Goal: Task Accomplishment & Management: Manage account settings

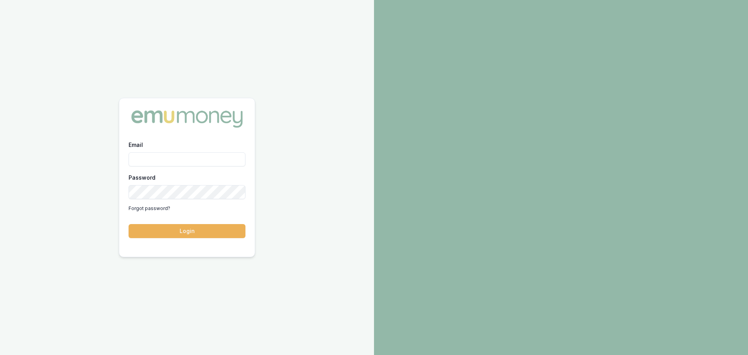
click at [168, 159] on input "Email" at bounding box center [187, 159] width 117 height 14
type input "n"
type input "erin.shield@emumoney.com.au"
click at [129, 224] on button "Login" at bounding box center [187, 231] width 117 height 14
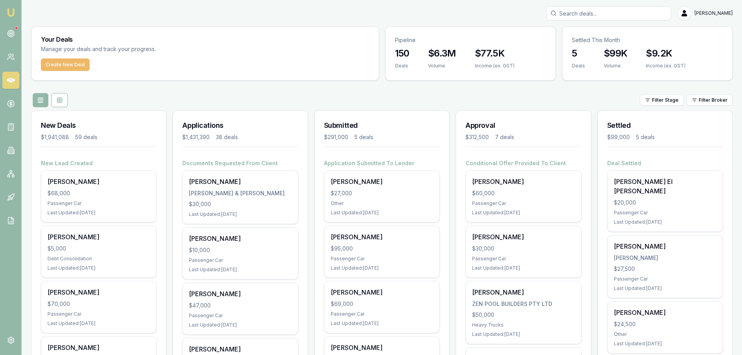
click at [69, 64] on button "Create New Deal" at bounding box center [65, 64] width 49 height 12
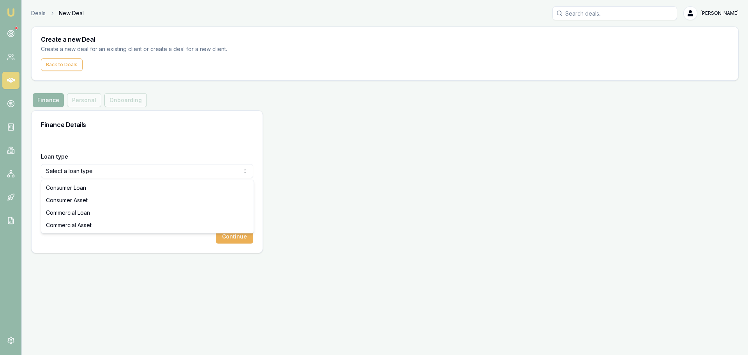
click at [109, 171] on html "Emu Broker Deals New Deal Erin Shield Toggle Menu Create a new Deal Create a ne…" at bounding box center [374, 177] width 748 height 355
select select "CONSUMER_ASSET"
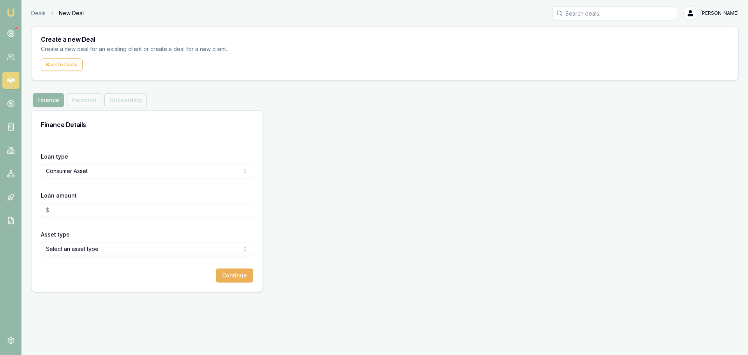
click at [74, 215] on input "Loan amount" at bounding box center [147, 210] width 212 height 14
type input "$30,000.00"
click at [95, 248] on html "Emu Broker Deals New Deal Erin Shield Toggle Menu Create a new Deal Create a ne…" at bounding box center [374, 177] width 748 height 355
click at [244, 279] on button "Continue" at bounding box center [234, 275] width 37 height 14
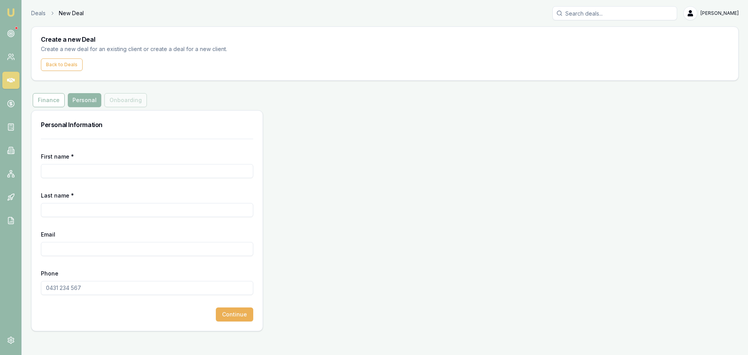
drag, startPoint x: 94, startPoint y: 175, endPoint x: 88, endPoint y: 168, distance: 9.1
click at [94, 175] on input "First name *" at bounding box center [147, 171] width 212 height 14
type input "Cecilia"
type input "Salazar"
type input "carola.salazar3@gmail.com"
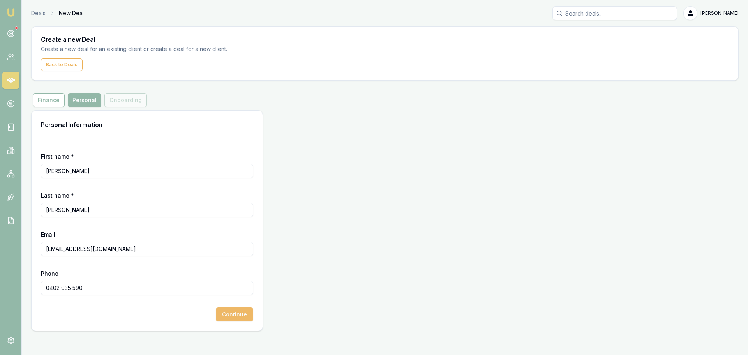
type input "0402 035 590"
click at [238, 315] on button "Continue" at bounding box center [234, 314] width 37 height 14
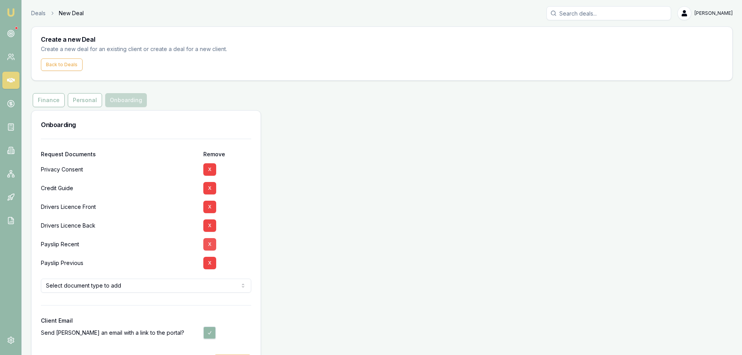
click at [208, 244] on button "X" at bounding box center [209, 244] width 13 height 12
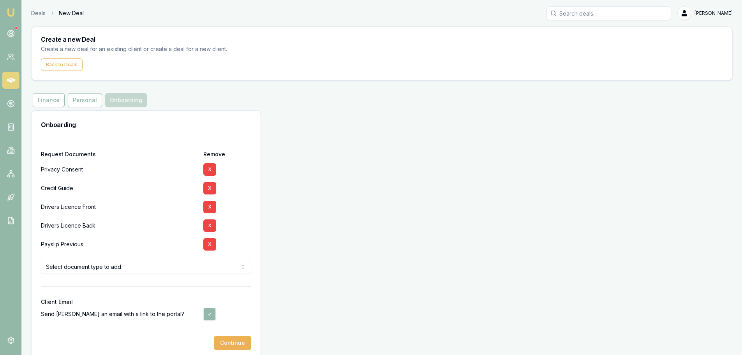
click at [208, 244] on button "X" at bounding box center [209, 244] width 13 height 12
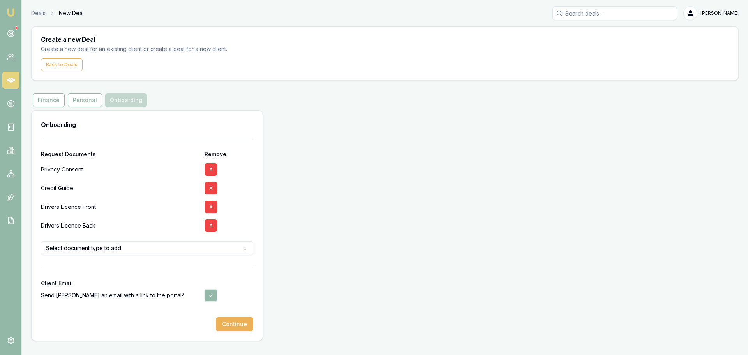
click at [191, 248] on html "Emu Broker Deals New Deal Erin Shield Toggle Menu Create a new Deal Create a ne…" at bounding box center [374, 177] width 748 height 355
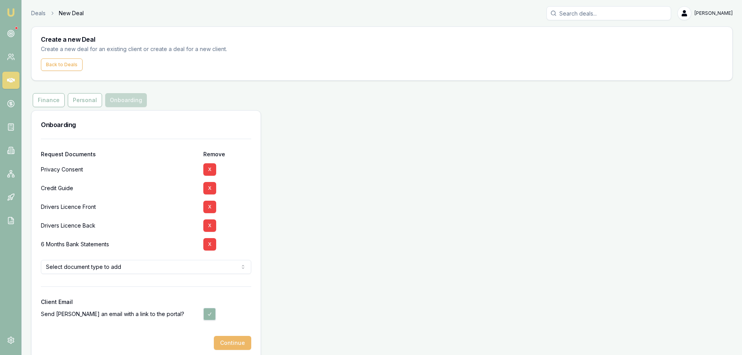
click at [230, 343] on button "Continue" at bounding box center [232, 343] width 37 height 14
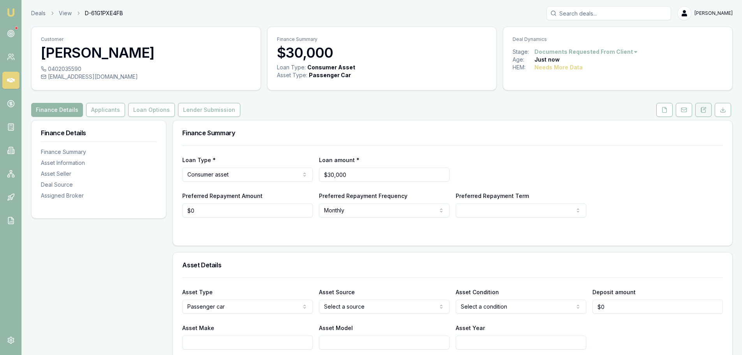
click at [702, 112] on icon at bounding box center [704, 109] width 4 height 5
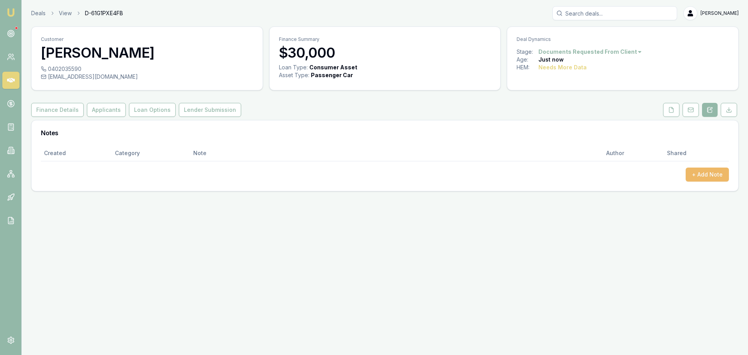
click at [701, 175] on button "+ Add Note" at bounding box center [707, 175] width 43 height 14
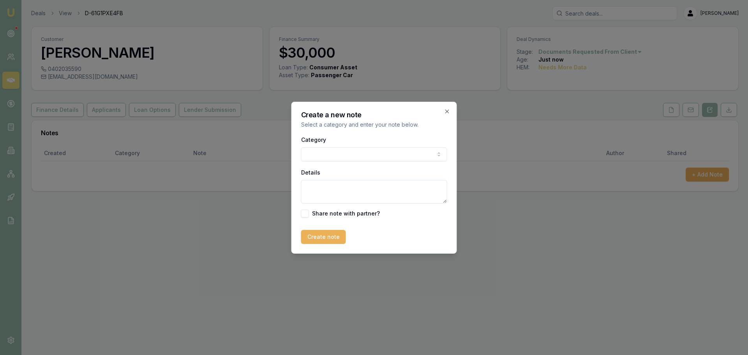
click at [363, 150] on body "Emu Broker Deals View D-61G1PXE4FB Erin Shield Toggle Menu Customer Cecilia Sal…" at bounding box center [374, 177] width 748 height 355
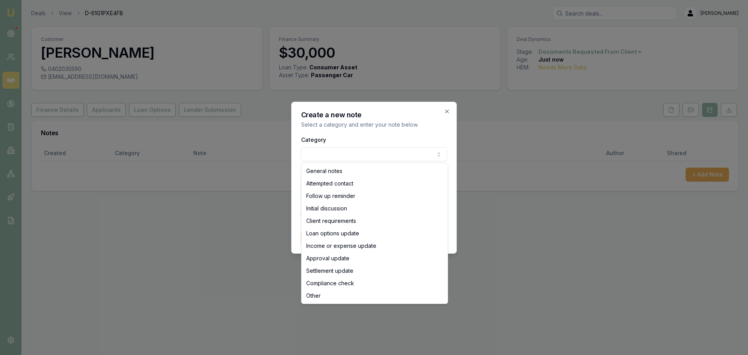
select select "ATTEMPTED_CONTACT"
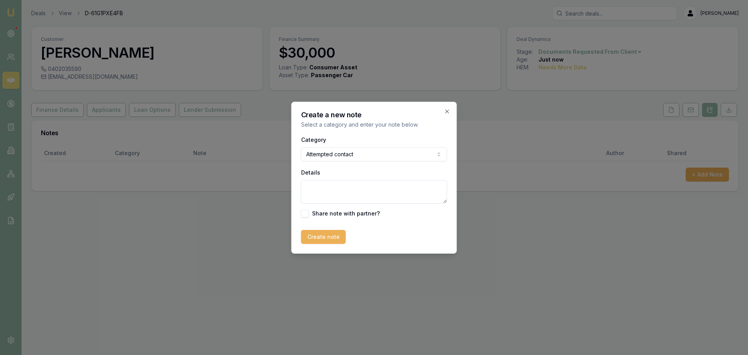
click at [337, 190] on textarea "Details" at bounding box center [374, 191] width 146 height 23
type textarea "sent intro text"
click at [334, 243] on button "Create note" at bounding box center [323, 237] width 45 height 14
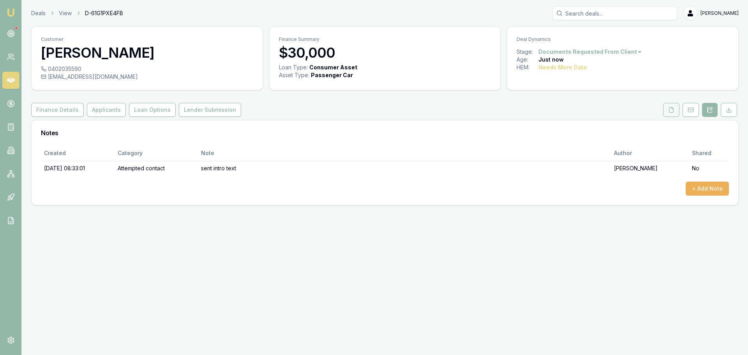
click at [672, 108] on polyline at bounding box center [673, 108] width 2 height 2
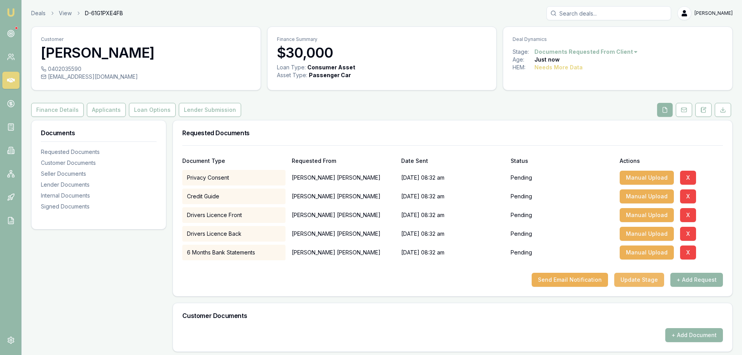
click at [651, 279] on button "Update Stage" at bounding box center [639, 280] width 50 height 14
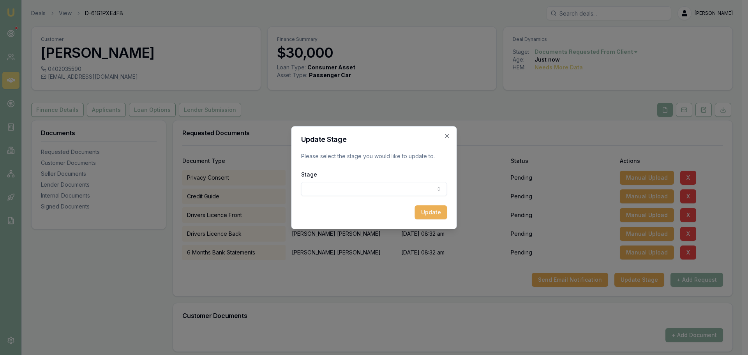
click at [417, 187] on body "Emu Broker Deals View D-61G1PXE4FB Erin Shield Toggle Menu Customer Cecilia Sal…" at bounding box center [371, 177] width 742 height 355
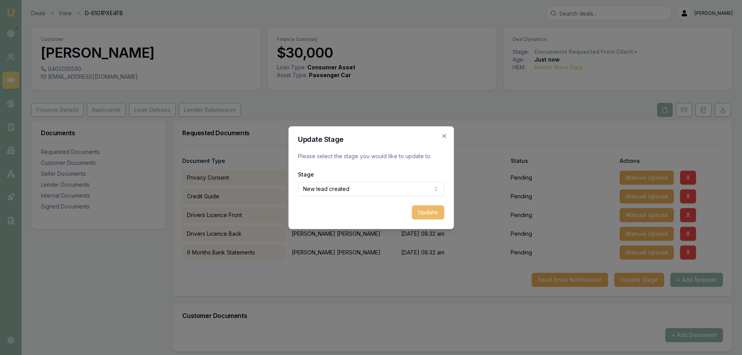
click at [425, 212] on button "Update" at bounding box center [428, 212] width 32 height 14
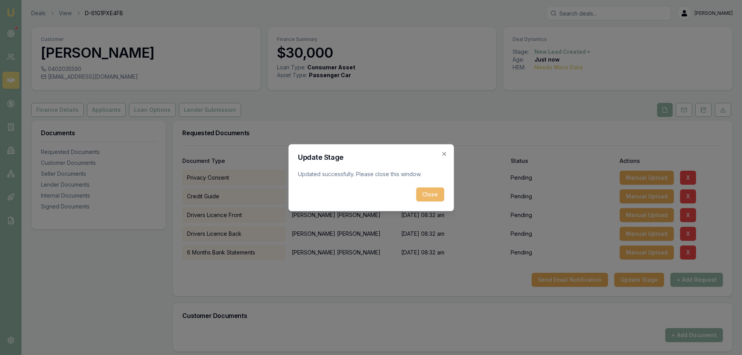
click at [438, 196] on button "Close" at bounding box center [430, 194] width 28 height 14
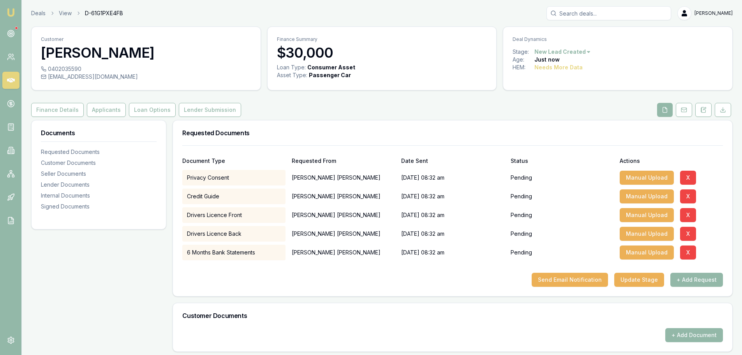
click at [16, 79] on link at bounding box center [10, 80] width 17 height 17
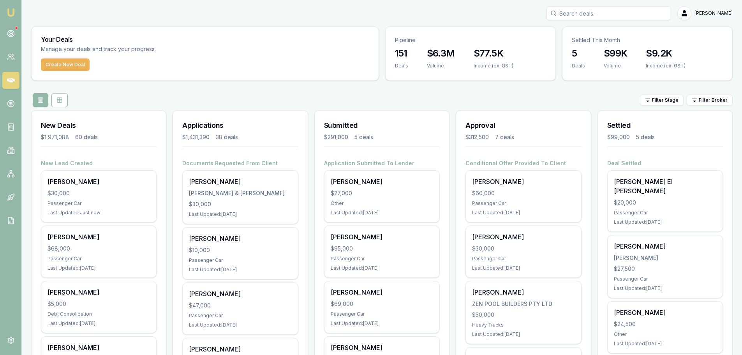
drag, startPoint x: 48, startPoint y: 64, endPoint x: 34, endPoint y: 66, distance: 14.2
click at [48, 64] on button "Create New Deal" at bounding box center [65, 64] width 49 height 12
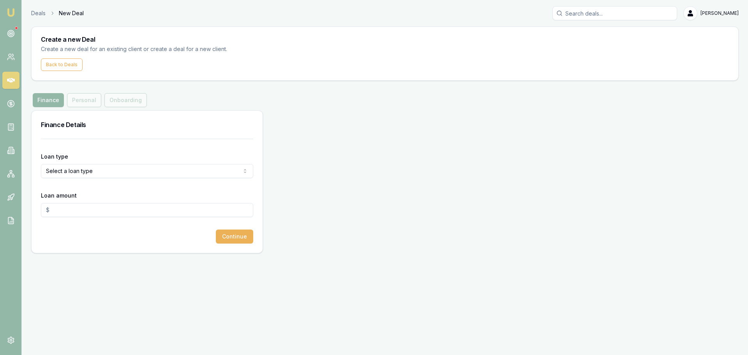
click at [181, 171] on html "Emu Broker Deals New Deal Erin Shield Toggle Menu Create a new Deal Create a ne…" at bounding box center [374, 177] width 748 height 355
select select "CONSUMER_ASSET"
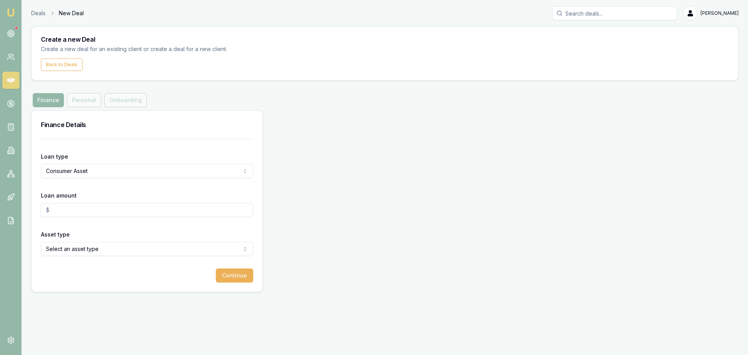
click at [91, 213] on input "Loan amount" at bounding box center [147, 210] width 212 height 14
type input "$115,000.00"
click at [121, 249] on html "Emu Broker Deals New Deal Erin Shield Toggle Menu Create a new Deal Create a ne…" at bounding box center [374, 177] width 748 height 355
click at [244, 280] on button "Continue" at bounding box center [234, 275] width 37 height 14
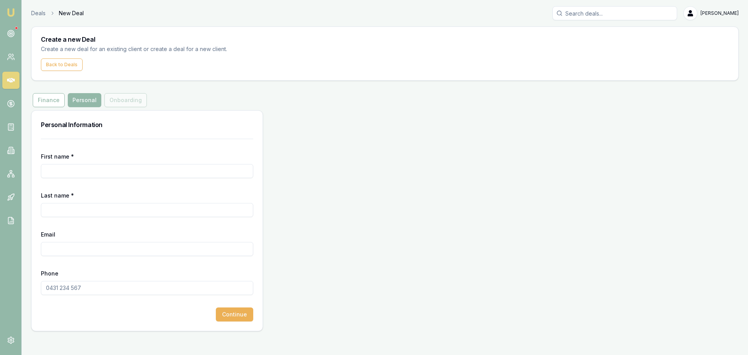
click at [138, 171] on input "First name *" at bounding box center [147, 171] width 212 height 14
drag, startPoint x: 77, startPoint y: 169, endPoint x: -60, endPoint y: 170, distance: 136.8
click at [0, 170] on html "Emu Broker Deals New Deal Erin Shield Toggle Menu Create a new Deal Create a ne…" at bounding box center [374, 177] width 748 height 355
type input "Anil"
type input "A"
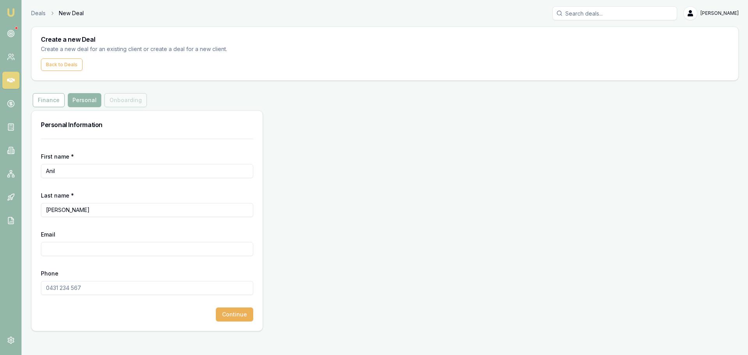
type input "Paul"
type input "write2anilpaul@gmail.com"
type input "0435 633 997"
click at [239, 309] on button "Continue" at bounding box center [234, 314] width 37 height 14
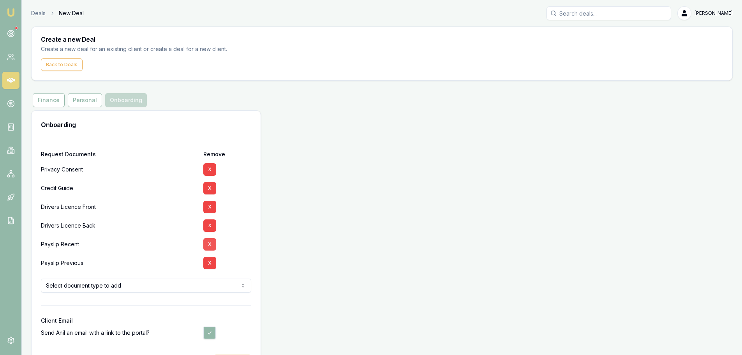
click at [213, 244] on button "X" at bounding box center [209, 244] width 13 height 12
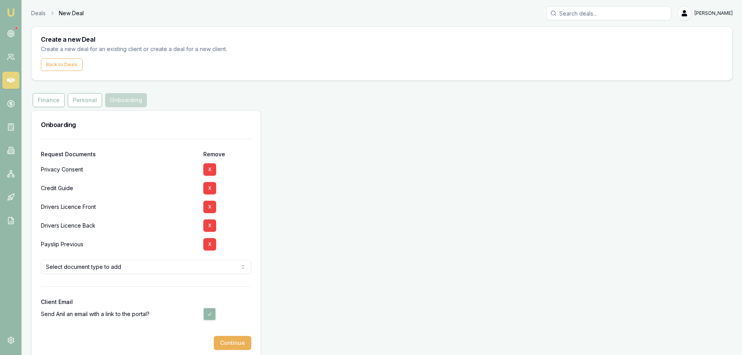
click at [213, 244] on button "X" at bounding box center [209, 244] width 13 height 12
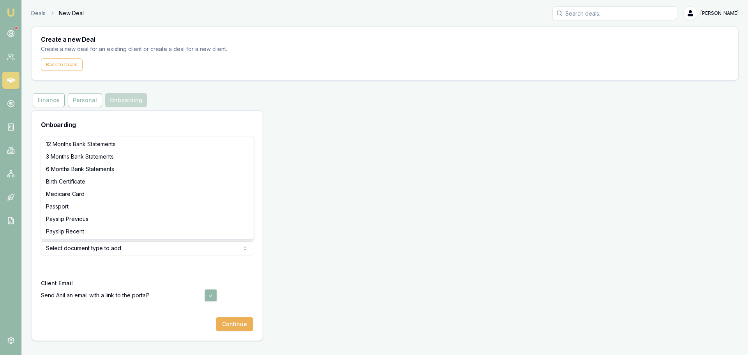
click at [214, 250] on html "Emu Broker Deals New Deal Erin Shield Toggle Menu Create a new Deal Create a ne…" at bounding box center [374, 177] width 748 height 355
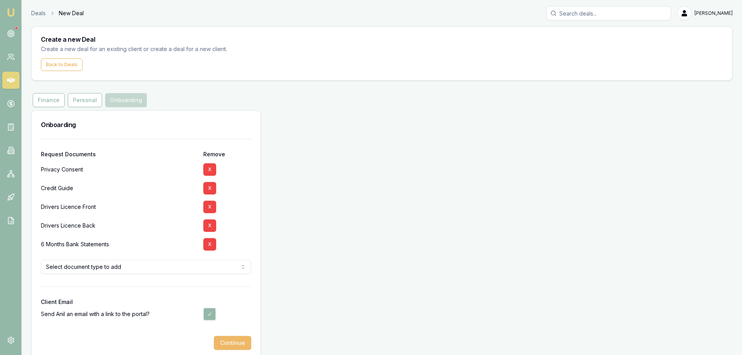
click at [226, 340] on button "Continue" at bounding box center [232, 343] width 37 height 14
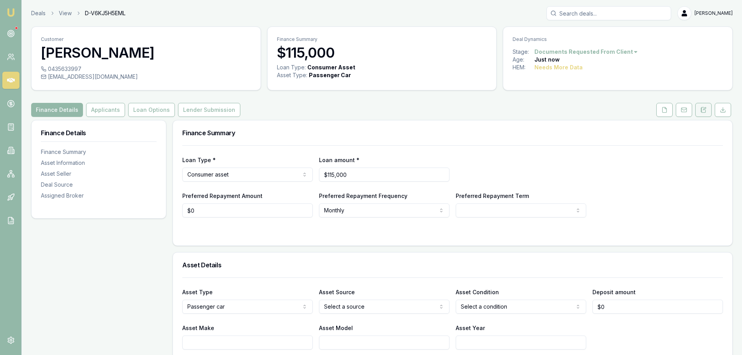
click at [701, 110] on icon at bounding box center [701, 110] width 1 height 0
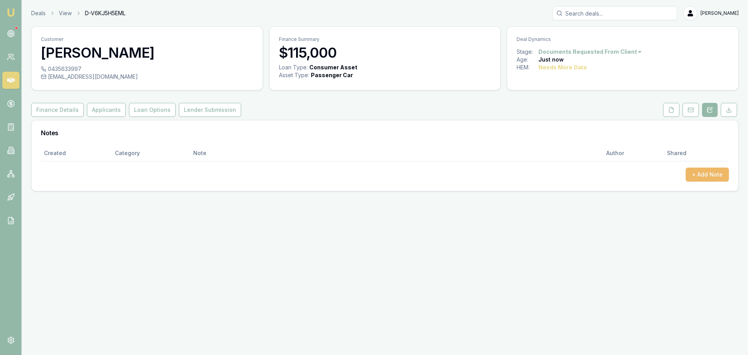
click at [702, 176] on button "+ Add Note" at bounding box center [707, 175] width 43 height 14
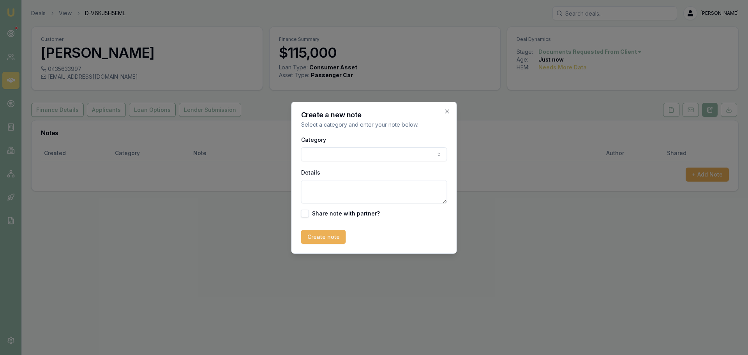
click at [400, 158] on body "Emu Broker Deals View D-V6KJ5H5EML Erin Shield Toggle Menu Customer Anil Paul 0…" at bounding box center [374, 177] width 748 height 355
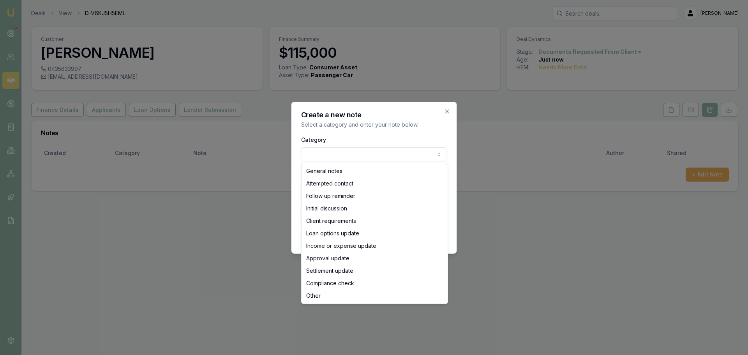
select select "ATTEMPTED_CONTACT"
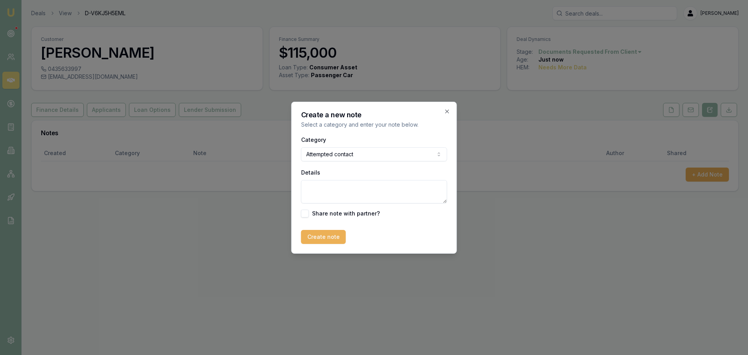
click at [333, 192] on textarea "Details" at bounding box center [374, 191] width 146 height 23
type textarea "w"
type textarea "sent intro text"
click at [319, 238] on button "Create note" at bounding box center [323, 237] width 45 height 14
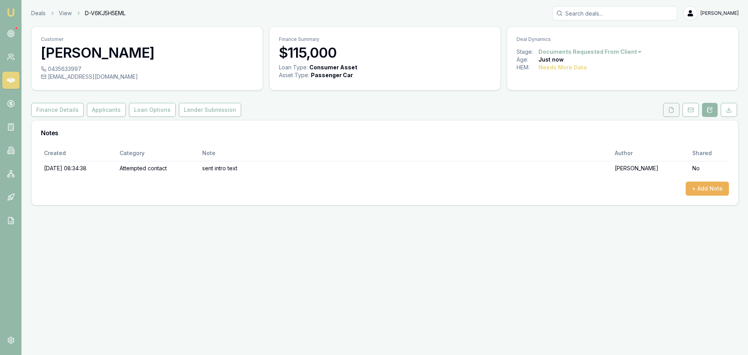
click at [673, 112] on icon at bounding box center [671, 109] width 4 height 5
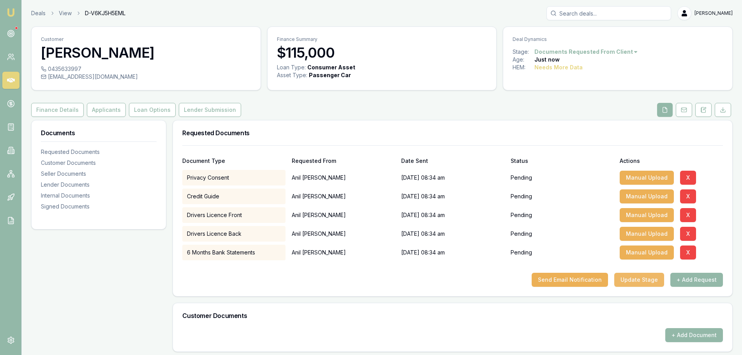
click at [643, 281] on button "Update Stage" at bounding box center [639, 280] width 50 height 14
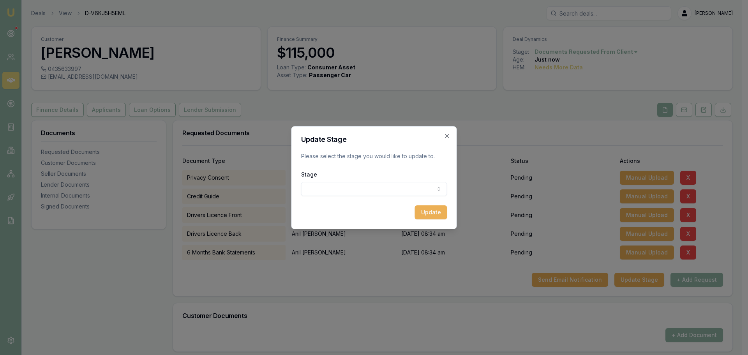
click at [411, 189] on body "Emu Broker Deals View D-V6KJ5H5EML Erin Shield Toggle Menu Customer Anil Paul 0…" at bounding box center [371, 177] width 742 height 355
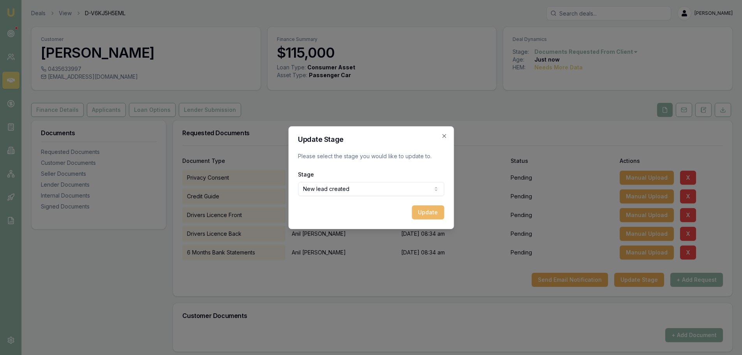
click at [432, 214] on button "Update" at bounding box center [428, 212] width 32 height 14
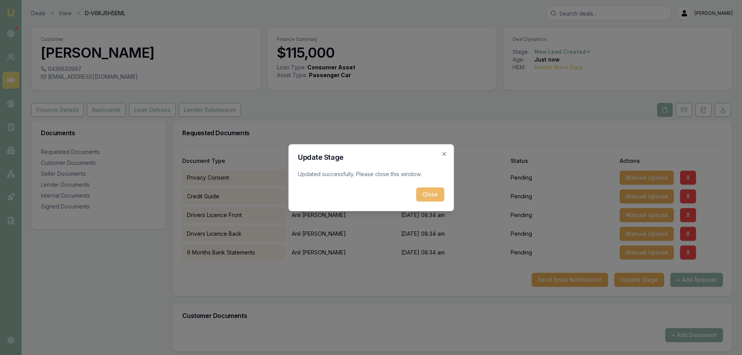
click at [429, 189] on button "Close" at bounding box center [430, 194] width 28 height 14
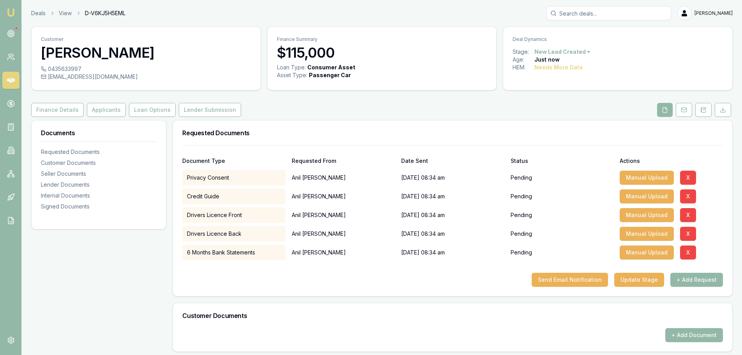
click at [4, 79] on link at bounding box center [10, 80] width 17 height 17
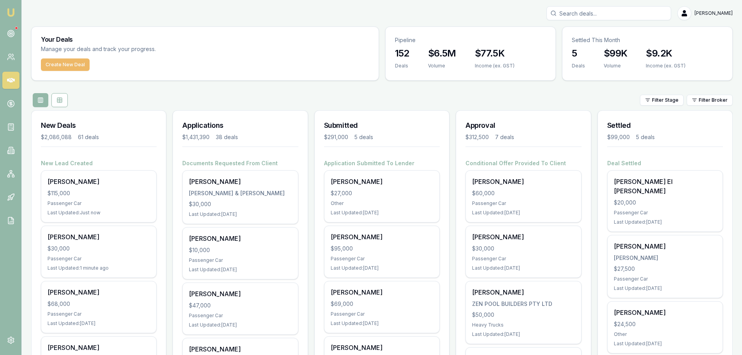
click at [76, 67] on button "Create New Deal" at bounding box center [65, 64] width 49 height 12
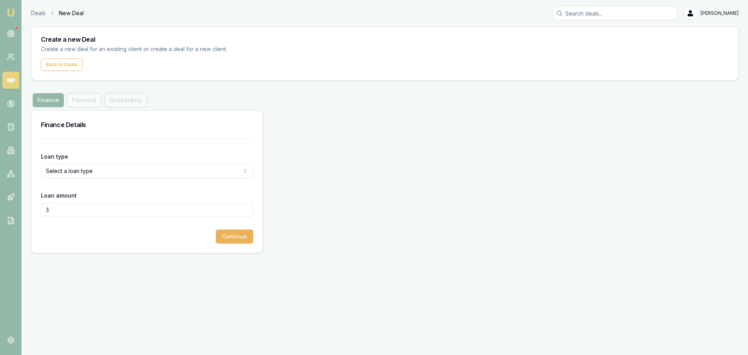
click at [89, 168] on html "Emu Broker Deals New Deal Erin Shield Toggle Menu Create a new Deal Create a ne…" at bounding box center [374, 177] width 748 height 355
select select "CONSUMER_ASSET"
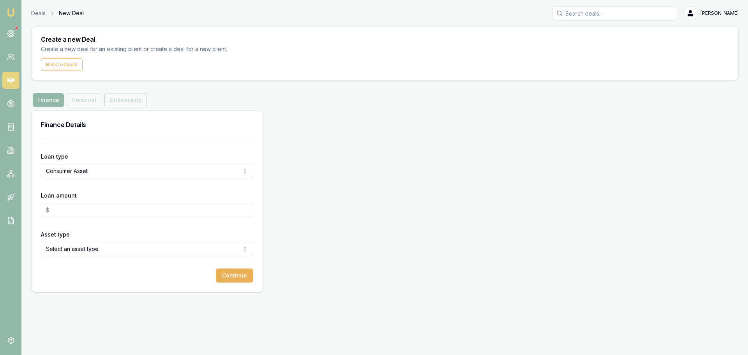
click at [79, 207] on input "Loan amount" at bounding box center [147, 210] width 212 height 14
type input "$24,000.00"
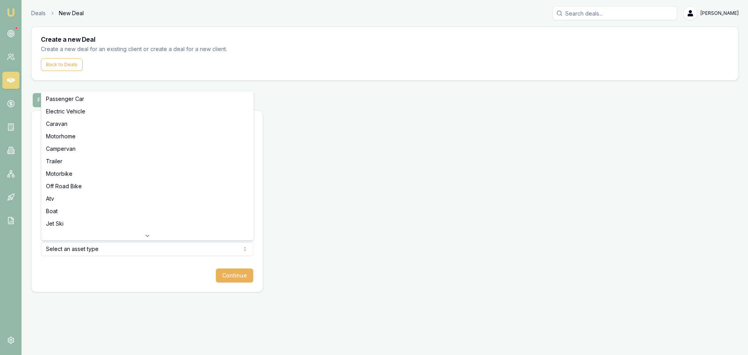
click at [95, 249] on html "Emu Broker Deals New Deal Erin Shield Toggle Menu Create a new Deal Create a ne…" at bounding box center [374, 177] width 748 height 355
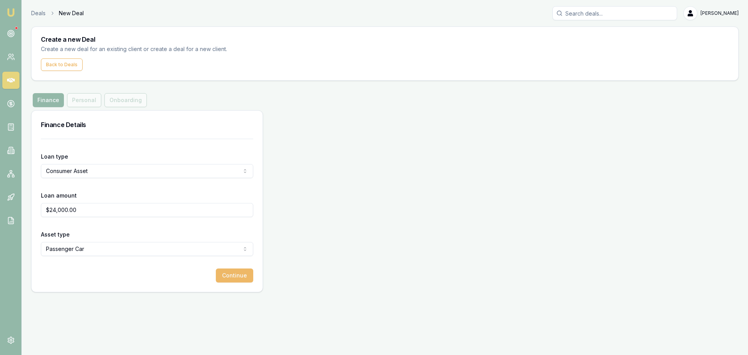
click at [236, 281] on button "Continue" at bounding box center [234, 275] width 37 height 14
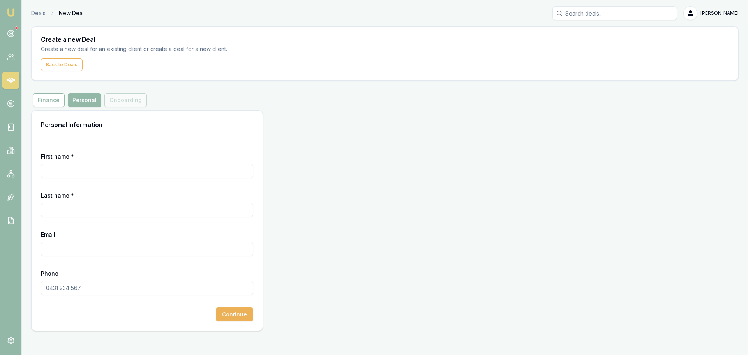
click at [95, 167] on input "First name *" at bounding box center [147, 171] width 212 height 14
click at [95, 167] on input "MNelike" at bounding box center [147, 171] width 212 height 14
type input "Melike"
type input "Eriksen"
type input "baristastete@hotmail.com"
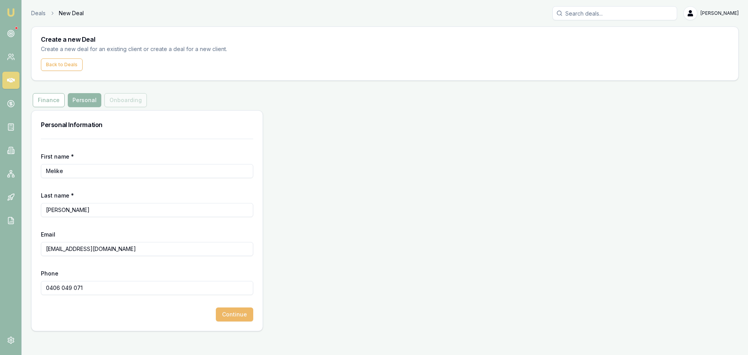
type input "0406 049 071"
click at [241, 314] on button "Continue" at bounding box center [234, 314] width 37 height 14
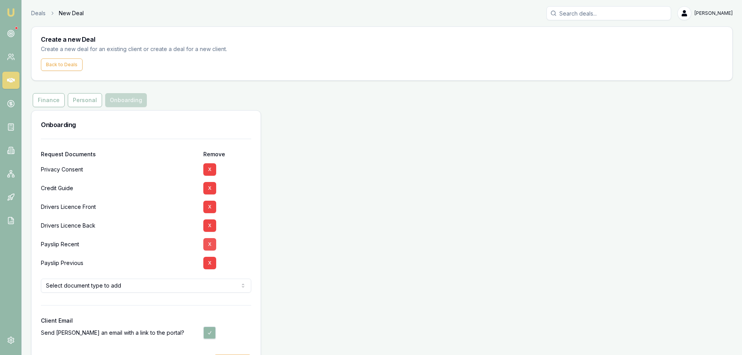
click at [209, 244] on button "X" at bounding box center [209, 244] width 13 height 12
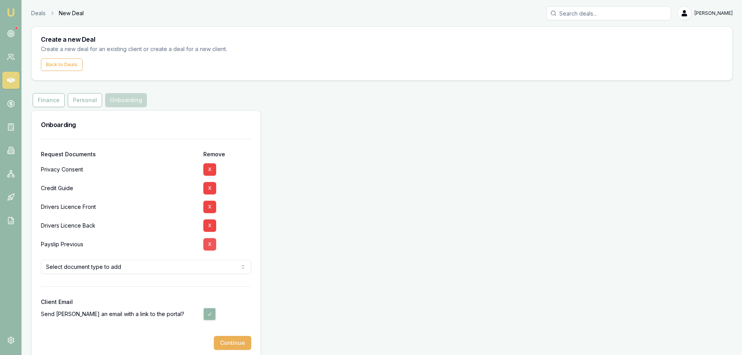
click at [209, 247] on button "X" at bounding box center [209, 244] width 13 height 12
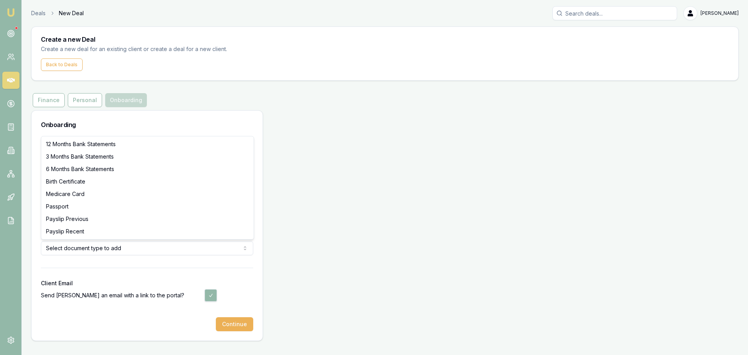
click at [126, 249] on html "Emu Broker Deals New Deal Erin Shield Toggle Menu Create a new Deal Create a ne…" at bounding box center [374, 177] width 748 height 355
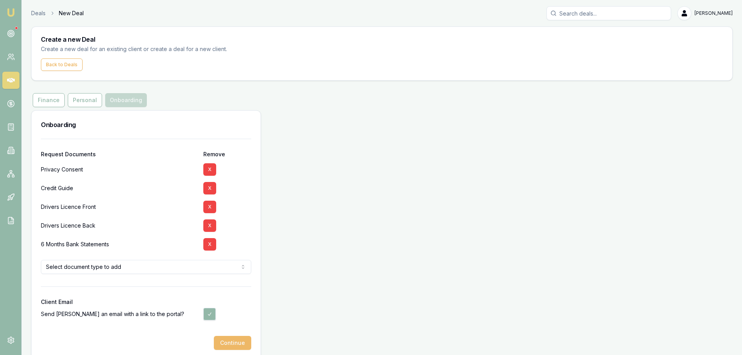
click at [237, 343] on button "Continue" at bounding box center [232, 343] width 37 height 14
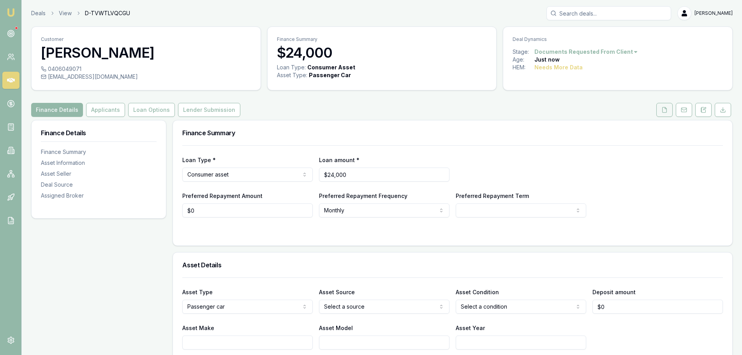
click at [663, 109] on icon at bounding box center [665, 109] width 4 height 5
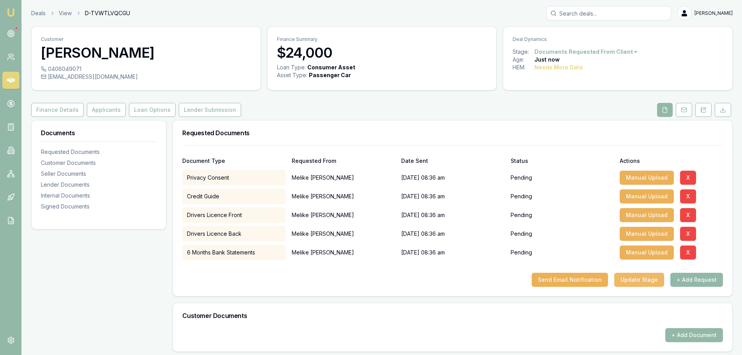
click at [646, 280] on button "Update Stage" at bounding box center [639, 280] width 50 height 14
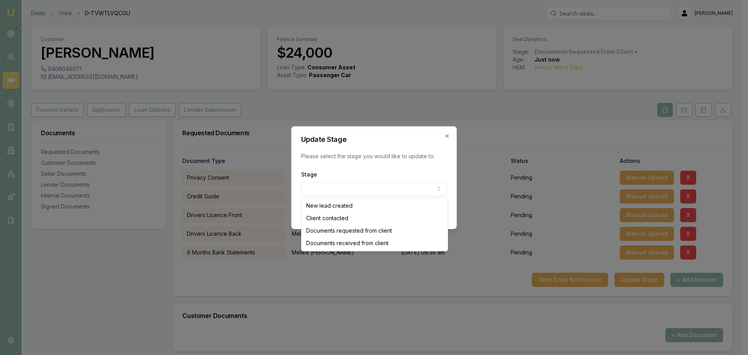
click at [386, 191] on body "Emu Broker Deals View D-TVWTLVQCGU Erin Shield Toggle Menu Customer Melike Erik…" at bounding box center [371, 177] width 742 height 355
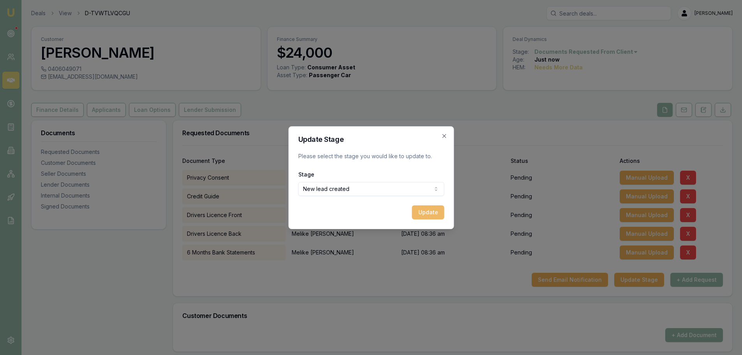
click at [431, 211] on button "Update" at bounding box center [428, 212] width 32 height 14
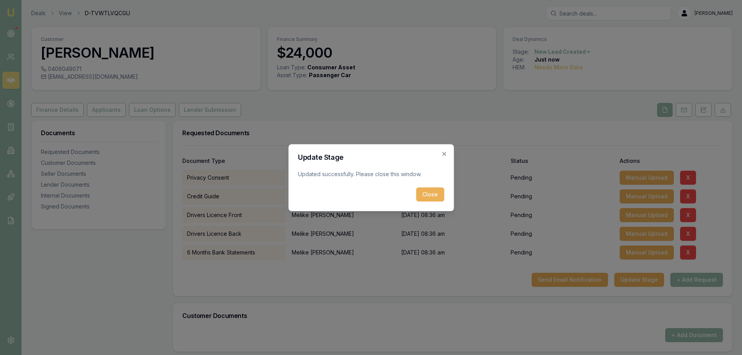
drag, startPoint x: 431, startPoint y: 196, endPoint x: 435, endPoint y: 194, distance: 4.0
click at [431, 195] on button "Close" at bounding box center [430, 194] width 28 height 14
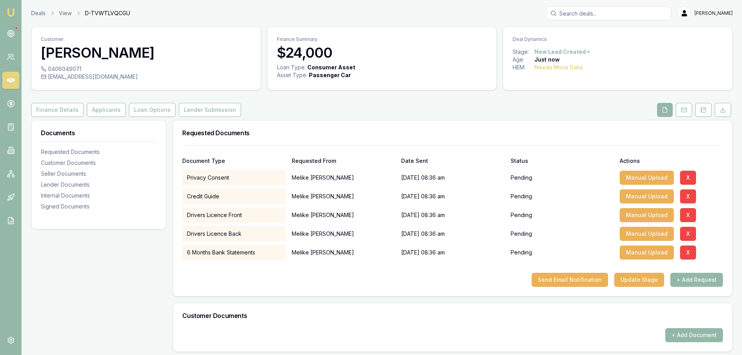
drag, startPoint x: 701, startPoint y: 109, endPoint x: 695, endPoint y: 128, distance: 19.8
click at [702, 109] on icon at bounding box center [701, 109] width 1 height 0
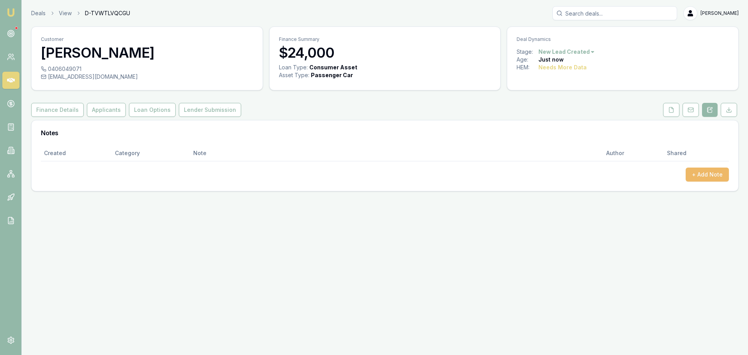
click at [708, 168] on button "+ Add Note" at bounding box center [707, 175] width 43 height 14
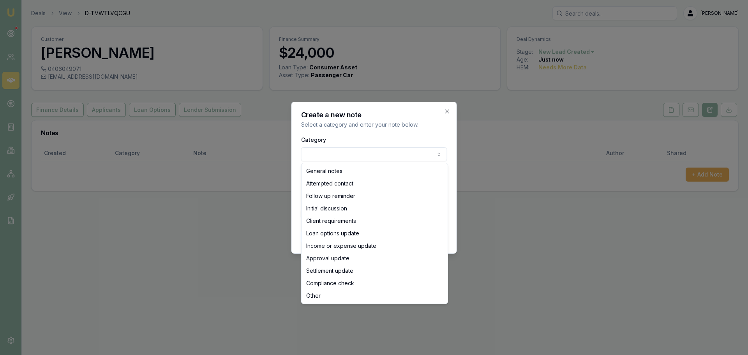
click at [399, 153] on body "Emu Broker Deals View D-TVWTLVQCGU Erin Shield Toggle Menu Customer Melike Erik…" at bounding box center [374, 177] width 748 height 355
select select "ATTEMPTED_CONTACT"
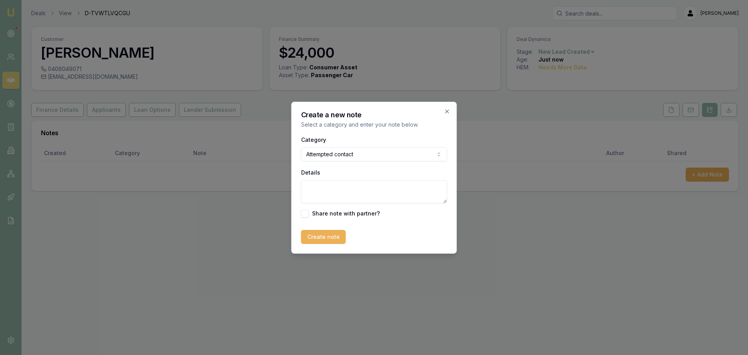
click at [369, 191] on textarea "Details" at bounding box center [374, 191] width 146 height 23
type textarea "sent intro text"
click at [328, 240] on button "Create note" at bounding box center [323, 237] width 45 height 14
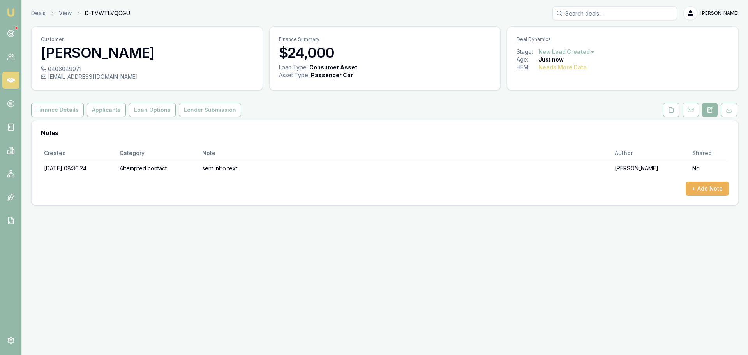
click at [12, 79] on icon at bounding box center [11, 80] width 8 height 5
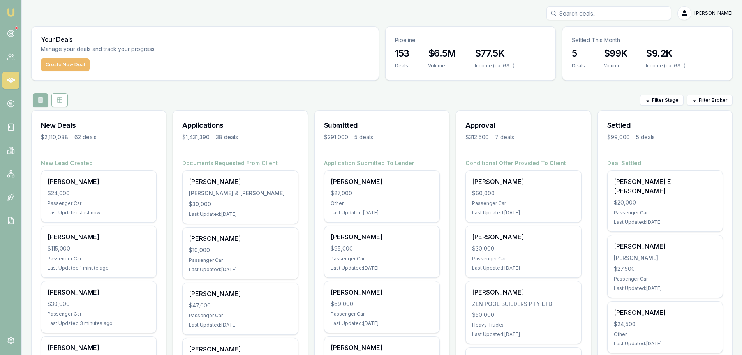
click at [76, 65] on button "Create New Deal" at bounding box center [65, 64] width 49 height 12
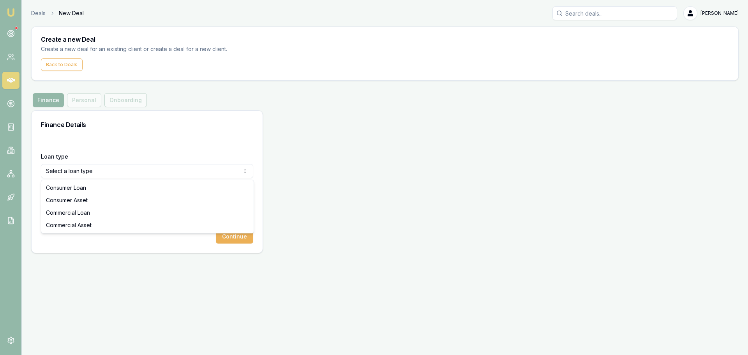
click at [94, 174] on html "Emu Broker Deals New Deal Erin Shield Toggle Menu Create a new Deal Create a ne…" at bounding box center [374, 177] width 748 height 355
select select "CONSUMER_ASSET"
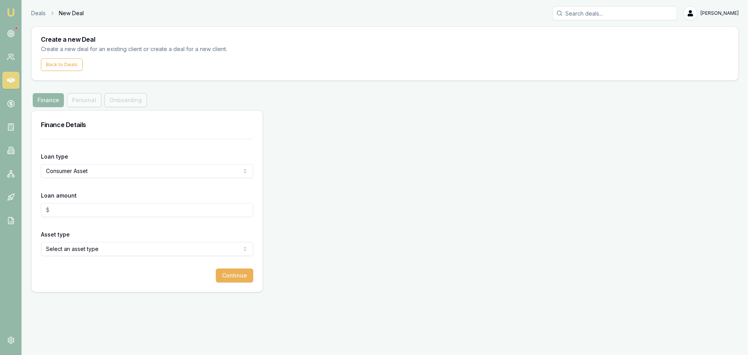
click at [83, 208] on input "Loan amount" at bounding box center [147, 210] width 212 height 14
type input "$90,000.00"
click at [123, 250] on html "Emu Broker Deals New Deal Erin Shield Toggle Menu Create a new Deal Create a ne…" at bounding box center [374, 177] width 748 height 355
click at [233, 273] on button "Continue" at bounding box center [234, 275] width 37 height 14
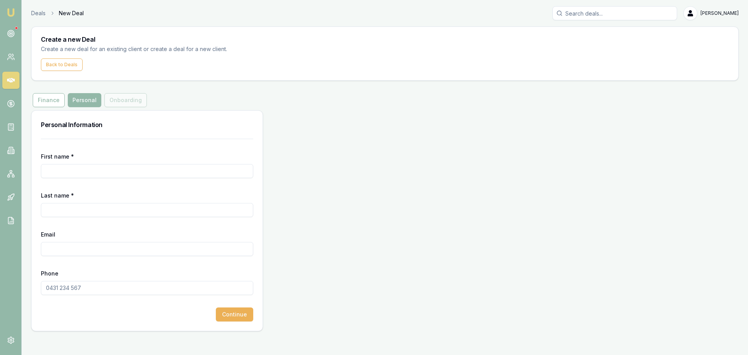
click at [98, 172] on input "First name *" at bounding box center [147, 171] width 212 height 14
type input "Naera"
type input "o"
type input "Komene"
type input "naerajuliankomene@gmail.com"
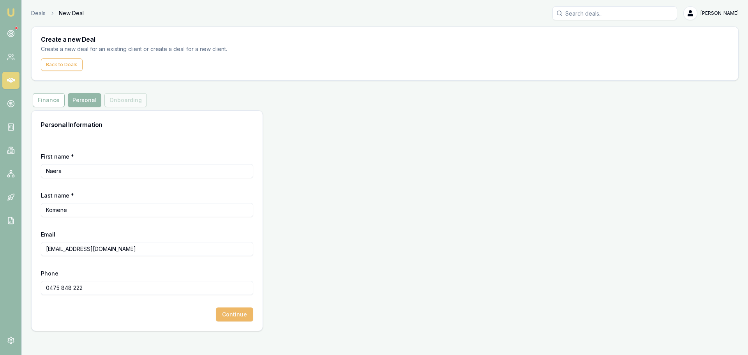
type input "0475 848 222"
click at [230, 317] on button "Continue" at bounding box center [234, 314] width 37 height 14
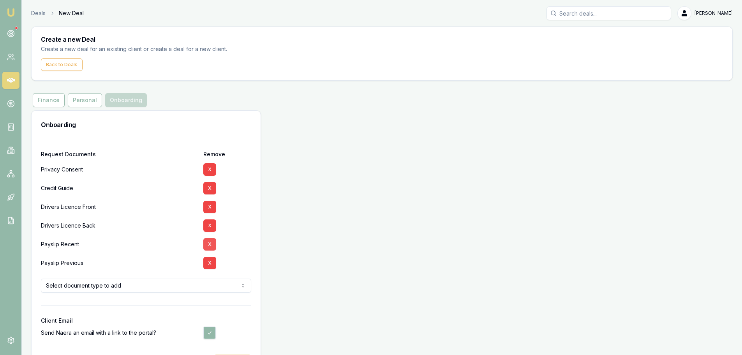
click at [207, 246] on button "X" at bounding box center [209, 244] width 13 height 12
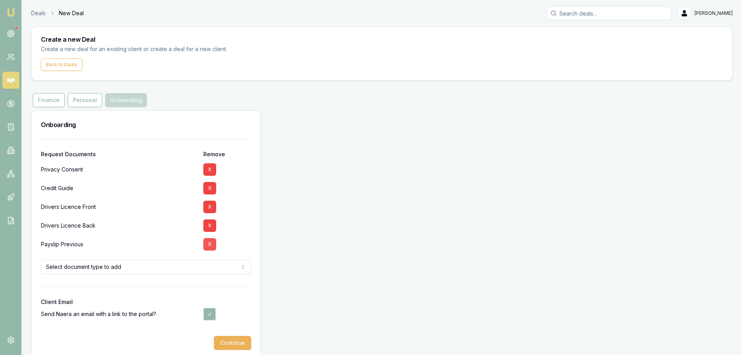
click at [208, 247] on button "X" at bounding box center [209, 244] width 13 height 12
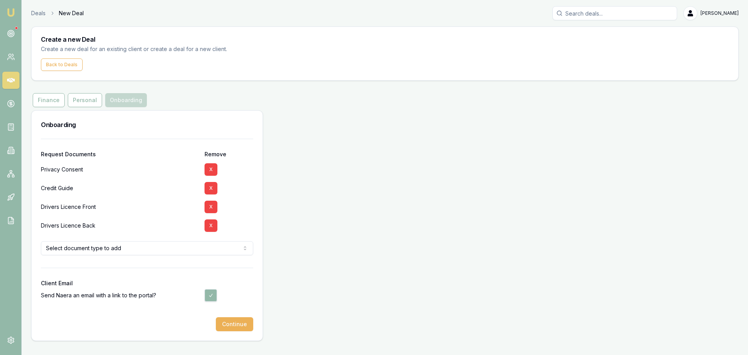
click at [124, 251] on html "Emu Broker Deals New Deal Erin Shield Toggle Menu Create a new Deal Create a ne…" at bounding box center [374, 177] width 748 height 355
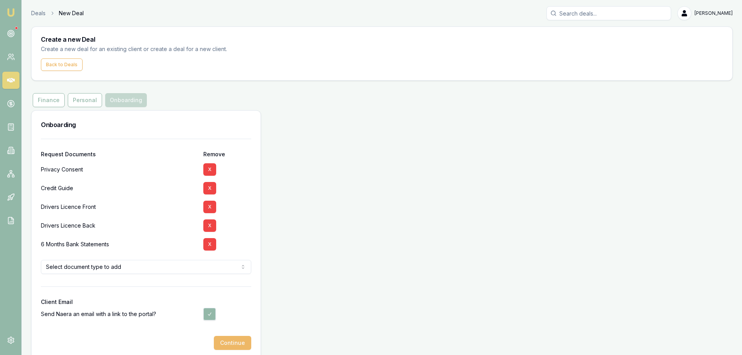
click at [232, 343] on button "Continue" at bounding box center [232, 343] width 37 height 14
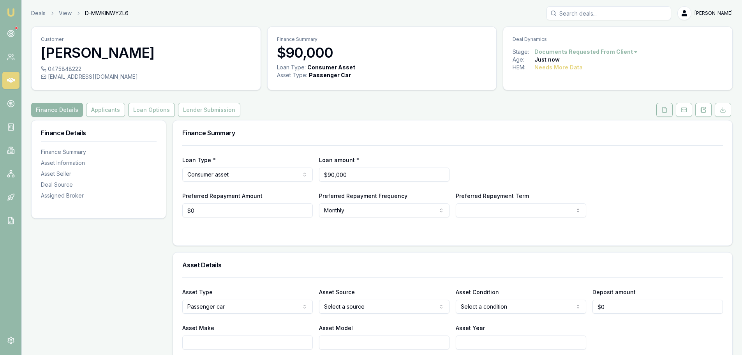
click at [665, 110] on icon at bounding box center [665, 110] width 6 height 6
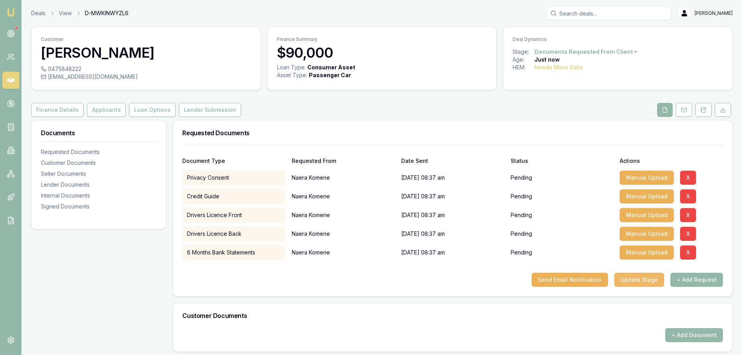
click at [642, 281] on button "Update Stage" at bounding box center [639, 280] width 50 height 14
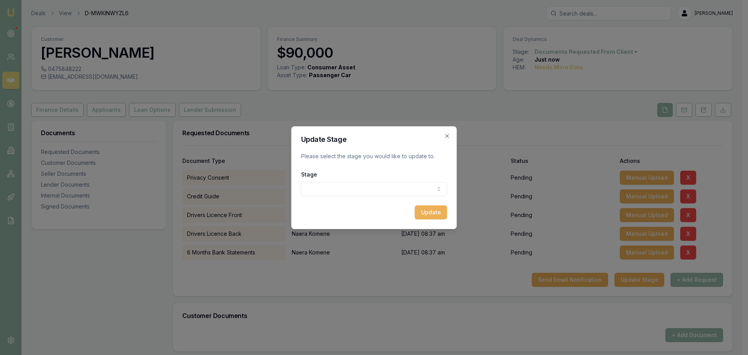
click at [408, 202] on form "Update Stage Please select the stage you would like to update to. Stage New lea…" at bounding box center [374, 177] width 146 height 83
click at [413, 191] on body "Emu Broker Deals View D-MWKINWYZL6 Erin Shield Toggle Menu Customer Naera Komen…" at bounding box center [371, 177] width 742 height 355
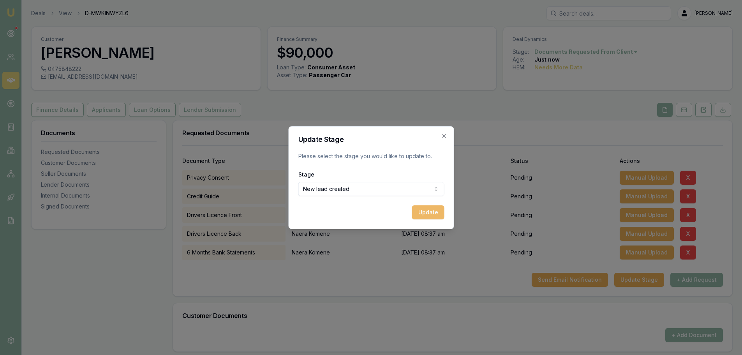
click at [437, 207] on button "Update" at bounding box center [428, 212] width 32 height 14
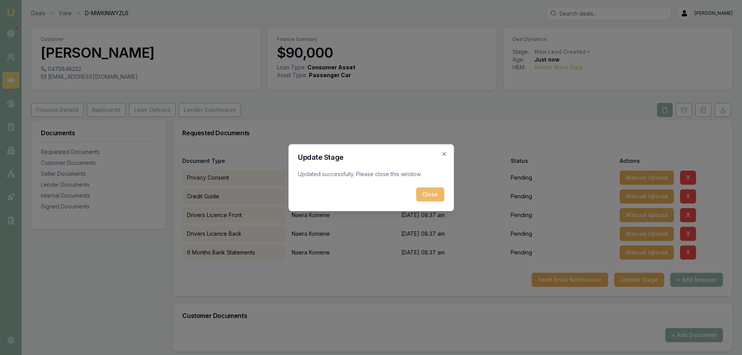
click at [436, 194] on button "Close" at bounding box center [430, 194] width 28 height 14
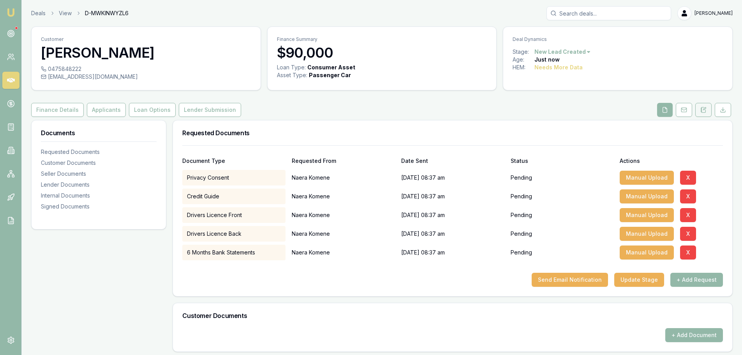
click at [703, 112] on icon at bounding box center [704, 109] width 4 height 5
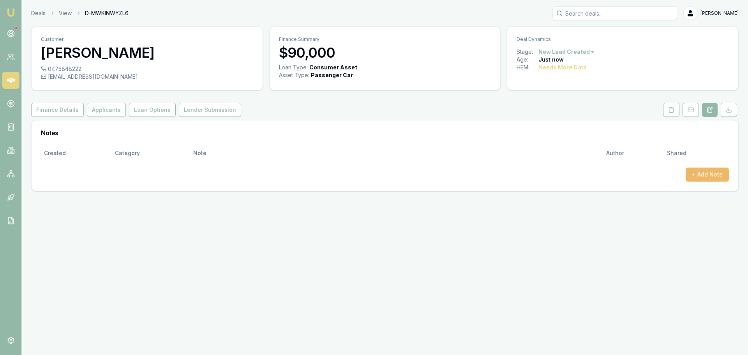
click at [705, 171] on button "+ Add Note" at bounding box center [707, 175] width 43 height 14
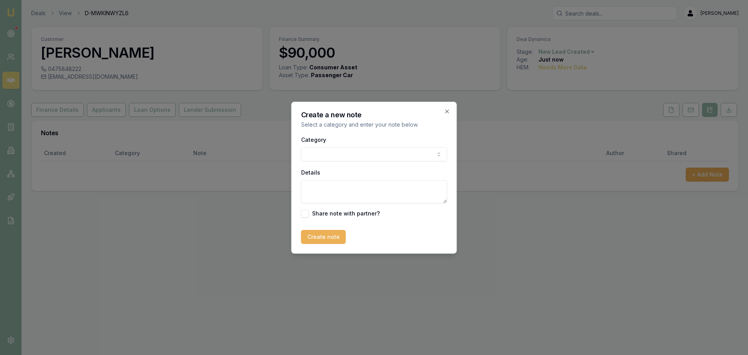
click at [396, 154] on body "Emu Broker Deals View D-MWKINWYZL6 Erin Shield Toggle Menu Customer Naera Komen…" at bounding box center [374, 177] width 748 height 355
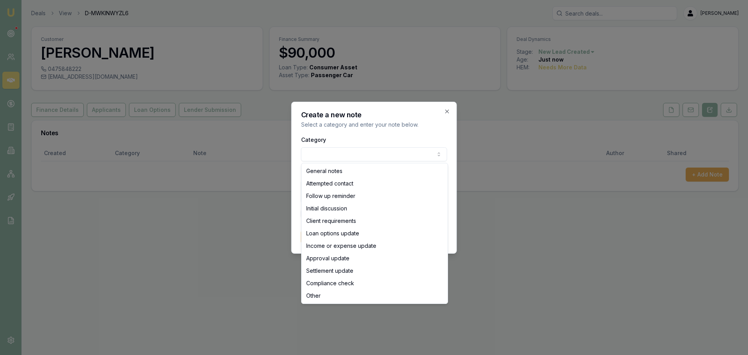
select select "ATTEMPTED_CONTACT"
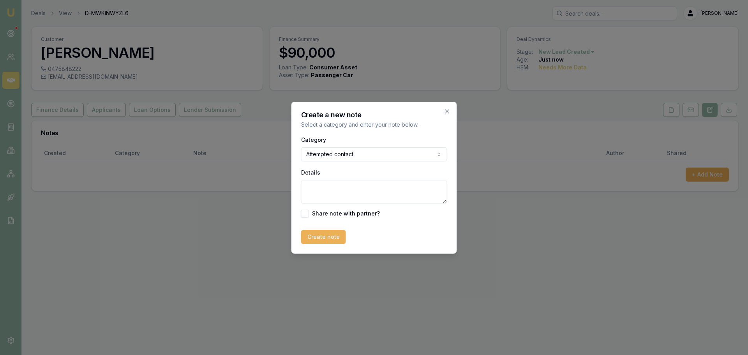
click at [344, 189] on textarea "Details" at bounding box center [374, 191] width 146 height 23
type textarea "sent intro text"
click at [310, 243] on button "Create note" at bounding box center [323, 237] width 45 height 14
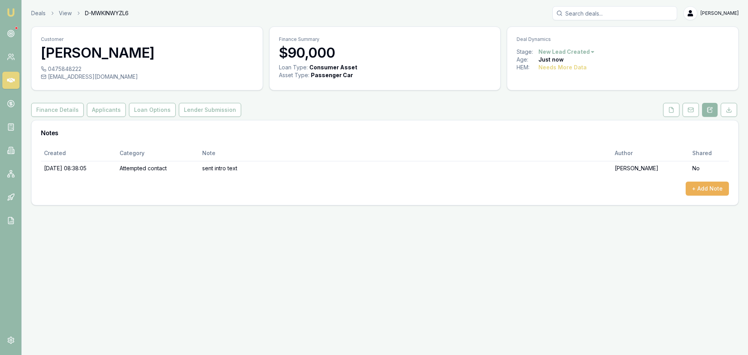
click at [15, 84] on link at bounding box center [10, 80] width 17 height 17
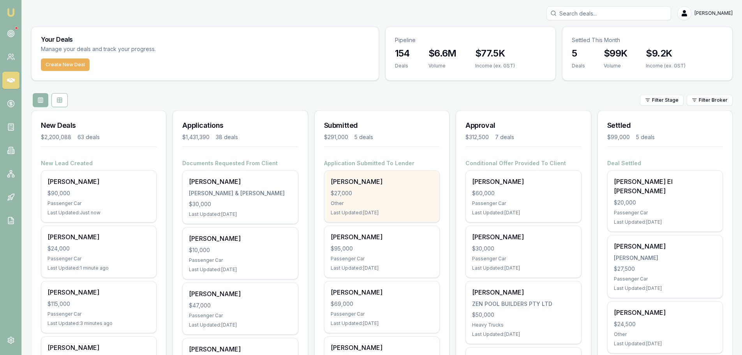
click at [405, 205] on div "Other" at bounding box center [382, 203] width 102 height 6
click at [381, 192] on div "$27,000" at bounding box center [382, 193] width 102 height 8
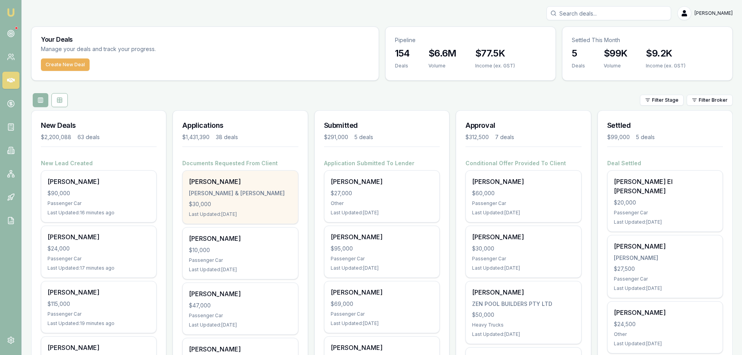
click at [222, 199] on div "SALLY EDWARDS R.D EDWARDS & S EDWARDS $30,000 Last Updated: 1 day ago" at bounding box center [240, 197] width 115 height 53
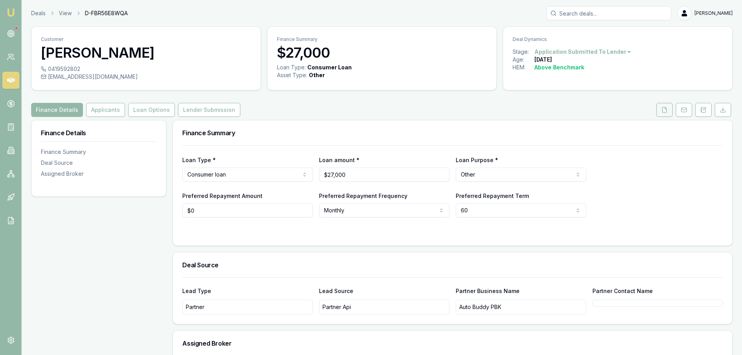
click at [671, 113] on button at bounding box center [665, 110] width 16 height 14
click at [662, 113] on button at bounding box center [665, 110] width 16 height 14
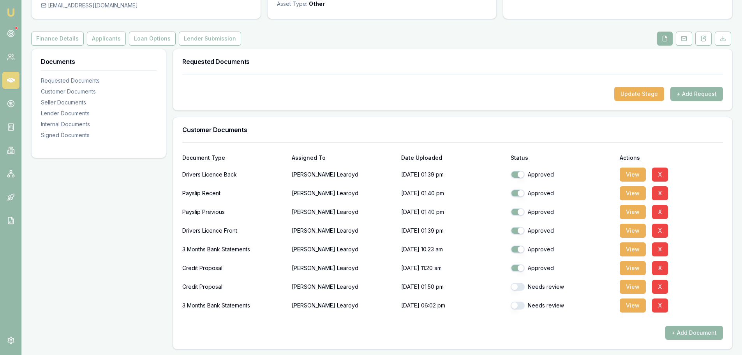
scroll to position [78, 0]
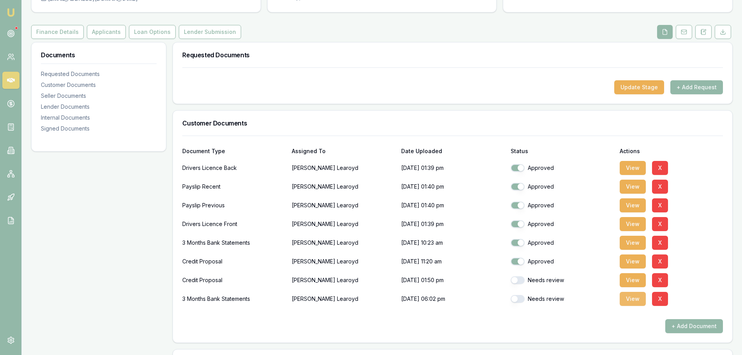
click at [639, 301] on button "View" at bounding box center [633, 299] width 26 height 14
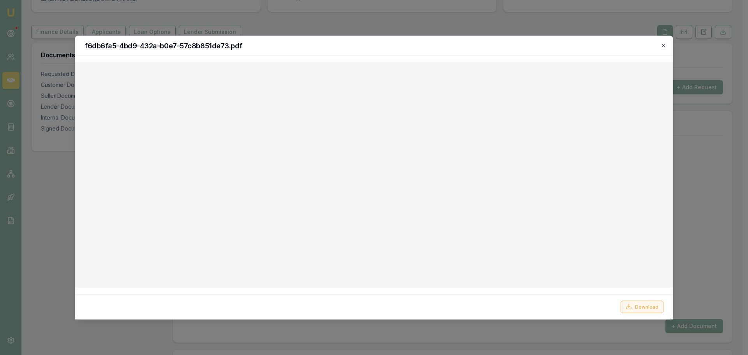
click at [634, 307] on button "Download" at bounding box center [642, 306] width 43 height 12
click at [645, 307] on button "Download" at bounding box center [642, 306] width 43 height 12
click at [479, 53] on div "f6db6fa5-4bd9-432a-b0e7-57c8b851de73.pdf" at bounding box center [374, 46] width 598 height 20
click at [667, 44] on div "f6db6fa5-4bd9-432a-b0e7-57c8b851de73.pdf" at bounding box center [374, 46] width 598 height 20
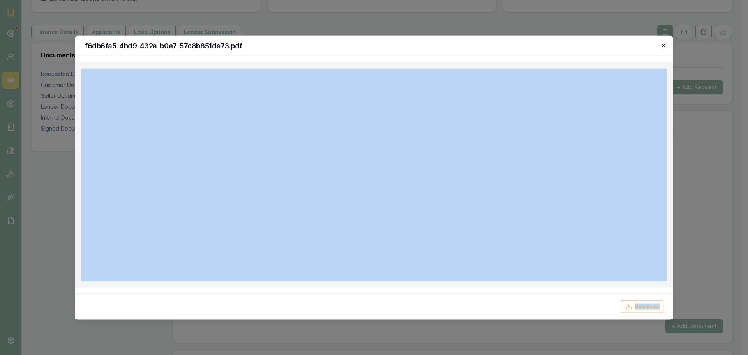
click at [662, 46] on div "f6db6fa5-4bd9-432a-b0e7-57c8b851de73.pdf Download Close" at bounding box center [374, 177] width 599 height 284
click at [662, 46] on icon "button" at bounding box center [663, 45] width 6 height 6
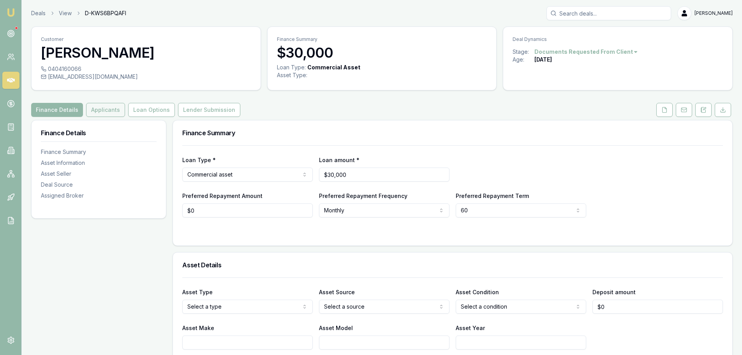
click at [95, 112] on button "Applicants" at bounding box center [105, 110] width 39 height 14
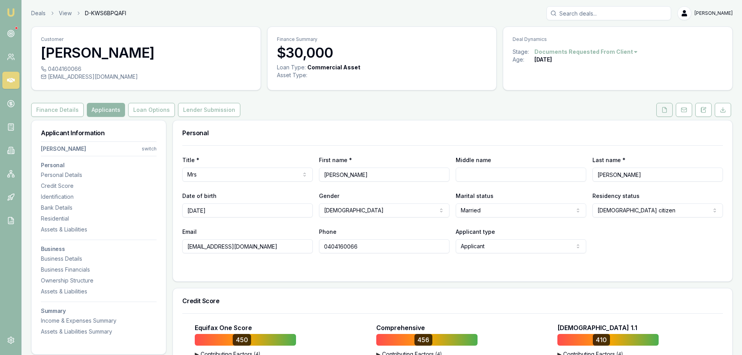
click at [657, 111] on button at bounding box center [665, 110] width 16 height 14
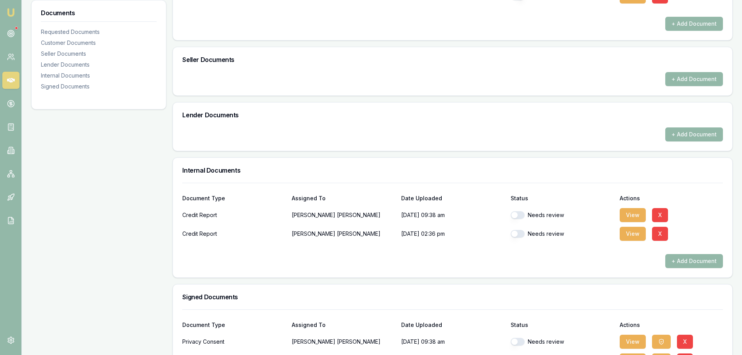
scroll to position [361, 0]
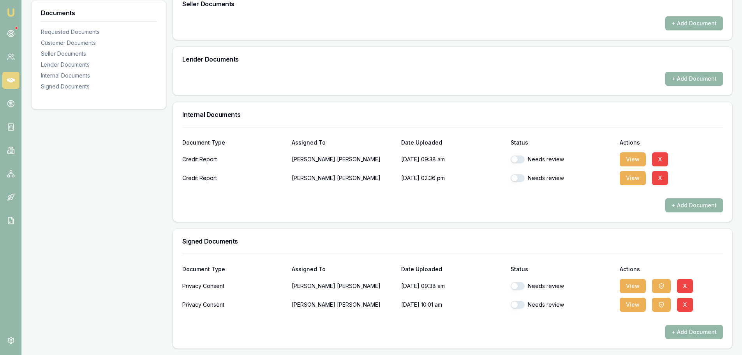
click at [521, 288] on button "button" at bounding box center [518, 286] width 14 height 8
checkbox input "true"
click at [521, 308] on button "button" at bounding box center [518, 305] width 14 height 8
checkbox input "true"
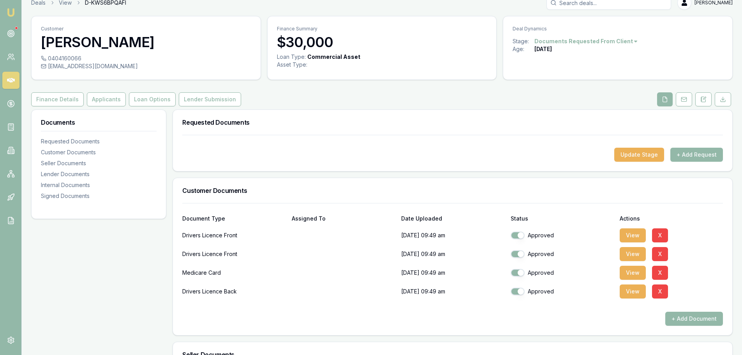
scroll to position [0, 0]
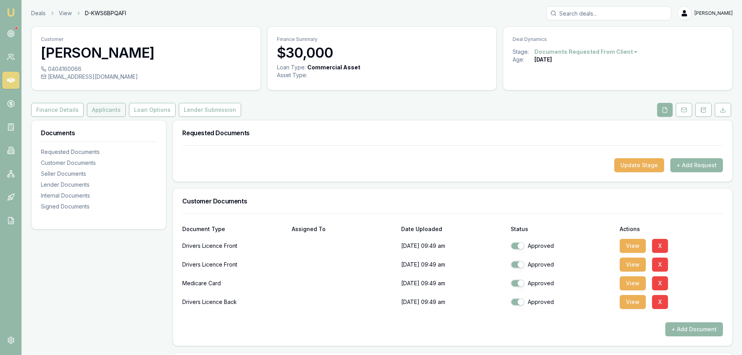
click at [103, 108] on button "Applicants" at bounding box center [106, 110] width 39 height 14
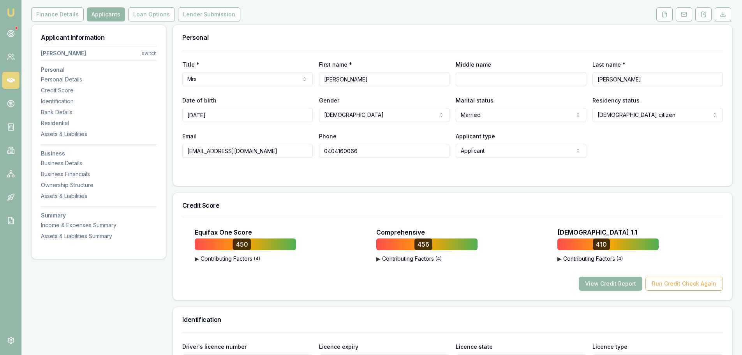
scroll to position [156, 0]
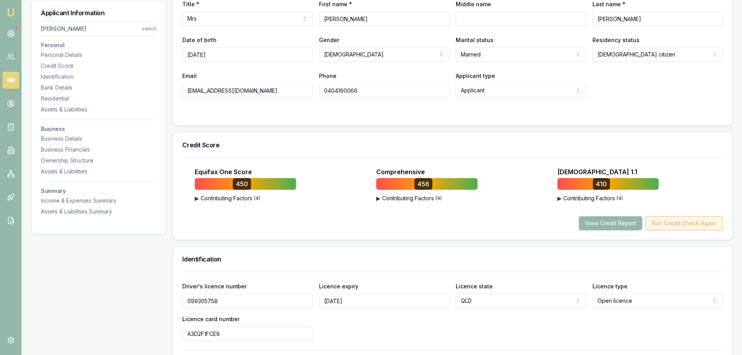
click at [676, 222] on button "Run Credit Check Again" at bounding box center [685, 223] width 78 height 14
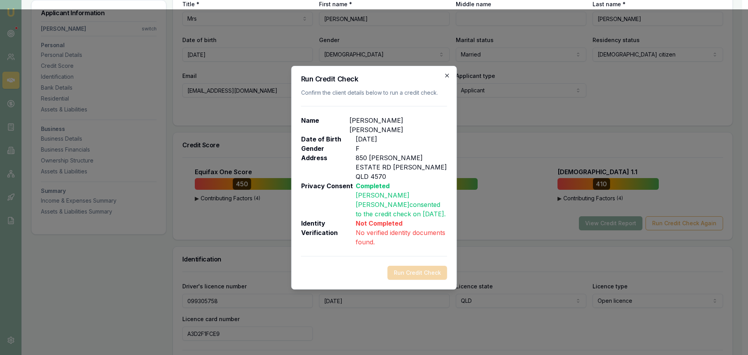
click at [449, 79] on icon "button" at bounding box center [447, 75] width 6 height 6
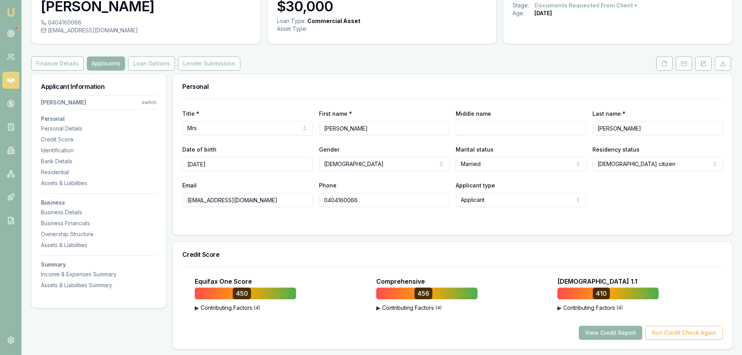
scroll to position [0, 0]
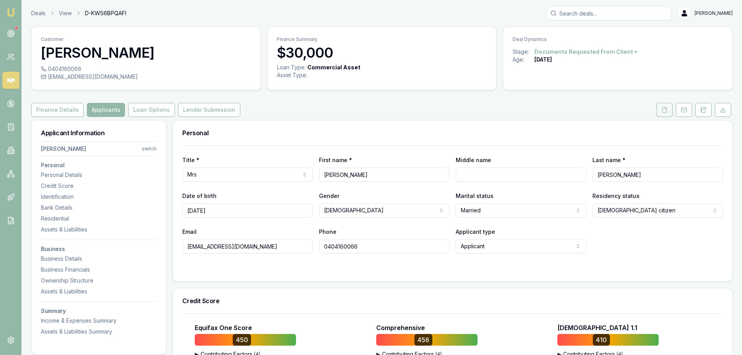
click at [662, 111] on icon at bounding box center [665, 110] width 6 height 6
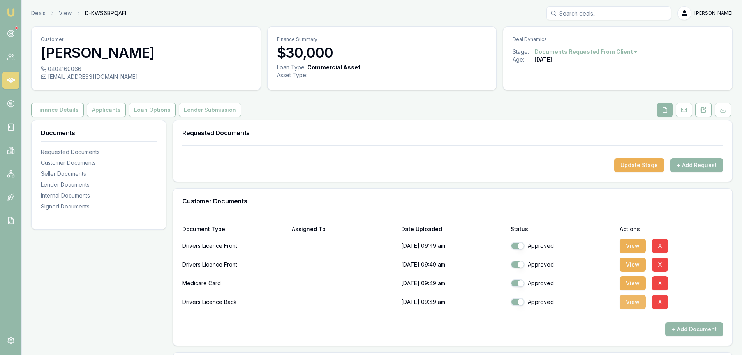
click at [630, 301] on button "View" at bounding box center [633, 302] width 26 height 14
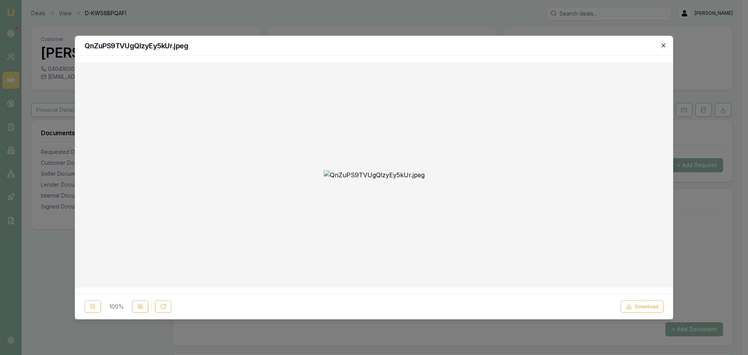
click at [665, 42] on icon "button" at bounding box center [663, 45] width 6 height 6
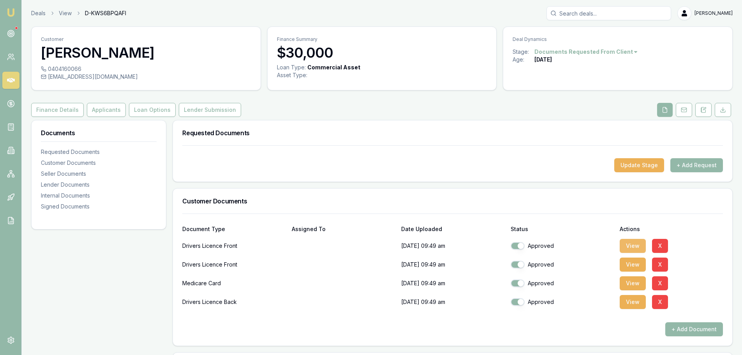
click at [629, 244] on button "View" at bounding box center [633, 246] width 26 height 14
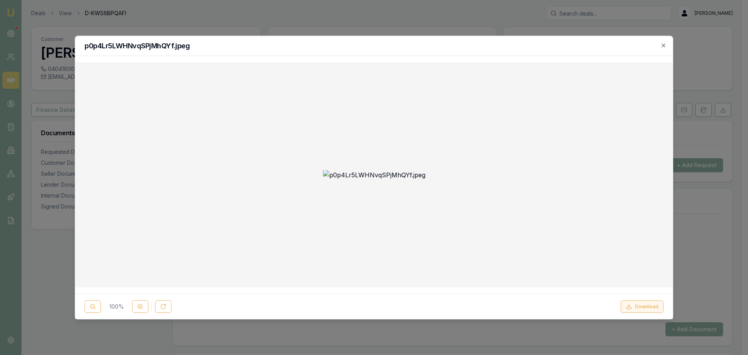
click at [646, 304] on button "Download" at bounding box center [642, 306] width 43 height 12
click at [515, 47] on h2 "p0p4Lr5LWHNvqSPjMhQYf.jpeg" at bounding box center [374, 45] width 579 height 7
click at [664, 44] on icon "button" at bounding box center [663, 45] width 6 height 6
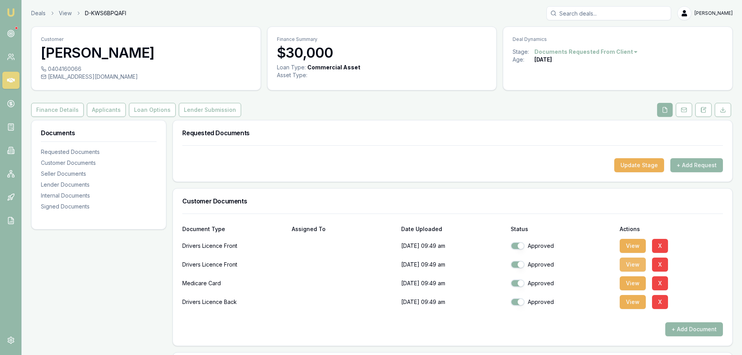
click at [636, 262] on button "View" at bounding box center [633, 265] width 26 height 14
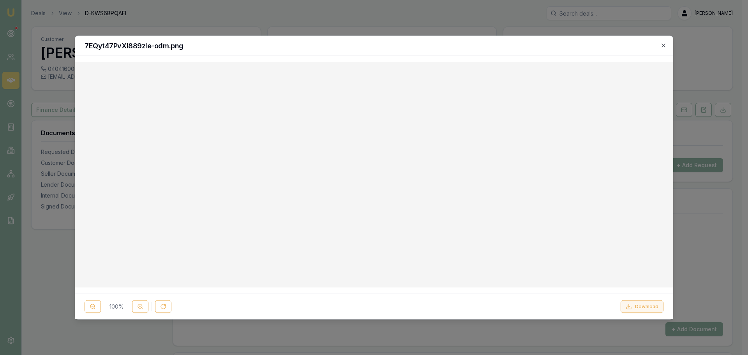
click at [648, 307] on button "Download" at bounding box center [642, 306] width 43 height 12
click at [663, 46] on icon "button" at bounding box center [663, 45] width 6 height 6
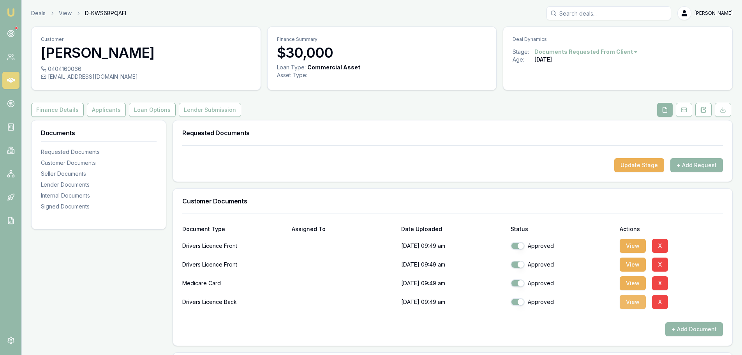
click at [633, 302] on button "View" at bounding box center [633, 302] width 26 height 14
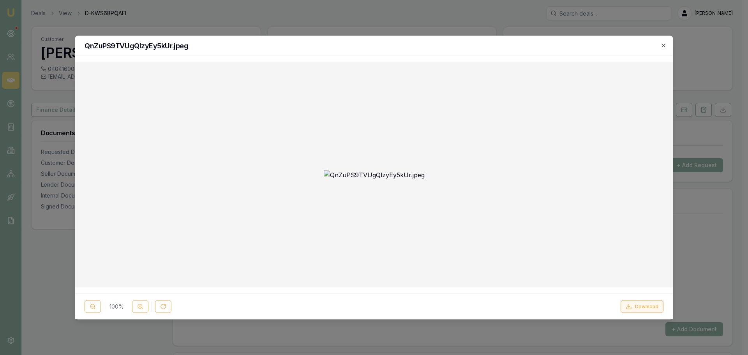
click at [637, 304] on button "Download" at bounding box center [642, 306] width 43 height 12
click at [509, 41] on div "QnZuPS9TVUgQlzyEy5kUr.jpeg" at bounding box center [374, 46] width 598 height 20
click at [662, 44] on icon "button" at bounding box center [663, 45] width 6 height 6
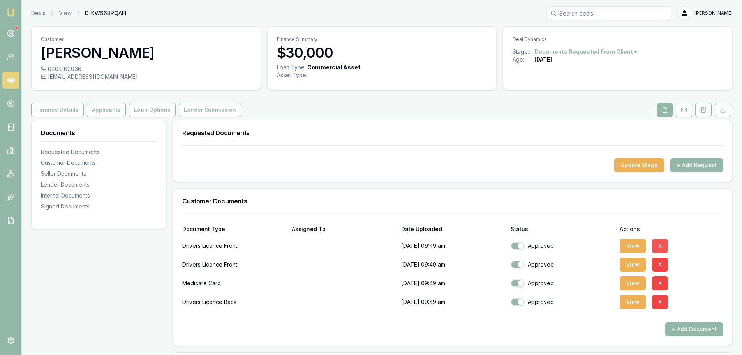
click at [659, 247] on button "X" at bounding box center [660, 246] width 16 height 14
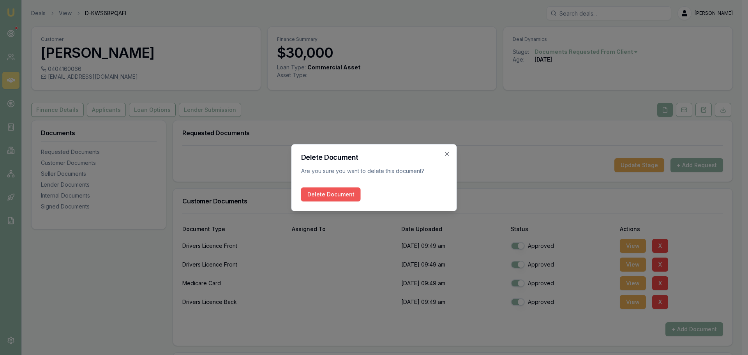
click at [339, 196] on button "Delete Document" at bounding box center [331, 194] width 60 height 14
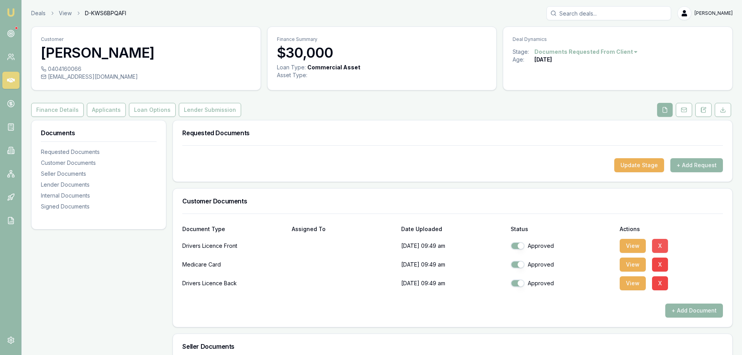
click at [659, 243] on button "X" at bounding box center [660, 246] width 16 height 14
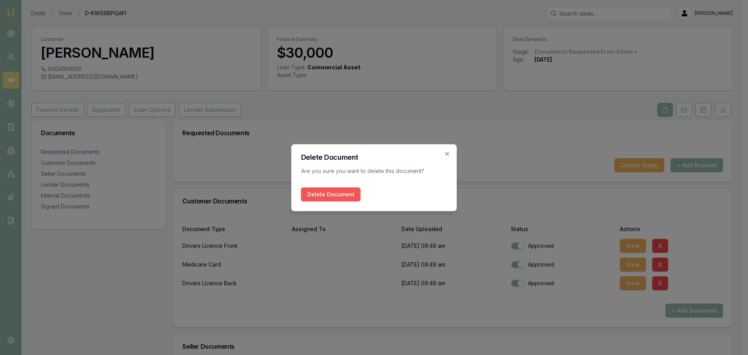
click at [339, 191] on button "Delete Document" at bounding box center [331, 194] width 60 height 14
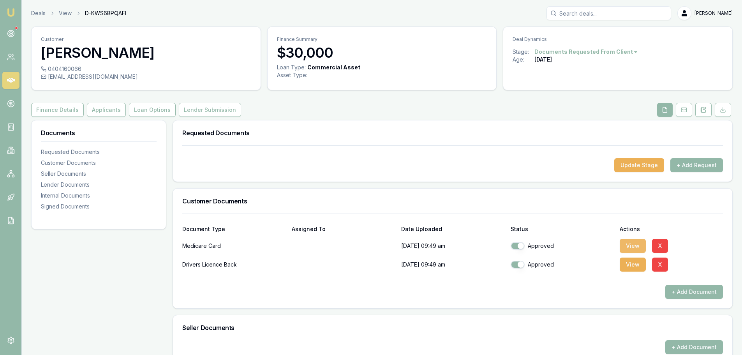
click at [636, 246] on button "View" at bounding box center [633, 246] width 26 height 14
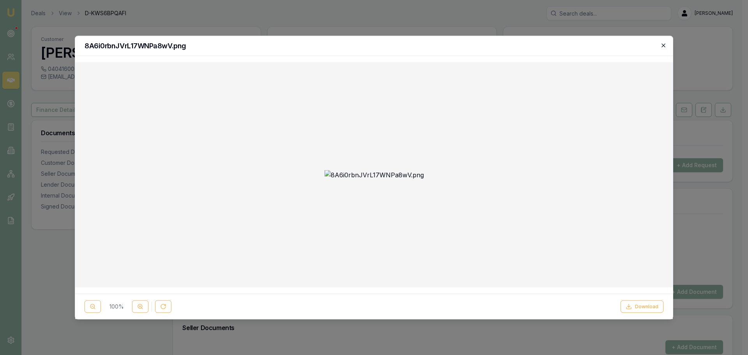
click at [662, 45] on icon "button" at bounding box center [663, 45] width 6 height 6
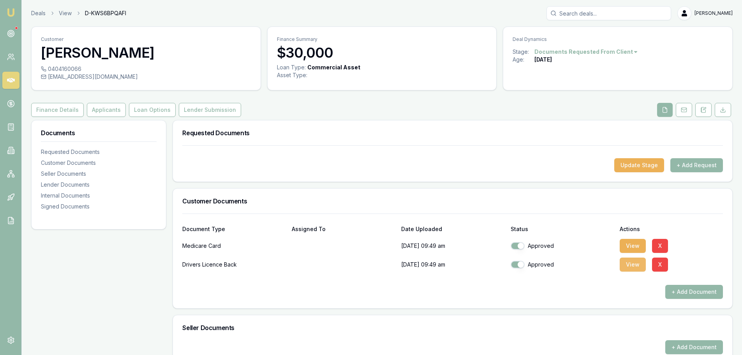
click at [634, 265] on button "View" at bounding box center [633, 265] width 26 height 14
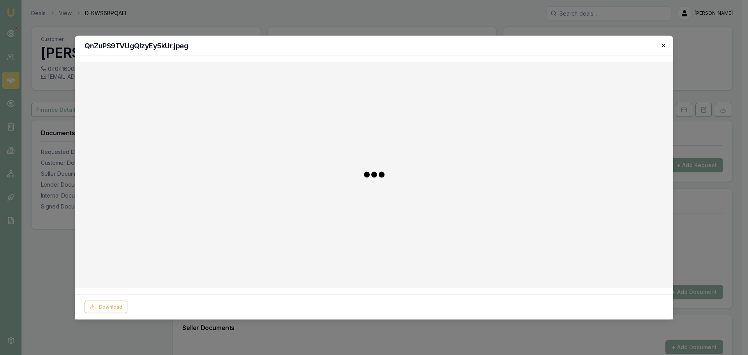
click at [662, 44] on icon "button" at bounding box center [663, 45] width 6 height 6
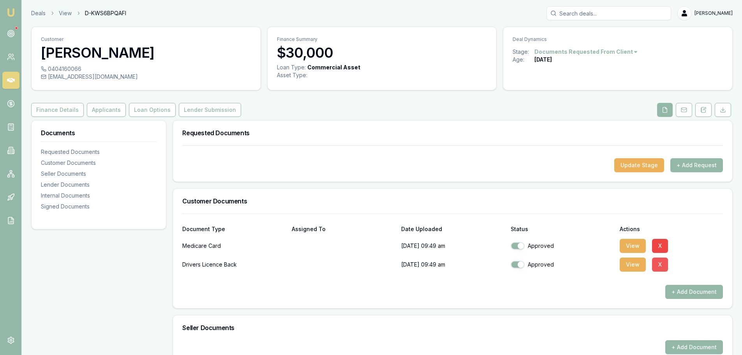
click at [658, 261] on button "X" at bounding box center [660, 265] width 16 height 14
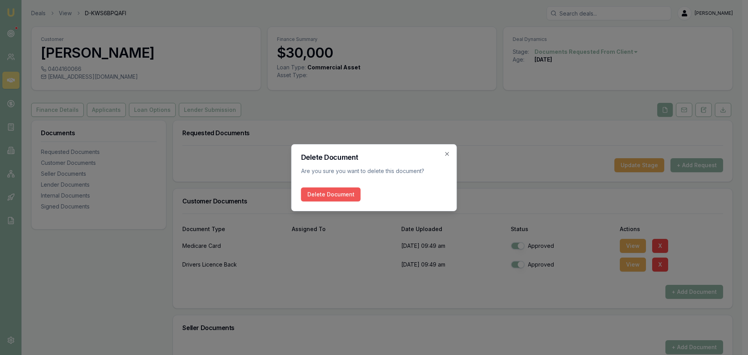
click at [334, 189] on button "Delete Document" at bounding box center [331, 194] width 60 height 14
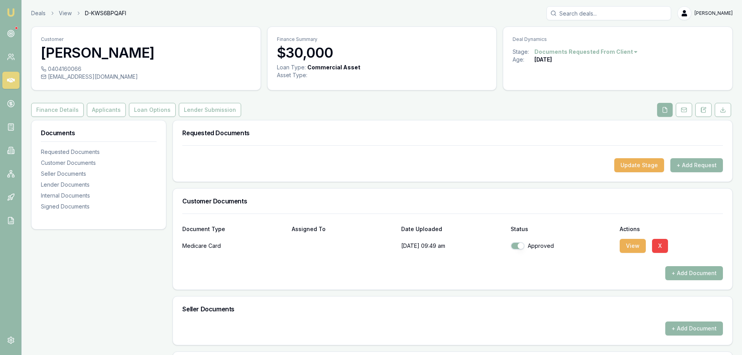
click at [708, 275] on button "+ Add Document" at bounding box center [695, 273] width 58 height 14
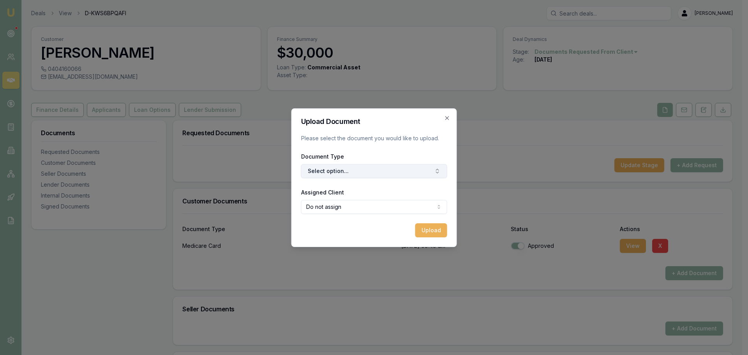
click at [421, 169] on button "Select option..." at bounding box center [374, 171] width 146 height 14
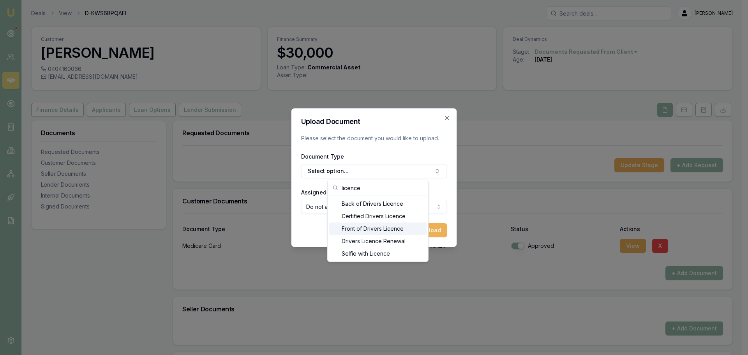
type input "licence"
click at [396, 226] on div "Front of Drivers Licence" at bounding box center [377, 228] width 97 height 12
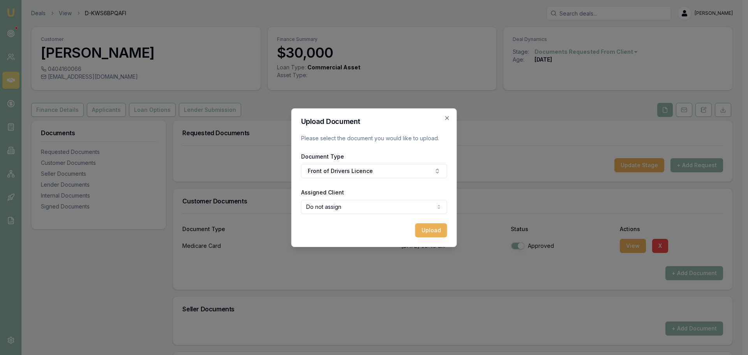
click at [394, 202] on body "Emu Broker Deals View D-KWS6BPQAFI Erin Shield Toggle Menu Customer SALLY EDWAR…" at bounding box center [371, 177] width 742 height 355
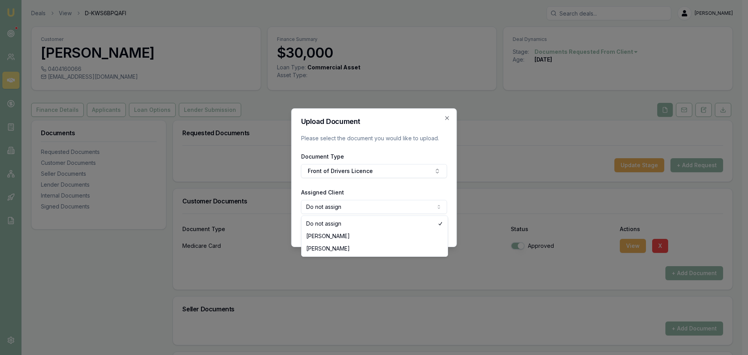
select select "U-TBGSSXI7ZM"
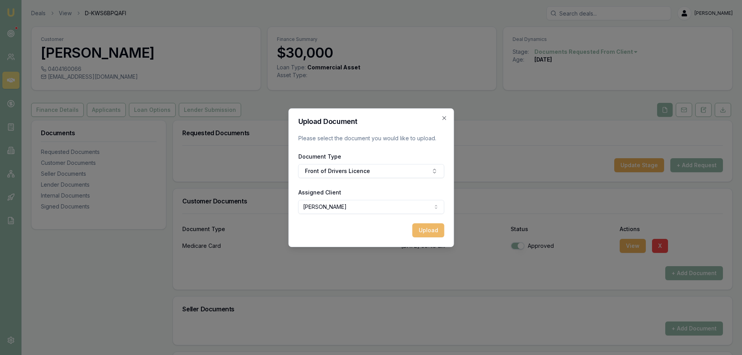
click at [431, 232] on button "Upload" at bounding box center [428, 230] width 32 height 14
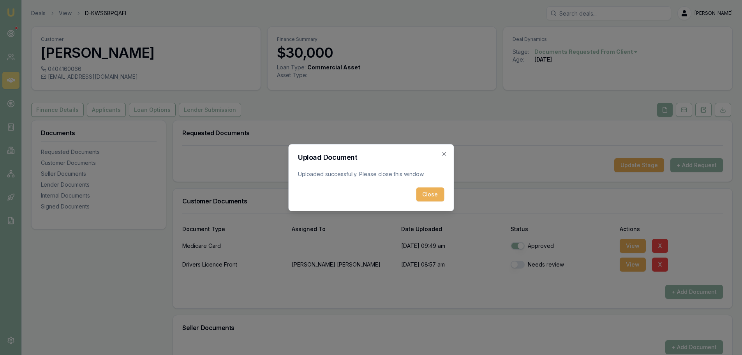
click at [440, 193] on button "Close" at bounding box center [430, 194] width 28 height 14
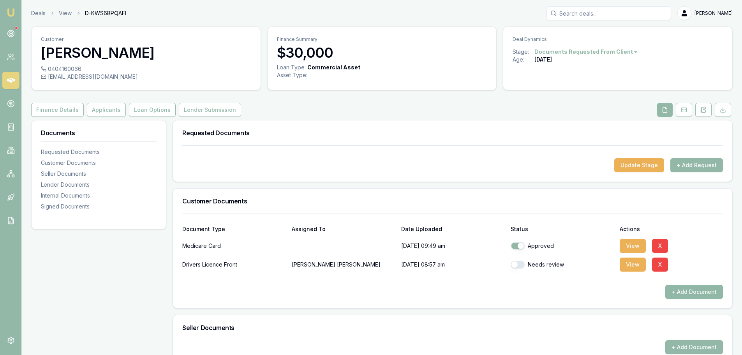
click at [688, 291] on button "+ Add Document" at bounding box center [695, 292] width 58 height 14
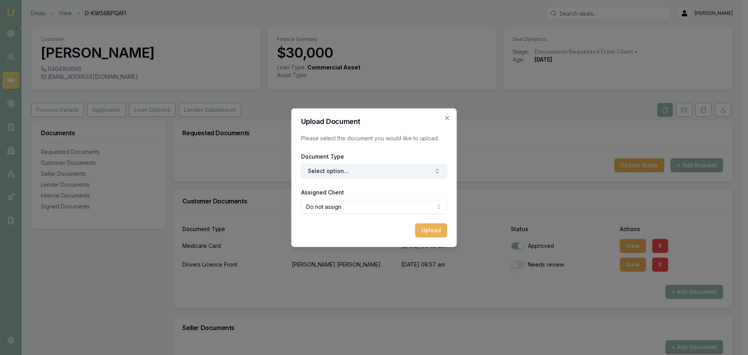
click at [414, 169] on button "Select option..." at bounding box center [374, 171] width 146 height 14
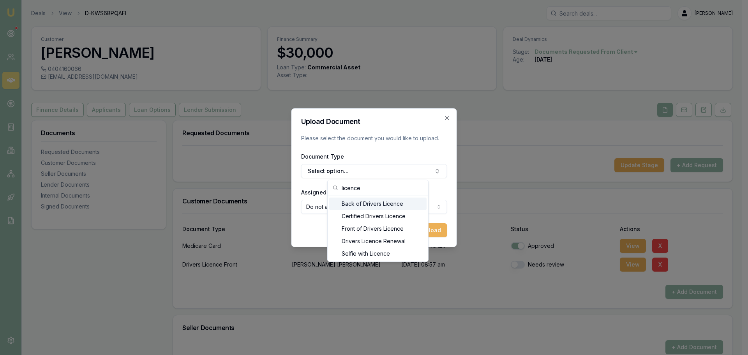
type input "licence"
click at [390, 205] on div "Back of Drivers Licence" at bounding box center [377, 204] width 97 height 12
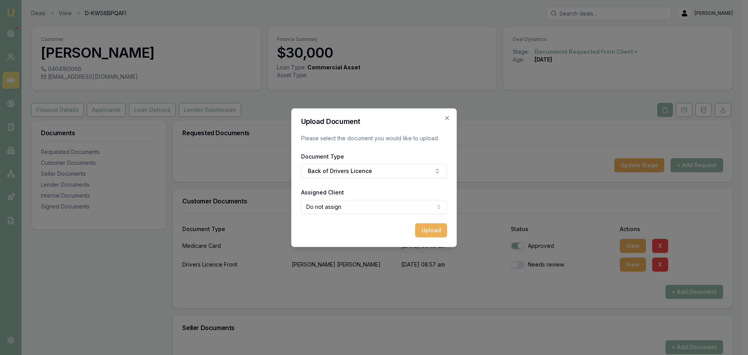
click at [390, 205] on body "Emu Broker Deals View D-KWS6BPQAFI Erin Shield Toggle Menu Customer SALLY EDWAR…" at bounding box center [371, 177] width 742 height 355
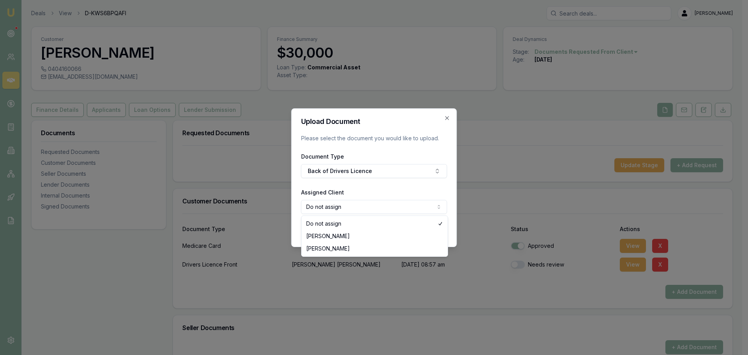
select select "U-XU93TF53MG"
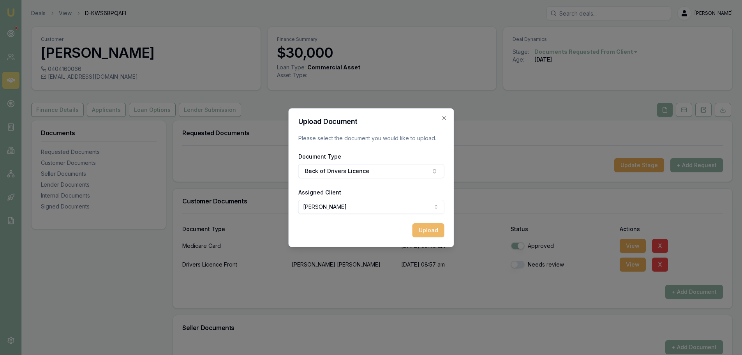
click at [430, 228] on button "Upload" at bounding box center [428, 230] width 32 height 14
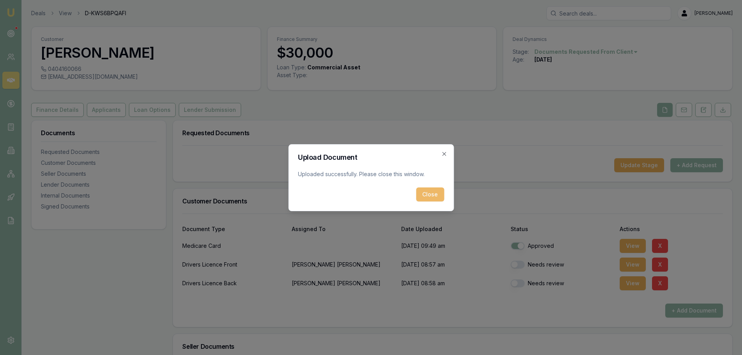
click at [426, 193] on button "Close" at bounding box center [430, 194] width 28 height 14
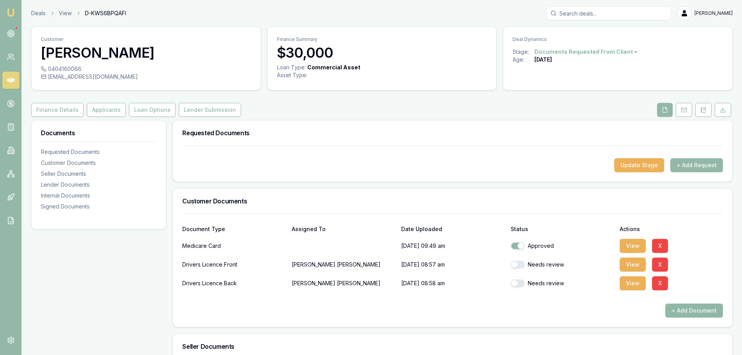
click at [686, 309] on button "+ Add Document" at bounding box center [695, 311] width 58 height 14
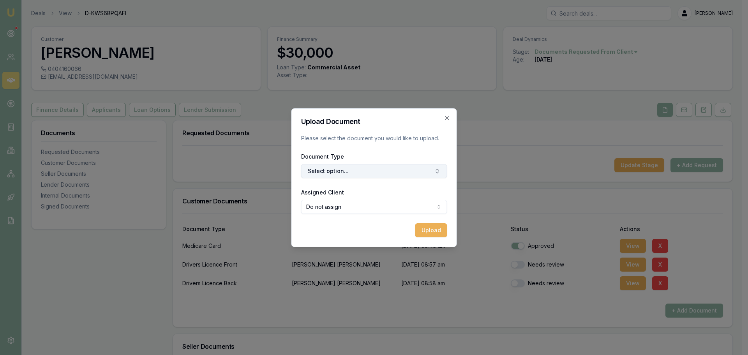
click at [331, 166] on button "Select option..." at bounding box center [374, 171] width 146 height 14
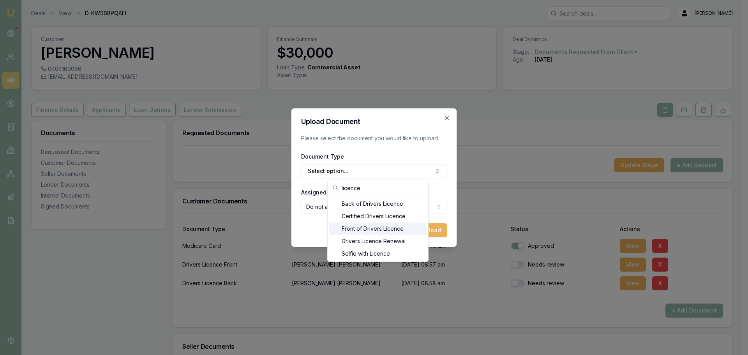
type input "licence"
click at [350, 228] on div "Front of Drivers Licence" at bounding box center [377, 228] width 97 height 12
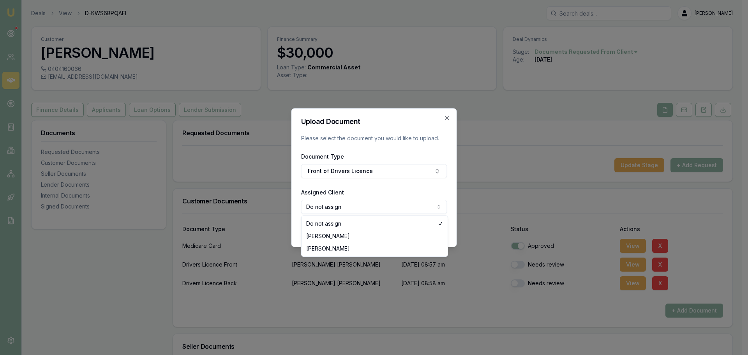
click at [350, 209] on body "Emu Broker Deals View D-KWS6BPQAFI Erin Shield Toggle Menu Customer SALLY EDWAR…" at bounding box center [371, 177] width 742 height 355
select select "U-XU93TF53MG"
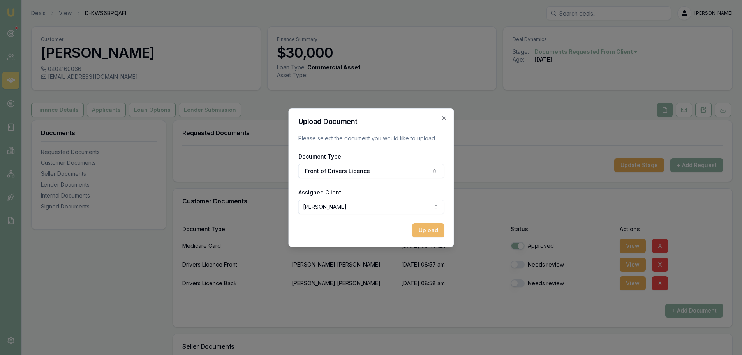
click at [430, 230] on button "Upload" at bounding box center [428, 230] width 32 height 14
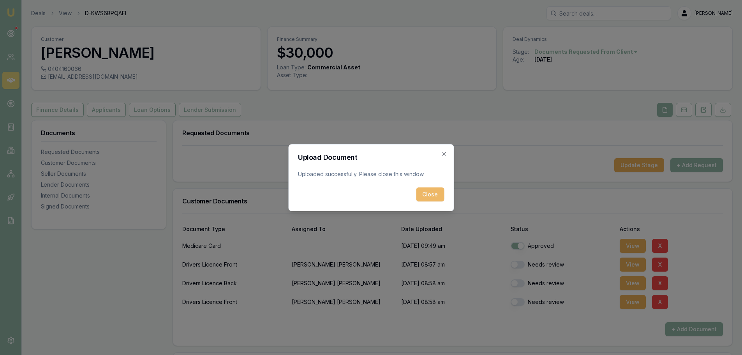
click at [432, 199] on button "Close" at bounding box center [430, 194] width 28 height 14
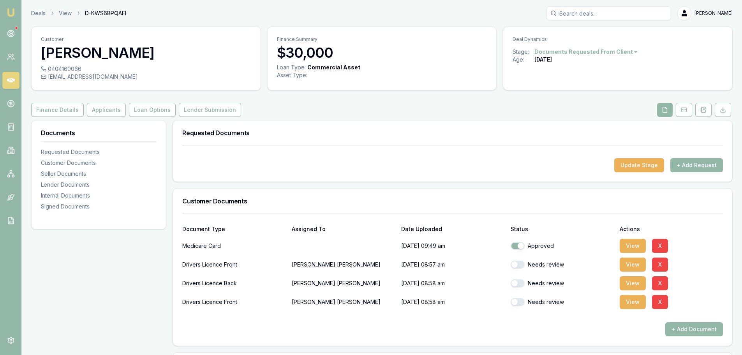
click at [520, 264] on button "button" at bounding box center [518, 265] width 14 height 8
checkbox input "true"
click at [518, 284] on button "button" at bounding box center [518, 283] width 14 height 8
checkbox input "true"
click at [517, 301] on button "button" at bounding box center [518, 302] width 14 height 8
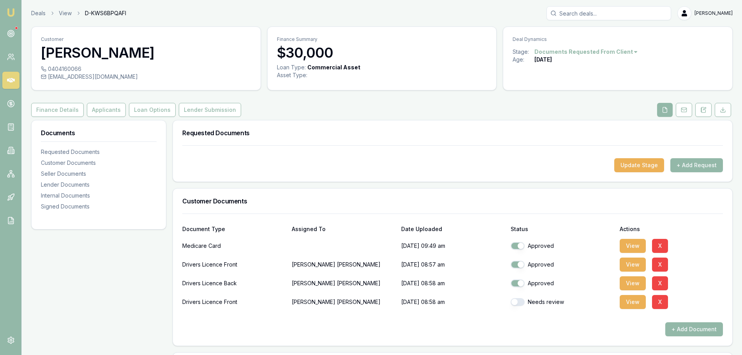
checkbox input "true"
click at [93, 109] on button "Applicants" at bounding box center [106, 110] width 39 height 14
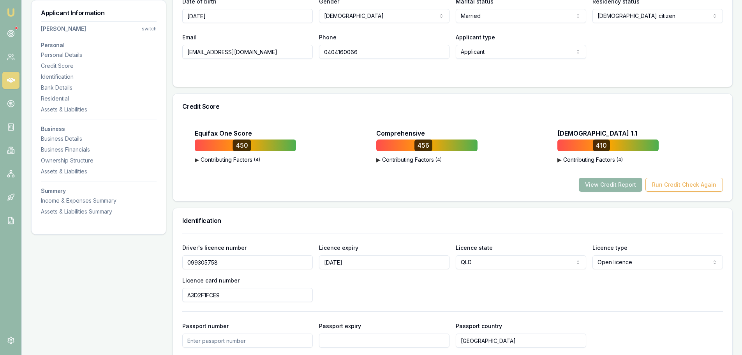
scroll to position [195, 0]
click at [601, 178] on button "View Credit Report" at bounding box center [611, 184] width 64 height 14
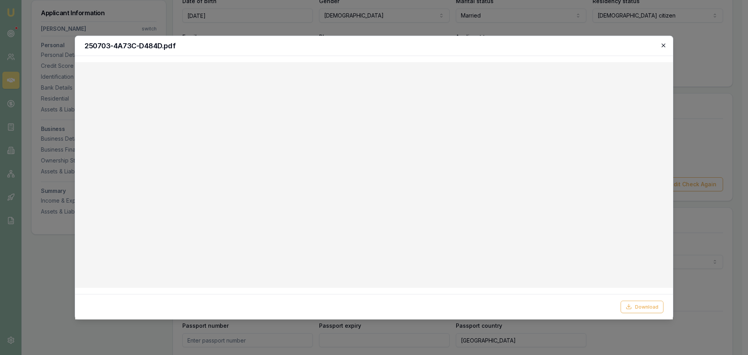
click at [663, 45] on icon "button" at bounding box center [663, 45] width 6 height 6
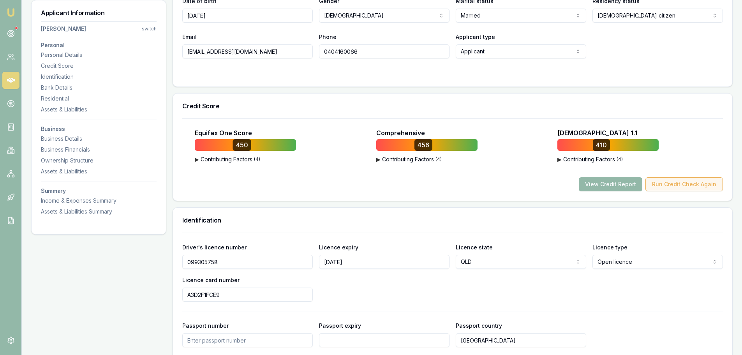
click at [683, 182] on button "Run Credit Check Again" at bounding box center [685, 184] width 78 height 14
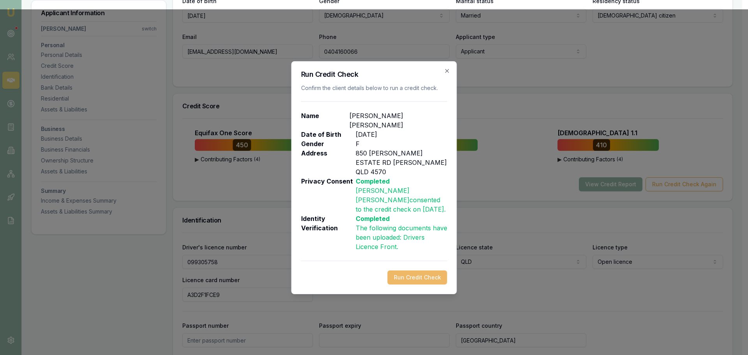
click at [433, 270] on button "Run Credit Check" at bounding box center [418, 277] width 60 height 14
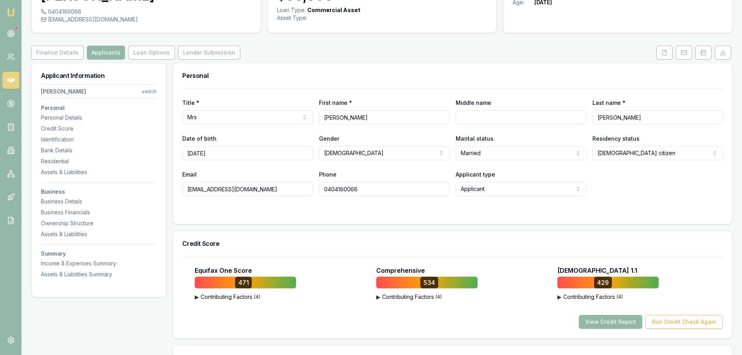
scroll to position [0, 0]
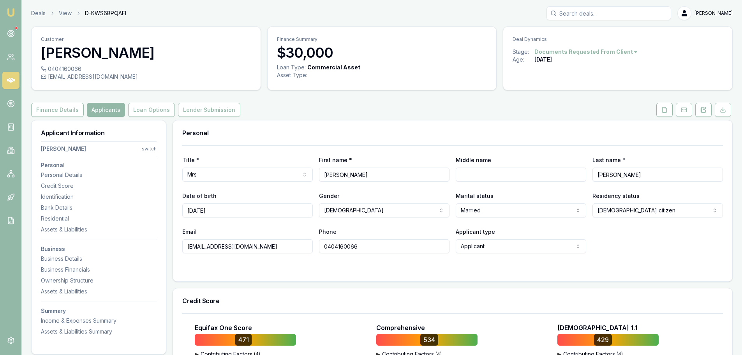
click at [151, 147] on html "Emu Broker Deals View D-KWS6BPQAFI Erin Shield Toggle Menu Customer SALLY EDWAR…" at bounding box center [371, 177] width 742 height 355
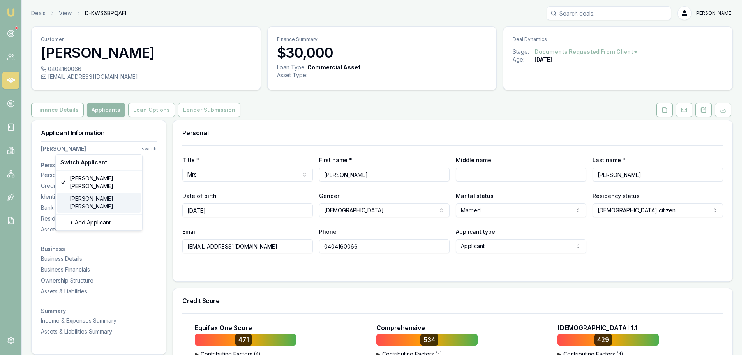
click at [99, 192] on div "ROBERT EDWARDS" at bounding box center [98, 202] width 83 height 20
select select "MALE"
type input "ROBERT"
type input "[PERSON_NAME]"
type input "02/06/1970"
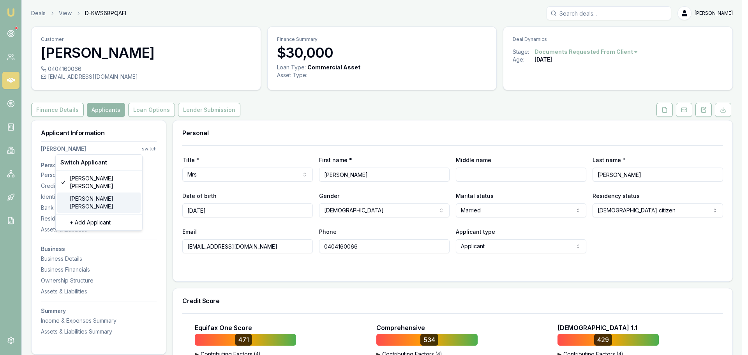
type input "daisyleapups@icloud.com"
type input "0451920487"
type input "099372967"
type input "28/06/2025"
type input "ECA2FEEE2"
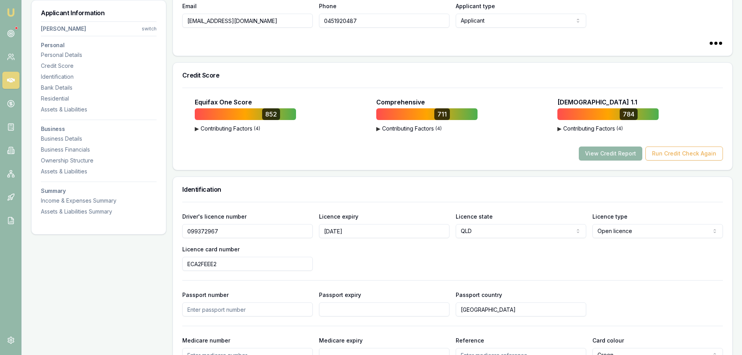
scroll to position [234, 0]
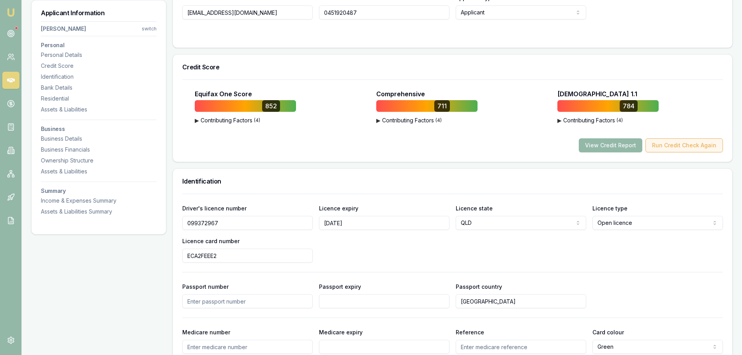
click at [694, 141] on button "Run Credit Check Again" at bounding box center [685, 145] width 78 height 14
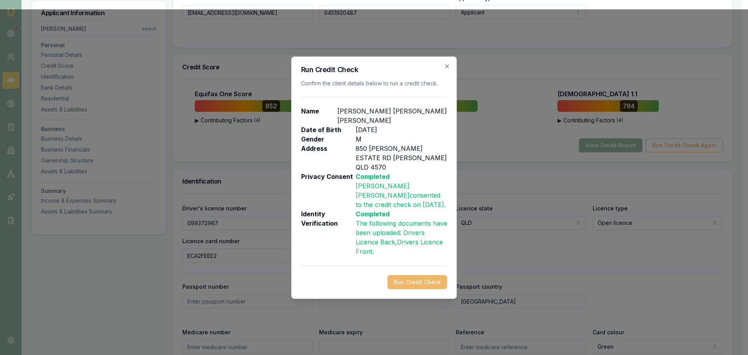
click at [434, 275] on button "Run Credit Check" at bounding box center [418, 282] width 60 height 14
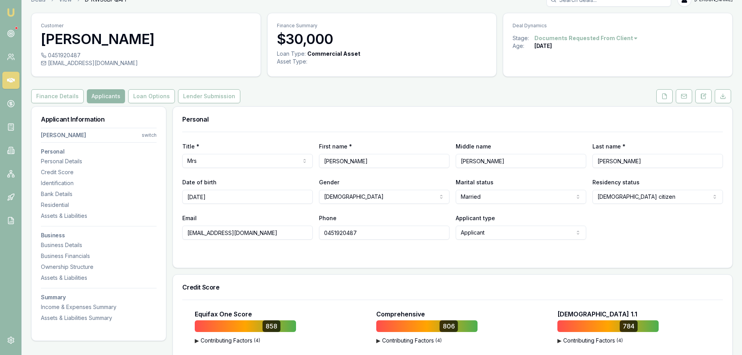
scroll to position [0, 0]
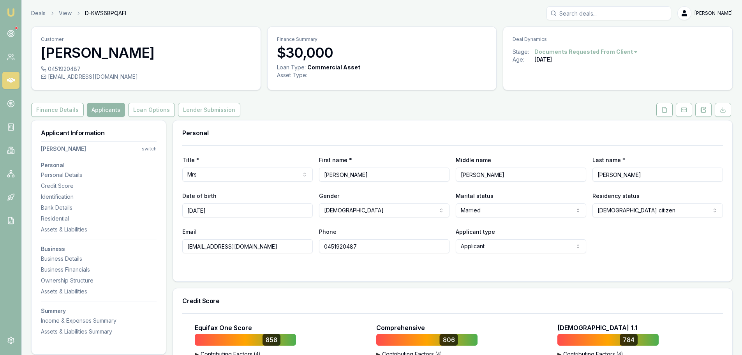
click at [288, 108] on div "Finance Details Applicants Loan Options Lender Submission" at bounding box center [382, 110] width 702 height 14
click at [55, 110] on button "Finance Details" at bounding box center [57, 110] width 53 height 14
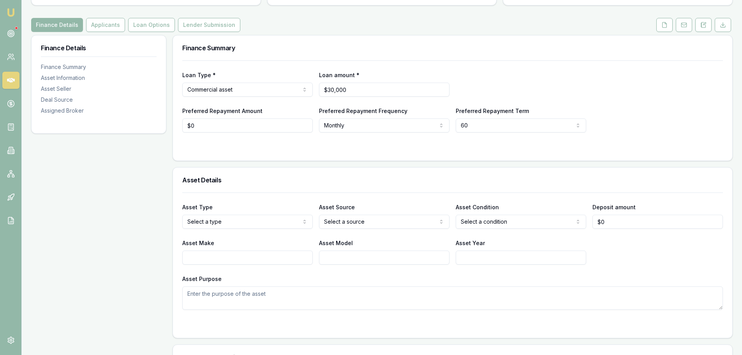
scroll to position [117, 0]
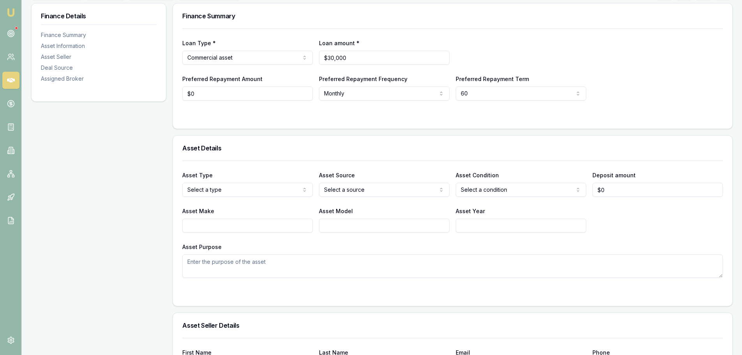
click at [249, 189] on html "Emu Broker Deals View D-KWS6BPQAFI Erin Shield Toggle Menu Customer ROBERT EDWA…" at bounding box center [371, 60] width 742 height 355
click at [387, 190] on html "Emu Broker Deals View D-KWS6BPQAFI Erin Shield Toggle Menu Customer ROBERT EDWA…" at bounding box center [371, 60] width 742 height 355
click at [493, 191] on html "Emu Broker Deals View D-KWS6BPQAFI Erin Shield Toggle Menu Customer ROBERT EDWA…" at bounding box center [371, 60] width 742 height 355
click at [493, 185] on html "Emu Broker Deals View D-KWS6BPQAFI Erin Shield Toggle Menu Customer ROBERT EDWA…" at bounding box center [371, 60] width 742 height 355
select select "NEW_OR_DEMO"
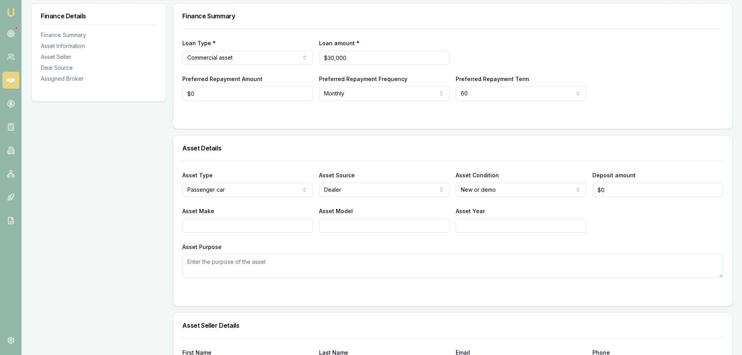
click at [258, 227] on input "Asset Make" at bounding box center [247, 226] width 131 height 14
type input "c"
type input "CHERY"
type input "TIGGO"
type input "2025"
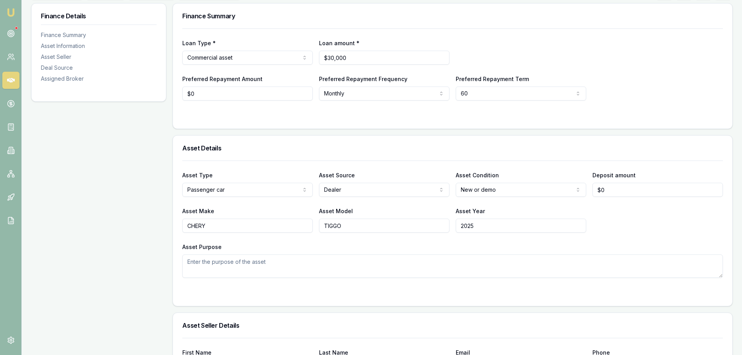
drag, startPoint x: 611, startPoint y: 223, endPoint x: 616, endPoint y: 215, distance: 9.4
click at [612, 221] on div "Asset Make CHERY Asset Model TIGGO Asset Year 2025" at bounding box center [452, 219] width 541 height 26
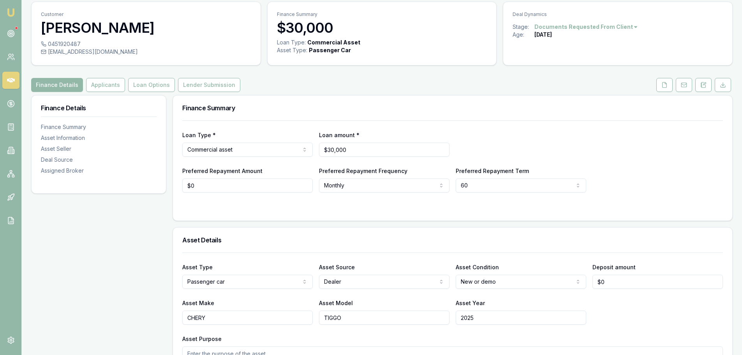
scroll to position [0, 0]
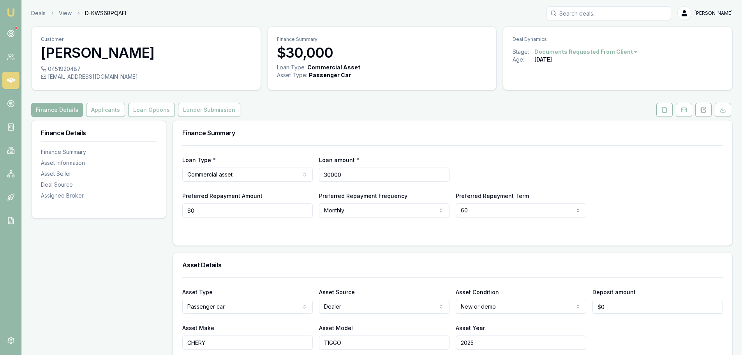
drag, startPoint x: 351, startPoint y: 177, endPoint x: 182, endPoint y: 177, distance: 169.9
click at [187, 177] on div "Loan Type * Commercial asset Consumer loan Consumer asset Commercial loan Comme…" at bounding box center [452, 168] width 541 height 26
drag, startPoint x: 369, startPoint y: 171, endPoint x: 16, endPoint y: 205, distance: 354.6
type input "$23,990"
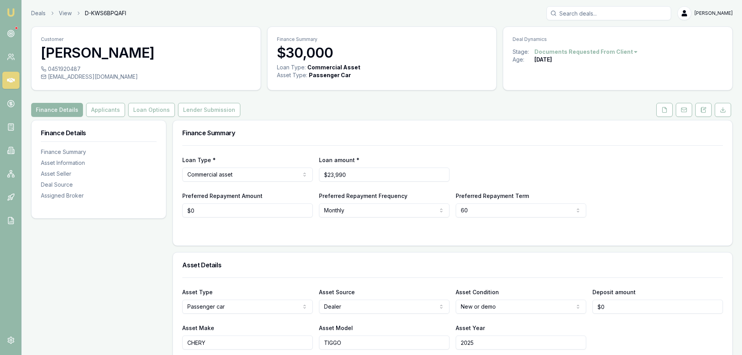
click at [519, 161] on div "Loan Type * Commercial asset Consumer loan Consumer asset Commercial loan Comme…" at bounding box center [452, 168] width 541 height 26
click at [60, 111] on button "Finance Details" at bounding box center [57, 110] width 52 height 14
click at [105, 108] on button "Applicants" at bounding box center [105, 110] width 39 height 14
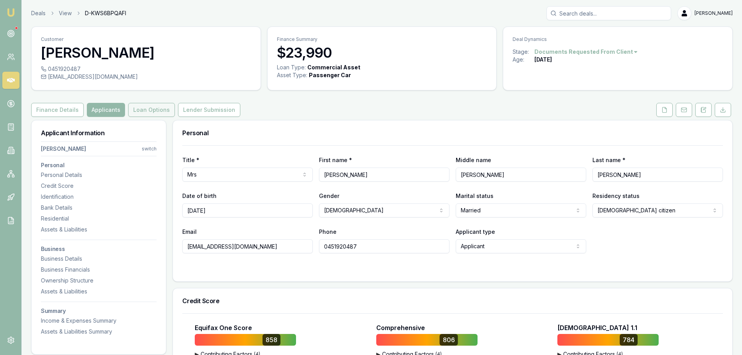
click at [135, 107] on button "Loan Options" at bounding box center [151, 110] width 47 height 14
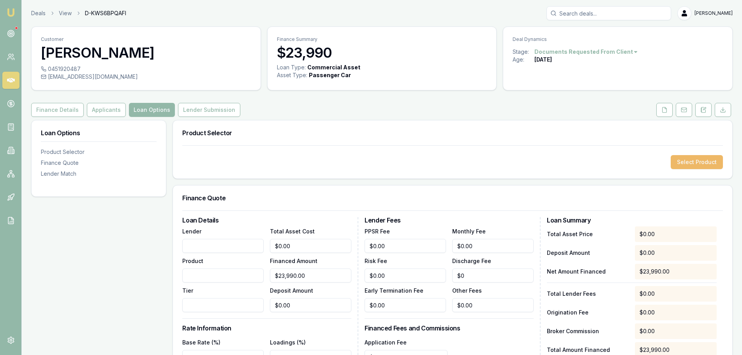
click at [703, 159] on button "Select Product" at bounding box center [697, 162] width 52 height 14
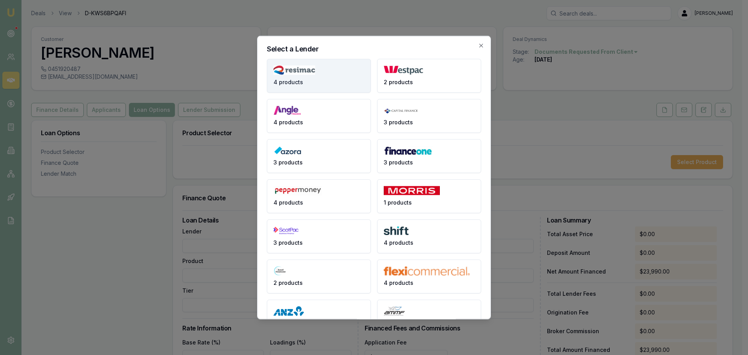
click at [295, 75] on button "4 products" at bounding box center [319, 75] width 104 height 34
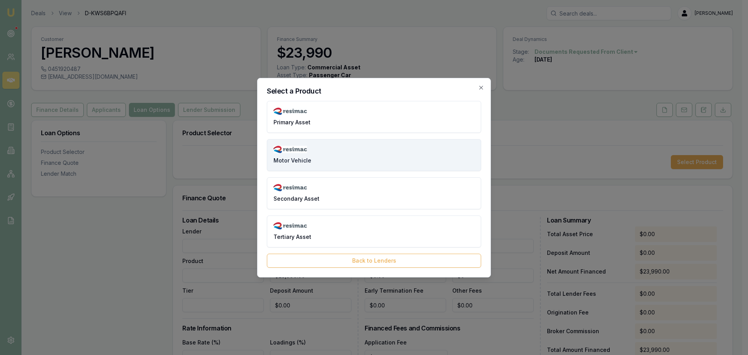
click at [294, 159] on span "Motor Vehicle" at bounding box center [293, 161] width 38 height 8
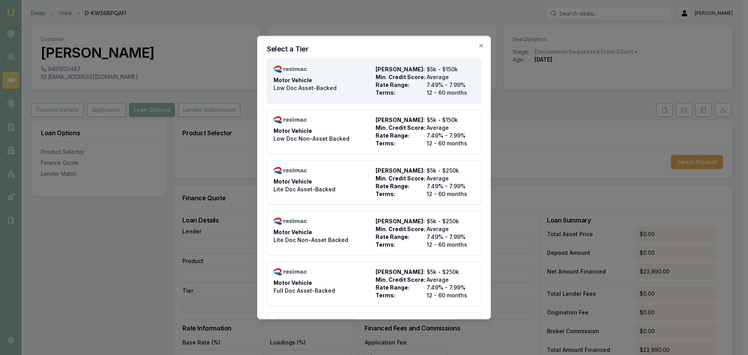
click at [306, 81] on span "Motor Vehicle" at bounding box center [293, 80] width 39 height 8
type input "Resimac"
type input "Motor Vehicle"
type input "Low Doc Asset-Backed"
type input "7.49"
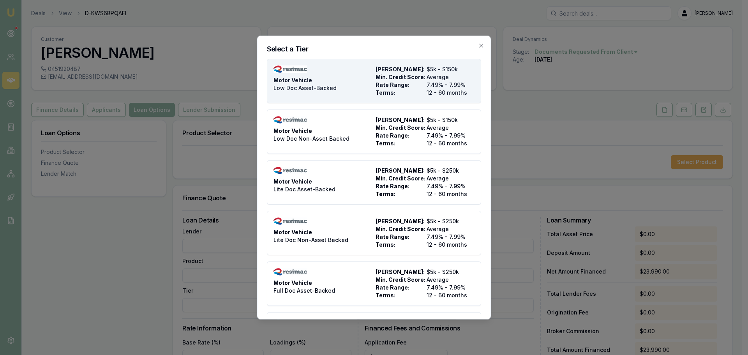
type input "12"
type input "$4.95"
type input "$495.00"
type input "990"
type input "8"
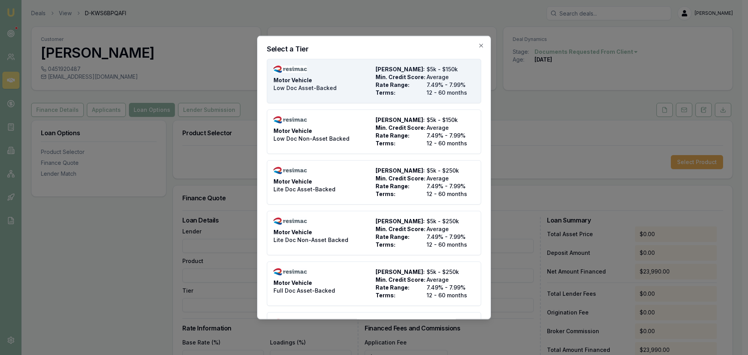
type input "$1,919.20"
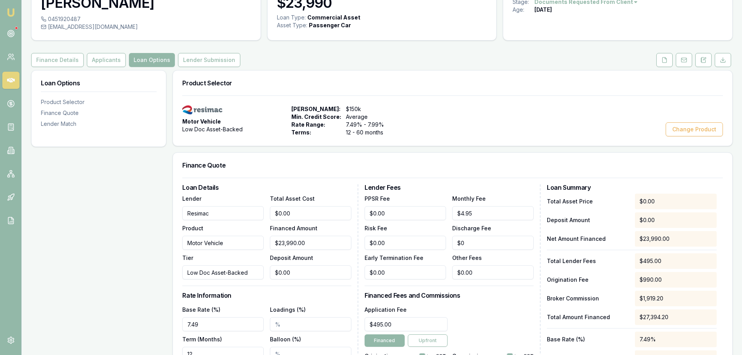
scroll to position [195, 0]
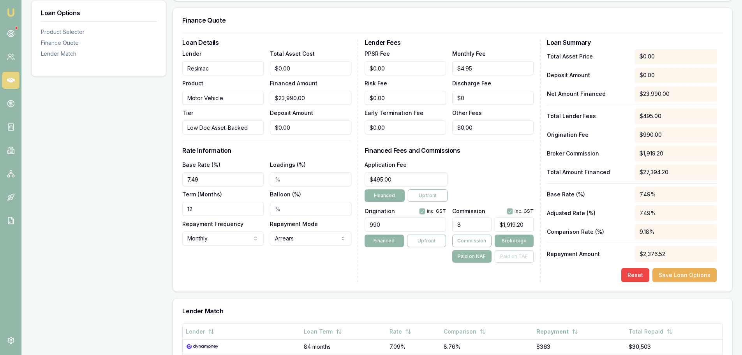
drag, startPoint x: 202, startPoint y: 210, endPoint x: -5, endPoint y: 212, distance: 207.3
type input "060"
click at [117, 207] on div "Loan Options Product Selector Finance Quote Lender Match" at bounding box center [98, 221] width 135 height 593
click at [489, 180] on div "Application Fee $495.00 Financed Upfront" at bounding box center [449, 181] width 169 height 42
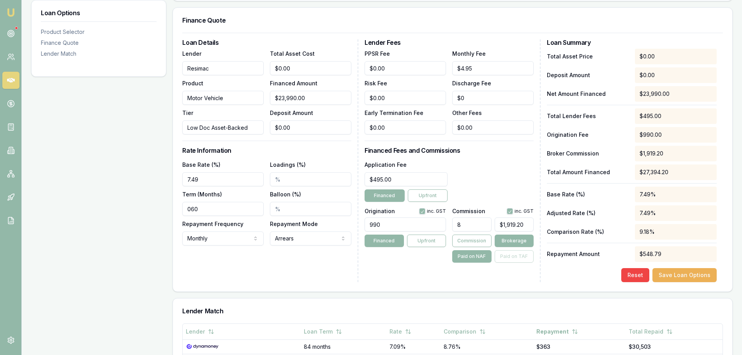
drag, startPoint x: 473, startPoint y: 225, endPoint x: 321, endPoint y: 231, distance: 152.5
click at [330, 231] on div "Loan Details Lender Resimac Product Motor Vehicle Tier Low Doc Asset-Backed Tot…" at bounding box center [452, 160] width 541 height 243
type input "5"
type input "$1,199.50"
type input "5.00%"
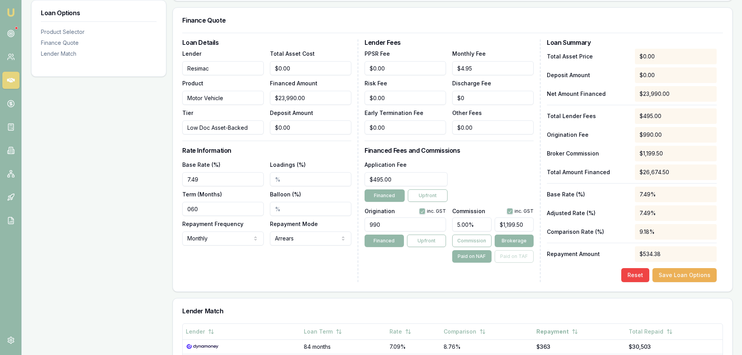
click at [477, 157] on div "Lender Fees PPSR Fee $0.00 Monthly Fee $4.95 Risk Fee $0.00 Discharge Fee $0 Ea…" at bounding box center [453, 160] width 176 height 243
drag, startPoint x: 205, startPoint y: 211, endPoint x: 81, endPoint y: 211, distance: 123.1
click at [92, 212] on div "Loan Options Product Selector Finance Quote Lender Match Product Selector Motor…" at bounding box center [382, 221] width 702 height 593
type input "60"
click at [81, 211] on div "Loan Options Product Selector Finance Quote Lender Match" at bounding box center [98, 221] width 135 height 593
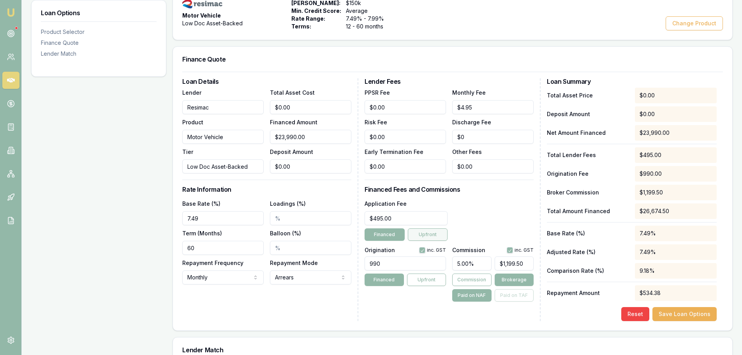
scroll to position [0, 0]
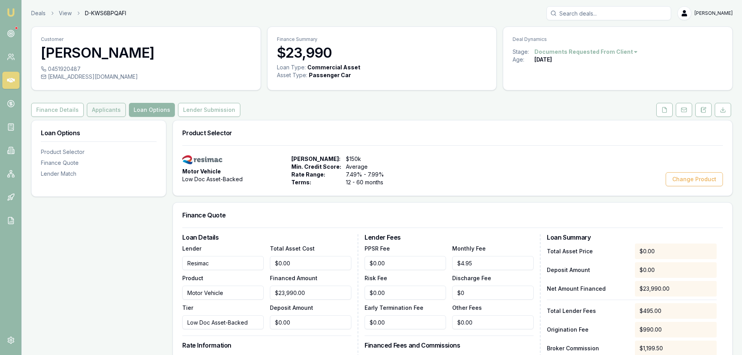
click at [97, 112] on button "Applicants" at bounding box center [106, 110] width 39 height 14
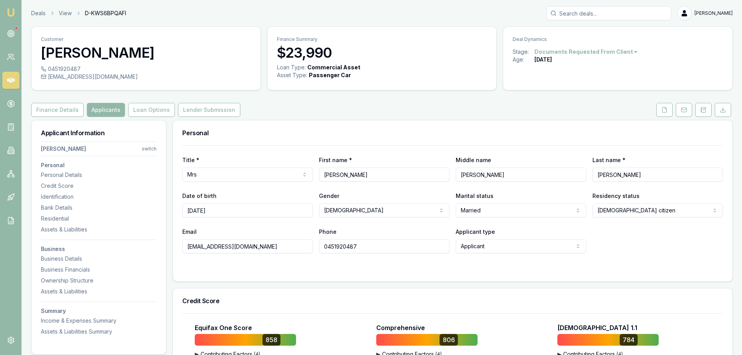
scroll to position [195, 0]
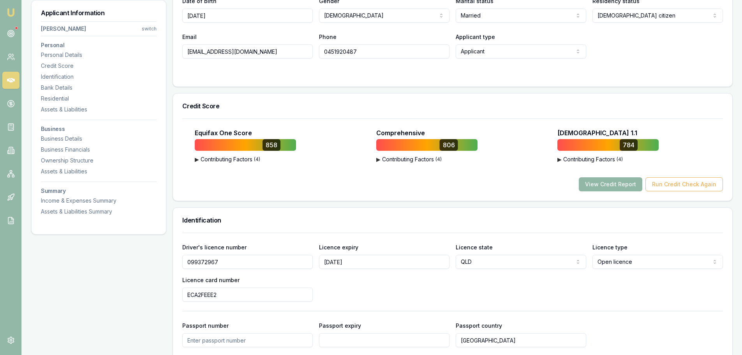
click at [619, 186] on button "View Credit Report" at bounding box center [611, 184] width 64 height 14
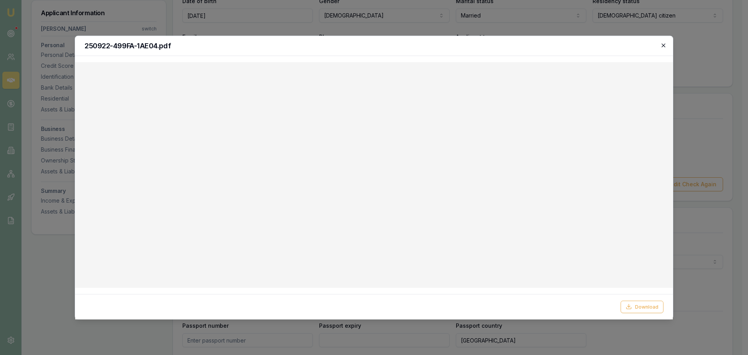
click at [666, 47] on icon "button" at bounding box center [663, 45] width 6 height 6
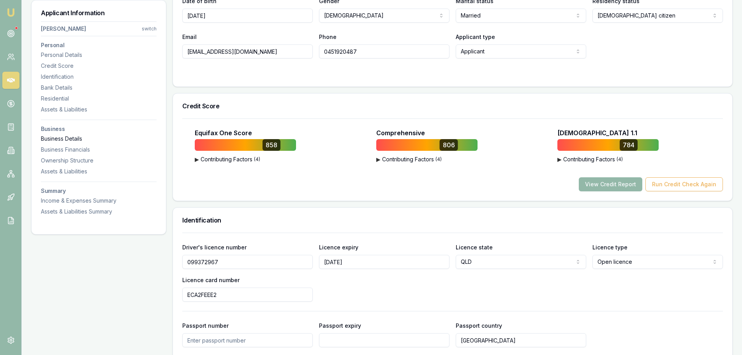
click at [50, 141] on div "Business Details" at bounding box center [99, 139] width 116 height 8
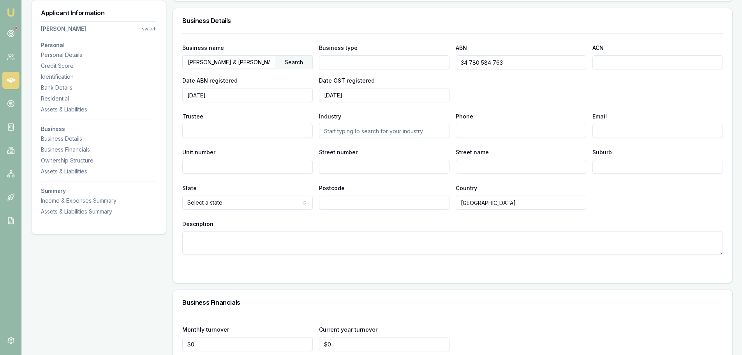
scroll to position [1344, 0]
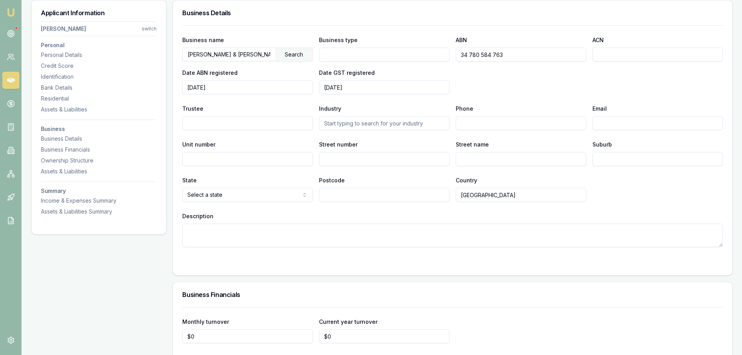
drag, startPoint x: 513, startPoint y: 54, endPoint x: 413, endPoint y: 52, distance: 100.6
click at [413, 52] on div "Business name R.D EDWARDS & S EDWARDS Search Business type ABN 34 780 584 763 A…" at bounding box center [452, 64] width 541 height 59
click at [53, 169] on div "Assets & Liabilities" at bounding box center [99, 172] width 116 height 8
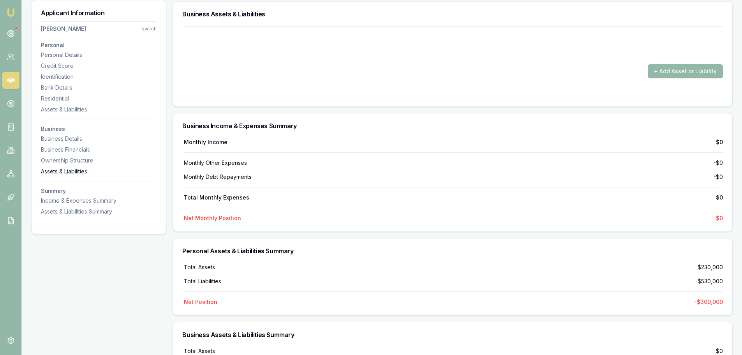
scroll to position [1841, 0]
click at [53, 108] on div "Assets & Liabilities" at bounding box center [99, 110] width 116 height 8
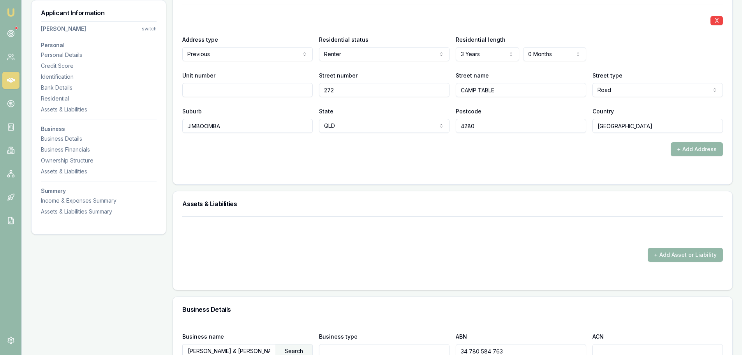
scroll to position [1043, 0]
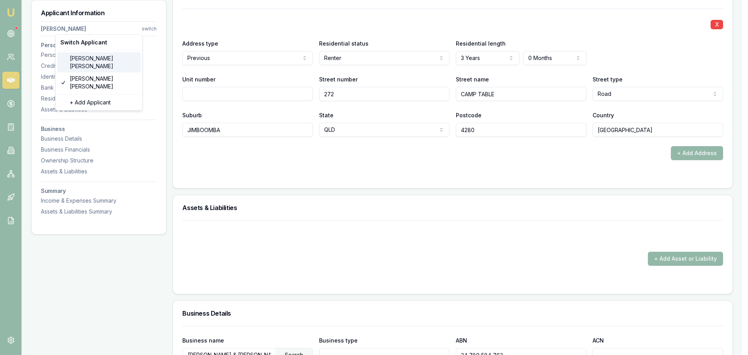
click at [76, 58] on div "SALLY EDWARDS" at bounding box center [98, 62] width 83 height 20
select select "FEMALE"
type input "SALLY"
type input "21/09/1978"
type input "sal78@live.com"
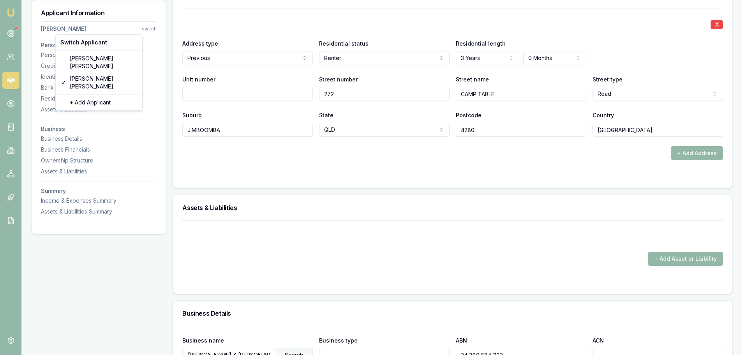
type input "0404160066"
type input "099305758"
type input "09/08/2026"
type input "A3D2F1FCE9"
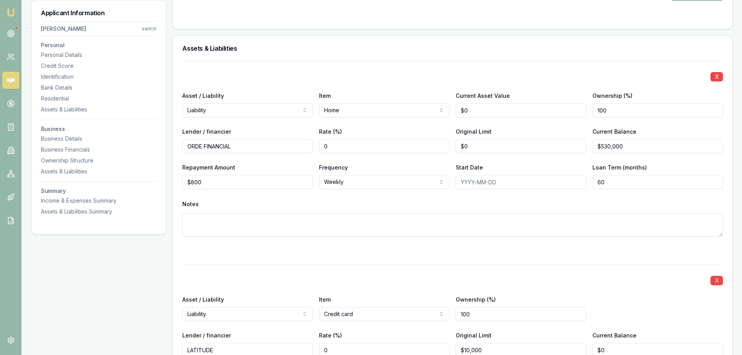
scroll to position [1277, 0]
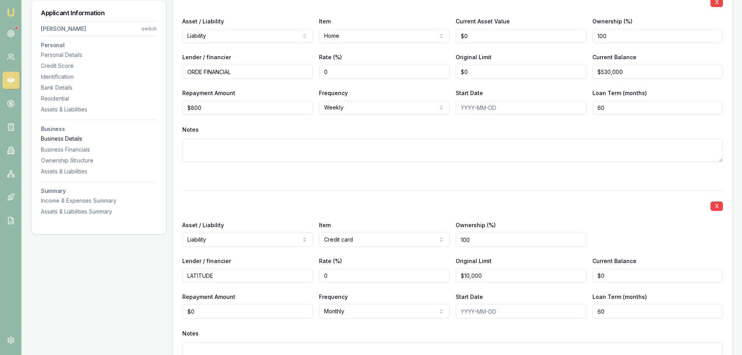
click at [78, 139] on div "Business Details" at bounding box center [99, 139] width 116 height 8
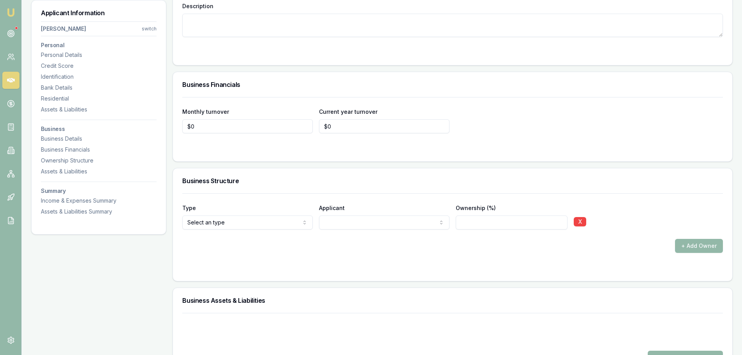
scroll to position [2442, 0]
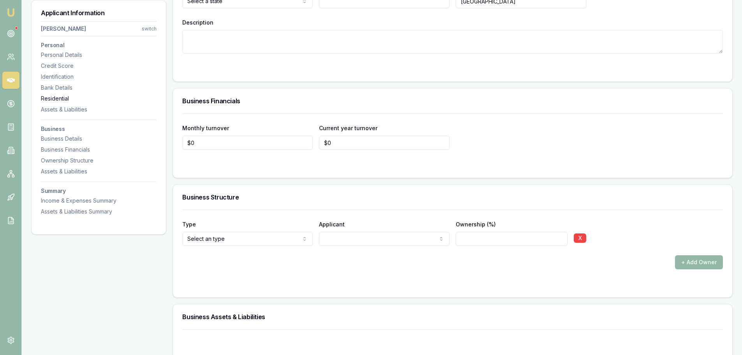
click at [57, 97] on div "Residential" at bounding box center [99, 99] width 116 height 8
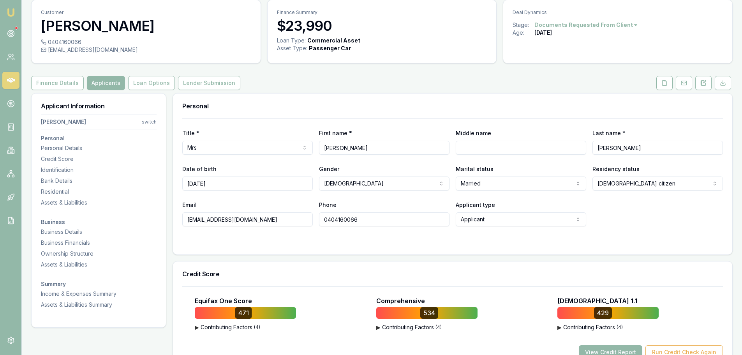
scroll to position [0, 0]
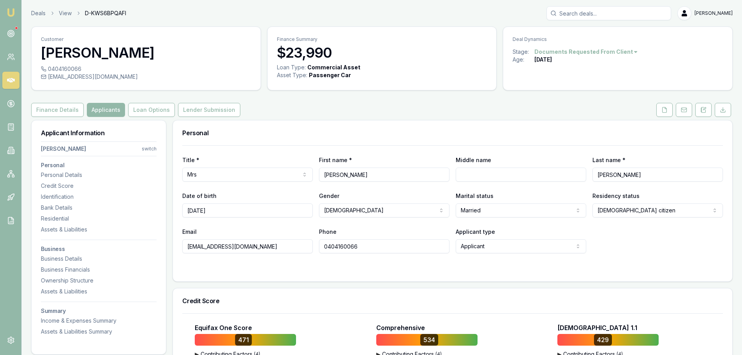
click at [60, 261] on div "Business Details" at bounding box center [99, 259] width 116 height 8
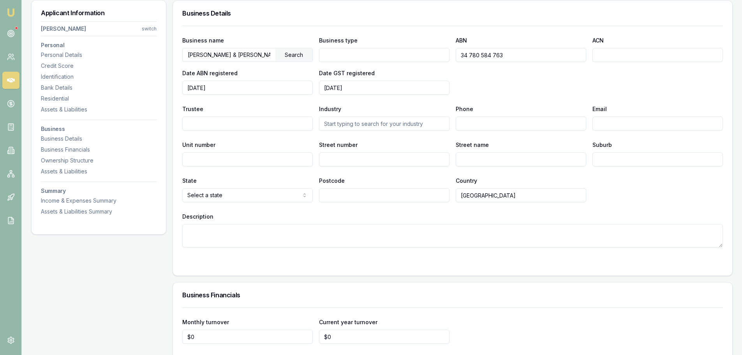
scroll to position [2248, 0]
click at [336, 262] on div at bounding box center [452, 263] width 541 height 6
click at [184, 259] on form "Business name R.D EDWARDS & S EDWARDS Search Business type ABN 34 780 584 763 A…" at bounding box center [452, 145] width 541 height 240
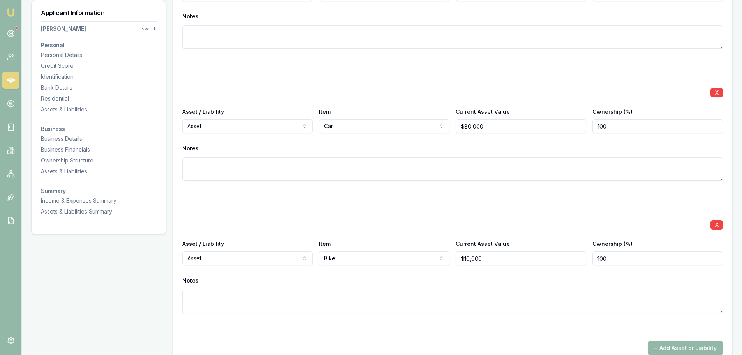
scroll to position [1819, 0]
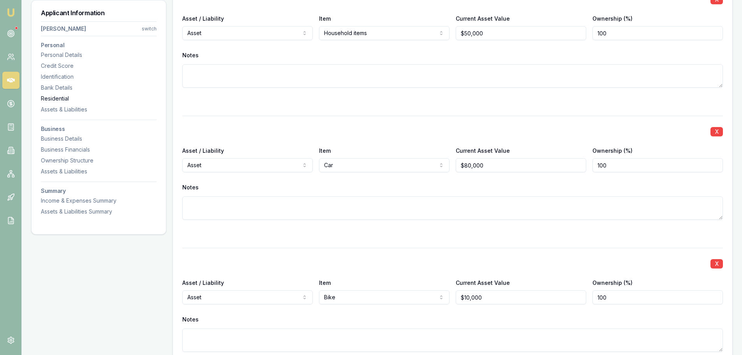
click at [46, 101] on div "Residential" at bounding box center [99, 99] width 116 height 8
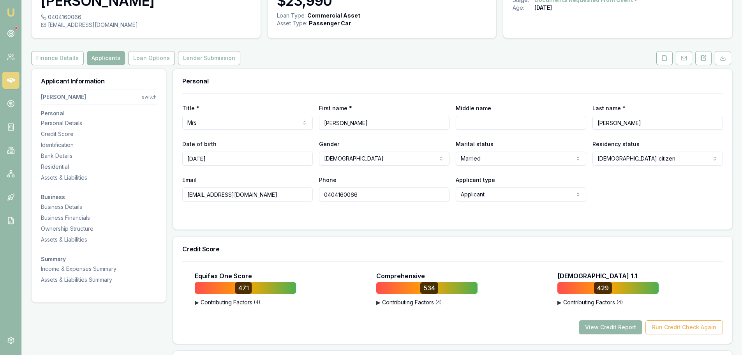
scroll to position [0, 0]
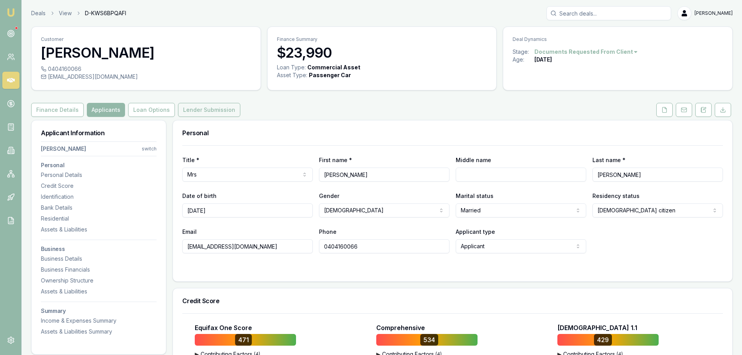
click at [222, 109] on button "Lender Submission" at bounding box center [209, 110] width 62 height 14
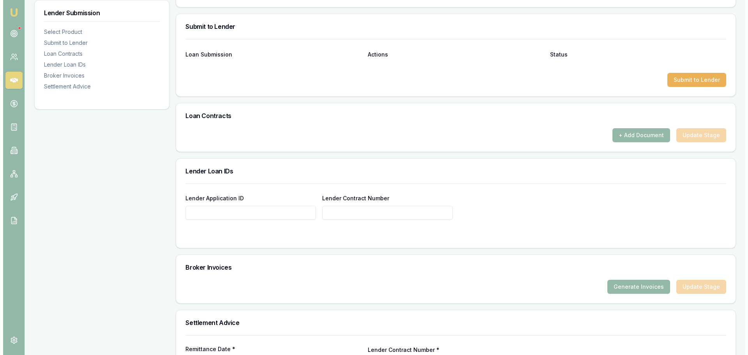
scroll to position [234, 0]
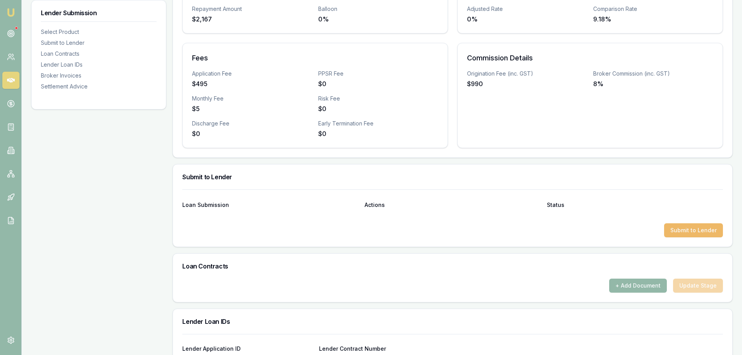
click at [710, 229] on button "Submit to Lender" at bounding box center [693, 230] width 59 height 14
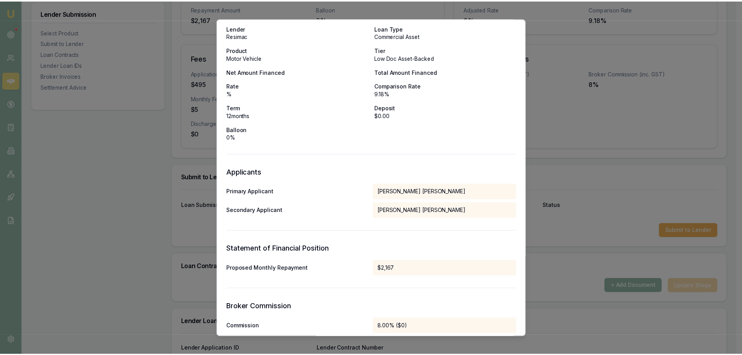
scroll to position [0, 0]
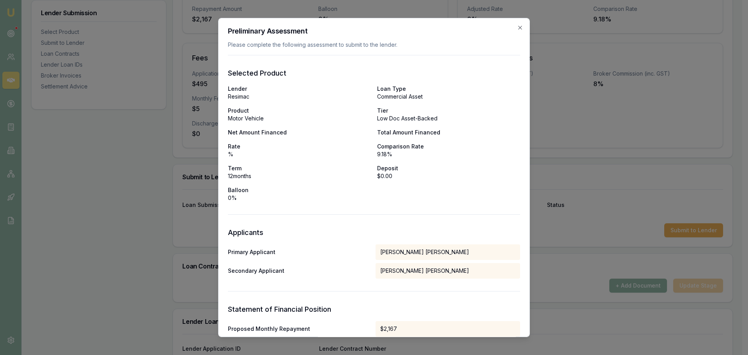
click at [517, 28] on div "Preliminary Assessment Please complete the following assessment to submit to th…" at bounding box center [374, 178] width 312 height 320
click at [517, 26] on icon "button" at bounding box center [520, 28] width 6 height 6
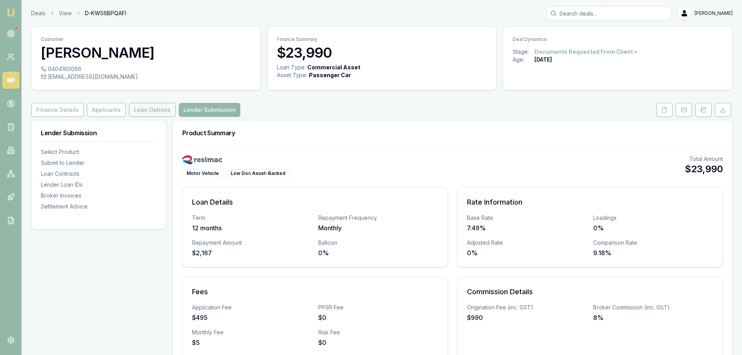
click at [148, 108] on button "Loan Options" at bounding box center [152, 110] width 47 height 14
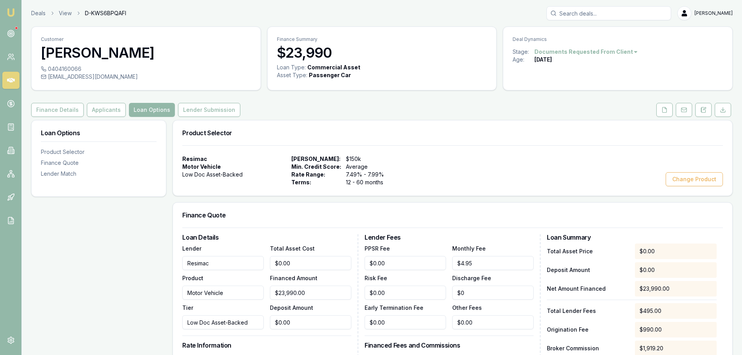
click at [653, 109] on div "Finance Details Applicants Loan Options Lender Submission" at bounding box center [382, 110] width 702 height 14
click at [659, 111] on button at bounding box center [665, 110] width 16 height 14
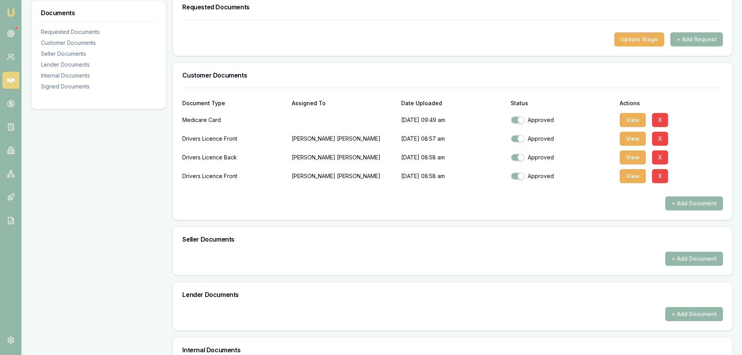
scroll to position [234, 0]
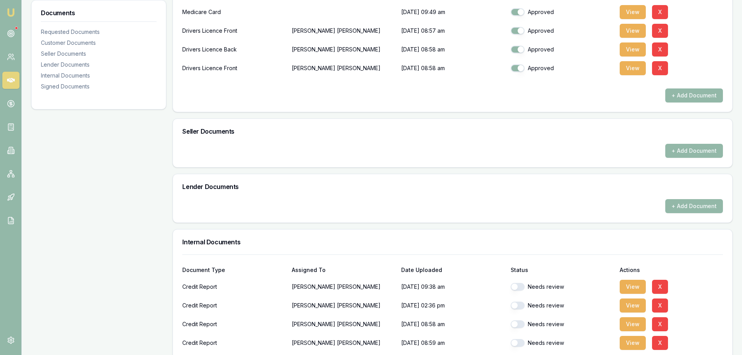
click at [521, 285] on button "button" at bounding box center [518, 287] width 14 height 8
checkbox input "true"
click at [524, 304] on button "button" at bounding box center [518, 306] width 14 height 8
checkbox input "true"
click at [521, 324] on button "button" at bounding box center [518, 324] width 14 height 8
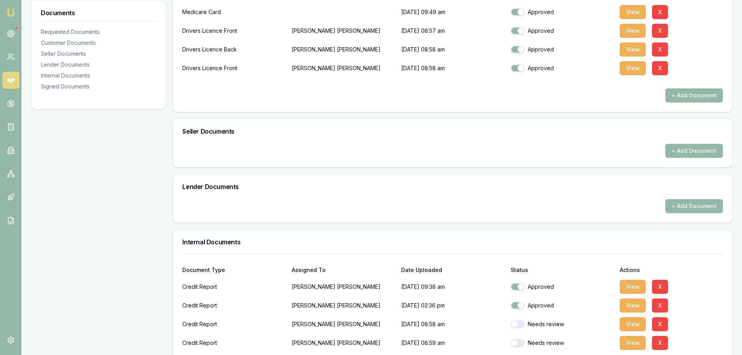
checkbox input "true"
drag, startPoint x: 522, startPoint y: 342, endPoint x: 522, endPoint y: 338, distance: 3.9
click at [522, 342] on button "button" at bounding box center [518, 343] width 14 height 8
checkbox input "true"
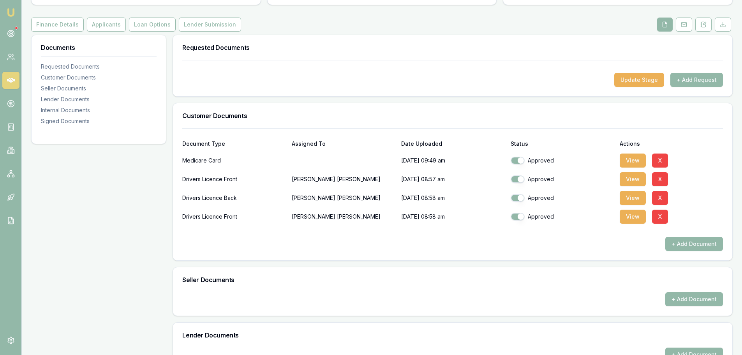
scroll to position [0, 0]
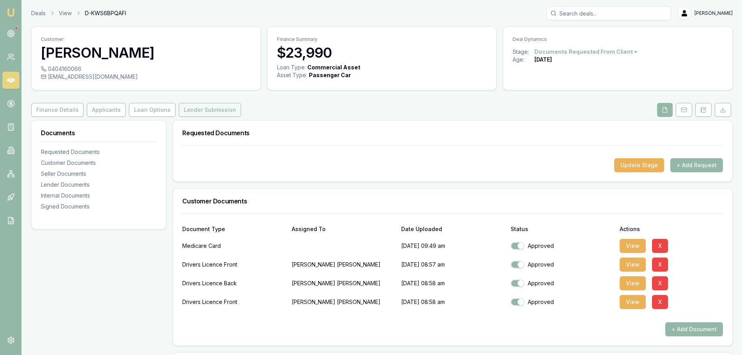
click at [194, 105] on button "Lender Submission" at bounding box center [210, 110] width 62 height 14
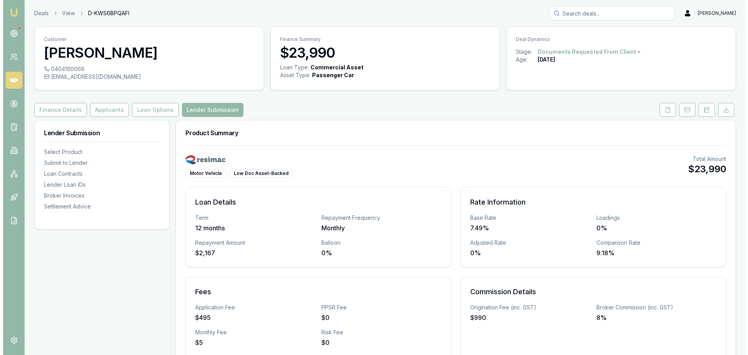
scroll to position [195, 0]
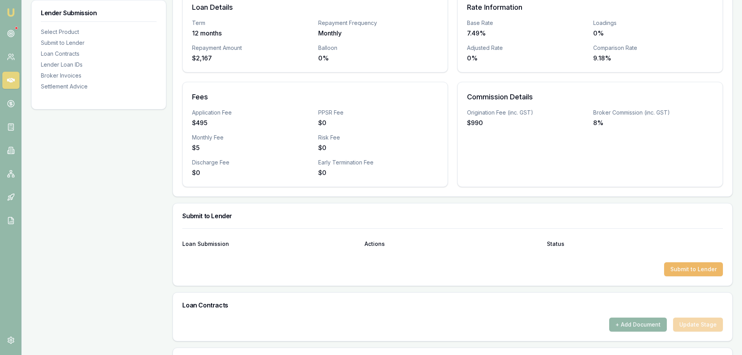
click at [702, 265] on button "Submit to Lender" at bounding box center [693, 269] width 59 height 14
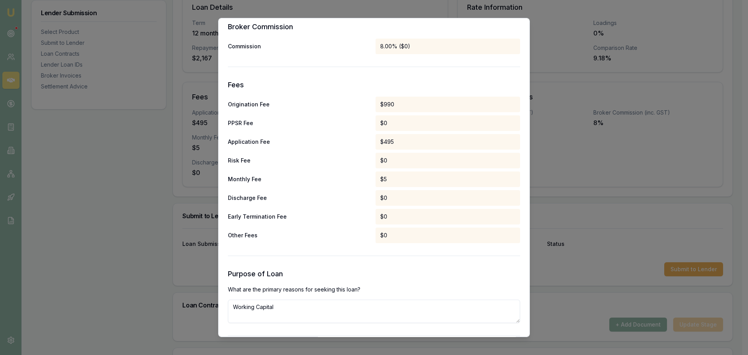
scroll to position [375, 0]
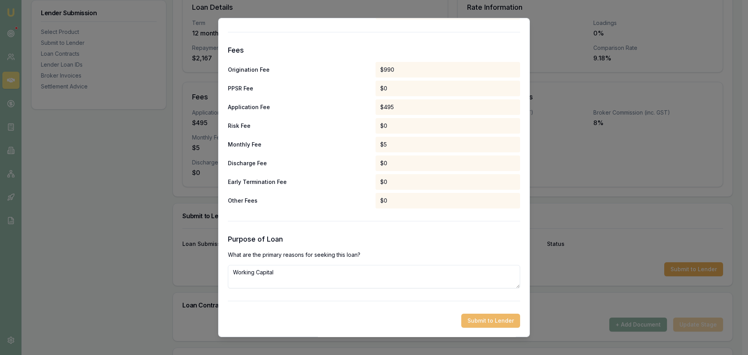
click at [500, 321] on button "Submit to Lender" at bounding box center [490, 321] width 59 height 14
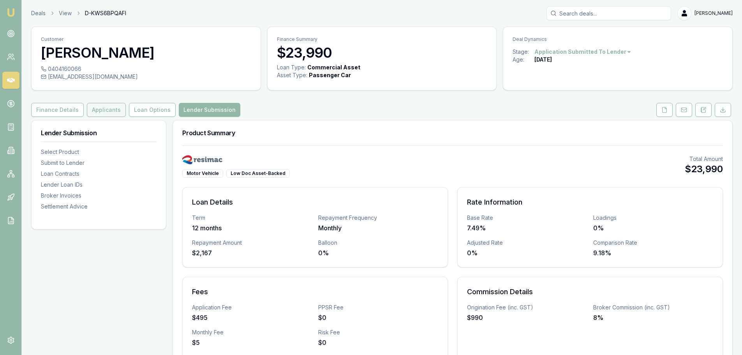
click at [95, 107] on button "Applicants" at bounding box center [106, 110] width 39 height 14
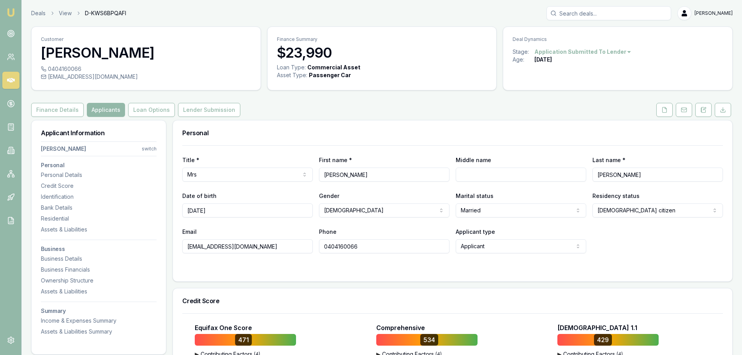
click at [350, 125] on div "Personal" at bounding box center [453, 132] width 560 height 25
click at [154, 150] on html "Emu Broker Deals View D-KWS6BPQAFI [PERSON_NAME] Shield Toggle Menu Customer [P…" at bounding box center [371, 177] width 742 height 355
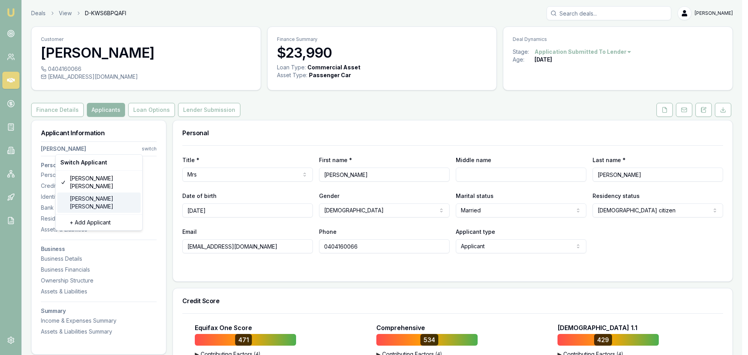
click at [102, 192] on div "[PERSON_NAME]" at bounding box center [98, 202] width 83 height 20
select select "[DEMOGRAPHIC_DATA]"
type input "[PERSON_NAME]"
type input "[DATE]"
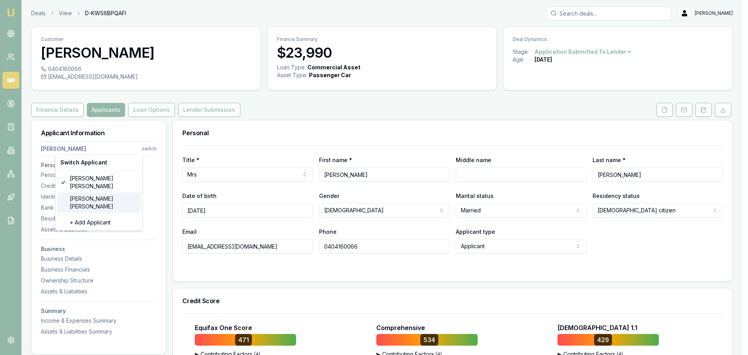
type input "[EMAIL_ADDRESS][DOMAIN_NAME]"
type input "0451920487"
type input "099372967"
type input "[DATE]"
type input "ECA2FEEE2"
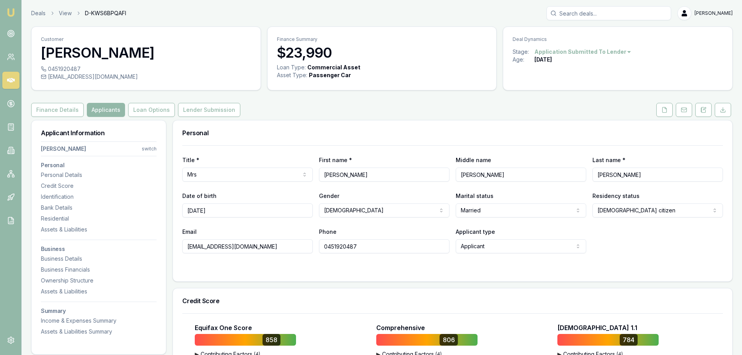
click at [212, 176] on html "Emu Broker Deals View D-KWS6BPQAFI [PERSON_NAME] Shield Toggle Menu Customer [P…" at bounding box center [371, 177] width 742 height 355
click at [115, 79] on div "[EMAIL_ADDRESS][DOMAIN_NAME]" at bounding box center [146, 77] width 210 height 8
copy div "[EMAIL_ADDRESS][DOMAIN_NAME]"
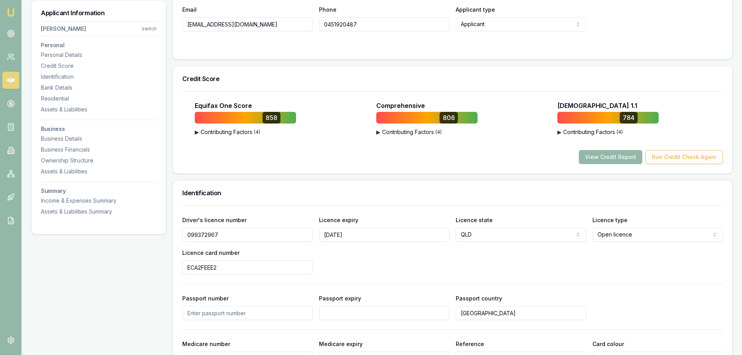
scroll to position [234, 0]
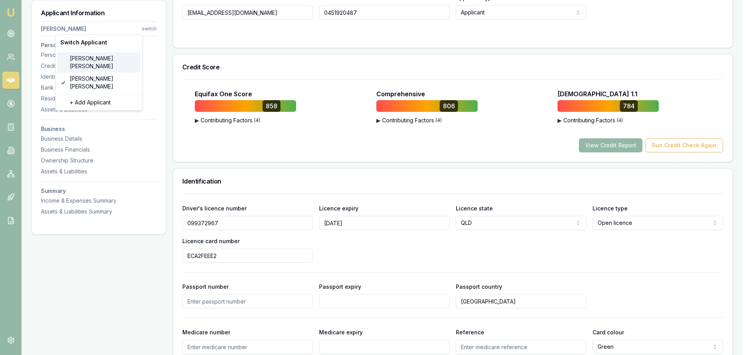
click at [90, 56] on div "[PERSON_NAME]" at bounding box center [98, 62] width 83 height 20
select select "Mrs"
select select "[DEMOGRAPHIC_DATA]"
type input "[PERSON_NAME]"
type input "21/09/1978"
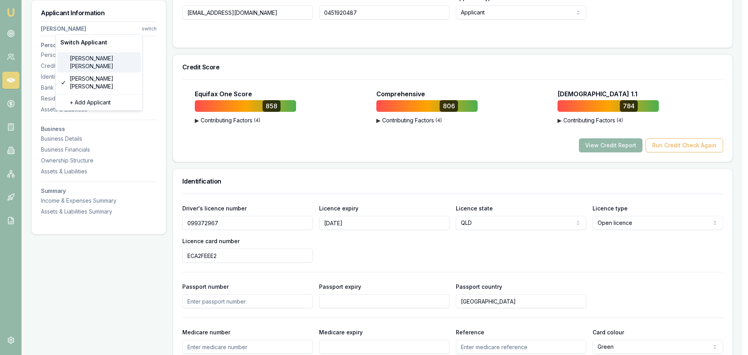
type input "sal78@live.com"
type input "0404160066"
type input "099305758"
type input "09/08/2026"
type input "A3D2F1FCE9"
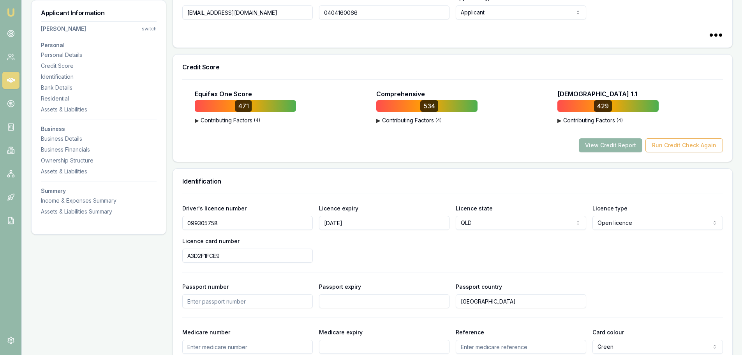
click at [61, 104] on nav "SALLY EDWARDS switch Personal Personal Details Credit Score Identification Bank…" at bounding box center [99, 116] width 116 height 197
click at [61, 109] on div "Assets & Liabilities" at bounding box center [99, 110] width 116 height 8
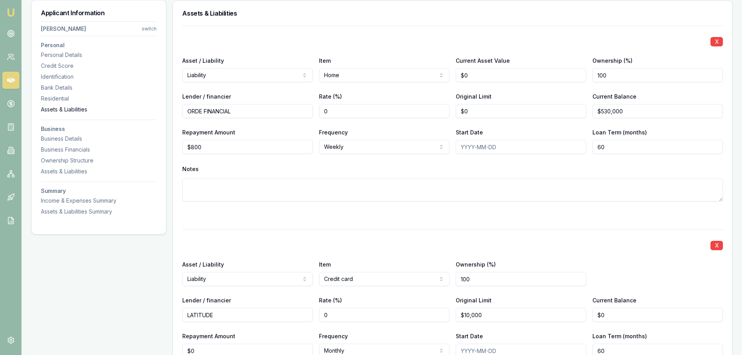
scroll to position [1238, 0]
click at [54, 98] on div "Residential" at bounding box center [99, 99] width 116 height 8
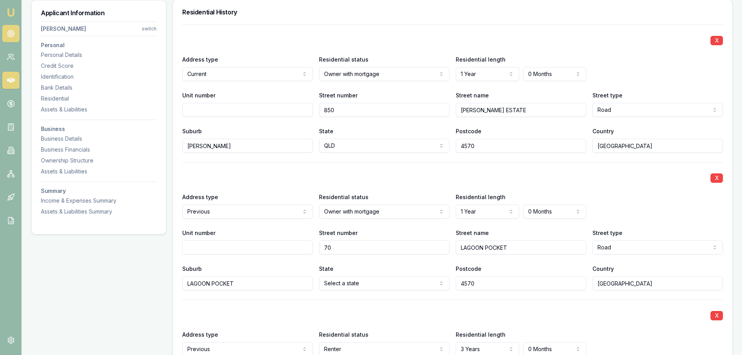
scroll to position [751, 0]
click at [79, 108] on div "Assets & Liabilities" at bounding box center [99, 110] width 116 height 8
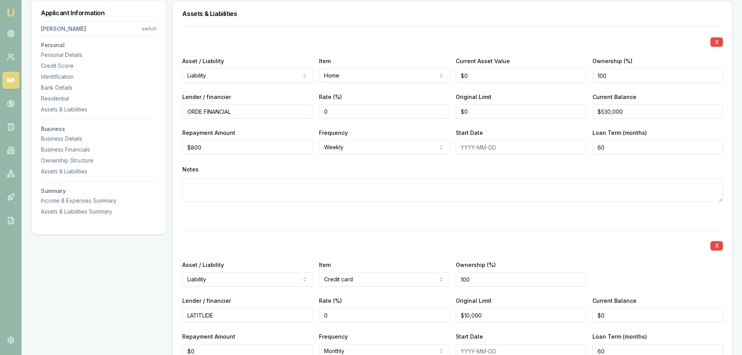
scroll to position [1238, 0]
drag, startPoint x: 486, startPoint y: 71, endPoint x: 436, endPoint y: 71, distance: 49.5
click at [436, 71] on div "Asset / Liability Liability Asset Liability Item Home Home Car Boat Bike Carava…" at bounding box center [452, 68] width 541 height 26
type input "$1,285,000"
click at [463, 191] on textarea at bounding box center [452, 189] width 541 height 23
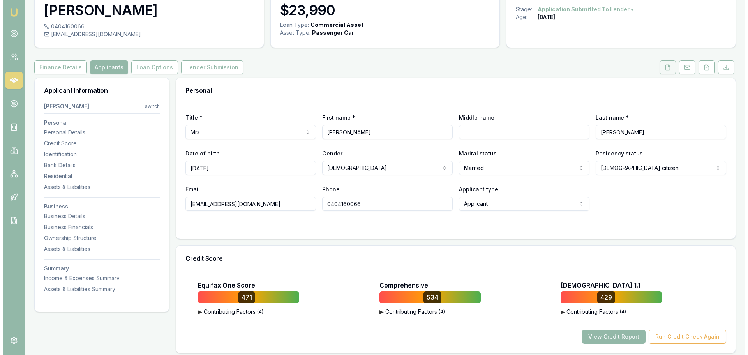
scroll to position [0, 0]
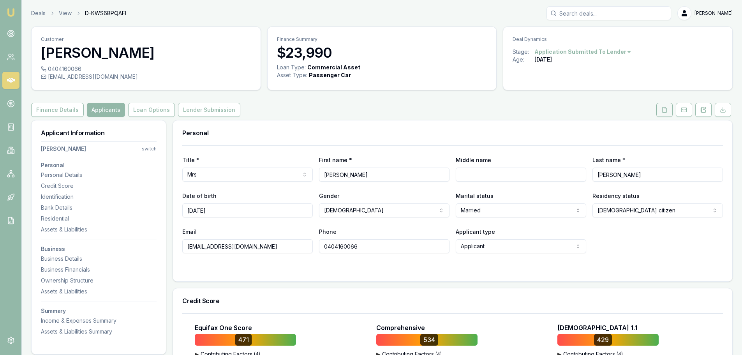
click at [667, 111] on icon at bounding box center [665, 109] width 4 height 5
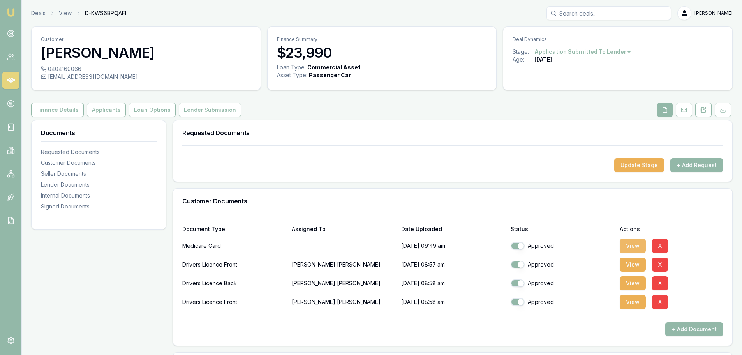
click at [636, 244] on button "View" at bounding box center [633, 246] width 26 height 14
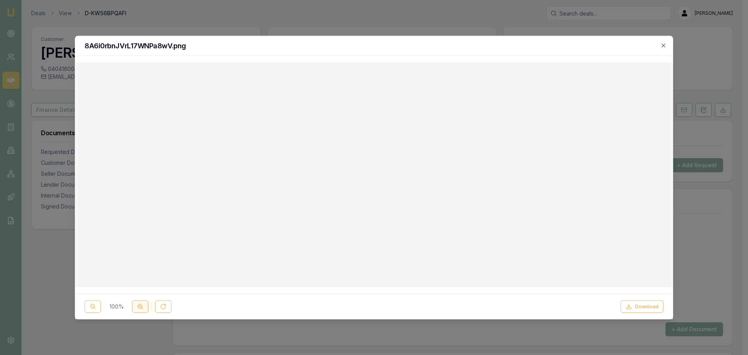
click at [139, 311] on button at bounding box center [140, 306] width 16 height 12
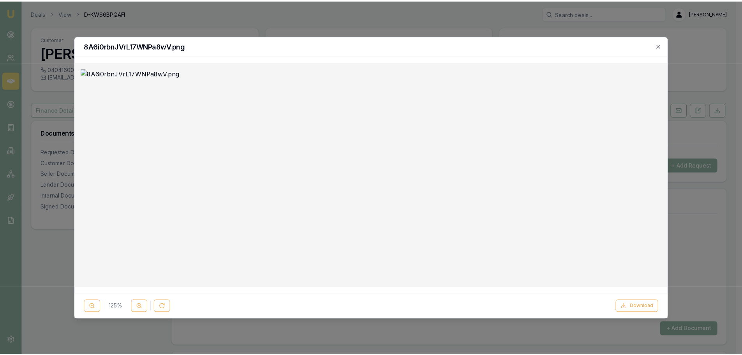
scroll to position [78, 0]
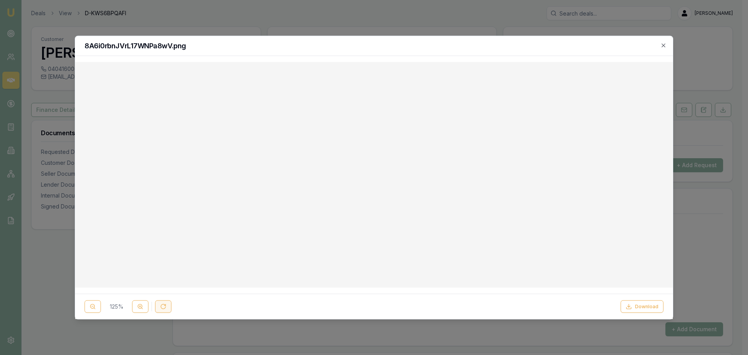
click at [162, 302] on button at bounding box center [163, 306] width 16 height 12
click at [664, 45] on icon "button" at bounding box center [663, 45] width 6 height 6
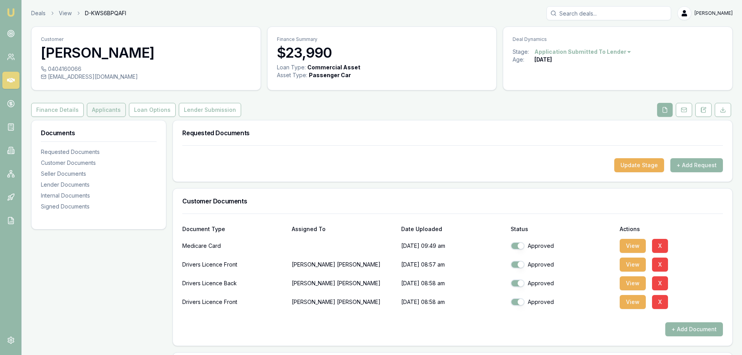
click at [106, 111] on button "Applicants" at bounding box center [106, 110] width 39 height 14
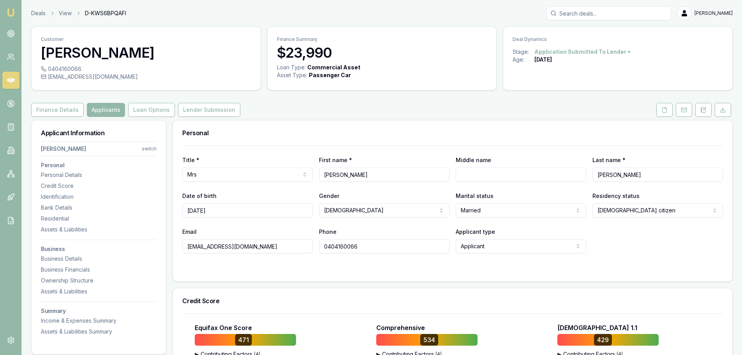
drag, startPoint x: 266, startPoint y: 247, endPoint x: 125, endPoint y: 247, distance: 141.1
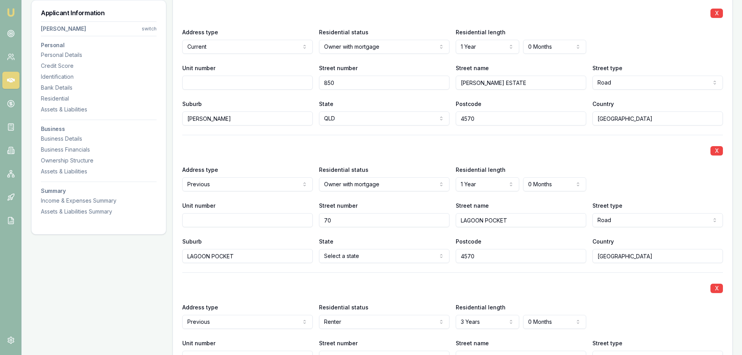
scroll to position [1013, 0]
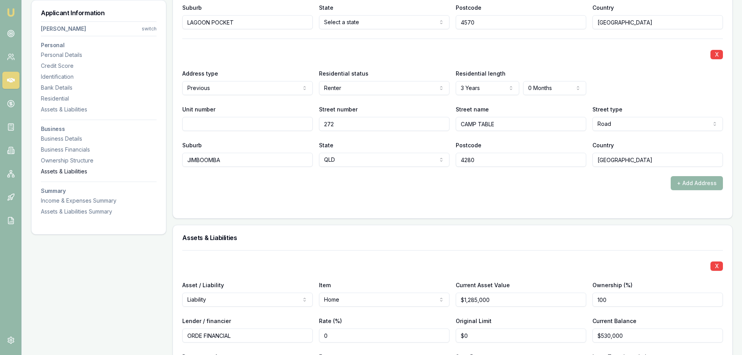
click at [62, 171] on div "Assets & Liabilities" at bounding box center [99, 172] width 116 height 8
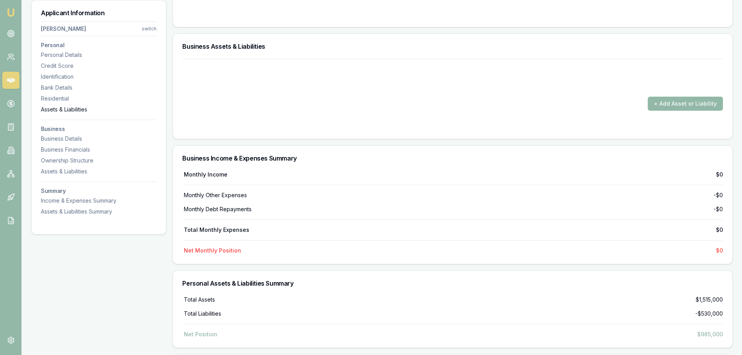
click at [61, 109] on div "Assets & Liabilities" at bounding box center [99, 110] width 116 height 8
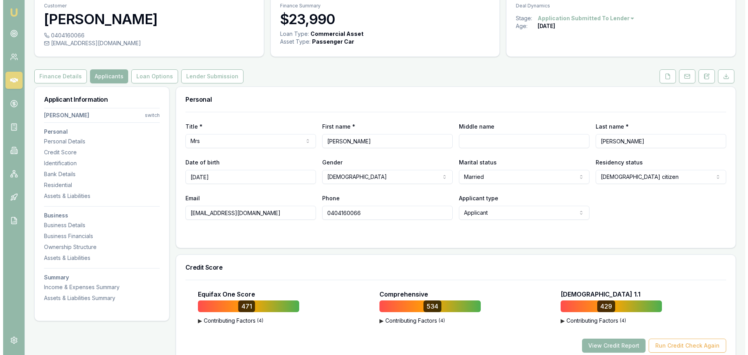
scroll to position [0, 0]
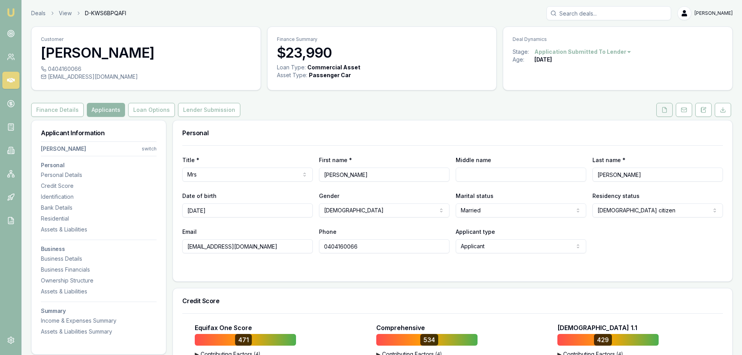
click at [666, 116] on button at bounding box center [665, 110] width 16 height 14
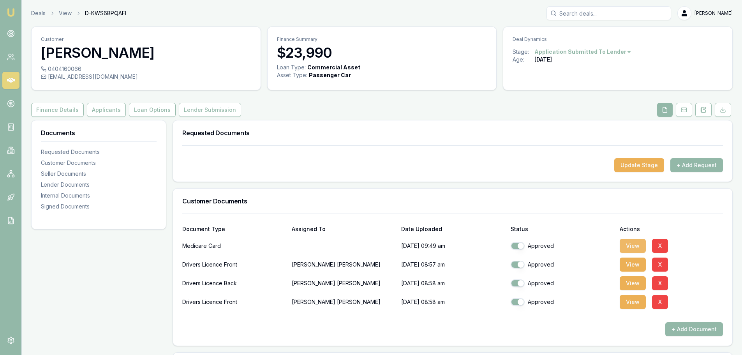
click at [640, 245] on button "View" at bounding box center [633, 246] width 26 height 14
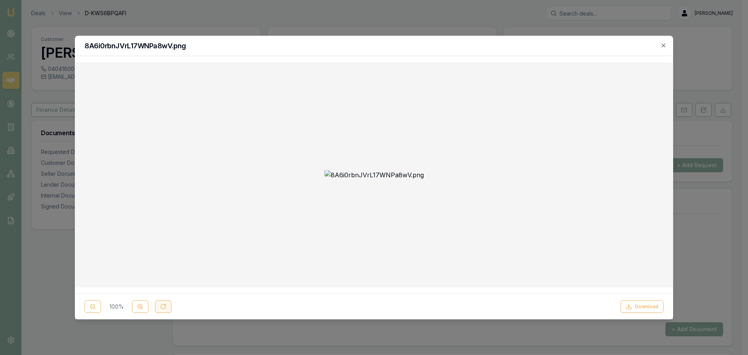
click at [165, 311] on button at bounding box center [163, 306] width 16 height 12
click at [141, 307] on icon at bounding box center [140, 307] width 6 height 6
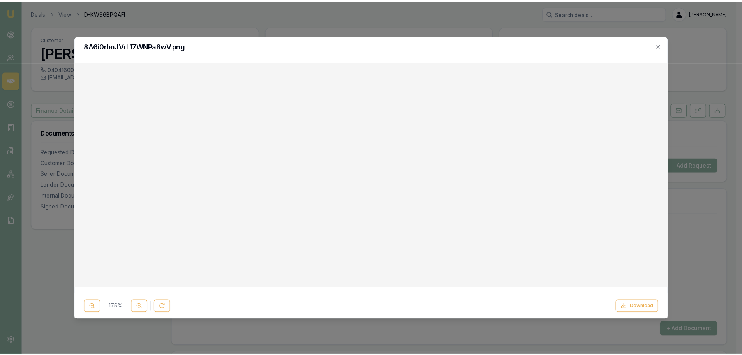
scroll to position [234, 0]
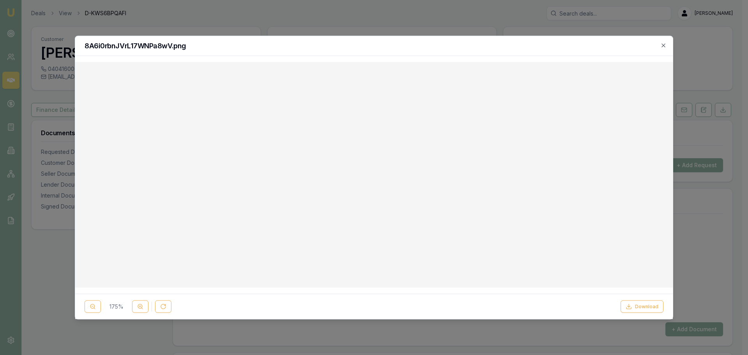
drag, startPoint x: 661, startPoint y: 44, endPoint x: 522, endPoint y: 55, distance: 139.5
click at [662, 44] on icon "button" at bounding box center [663, 45] width 6 height 6
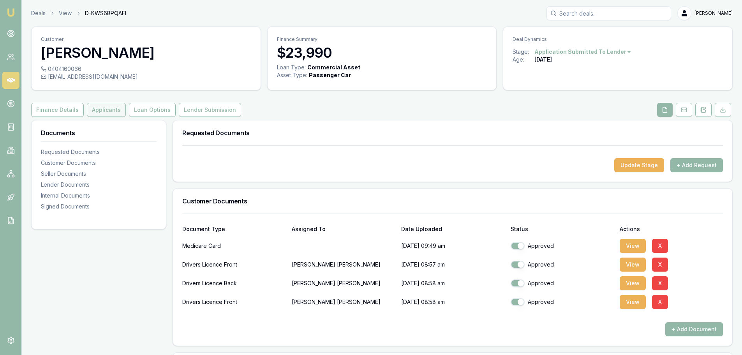
click at [113, 111] on button "Applicants" at bounding box center [106, 110] width 39 height 14
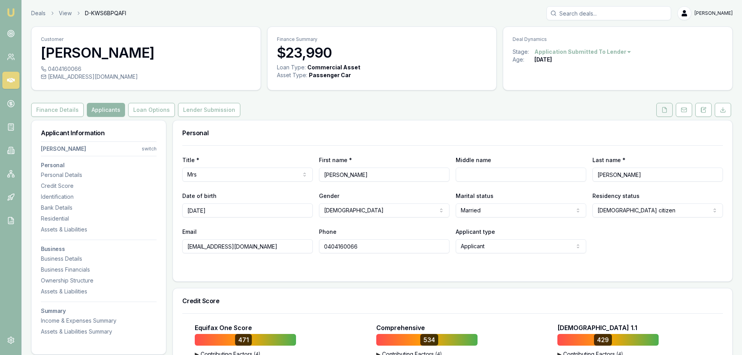
click at [666, 111] on icon at bounding box center [665, 110] width 6 height 6
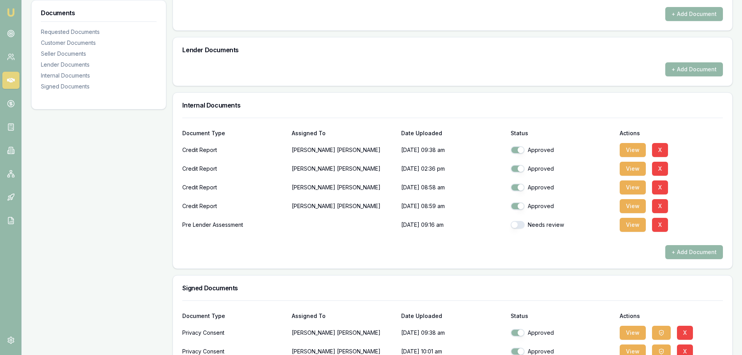
scroll to position [417, 0]
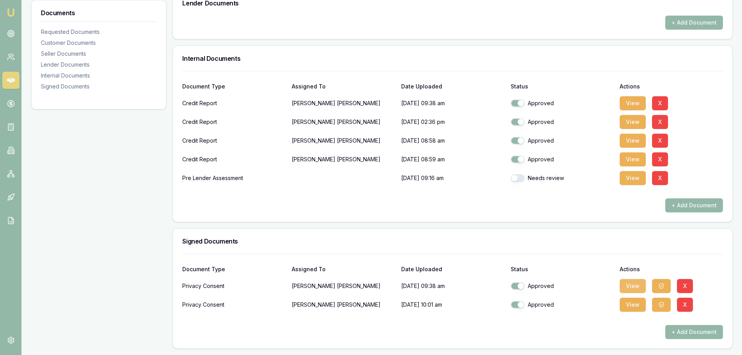
click at [630, 283] on button "View" at bounding box center [633, 286] width 26 height 14
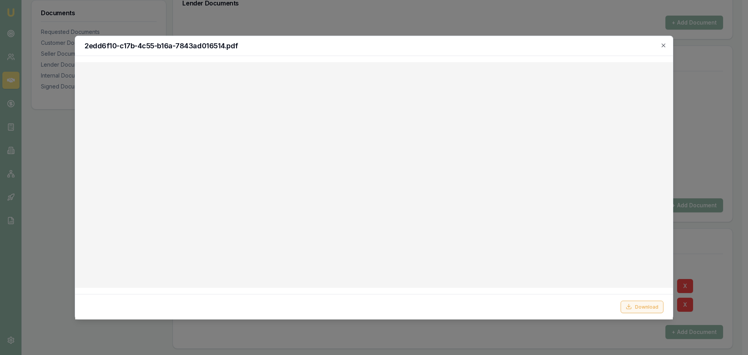
click at [644, 307] on button "Download" at bounding box center [642, 306] width 43 height 12
click at [552, 46] on h2 "2edd6f10-c17b-4c55-b16a-7843ad016514.pdf" at bounding box center [374, 45] width 579 height 7
click at [666, 45] on icon "button" at bounding box center [663, 45] width 6 height 6
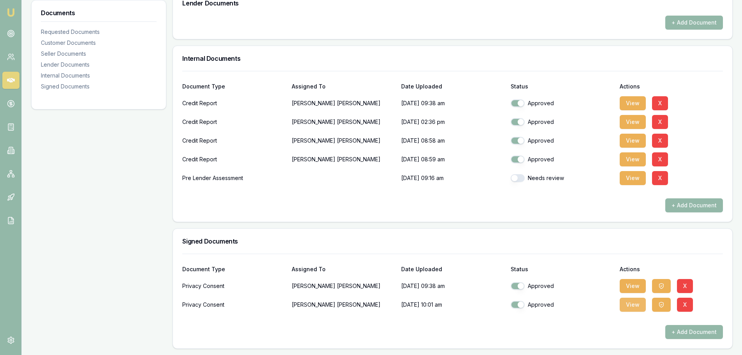
click at [640, 304] on button "View" at bounding box center [633, 305] width 26 height 14
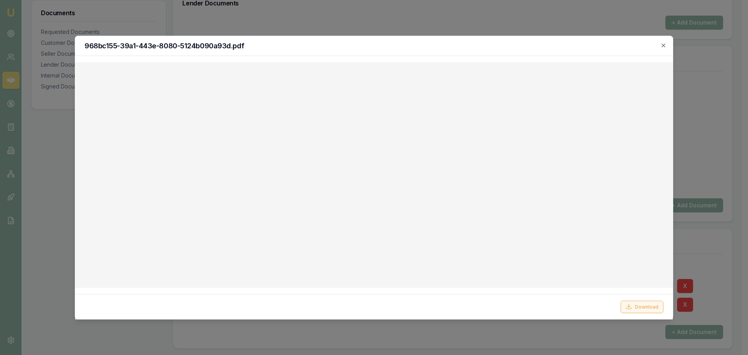
click at [646, 307] on button "Download" at bounding box center [642, 306] width 43 height 12
click at [663, 45] on icon "button" at bounding box center [663, 45] width 6 height 6
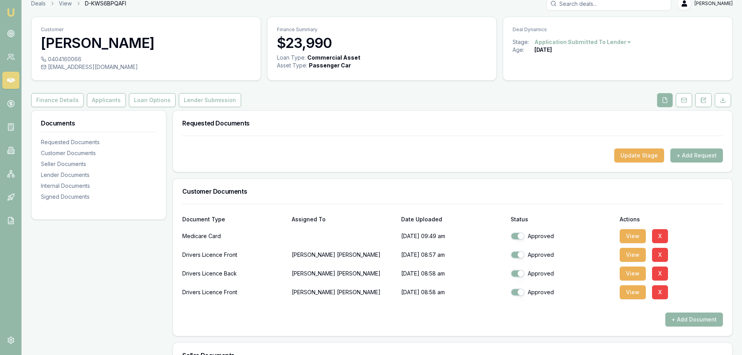
scroll to position [0, 0]
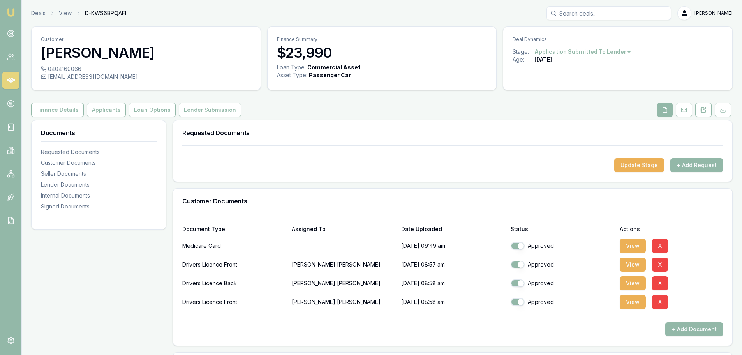
click at [632, 13] on input "Search deals" at bounding box center [609, 13] width 125 height 14
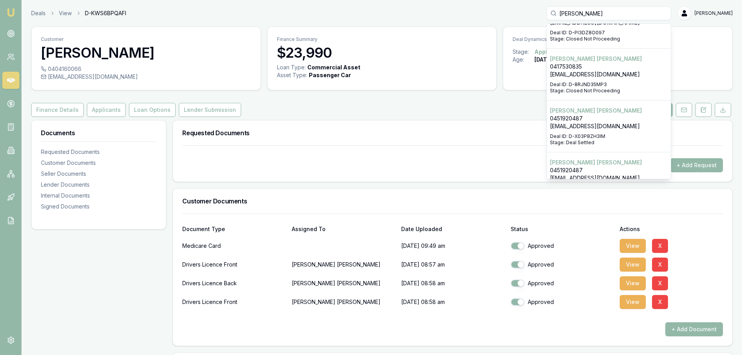
scroll to position [39, 0]
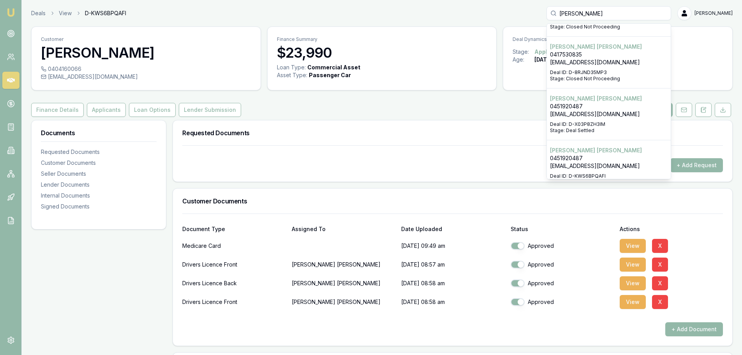
type input "EDWARDS"
click at [620, 122] on p "Deal ID: D-X03P8ZH3IM" at bounding box center [609, 124] width 118 height 6
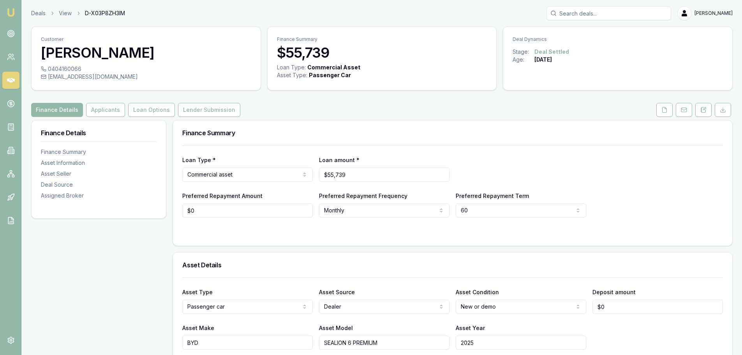
click at [395, 111] on div "Finance Details Applicants Loan Options Lender Submission" at bounding box center [382, 110] width 702 height 14
click at [650, 15] on input "Search deals" at bounding box center [609, 13] width 125 height 14
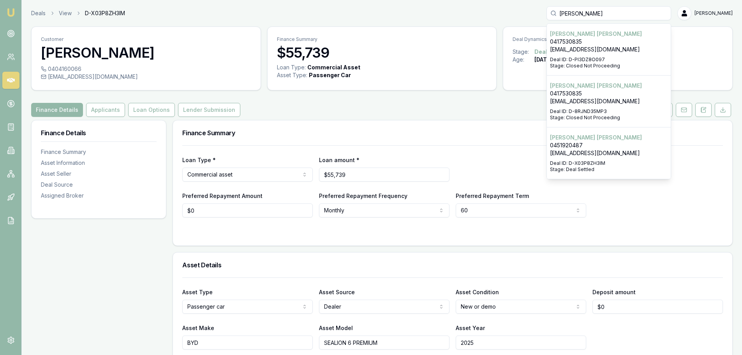
type input "edwards"
click at [639, 143] on p "0451920487" at bounding box center [609, 145] width 118 height 8
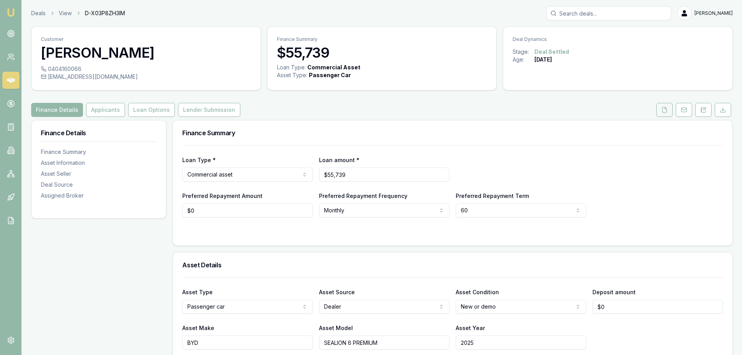
click at [664, 110] on icon at bounding box center [665, 110] width 6 height 6
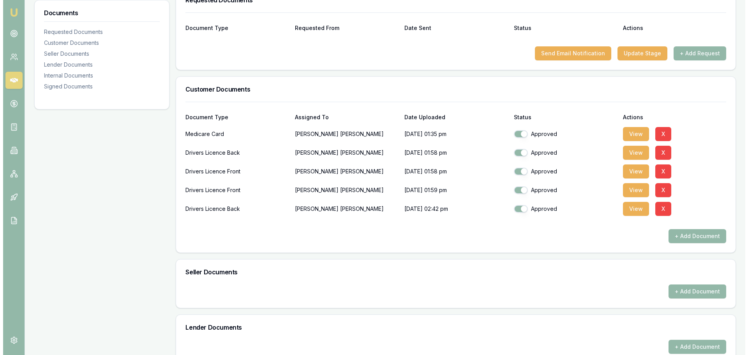
scroll to position [124, 0]
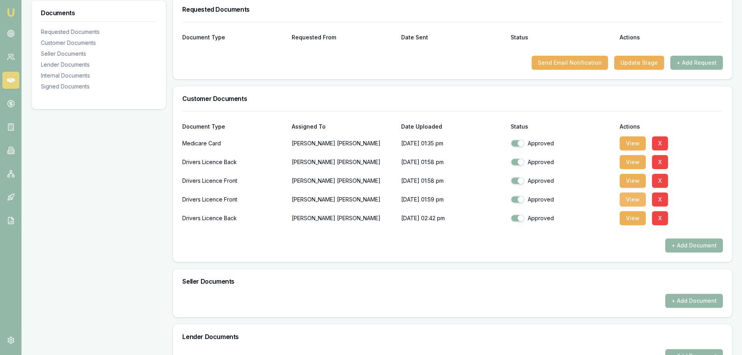
click at [626, 200] on button "View" at bounding box center [633, 199] width 26 height 14
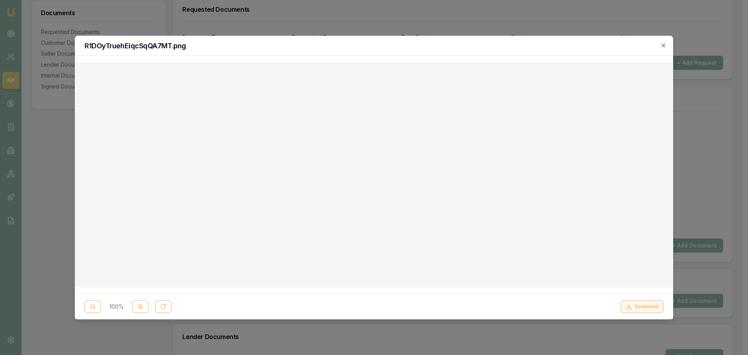
click at [639, 305] on button "Download" at bounding box center [642, 306] width 43 height 12
click at [461, 44] on h2 "R1DOyTruehEiqcSqQA7MT.png" at bounding box center [374, 45] width 579 height 7
click at [662, 45] on icon "button" at bounding box center [663, 45] width 6 height 6
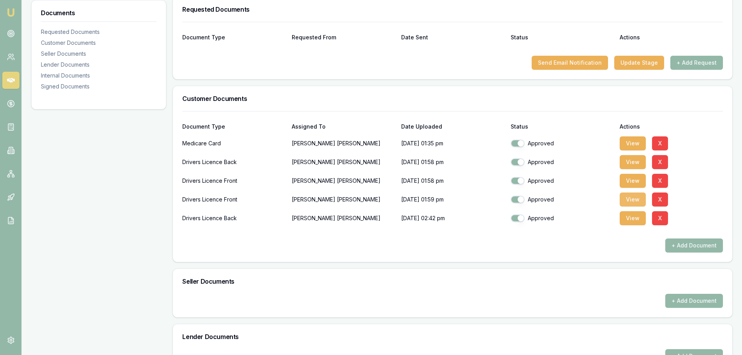
click at [637, 199] on button "View" at bounding box center [633, 199] width 26 height 14
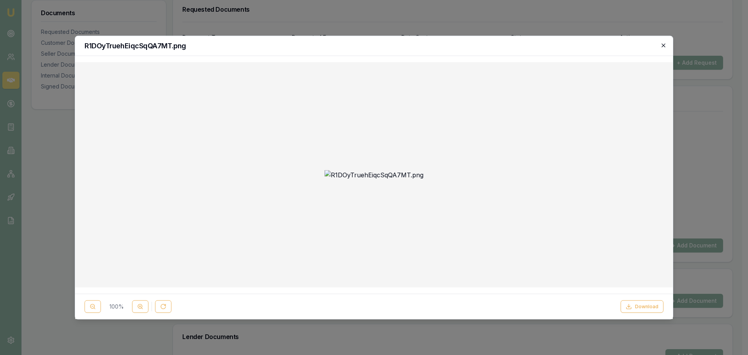
click at [662, 45] on icon "button" at bounding box center [663, 45] width 6 height 6
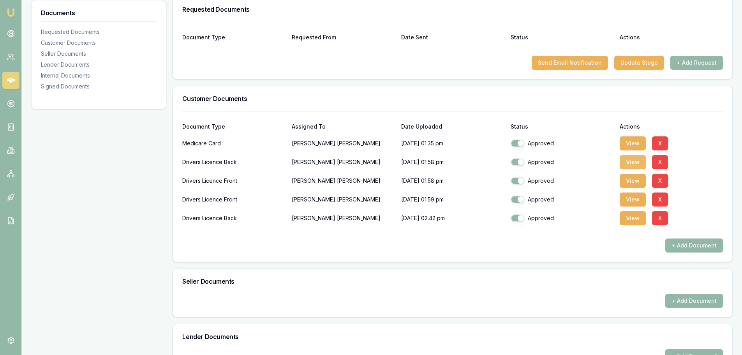
click at [627, 163] on button "View" at bounding box center [633, 162] width 26 height 14
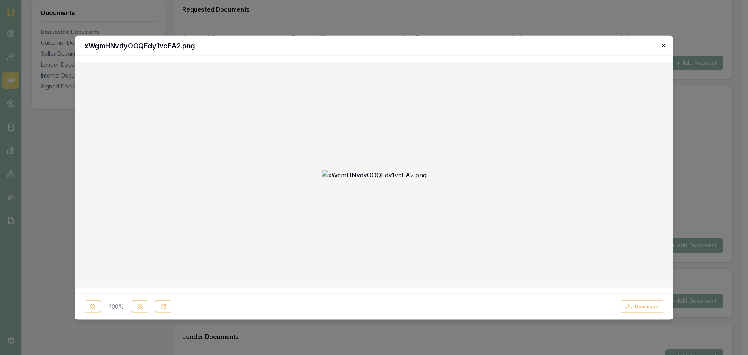
click at [663, 45] on icon "button" at bounding box center [663, 45] width 6 height 6
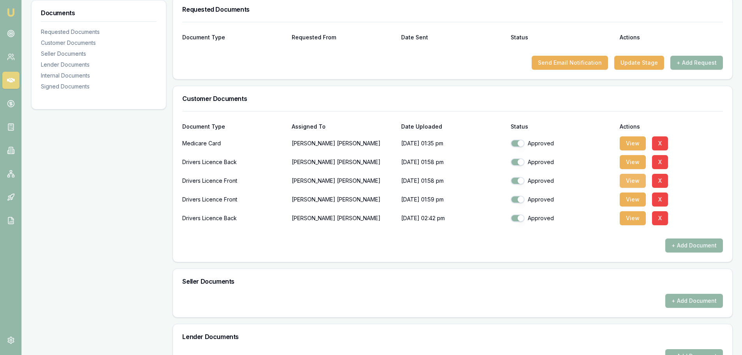
click at [625, 180] on button "View" at bounding box center [633, 181] width 26 height 14
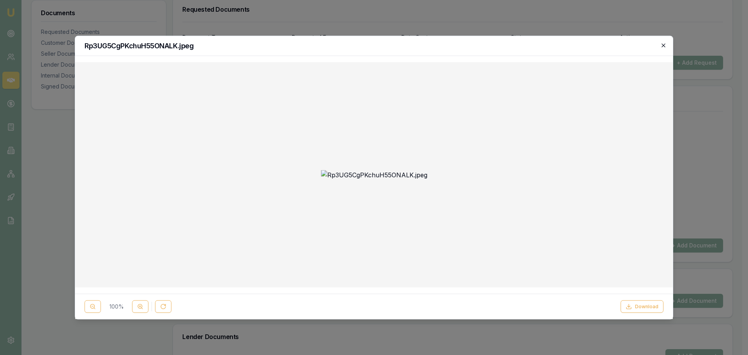
click at [665, 44] on icon "button" at bounding box center [664, 45] width 4 height 4
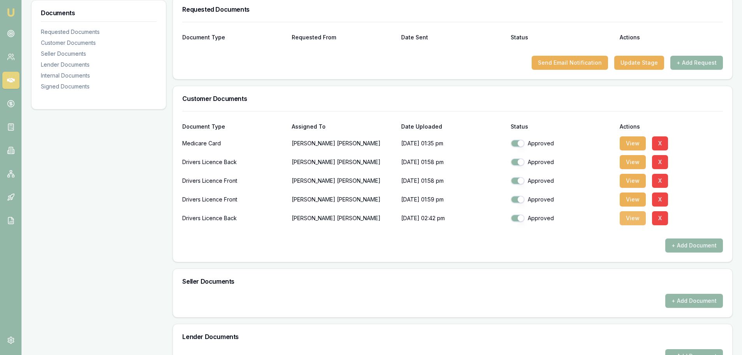
click at [633, 221] on button "View" at bounding box center [633, 218] width 26 height 14
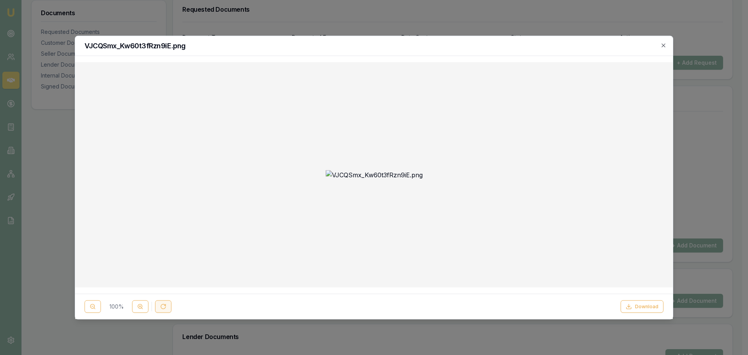
click at [159, 305] on button at bounding box center [163, 306] width 16 height 12
click at [134, 307] on button at bounding box center [140, 306] width 16 height 12
click at [133, 307] on button at bounding box center [140, 306] width 16 height 12
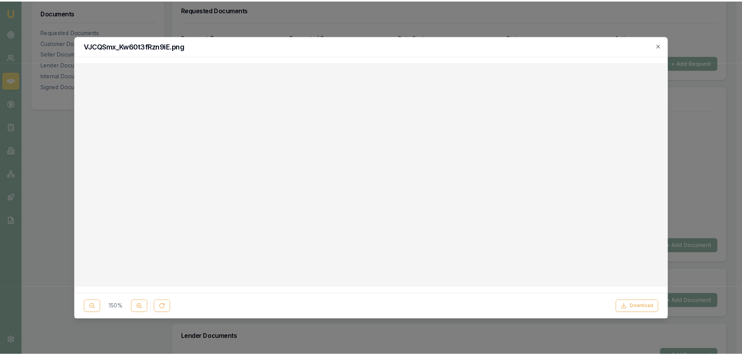
scroll to position [156, 0]
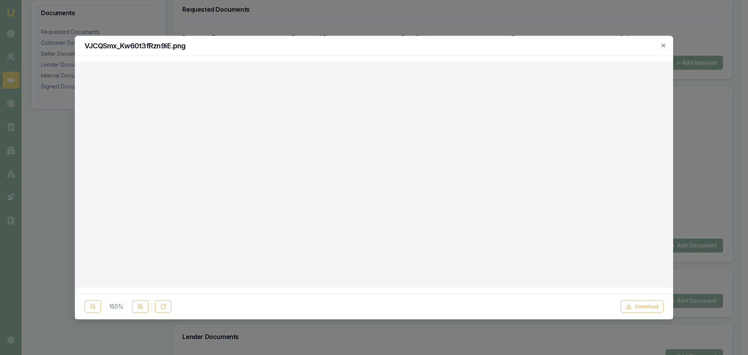
drag, startPoint x: 664, startPoint y: 44, endPoint x: 577, endPoint y: 57, distance: 88.2
click at [664, 43] on icon "button" at bounding box center [663, 45] width 6 height 6
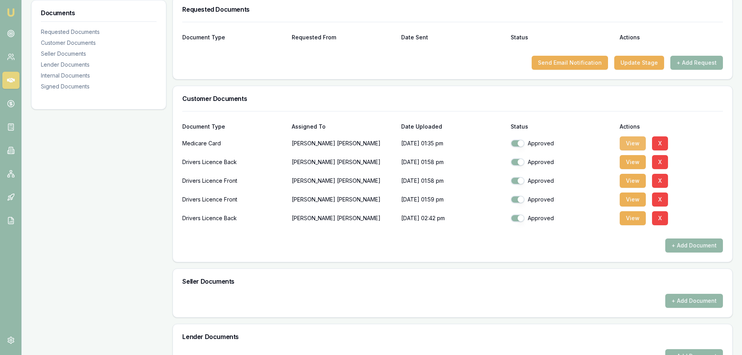
click at [637, 140] on button "View" at bounding box center [633, 143] width 26 height 14
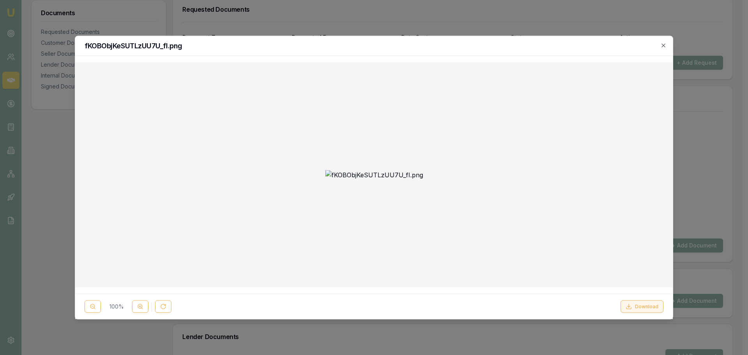
click at [647, 308] on button "Download" at bounding box center [642, 306] width 43 height 12
click at [661, 46] on icon "button" at bounding box center [663, 45] width 6 height 6
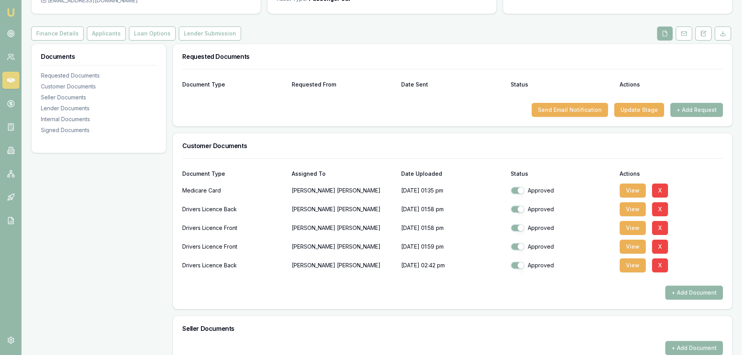
scroll to position [0, 0]
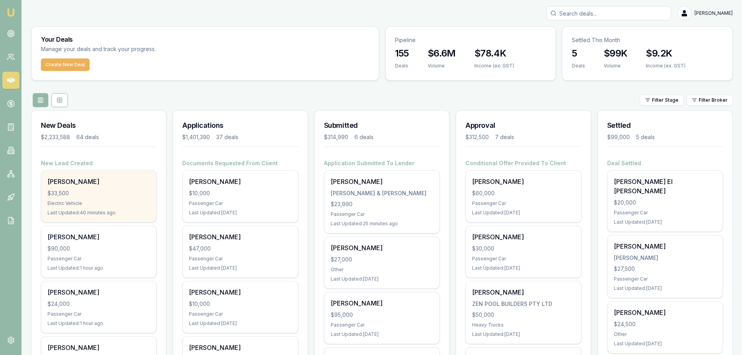
click at [76, 203] on div "Electric Vehicle" at bounding box center [99, 203] width 102 height 6
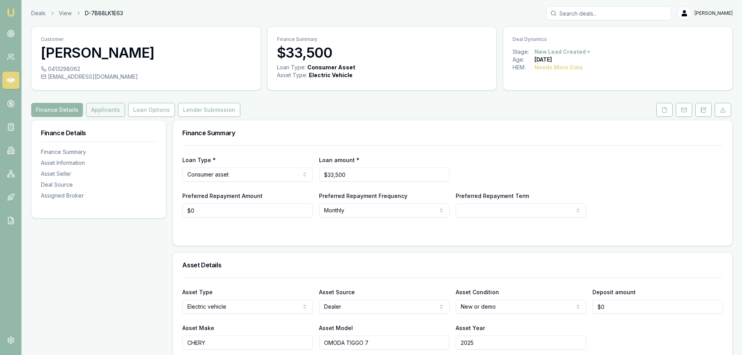
click at [104, 107] on button "Applicants" at bounding box center [105, 110] width 39 height 14
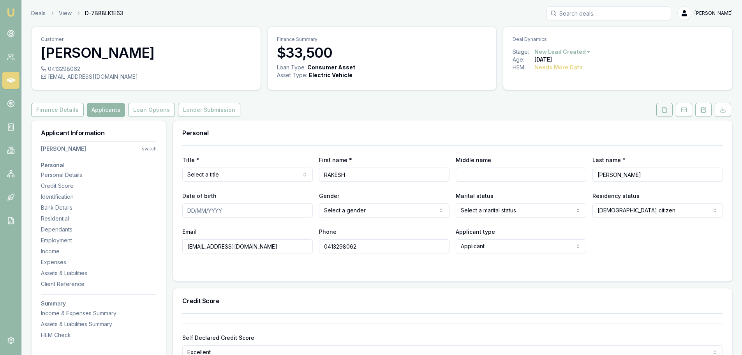
click at [665, 111] on icon at bounding box center [665, 110] width 6 height 6
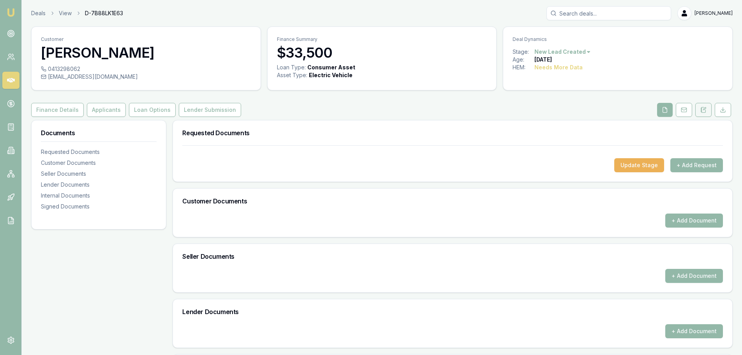
click at [706, 108] on icon at bounding box center [705, 109] width 2 height 2
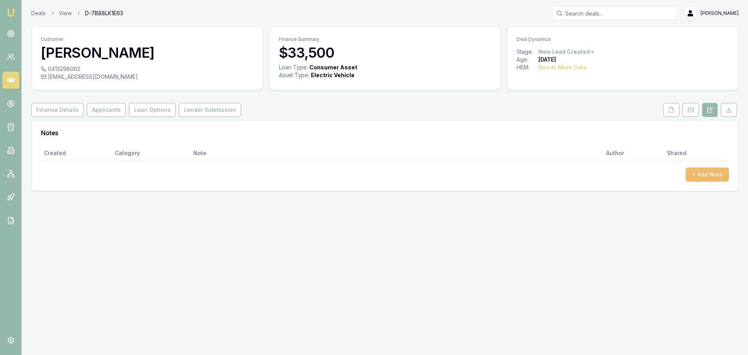
click at [705, 175] on button "+ Add Note" at bounding box center [707, 175] width 43 height 14
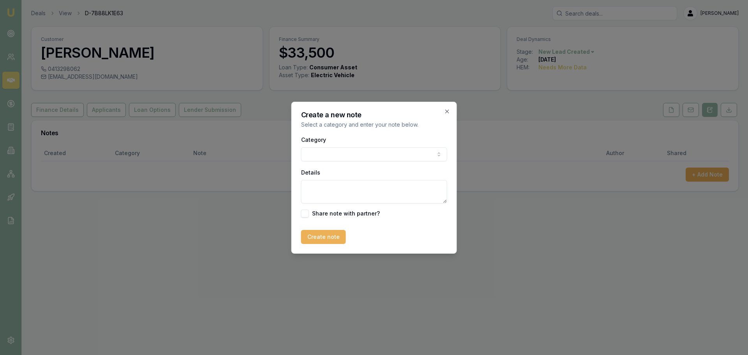
click at [358, 155] on body "Emu Broker Deals View D-7B88LK1E63 [PERSON_NAME] Toggle Menu Customer [PERSON_N…" at bounding box center [374, 177] width 748 height 355
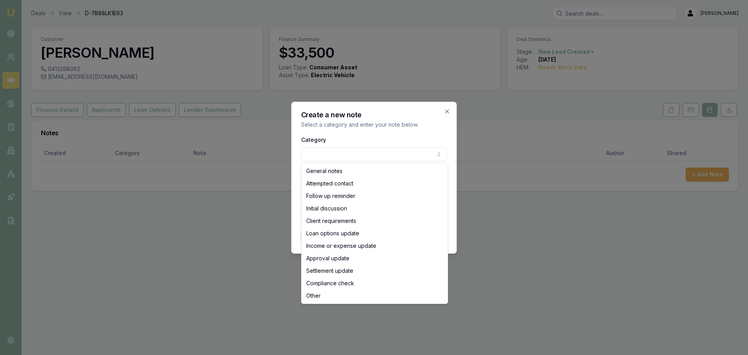
select select "ATTEMPTED_CONTACT"
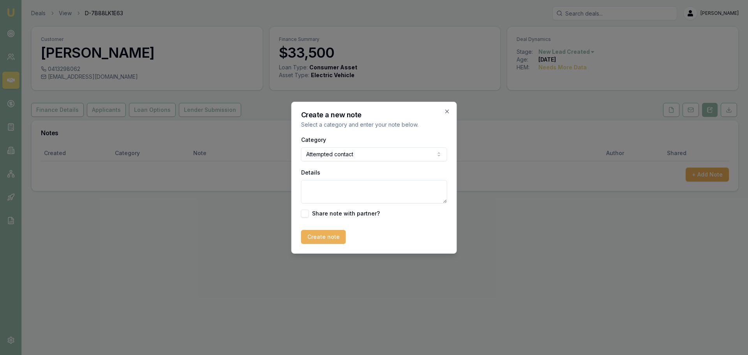
click at [328, 194] on textarea "Details" at bounding box center [374, 191] width 146 height 23
type textarea "sen titnro text"
click at [322, 242] on button "Create note" at bounding box center [323, 237] width 45 height 14
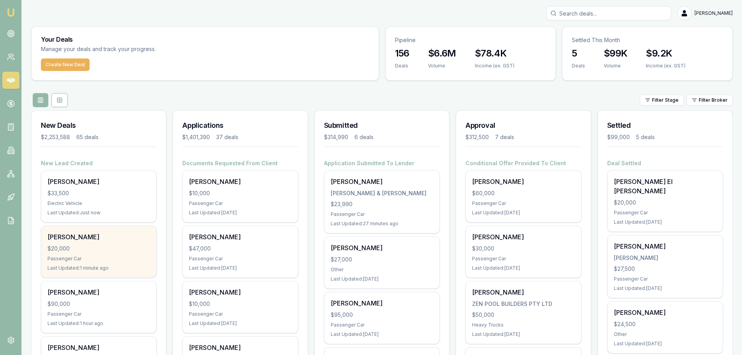
click at [130, 252] on div "$20,000" at bounding box center [99, 249] width 102 height 8
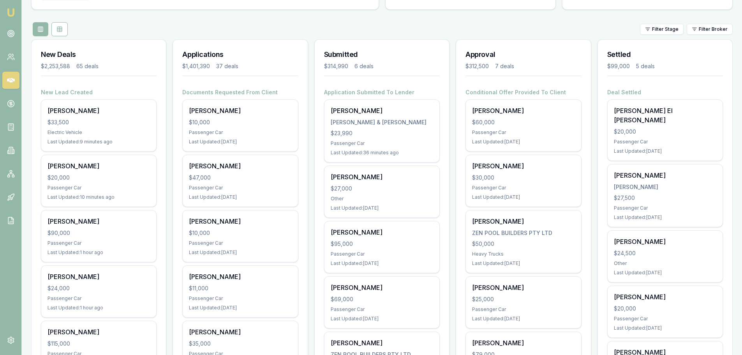
scroll to position [78, 0]
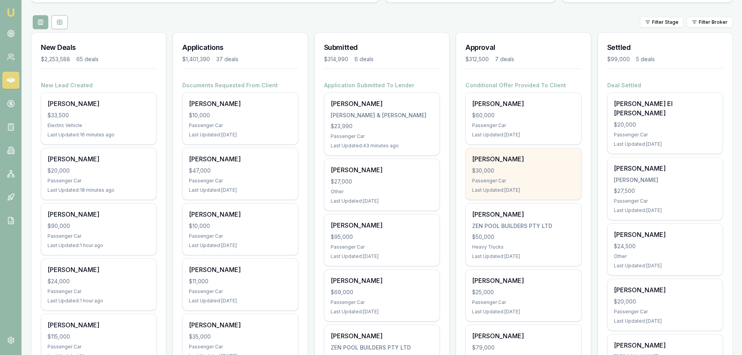
click at [525, 172] on div "$30,000" at bounding box center [523, 171] width 102 height 8
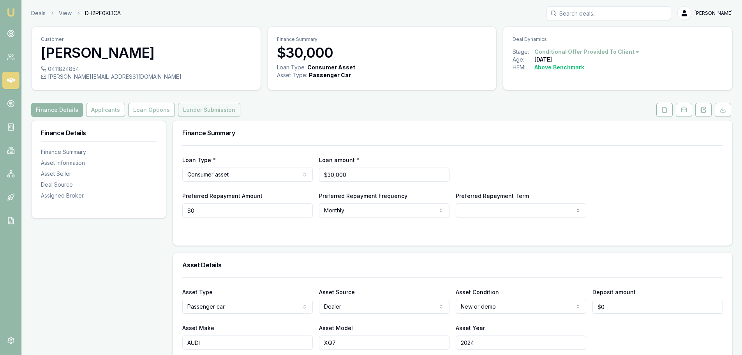
click at [187, 107] on button "Lender Submission" at bounding box center [209, 110] width 62 height 14
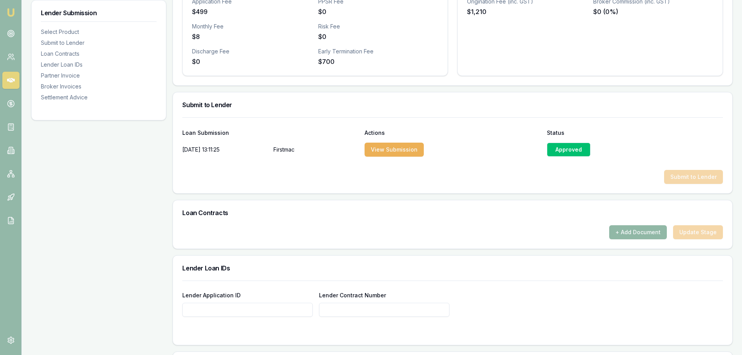
scroll to position [312, 0]
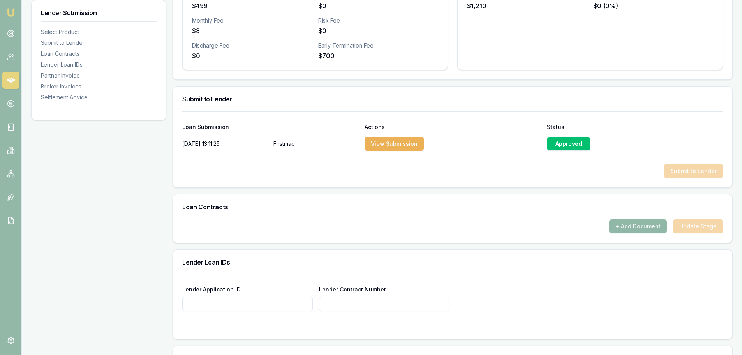
click at [629, 224] on button "+ Add Document" at bounding box center [638, 226] width 58 height 14
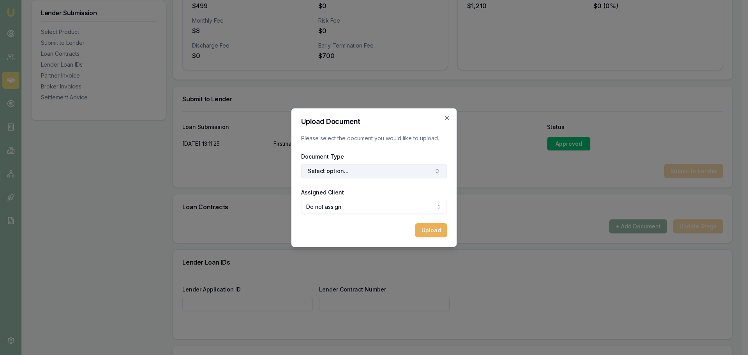
click at [407, 177] on form "Upload Document Please select the document you would like to upload. Document T…" at bounding box center [374, 177] width 146 height 119
click at [402, 171] on button "Select option..." at bounding box center [374, 171] width 146 height 14
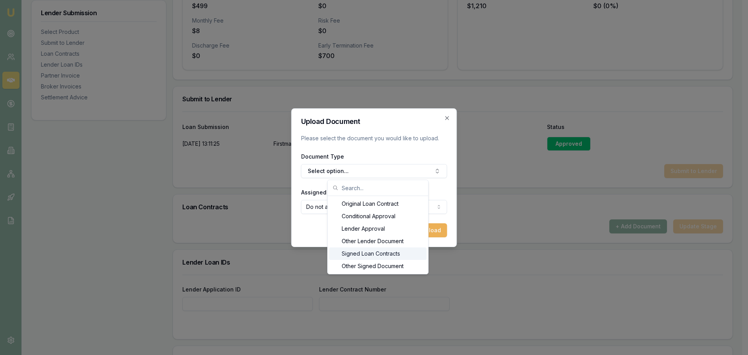
click at [364, 255] on div "Signed Loan Contracts" at bounding box center [377, 253] width 97 height 12
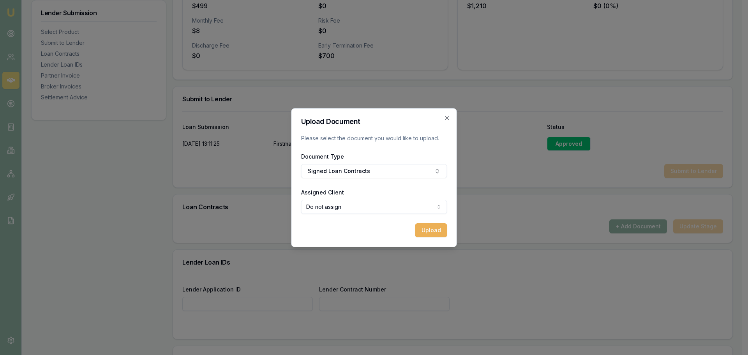
select select "U-8F07T6RACI"
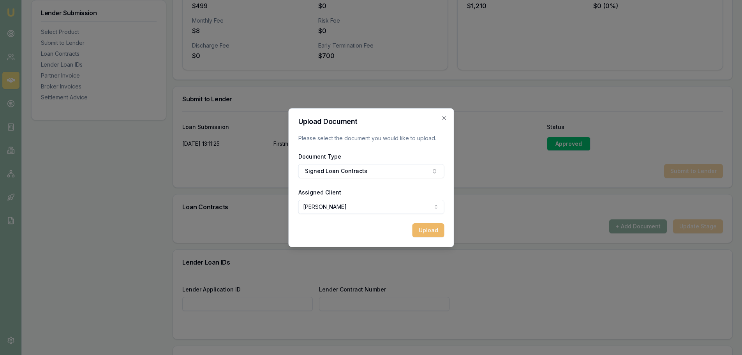
click at [426, 229] on button "Upload" at bounding box center [428, 230] width 32 height 14
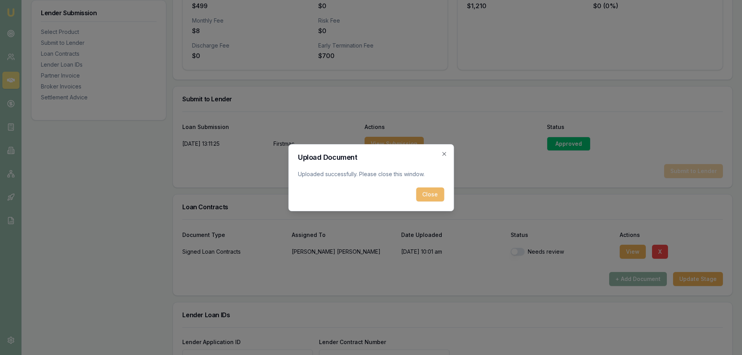
click at [438, 196] on button "Close" at bounding box center [430, 194] width 28 height 14
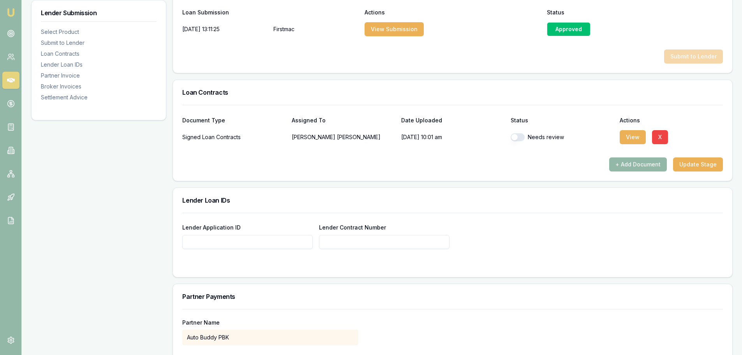
scroll to position [429, 0]
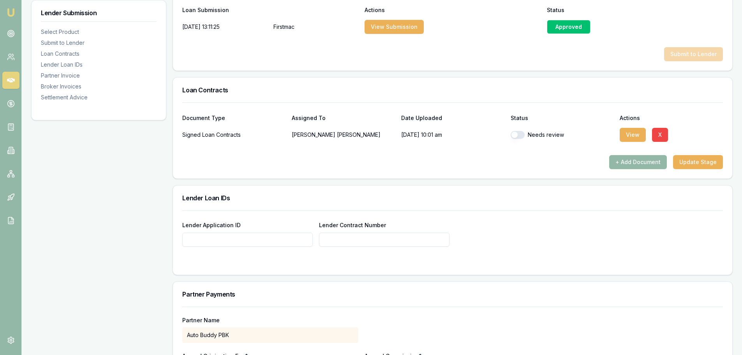
click at [206, 240] on input "Lender Application ID" at bounding box center [247, 240] width 131 height 14
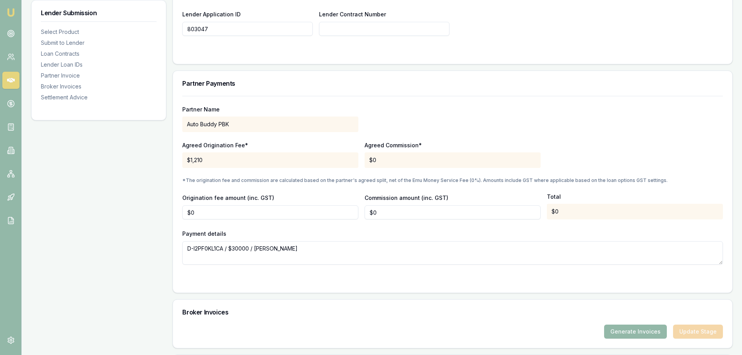
scroll to position [505, 0]
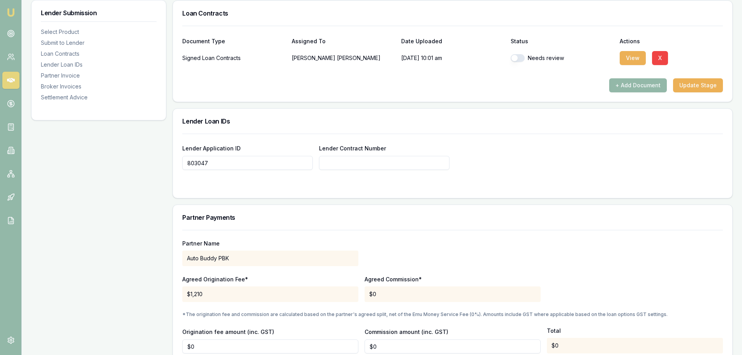
click at [263, 164] on input "803047" at bounding box center [247, 163] width 131 height 14
type input "80304738"
type input "803047"
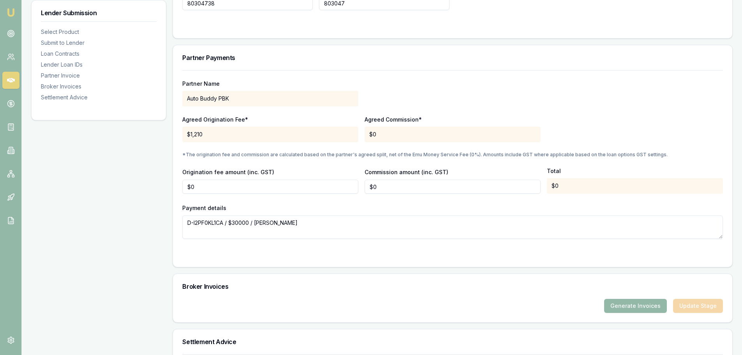
scroll to position [431, 0]
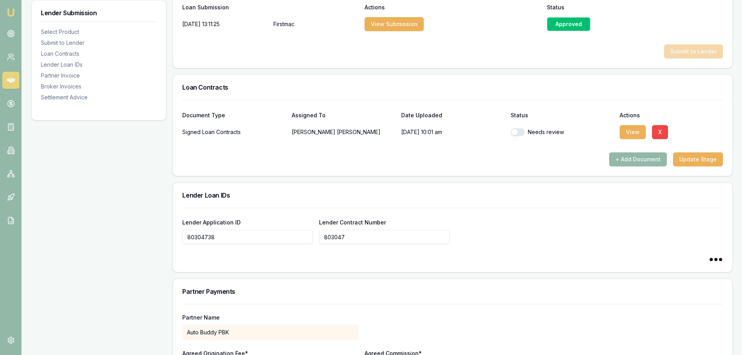
type input "803047"
click at [363, 243] on input "803047" at bounding box center [384, 237] width 131 height 14
click at [535, 215] on div "Lender Application ID 80304738 Lender Contract Number 80304738" at bounding box center [452, 226] width 541 height 36
type input "803047"
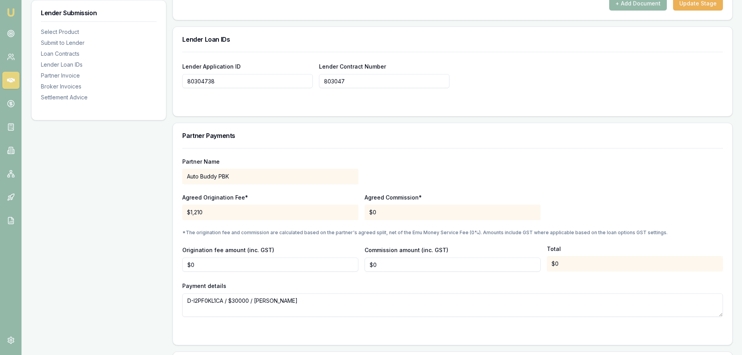
scroll to position [750, 0]
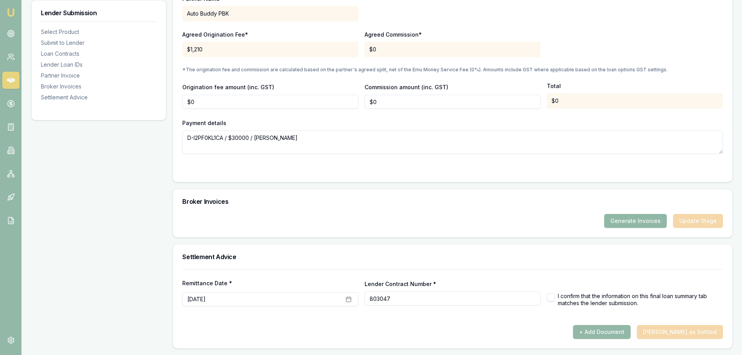
click at [643, 221] on button "Generate Invoices" at bounding box center [635, 221] width 63 height 14
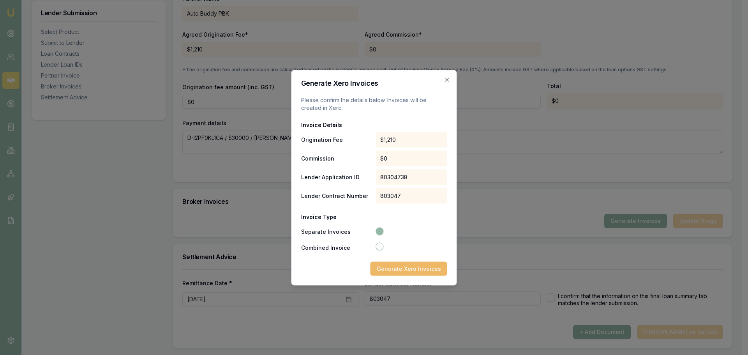
click at [417, 270] on button "Generate Xero Invoices" at bounding box center [409, 268] width 77 height 14
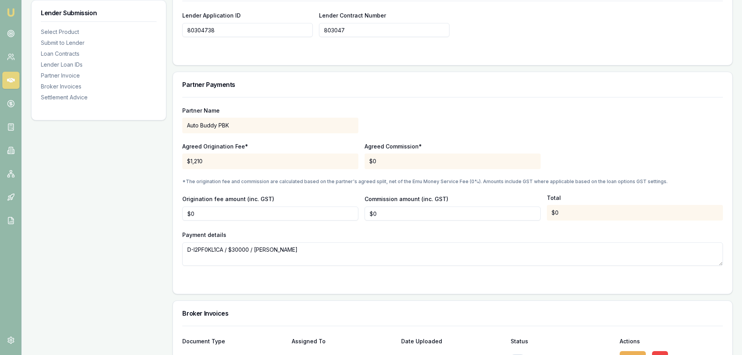
scroll to position [701, 0]
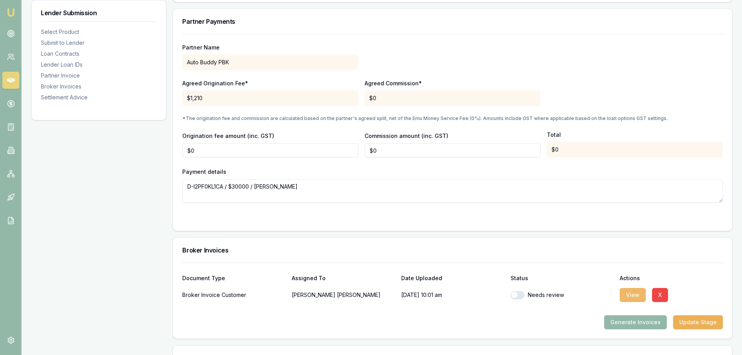
click at [633, 295] on button "View" at bounding box center [633, 295] width 26 height 14
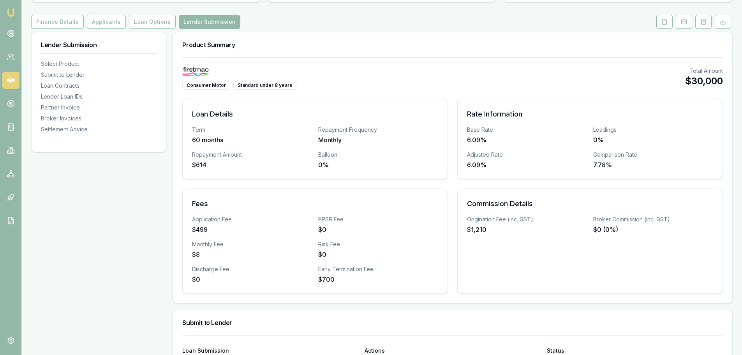
scroll to position [0, 0]
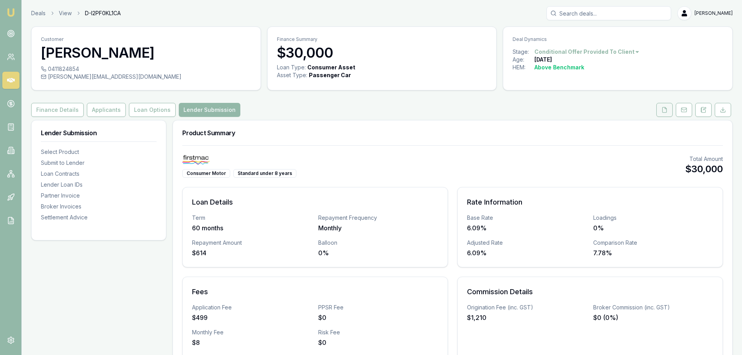
click at [668, 109] on button at bounding box center [665, 110] width 16 height 14
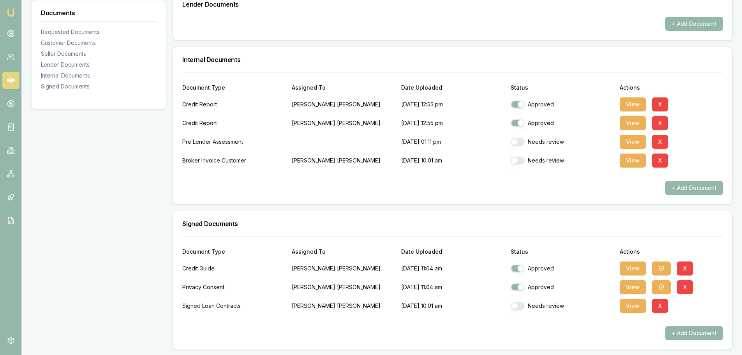
scroll to position [473, 0]
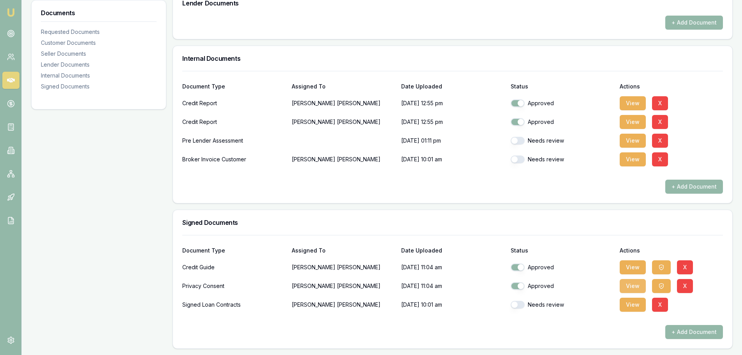
click at [634, 283] on button "View" at bounding box center [633, 286] width 26 height 14
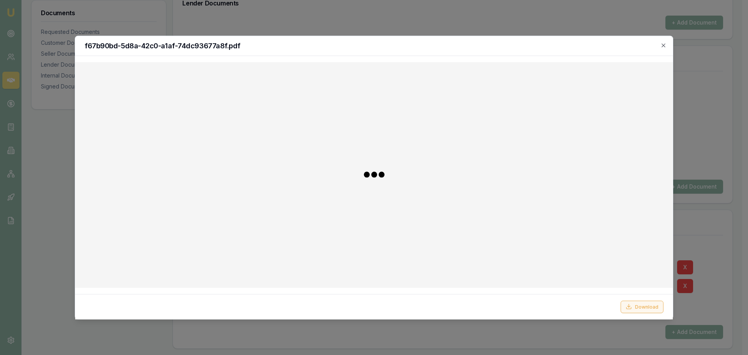
click at [646, 305] on button "Download" at bounding box center [642, 306] width 43 height 12
click at [664, 44] on icon "button" at bounding box center [663, 45] width 6 height 6
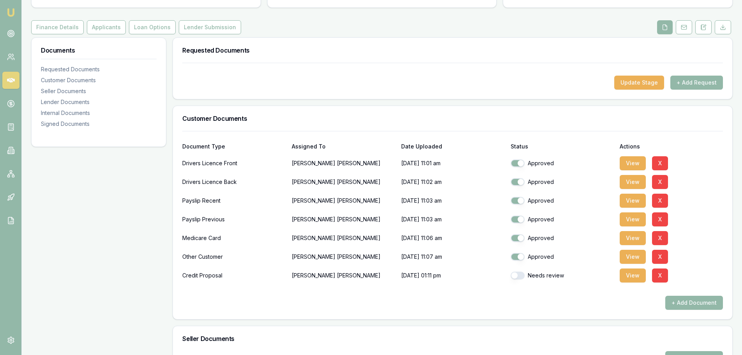
scroll to position [0, 0]
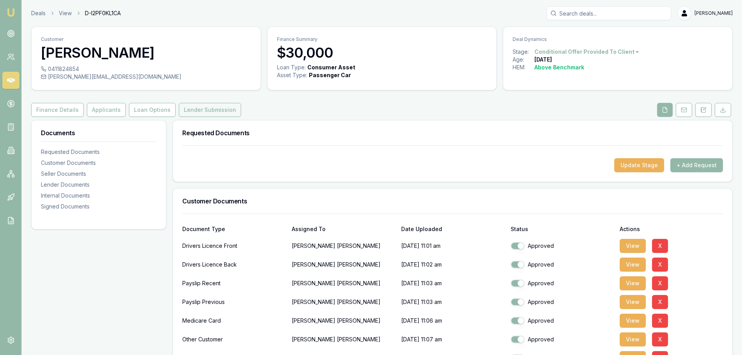
click at [195, 109] on button "Lender Submission" at bounding box center [210, 110] width 62 height 14
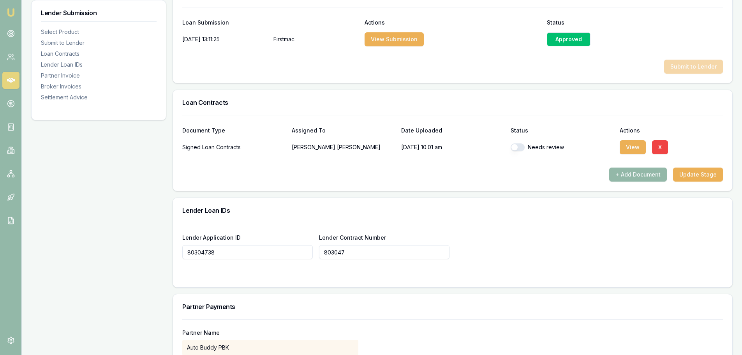
scroll to position [468, 0]
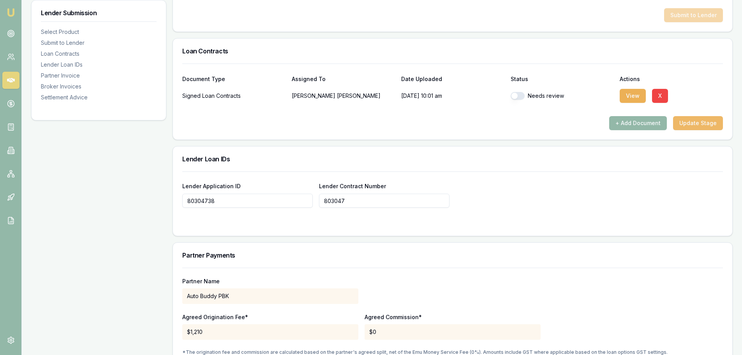
click at [712, 123] on button "Update Stage" at bounding box center [698, 123] width 50 height 14
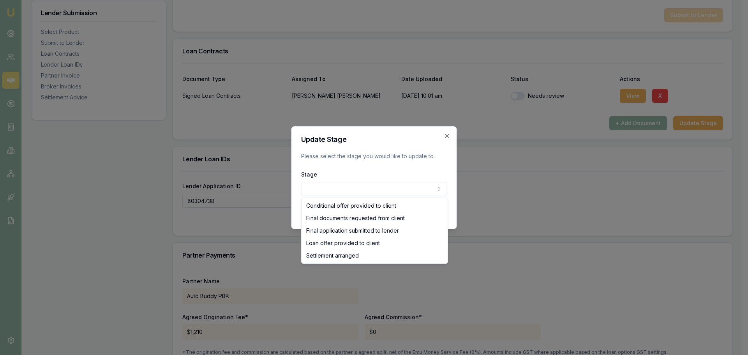
select select "SETTLEMENT_ARRANGED"
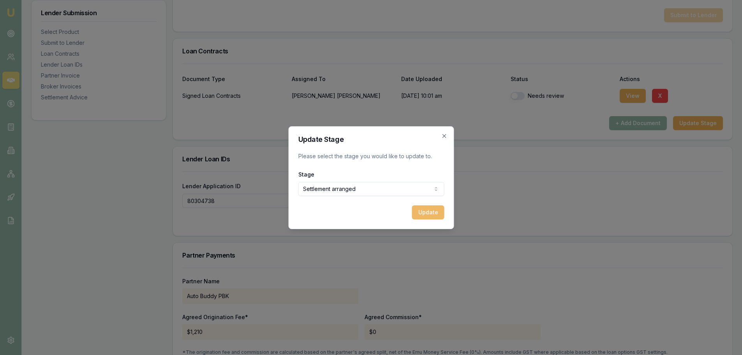
click at [431, 212] on button "Update" at bounding box center [428, 212] width 32 height 14
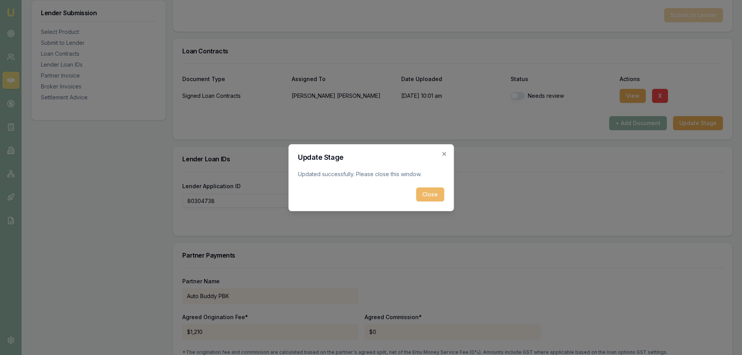
click at [429, 193] on button "Close" at bounding box center [430, 194] width 28 height 14
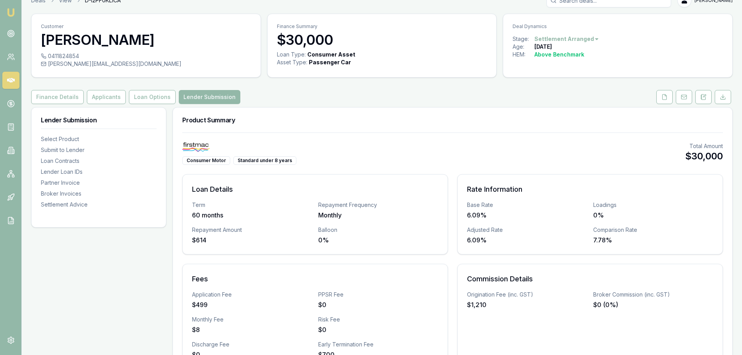
scroll to position [0, 0]
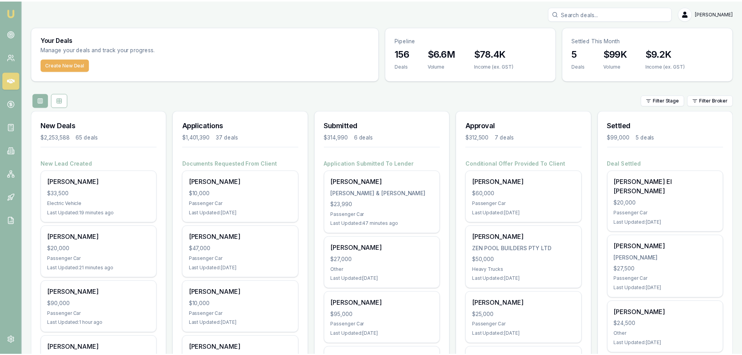
scroll to position [78, 0]
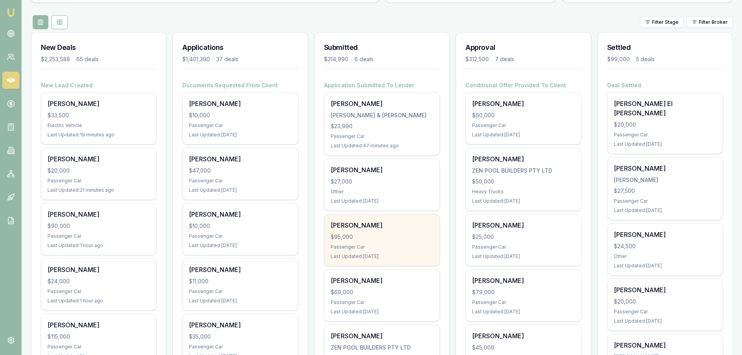
click at [377, 240] on div "$95,000" at bounding box center [382, 237] width 102 height 8
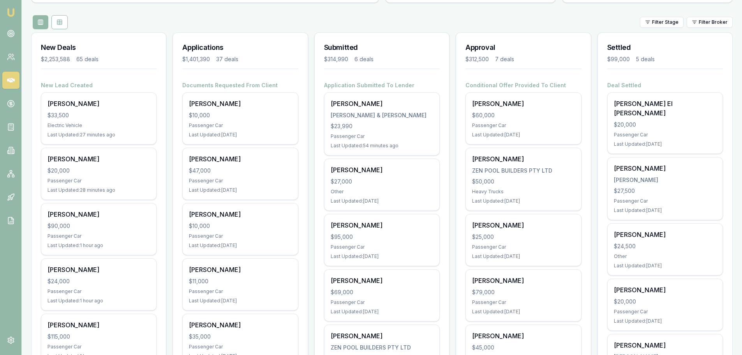
click at [328, 18] on div "Filter Stage Filter Broker" at bounding box center [382, 22] width 702 height 14
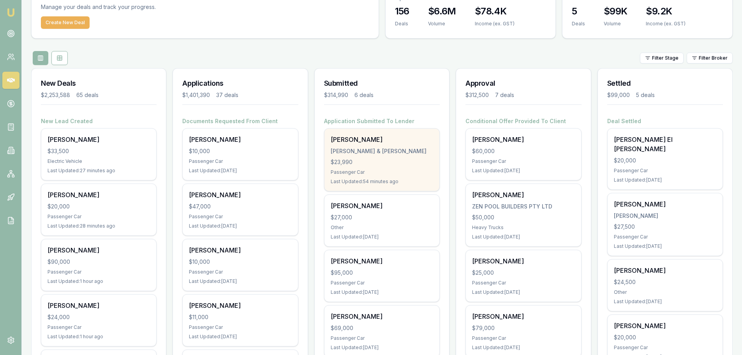
scroll to position [39, 0]
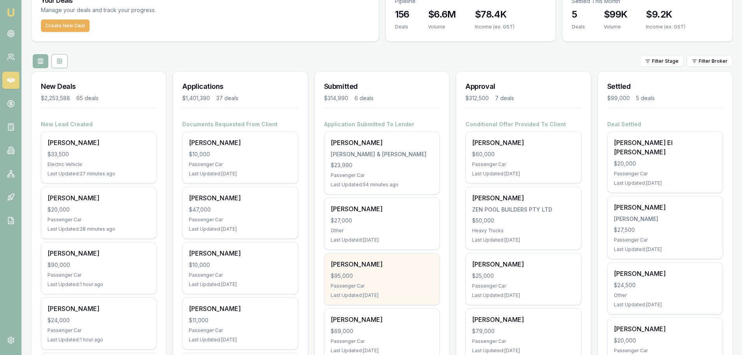
click at [403, 277] on div "$95,000" at bounding box center [382, 276] width 102 height 8
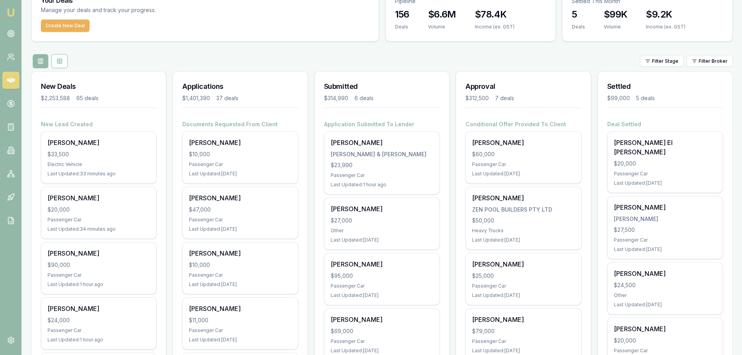
click at [237, 59] on div "Filter Stage Filter Broker" at bounding box center [382, 61] width 702 height 14
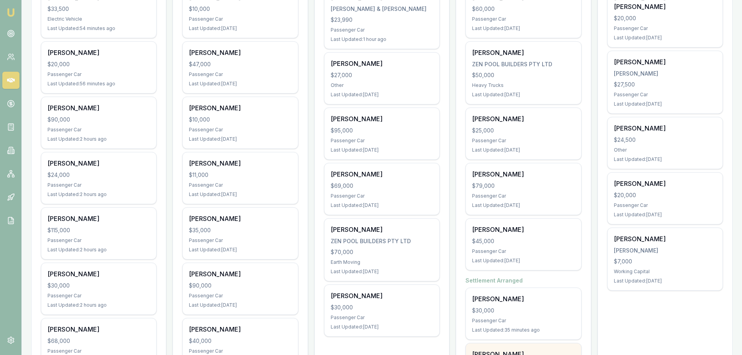
scroll to position [273, 0]
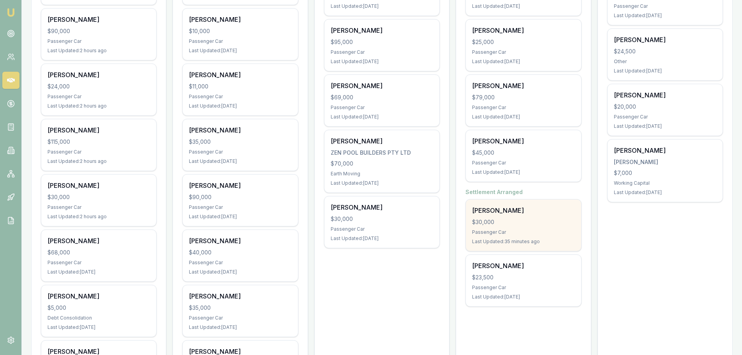
click at [533, 228] on div "David Gigliotti $30,000 Passenger Car Last Updated: 35 minutes ago" at bounding box center [523, 225] width 115 height 51
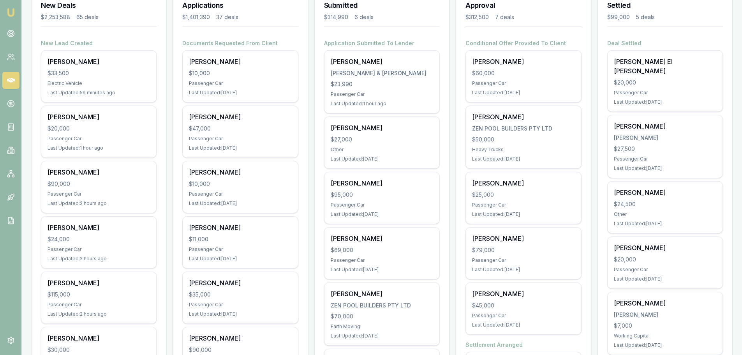
scroll to position [39, 0]
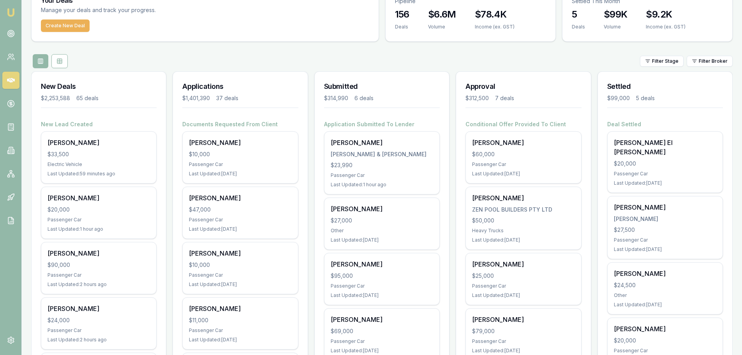
click at [344, 54] on div "Filter Stage Filter Broker" at bounding box center [382, 61] width 702 height 14
click at [313, 60] on div "Filter Stage Filter Broker" at bounding box center [382, 61] width 702 height 14
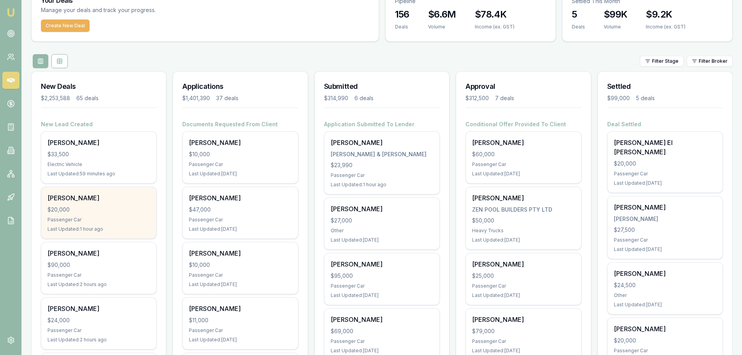
click at [131, 208] on div "$20,000" at bounding box center [99, 210] width 102 height 8
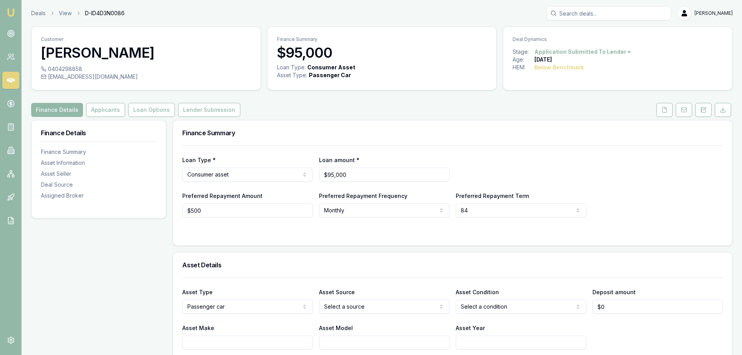
click at [130, 77] on div "[EMAIL_ADDRESS][DOMAIN_NAME]" at bounding box center [146, 77] width 210 height 8
click at [116, 76] on div "[EMAIL_ADDRESS][DOMAIN_NAME]" at bounding box center [146, 77] width 210 height 8
copy div "[EMAIL_ADDRESS][DOMAIN_NAME]"
click at [664, 113] on button at bounding box center [665, 110] width 16 height 14
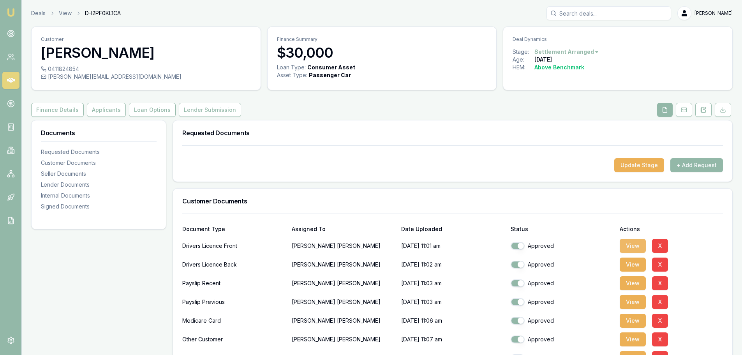
click at [641, 245] on button "View" at bounding box center [633, 246] width 26 height 14
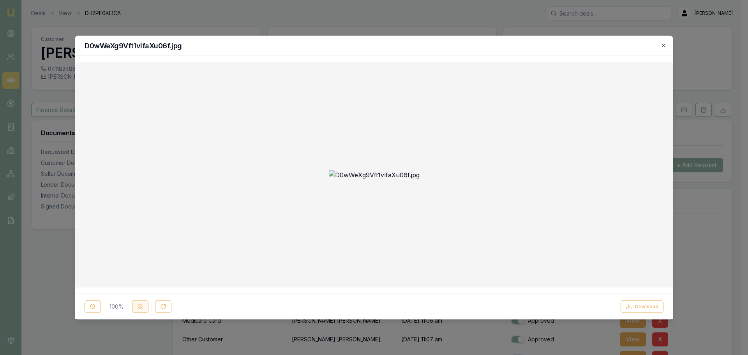
click at [143, 307] on icon at bounding box center [140, 307] width 6 height 6
click at [661, 45] on icon "button" at bounding box center [663, 45] width 6 height 6
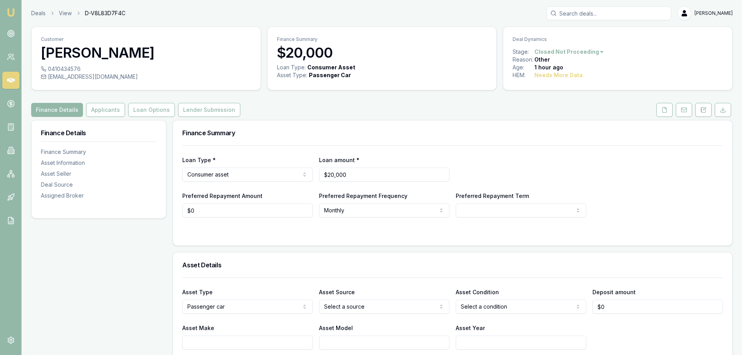
click at [374, 114] on div "Finance Details Applicants Loan Options Lender Submission" at bounding box center [382, 110] width 702 height 14
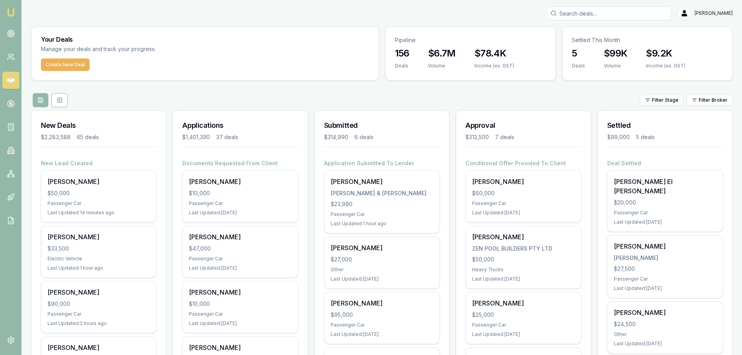
click at [202, 99] on div "Filter Stage Filter Broker" at bounding box center [382, 100] width 702 height 14
click at [580, 14] on input "Search deals" at bounding box center [609, 13] width 125 height 14
type input "0411077722"
click at [331, 94] on div "Filter Stage Filter Broker" at bounding box center [382, 100] width 702 height 14
click at [72, 64] on button "Create New Deal" at bounding box center [65, 64] width 49 height 12
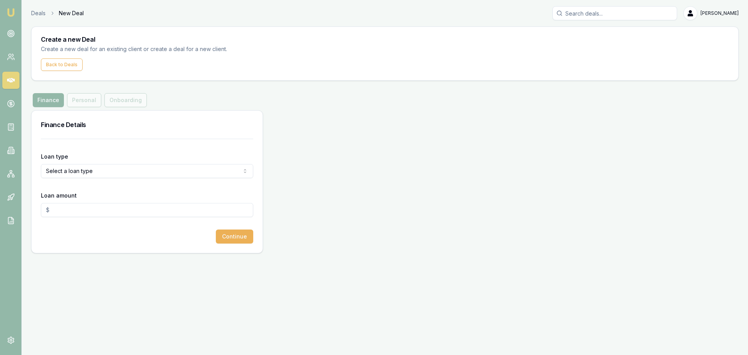
click at [105, 171] on html "Emu Broker Deals New Deal Erin Shield Toggle Menu Create a new Deal Create a ne…" at bounding box center [374, 177] width 748 height 355
select select "CONSUMER_ASSET"
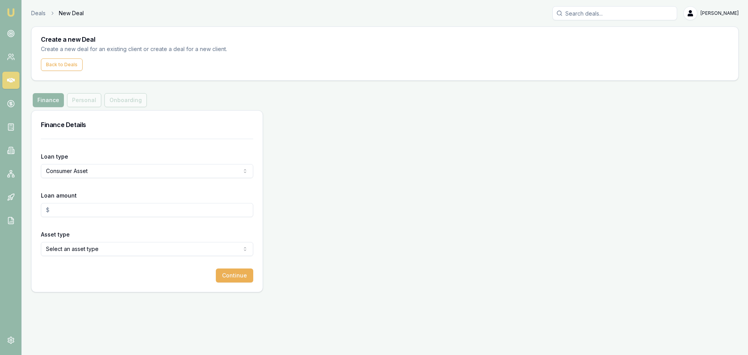
click at [88, 204] on input "Loan amount" at bounding box center [147, 210] width 212 height 14
type input "$30,000.00"
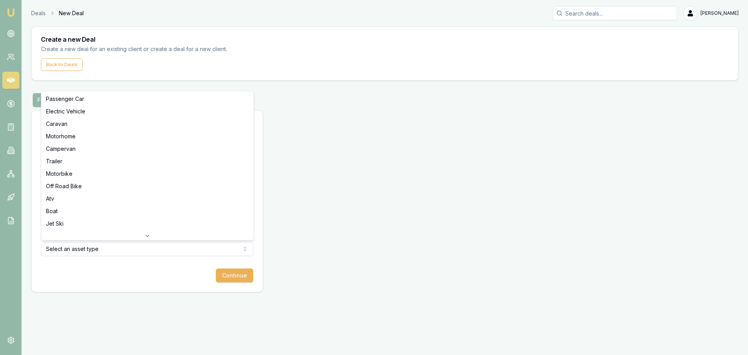
click at [109, 250] on html "Emu Broker Deals New Deal Erin Shield Toggle Menu Create a new Deal Create a ne…" at bounding box center [374, 177] width 748 height 355
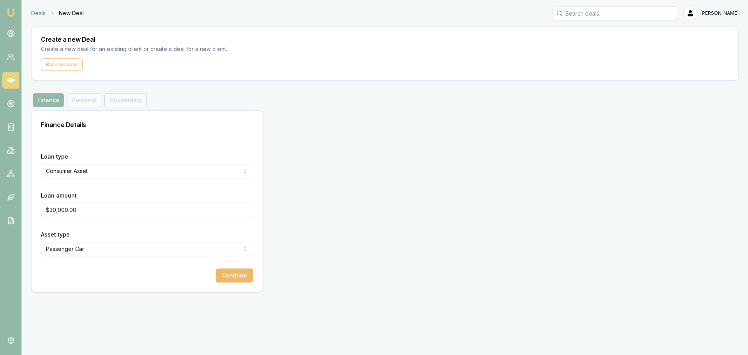
click at [241, 274] on button "Continue" at bounding box center [234, 275] width 37 height 14
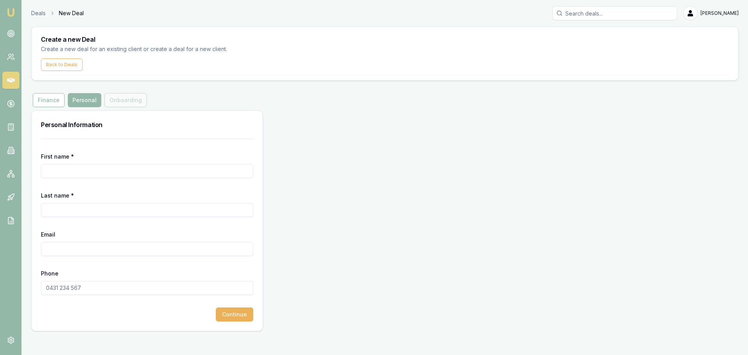
click at [97, 168] on input "First name *" at bounding box center [147, 171] width 212 height 14
type input "Mohammed"
type input "Mo"
type input "noemail@email.com"
type input "0411 077 722"
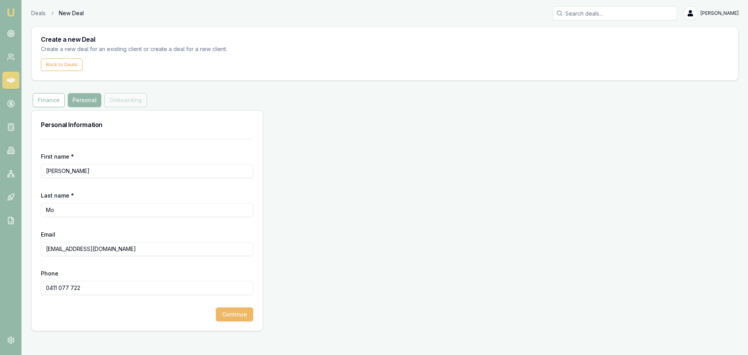
click at [231, 316] on button "Continue" at bounding box center [234, 314] width 37 height 14
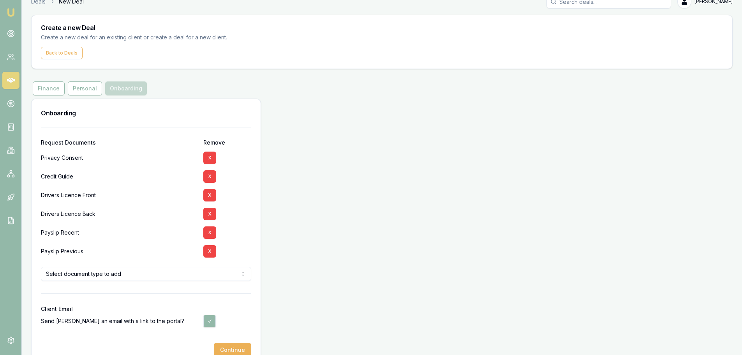
scroll to position [30, 0]
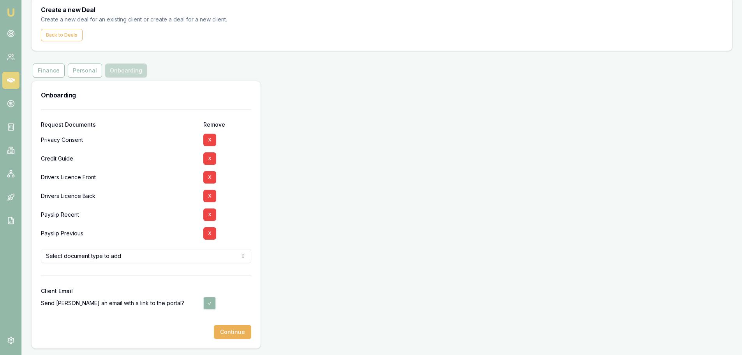
click at [210, 302] on button "button" at bounding box center [209, 303] width 12 height 12
checkbox input "false"
click at [232, 331] on button "Continue" at bounding box center [232, 332] width 37 height 14
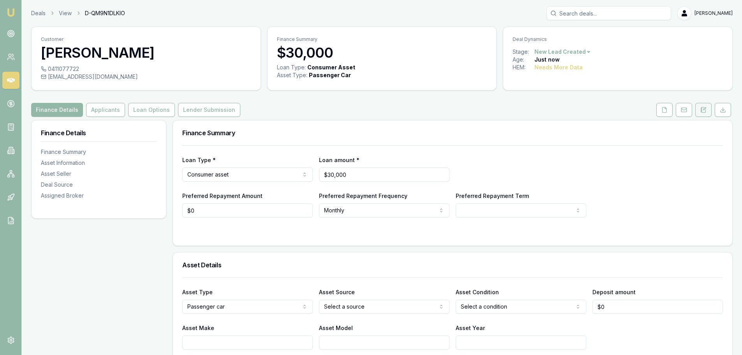
click at [706, 111] on icon at bounding box center [704, 109] width 4 height 5
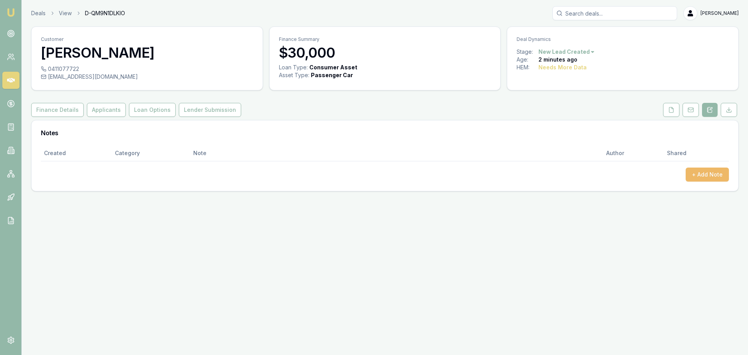
click at [712, 179] on button "+ Add Note" at bounding box center [707, 175] width 43 height 14
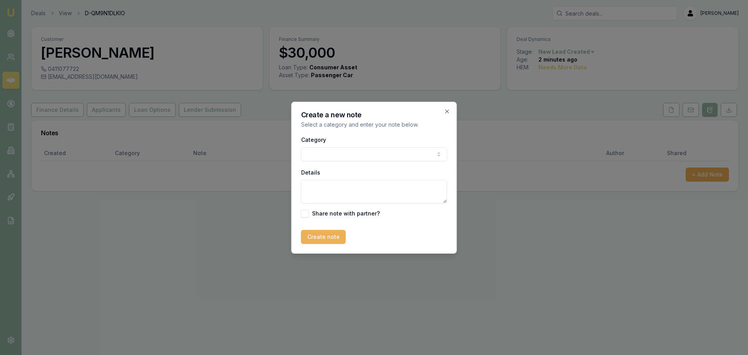
click at [343, 155] on body "Emu Broker Deals View D-QM9N1DLKIO Erin Shield Toggle Menu Customer Mohammed Mo…" at bounding box center [374, 177] width 748 height 355
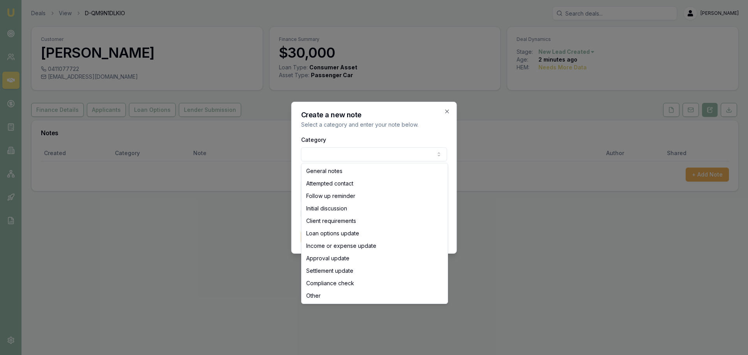
select select "ATTEMPTED_CONTACT"
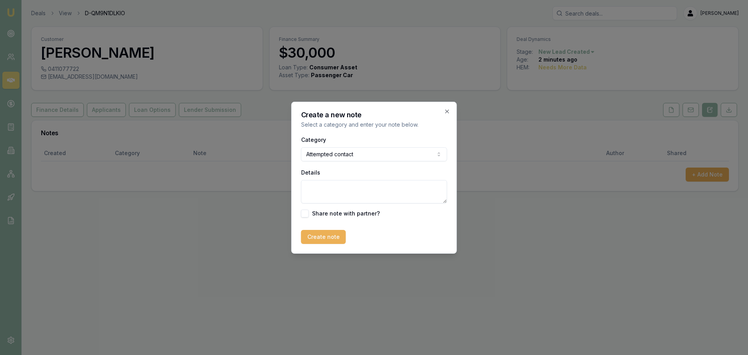
click at [332, 192] on textarea "Details" at bounding box center [374, 191] width 146 height 23
type textarea "call dropped out when i explained why i was calling. called back, didn't answer…"
click at [314, 232] on button "Create note" at bounding box center [323, 237] width 45 height 14
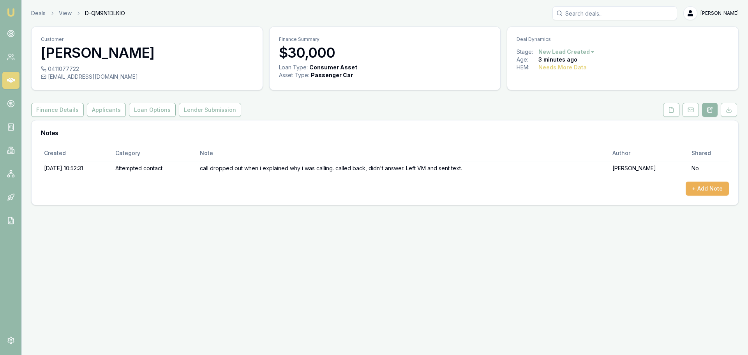
click at [12, 79] on icon at bounding box center [11, 80] width 8 height 8
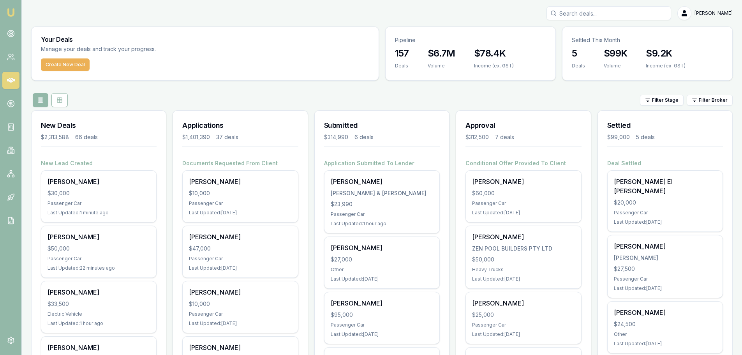
click at [361, 97] on div "Filter Stage Filter Broker" at bounding box center [382, 100] width 702 height 14
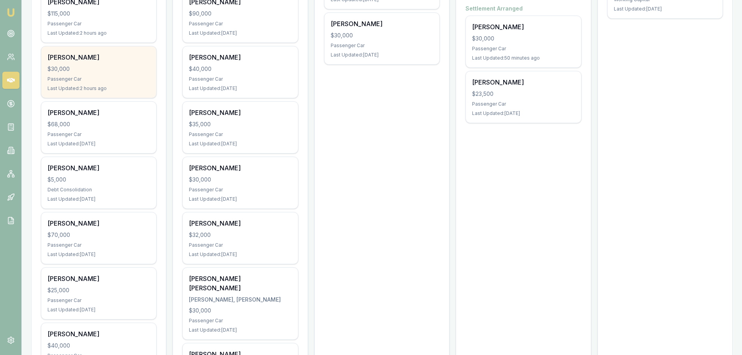
scroll to position [507, 0]
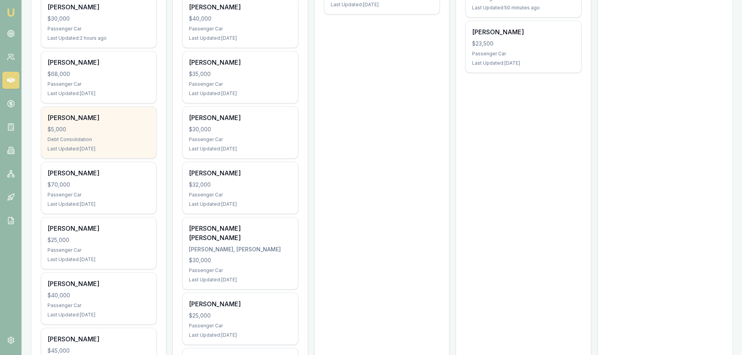
click at [113, 157] on div "Peter Snyders $5,000 Debt Consolidation Last Updated: 2 days ago" at bounding box center [98, 132] width 115 height 51
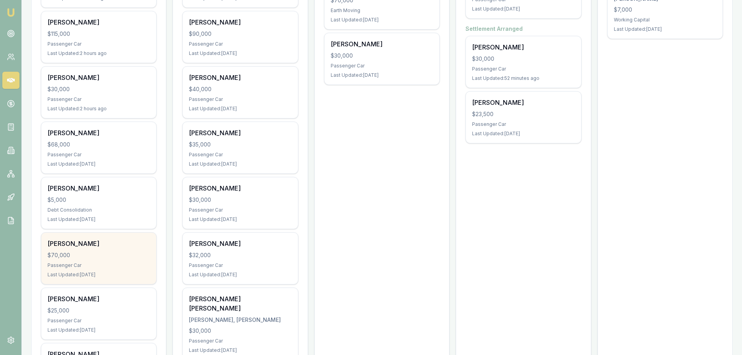
scroll to position [390, 0]
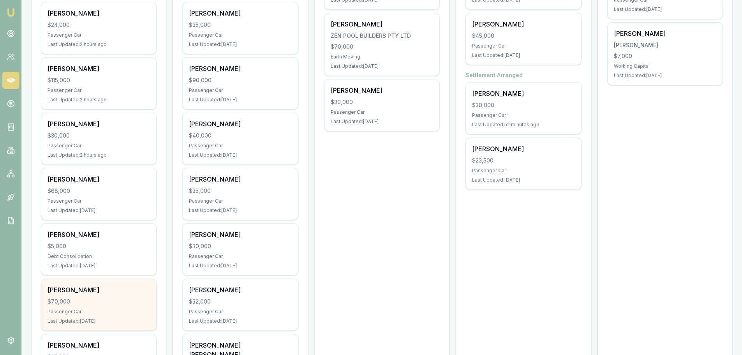
click at [90, 188] on div "$68,000" at bounding box center [99, 191] width 102 height 8
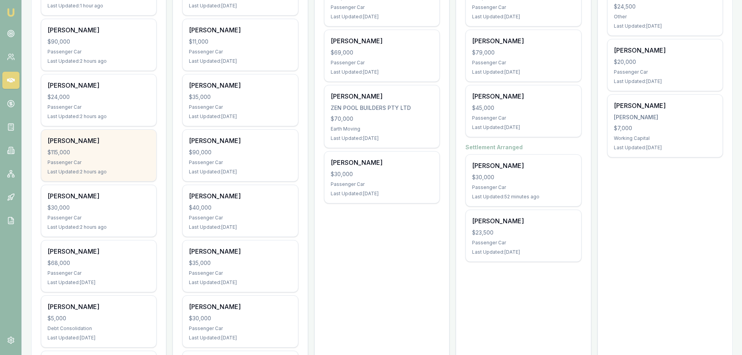
scroll to position [312, 0]
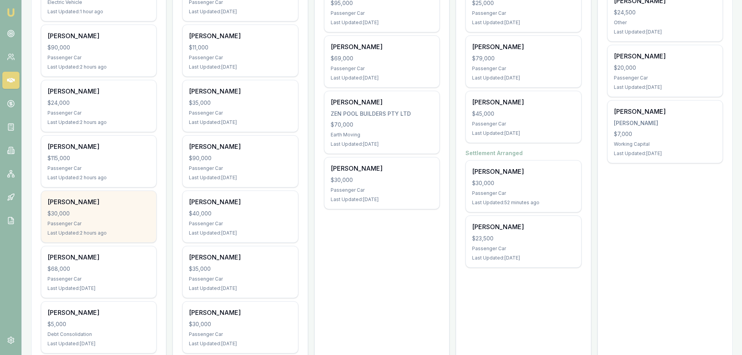
click at [87, 207] on div "Cecilia Salazar $30,000 Passenger Car Last Updated: 2 hours ago" at bounding box center [98, 216] width 115 height 51
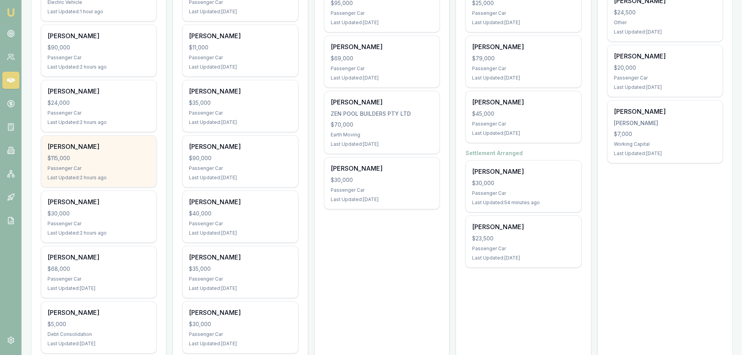
click at [103, 156] on div "$115,000" at bounding box center [99, 158] width 102 height 8
click at [102, 173] on div "Anil Paul $115,000 Passenger Car Last Updated: 2 hours ago" at bounding box center [98, 161] width 115 height 51
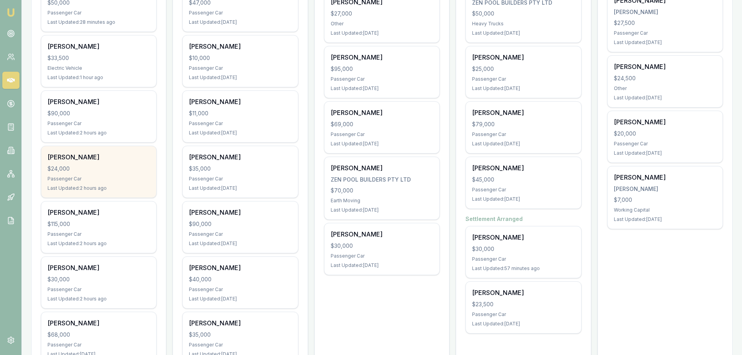
scroll to position [234, 0]
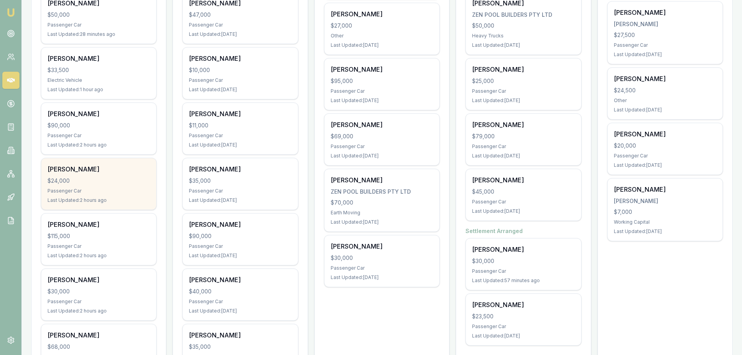
click at [104, 183] on div "$24,000" at bounding box center [99, 181] width 102 height 8
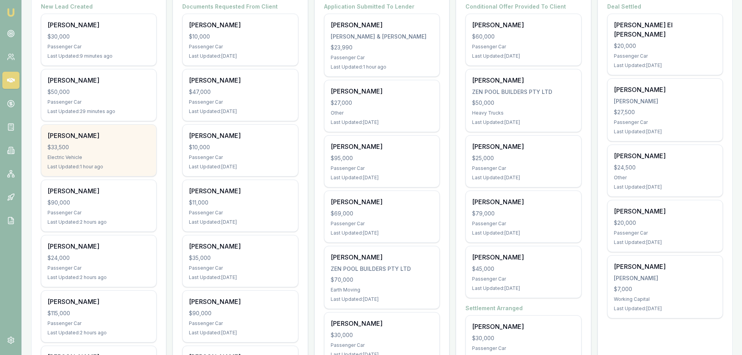
scroll to position [156, 0]
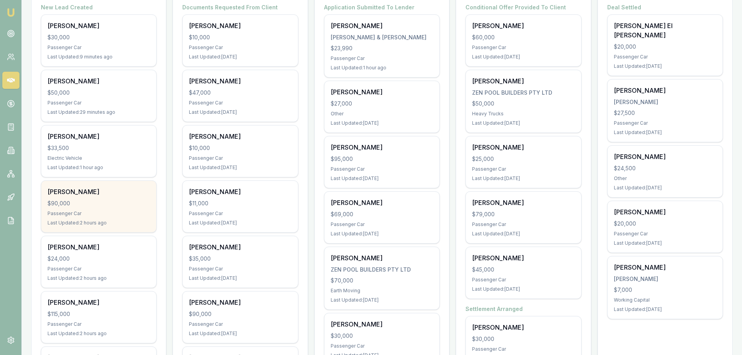
click at [116, 200] on div "$90,000" at bounding box center [99, 204] width 102 height 8
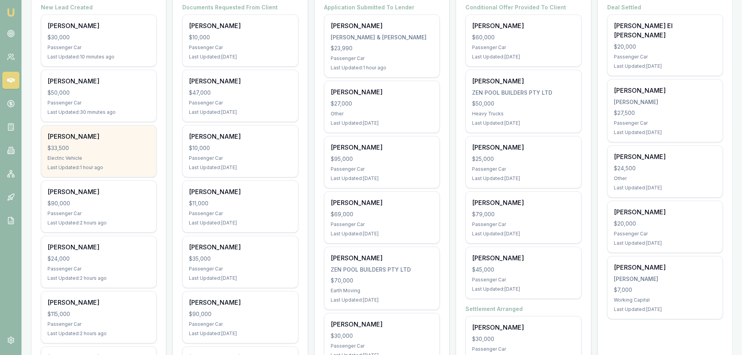
click at [97, 143] on div "RAKESH MARWAHA $33,500 Electric Vehicle Last Updated: 1 hour ago" at bounding box center [98, 150] width 115 height 51
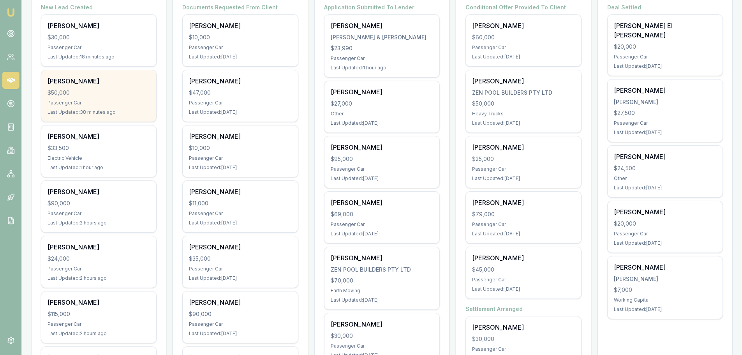
click at [112, 100] on div "Passenger Car" at bounding box center [99, 103] width 102 height 6
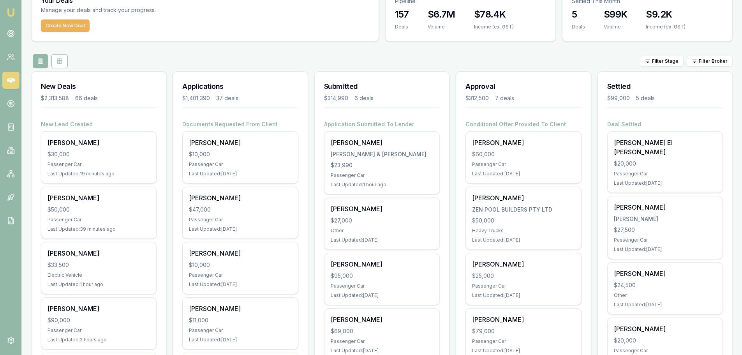
scroll to position [0, 0]
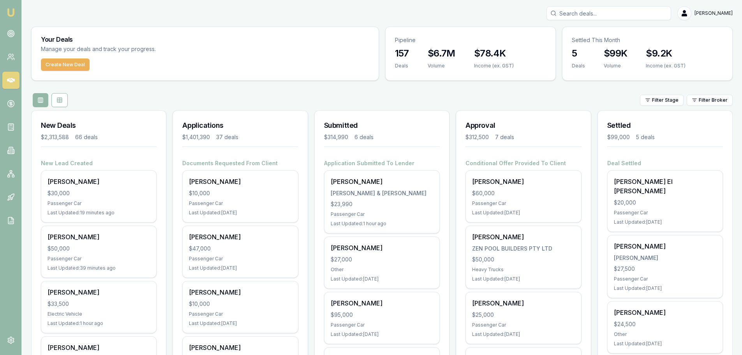
click at [364, 97] on div "Filter Stage Filter Broker" at bounding box center [382, 100] width 702 height 14
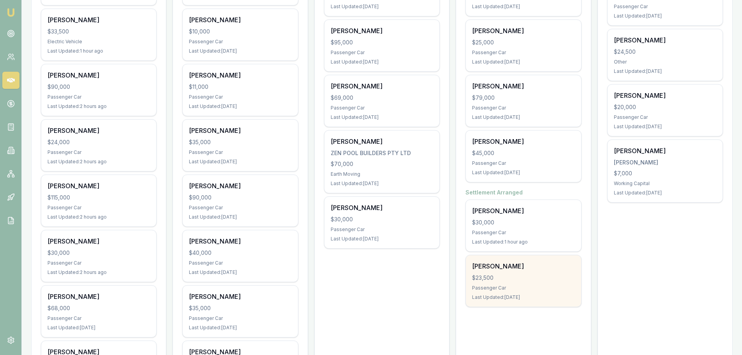
scroll to position [273, 0]
click at [512, 281] on div "$23,500" at bounding box center [523, 278] width 102 height 8
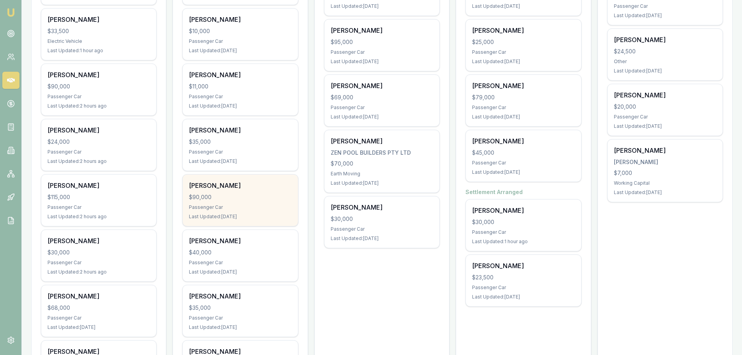
scroll to position [117, 0]
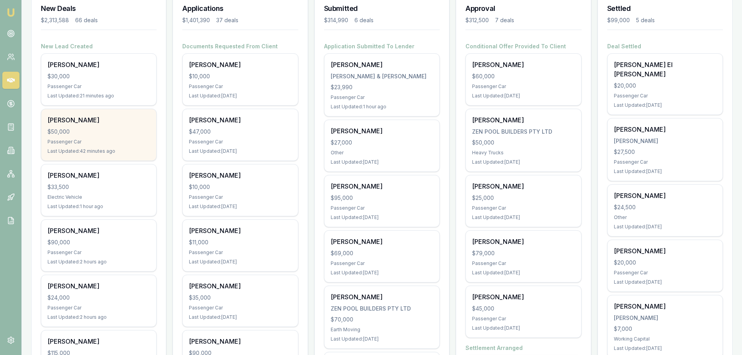
click at [104, 133] on div "$50,000" at bounding box center [99, 132] width 102 height 8
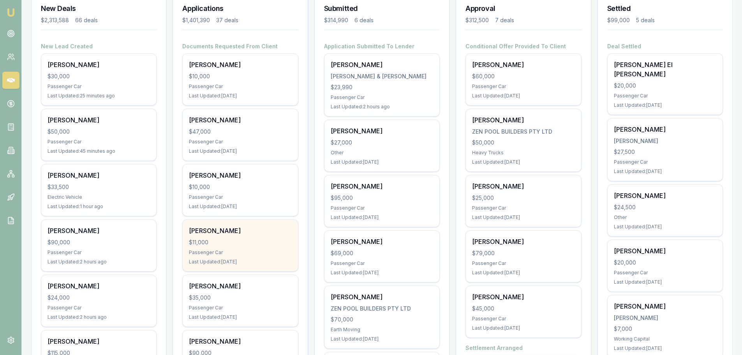
click at [245, 248] on div "Kayden Alispahic $11,000 Passenger Car Last Updated: 10 days ago" at bounding box center [240, 245] width 115 height 51
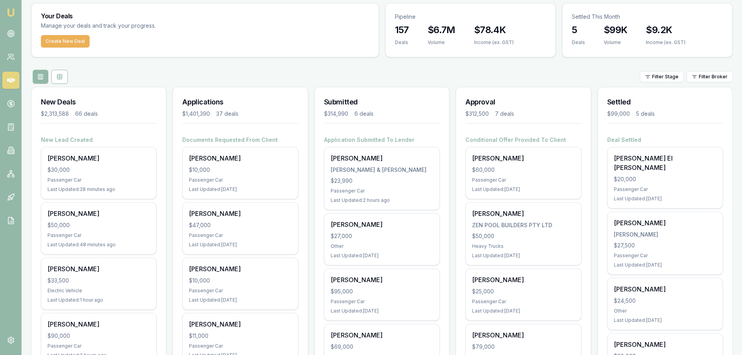
scroll to position [0, 0]
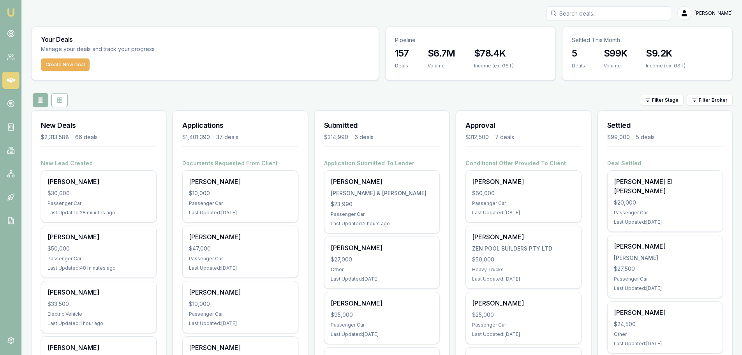
click at [606, 12] on input "Search deals" at bounding box center [609, 13] width 125 height 14
type input "0417547"
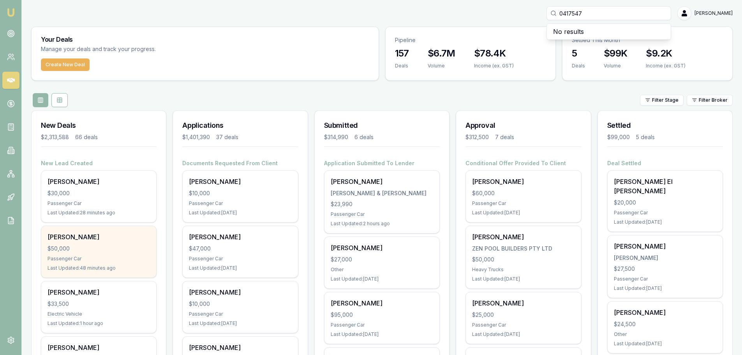
click at [95, 249] on div "$50,000" at bounding box center [99, 249] width 102 height 8
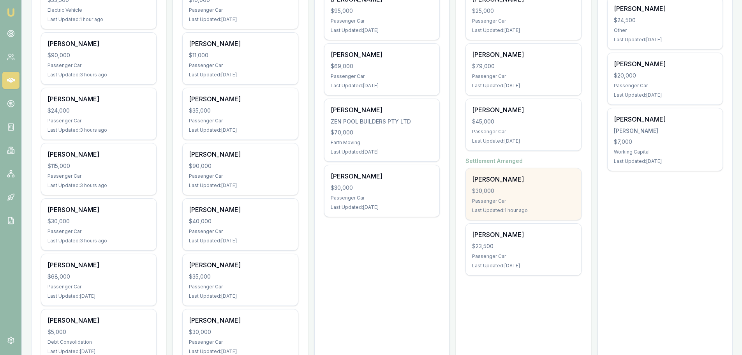
scroll to position [429, 0]
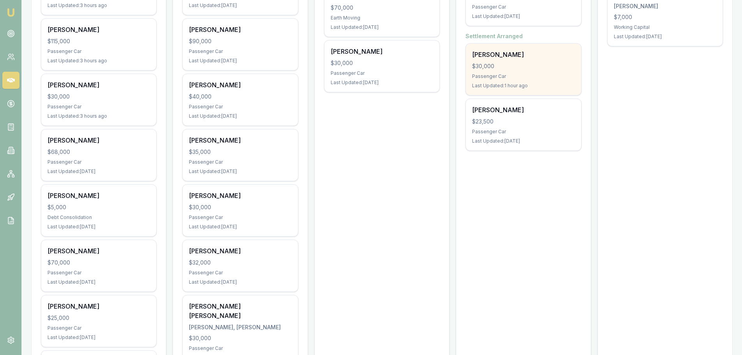
click at [519, 77] on div "Passenger Car" at bounding box center [523, 76] width 102 height 6
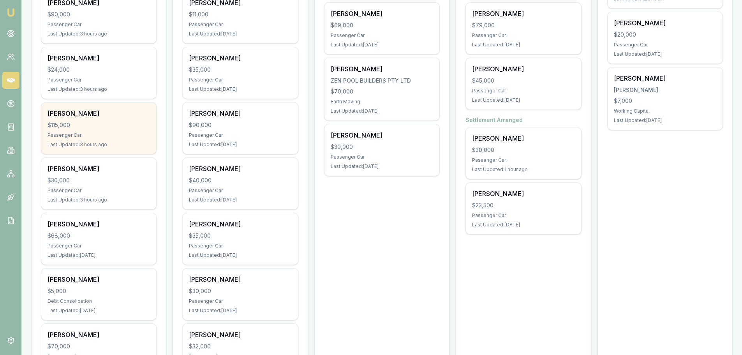
scroll to position [390, 0]
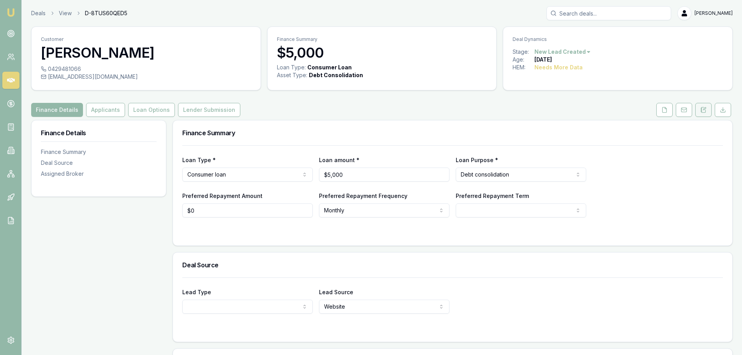
click at [700, 109] on button at bounding box center [704, 110] width 16 height 14
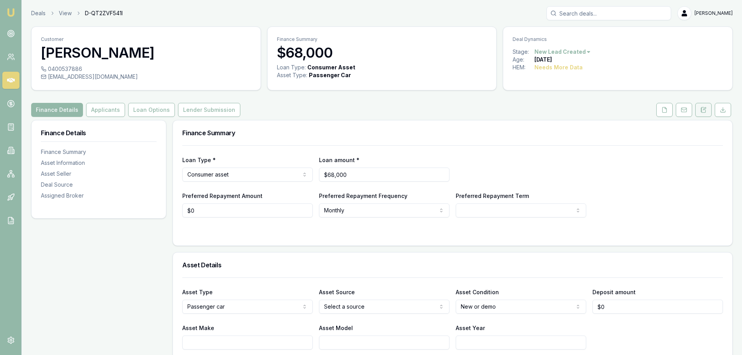
click at [705, 113] on button at bounding box center [704, 110] width 16 height 14
click at [705, 104] on button at bounding box center [704, 110] width 16 height 14
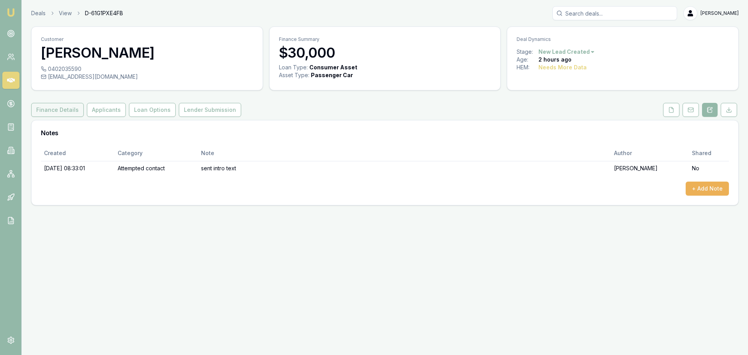
click at [66, 106] on button "Finance Details" at bounding box center [57, 110] width 53 height 14
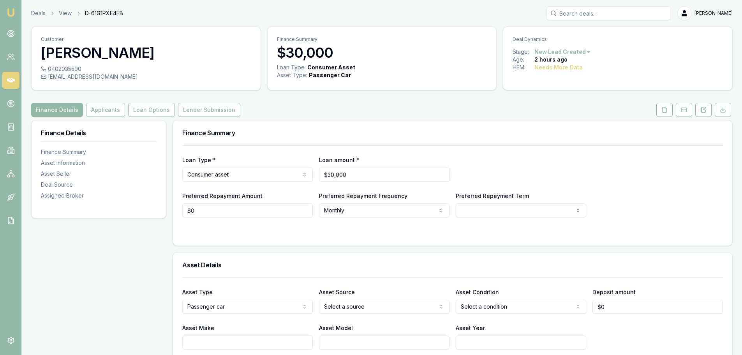
click at [703, 108] on icon at bounding box center [704, 110] width 6 height 6
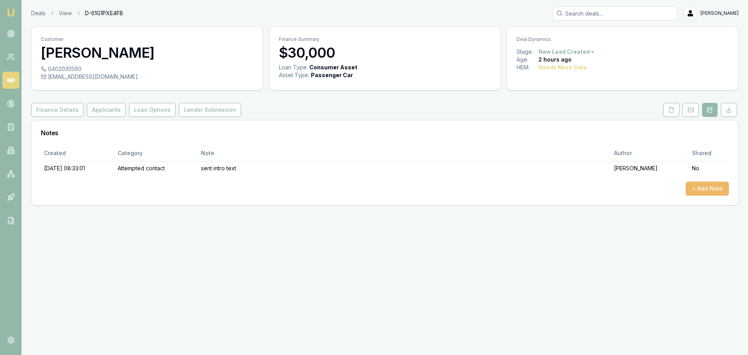
click at [704, 188] on button "+ Add Note" at bounding box center [707, 189] width 43 height 14
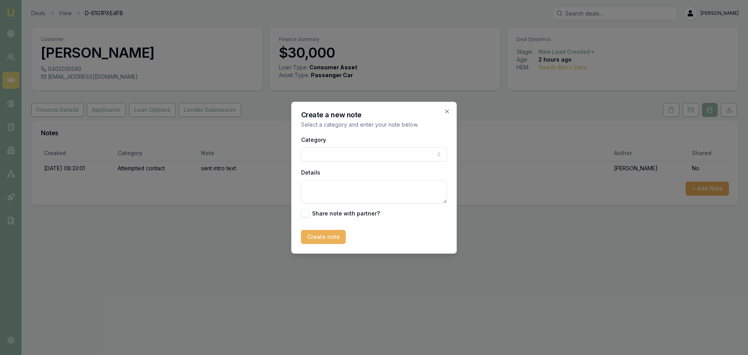
click at [337, 156] on body "Emu Broker Deals View D-61G1PXE4FB Erin Shield Toggle Menu Customer Cecilia Sal…" at bounding box center [374, 177] width 748 height 355
click at [326, 190] on textarea "Details" at bounding box center [374, 191] width 146 height 23
type textarea "spoke with client, she's not interested in doing anything was just messing abou…"
click at [330, 239] on button "Create note" at bounding box center [323, 237] width 45 height 14
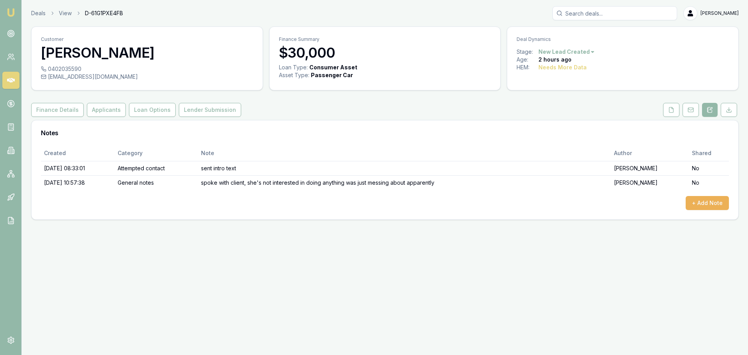
click at [572, 50] on html "Emu Broker Deals View D-61G1PXE4FB Erin Shield Toggle Menu Customer Cecilia Sal…" at bounding box center [374, 177] width 748 height 355
click at [577, 115] on div "- Not Interested" at bounding box center [565, 115] width 46 height 12
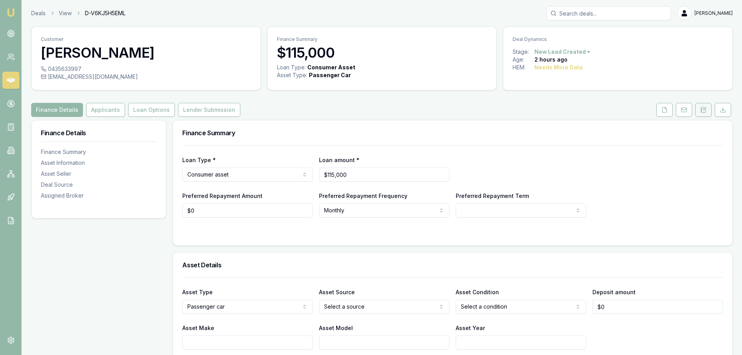
click at [698, 113] on button at bounding box center [704, 110] width 16 height 14
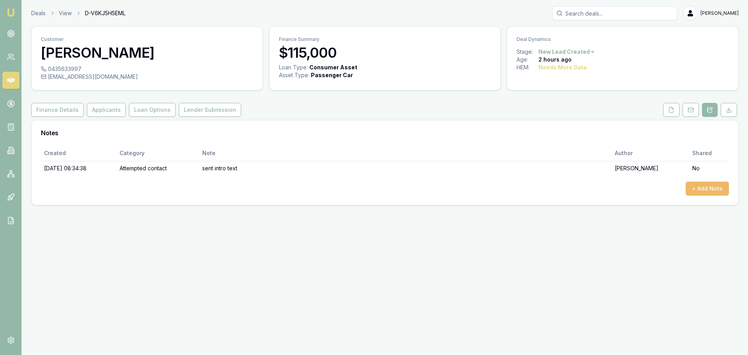
click at [704, 195] on button "+ Add Note" at bounding box center [707, 189] width 43 height 14
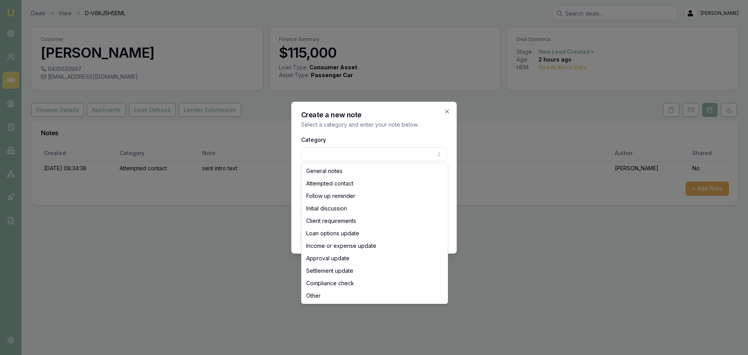
click at [391, 147] on body "Emu Broker Deals View D-V6KJ5H5EML Erin Shield Toggle Menu Customer Anil Paul 0…" at bounding box center [374, 177] width 748 height 355
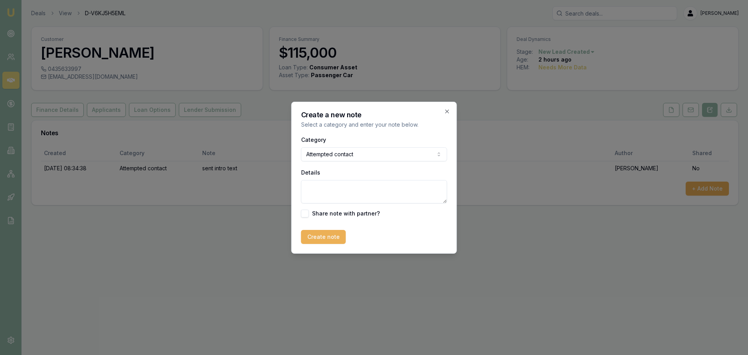
click at [342, 150] on body "Emu Broker Deals View D-V6KJ5H5EML Erin Shield Toggle Menu Customer Anil Paul 0…" at bounding box center [374, 177] width 748 height 355
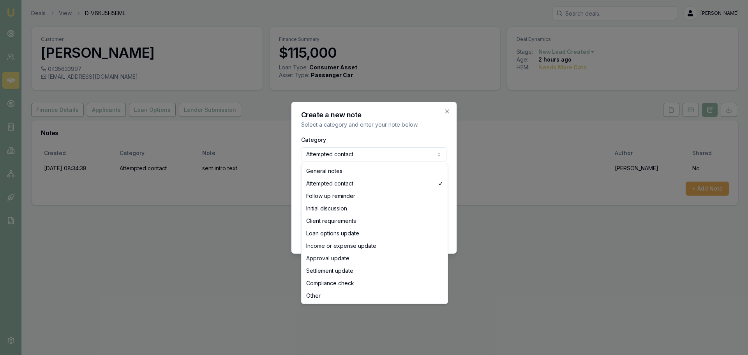
select select "GENERAL_NOTES"
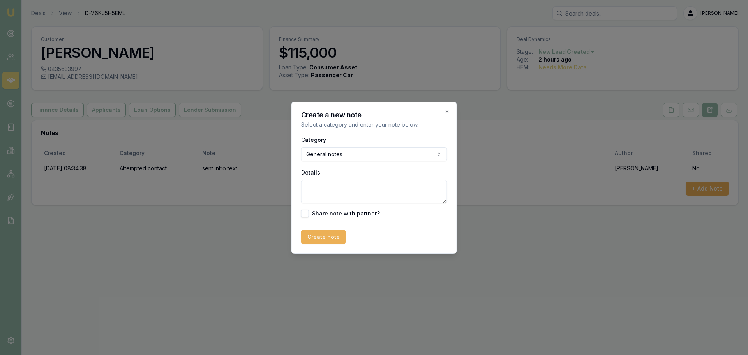
click at [348, 191] on textarea "Details" at bounding box center [374, 191] width 146 height 23
click at [423, 192] on textarea "client advised not ready to discuss finance at this time. Requested call back n…" at bounding box center [374, 191] width 146 height 23
type textarea "client advised not ready to discuss finance at this time. Requested call back n…"
click at [330, 237] on button "Create note" at bounding box center [323, 237] width 45 height 14
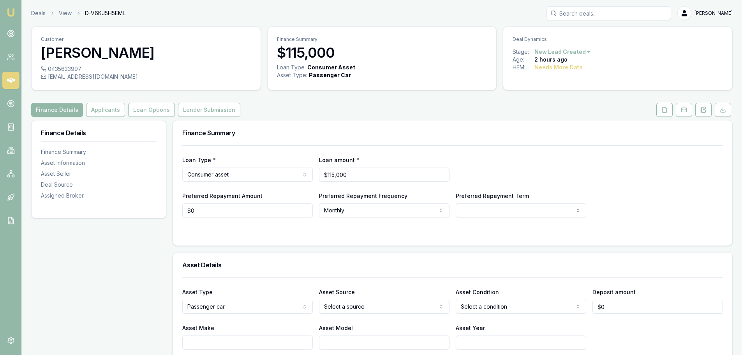
click at [582, 50] on html "Emu Broker Deals View D-V6KJ5H5EML [PERSON_NAME] Shield Toggle Menu Customer [P…" at bounding box center [371, 177] width 742 height 355
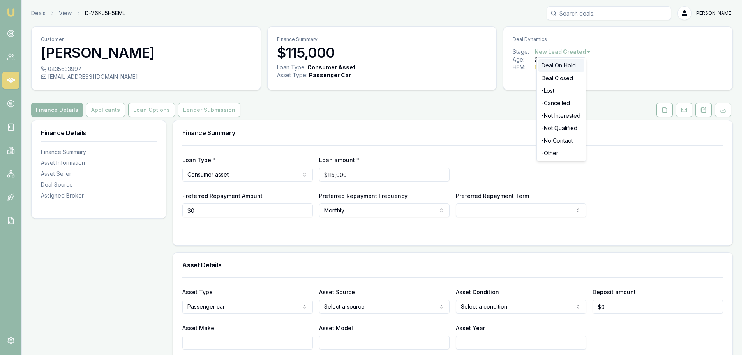
click at [560, 64] on div "Deal On Hold" at bounding box center [562, 65] width 46 height 12
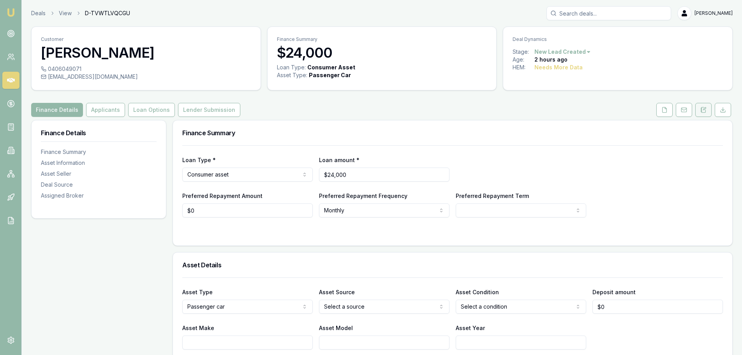
click at [706, 111] on icon at bounding box center [704, 109] width 4 height 5
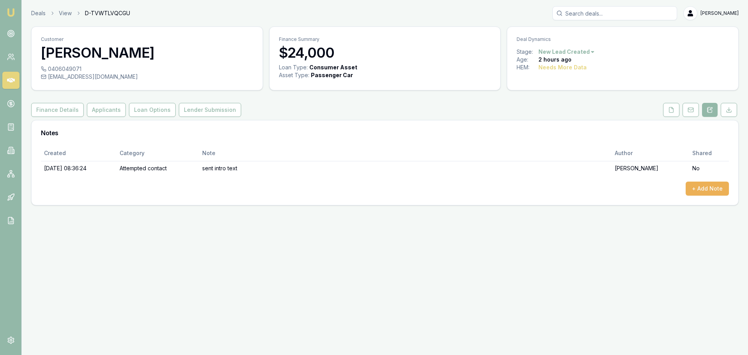
click at [699, 185] on button "+ Add Note" at bounding box center [707, 189] width 43 height 14
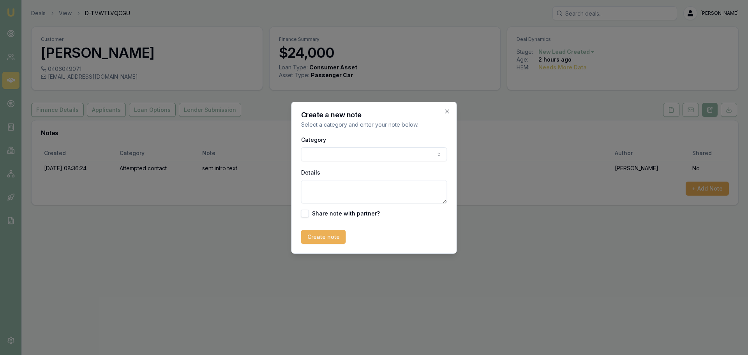
click at [340, 150] on body "Emu Broker Deals View D-TVWTLVQCGU Erin Shield Toggle Menu Customer Melike Erik…" at bounding box center [374, 177] width 748 height 355
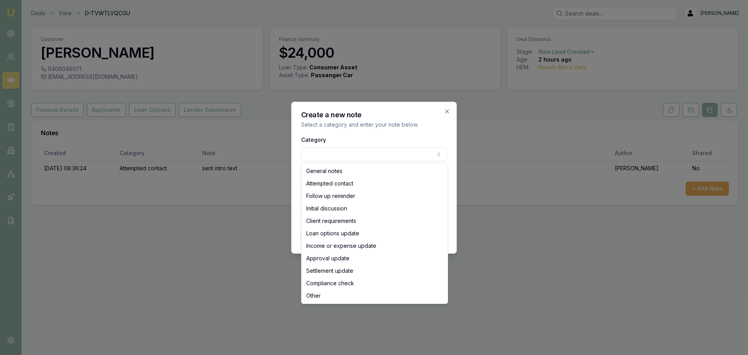
select select "ATTEMPTED_CONTACT"
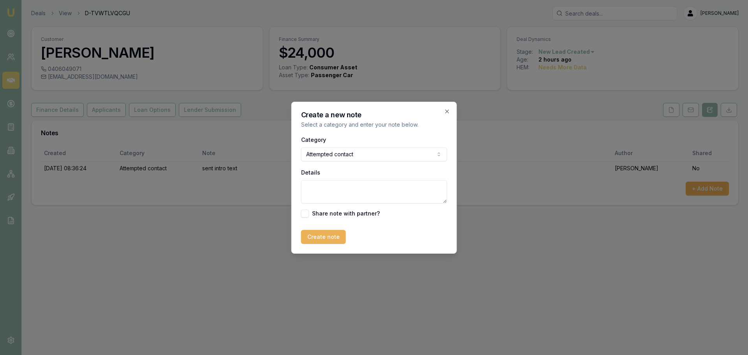
click at [331, 192] on textarea "Details" at bounding box center [374, 191] width 146 height 23
click at [347, 184] on textarea "Details" at bounding box center [374, 191] width 146 height 23
type textarea "W"
type textarea "Went straight to VM, left message"
click at [331, 237] on button "Create note" at bounding box center [323, 237] width 45 height 14
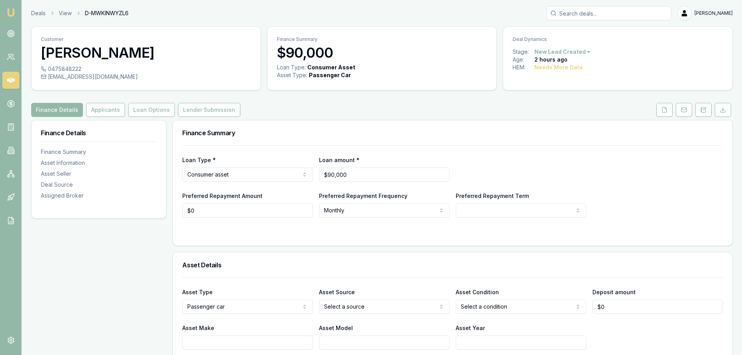
click at [493, 112] on div "Finance Details Applicants Loan Options Lender Submission" at bounding box center [382, 110] width 702 height 14
click at [661, 114] on button at bounding box center [665, 110] width 16 height 14
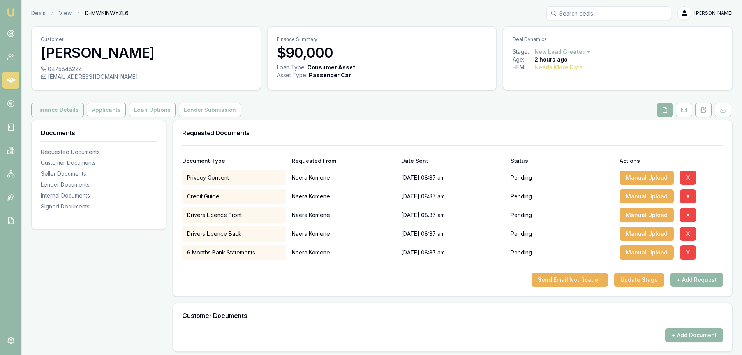
click at [58, 109] on button "Finance Details" at bounding box center [57, 110] width 53 height 14
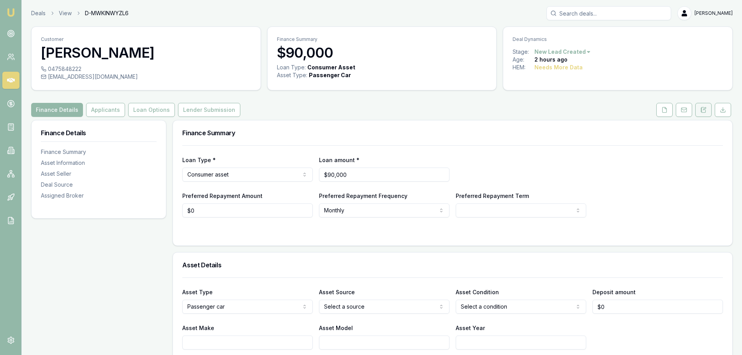
click at [703, 108] on icon at bounding box center [704, 110] width 6 height 6
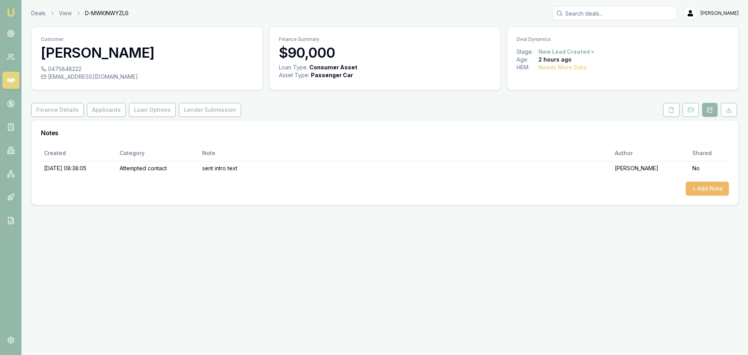
click at [710, 185] on button "+ Add Note" at bounding box center [707, 189] width 43 height 14
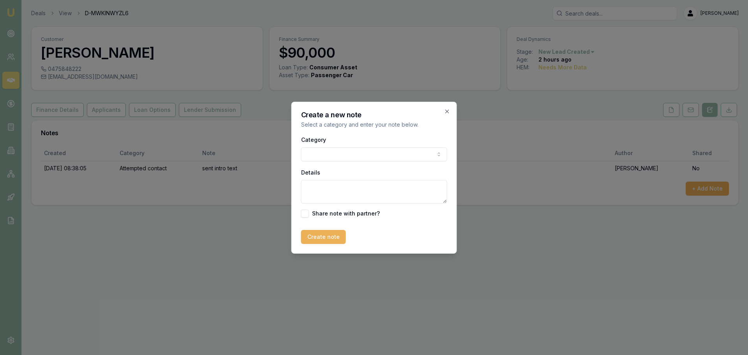
click at [363, 152] on body "Emu Broker Deals View D-MWKINWYZL6 [PERSON_NAME] Shield Toggle Menu Customer Na…" at bounding box center [374, 177] width 748 height 355
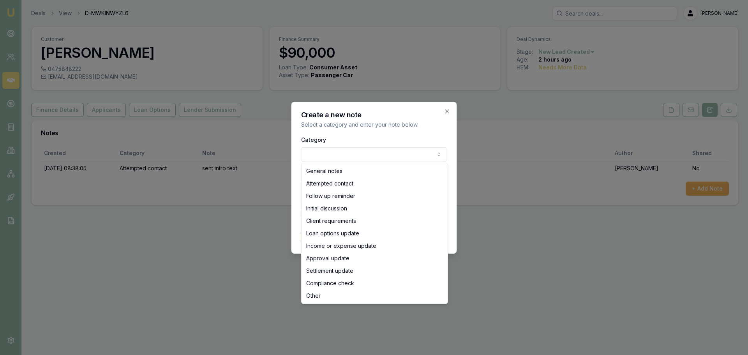
select select "ATTEMPTED_CONTACT"
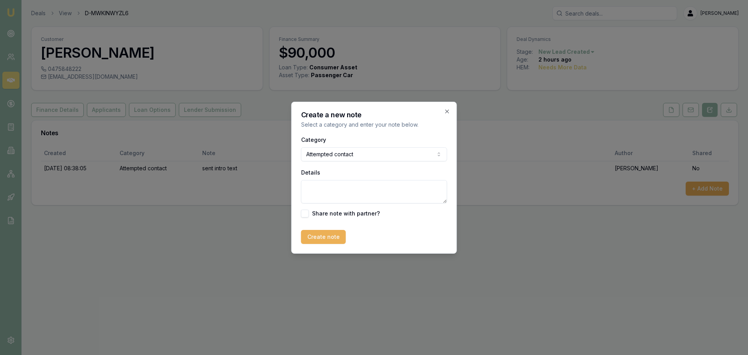
drag, startPoint x: 332, startPoint y: 195, endPoint x: 320, endPoint y: 194, distance: 11.8
click at [332, 196] on textarea "Details" at bounding box center [374, 191] width 146 height 23
click at [344, 185] on textarea "left" at bounding box center [374, 191] width 146 height 23
type textarea "left VM"
click at [317, 240] on button "Create note" at bounding box center [323, 237] width 45 height 14
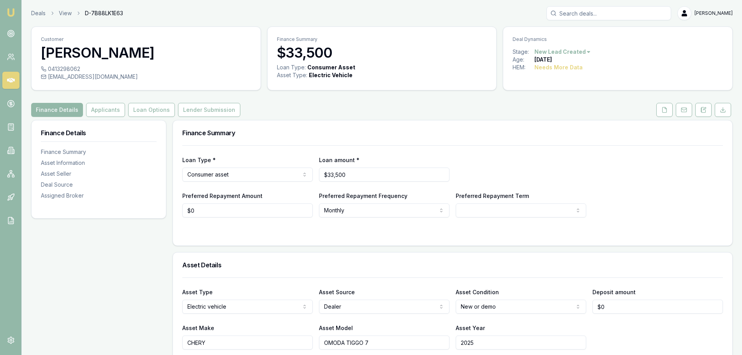
click at [362, 108] on div "Finance Details Applicants Loan Options Lender Submission" at bounding box center [382, 110] width 702 height 14
click at [392, 103] on div "Finance Details Applicants Loan Options Lender Submission" at bounding box center [382, 110] width 702 height 14
click at [365, 122] on div "Finance Summary" at bounding box center [453, 132] width 560 height 25
click at [109, 78] on div "rocky@loanstou.com.au" at bounding box center [146, 77] width 210 height 8
copy div "rocky@loanstou.com.au"
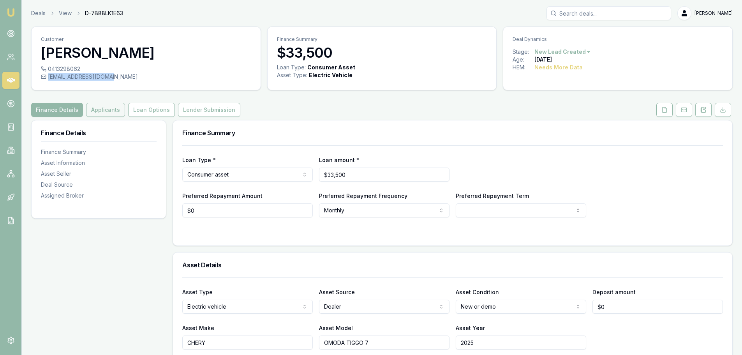
click at [94, 108] on button "Applicants" at bounding box center [105, 110] width 39 height 14
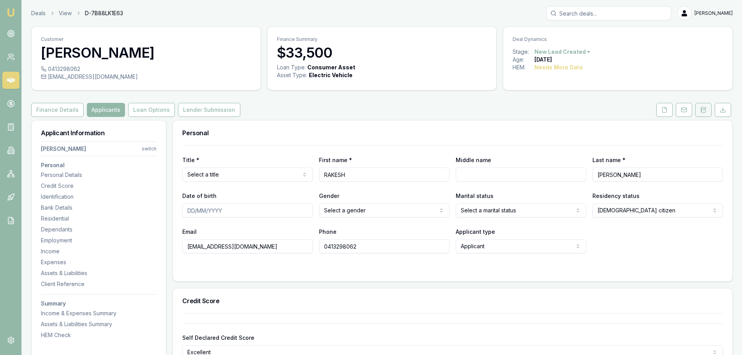
click at [703, 111] on icon at bounding box center [704, 110] width 6 height 6
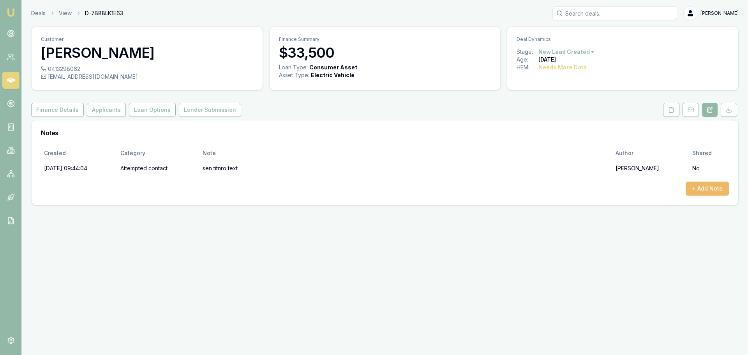
click at [701, 189] on button "+ Add Note" at bounding box center [707, 189] width 43 height 14
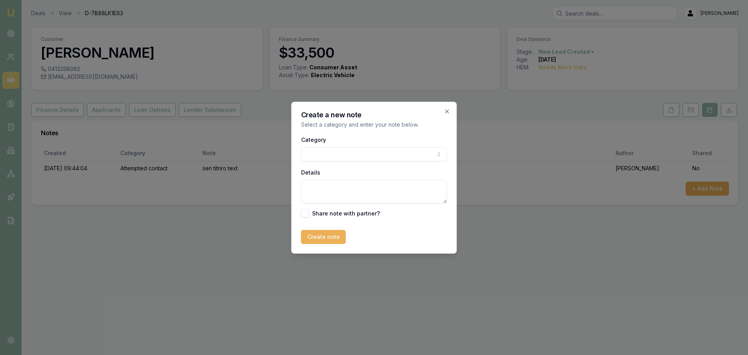
click at [393, 156] on body "Emu Broker Deals View D-7B88LK1E63 Erin Shield Toggle Menu Customer RAKESH MARW…" at bounding box center [374, 177] width 748 height 355
click at [374, 195] on textarea "Details" at bounding box center [374, 191] width 146 height 23
type textarea "not a customer, broker looking to discuss referral arrangement?"
click at [333, 236] on button "Create note" at bounding box center [323, 237] width 45 height 14
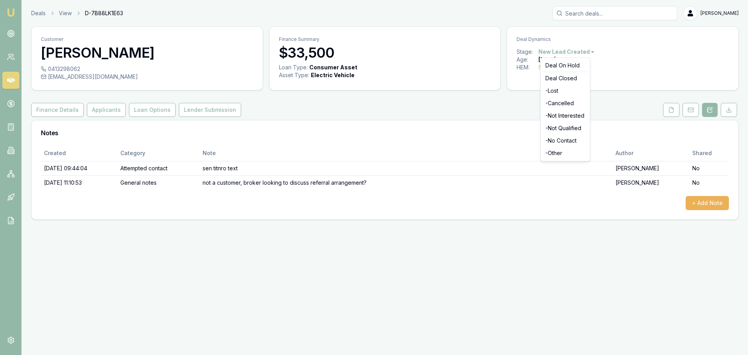
click at [552, 54] on html "Emu Broker Deals View D-7B88LK1E63 Erin Shield Toggle Menu Customer RAKESH MARW…" at bounding box center [374, 177] width 748 height 355
click at [555, 127] on div "- Not Qualified" at bounding box center [565, 128] width 46 height 12
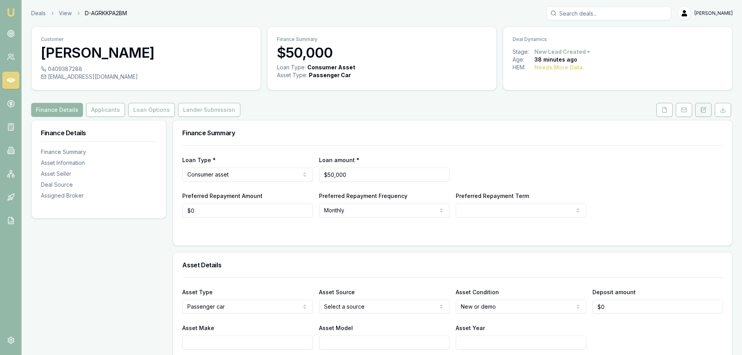
click at [703, 110] on icon at bounding box center [704, 110] width 6 height 6
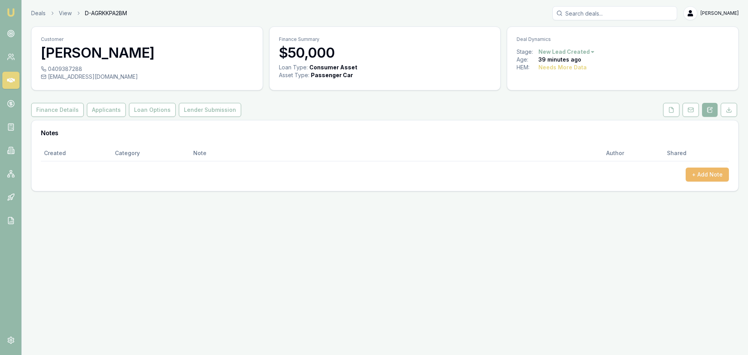
click at [698, 173] on button "+ Add Note" at bounding box center [707, 175] width 43 height 14
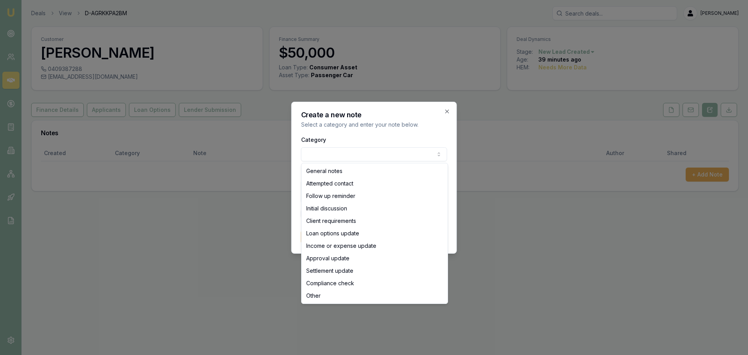
click at [393, 151] on body "Emu Broker Deals View D-AGRKKPA2BM [PERSON_NAME] Shield Toggle Menu Customer [P…" at bounding box center [374, 177] width 748 height 355
select select "ATTEMPTED_CONTACT"
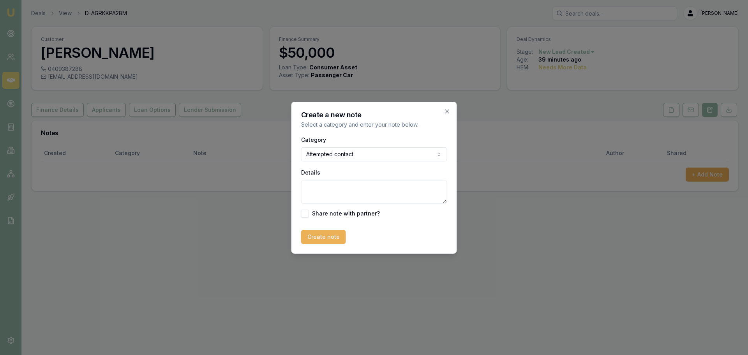
click at [345, 195] on textarea "Details" at bounding box center [374, 191] width 146 height 23
type textarea "sent intro text"
click at [311, 235] on button "Create note" at bounding box center [323, 237] width 45 height 14
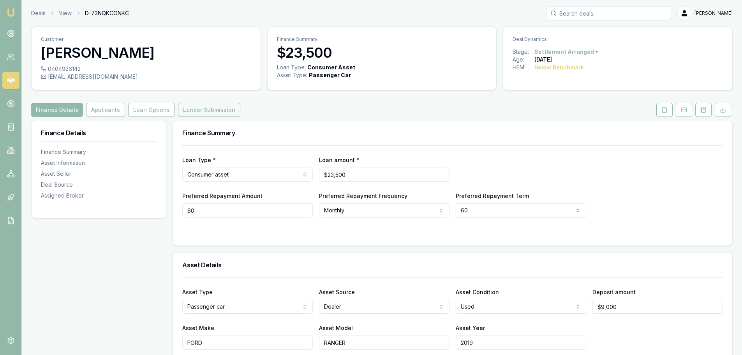
click at [212, 112] on button "Lender Submission" at bounding box center [209, 110] width 62 height 14
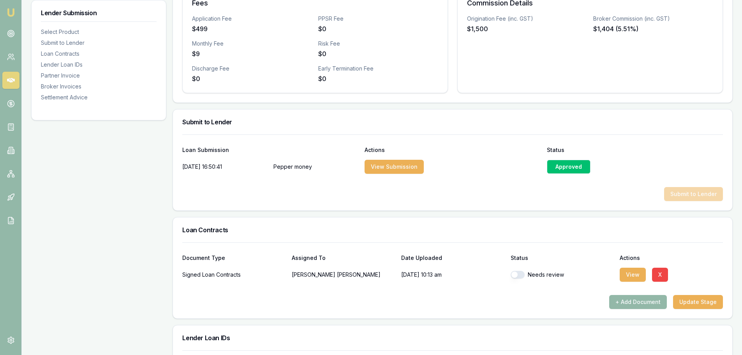
scroll to position [351, 0]
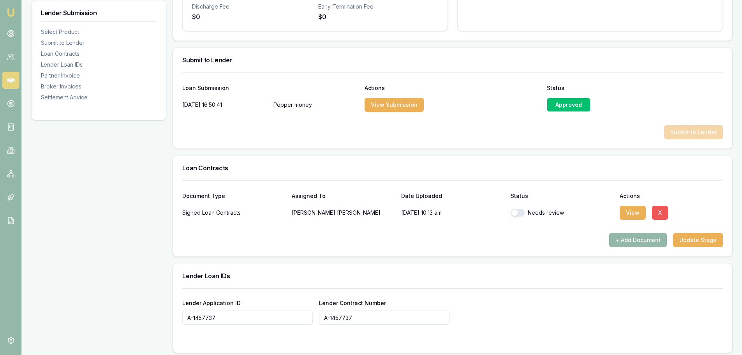
click at [662, 209] on button "X" at bounding box center [660, 213] width 16 height 14
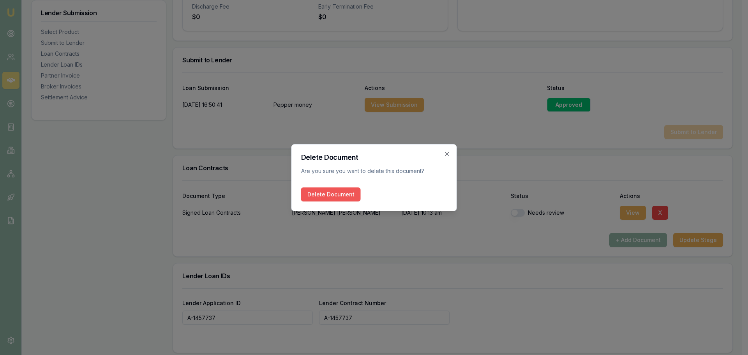
click at [333, 198] on button "Delete Document" at bounding box center [331, 194] width 60 height 14
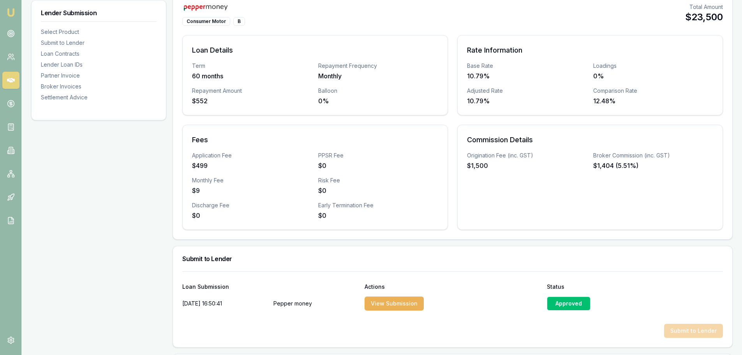
scroll to position [0, 0]
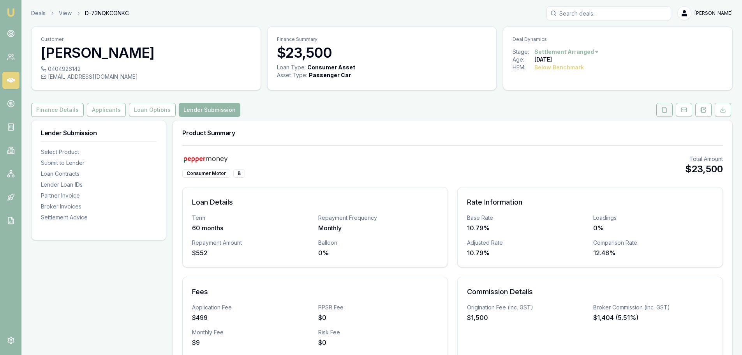
click at [670, 108] on button at bounding box center [665, 110] width 16 height 14
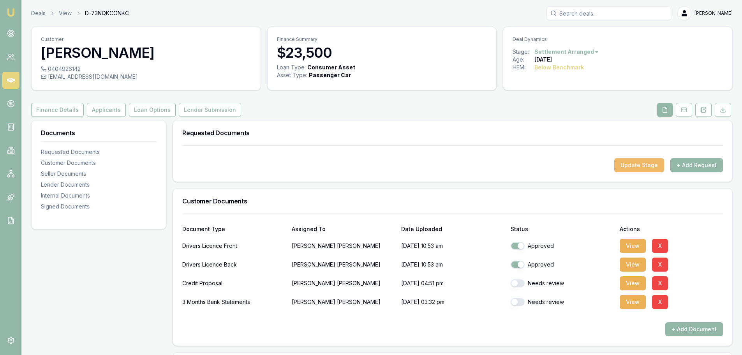
click at [648, 168] on button "Update Stage" at bounding box center [639, 165] width 50 height 14
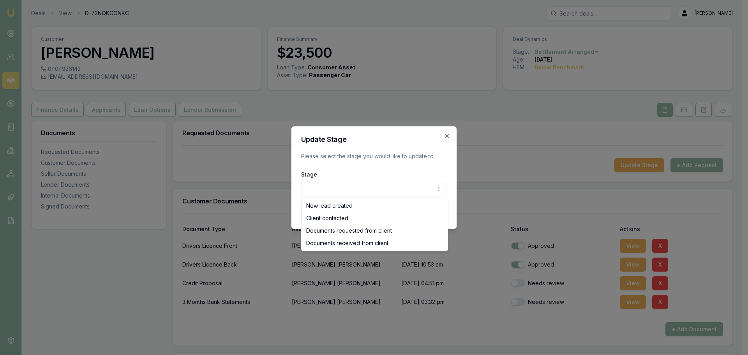
click at [406, 185] on body "Emu Broker Deals View D-73NQKCONKC [PERSON_NAME] Shield Toggle Menu Customer [P…" at bounding box center [371, 177] width 742 height 355
click at [448, 132] on body "Emu Broker Deals View D-73NQKCONKC [PERSON_NAME] Shield Toggle Menu Customer [P…" at bounding box center [371, 177] width 742 height 355
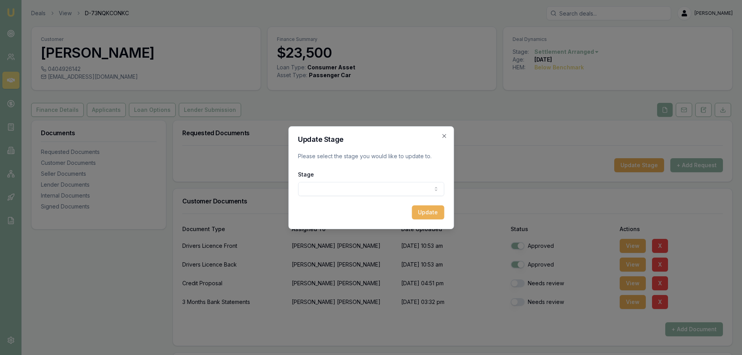
click at [441, 132] on div "Update Stage Please select the stage you would like to update to. Stage New lea…" at bounding box center [371, 177] width 166 height 103
click at [444, 136] on icon "button" at bounding box center [444, 136] width 4 height 4
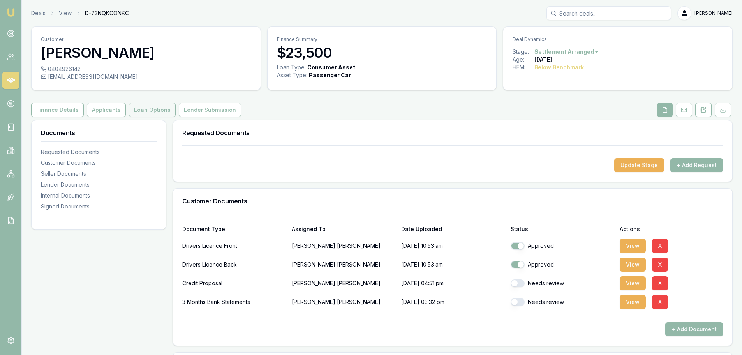
click at [143, 103] on button "Loan Options" at bounding box center [152, 110] width 47 height 14
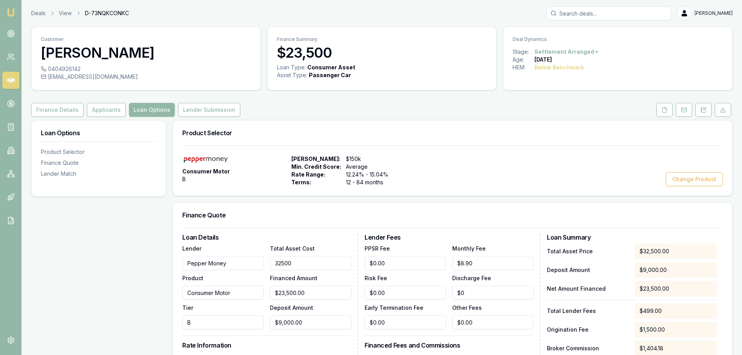
click at [322, 263] on input "32500" at bounding box center [310, 263] width 81 height 14
type input "$32,500.00"
click at [45, 109] on button "Finance Details" at bounding box center [57, 110] width 53 height 14
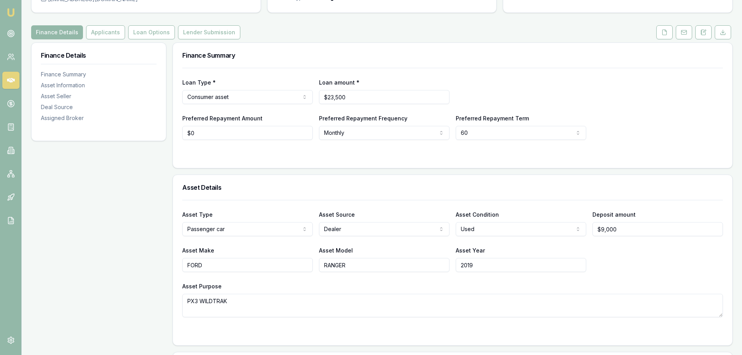
scroll to position [78, 0]
click at [350, 228] on html "Emu Broker Deals View D-73NQKCONKC Erin Shield Toggle Menu Customer David Urwin…" at bounding box center [371, 99] width 742 height 355
select select "PRIVATE"
drag, startPoint x: 369, startPoint y: 88, endPoint x: 222, endPoint y: 111, distance: 148.7
click at [222, 111] on div "Loan Type * Consumer asset Consumer loan Consumer asset Commercial loan Commerc…" at bounding box center [452, 103] width 541 height 72
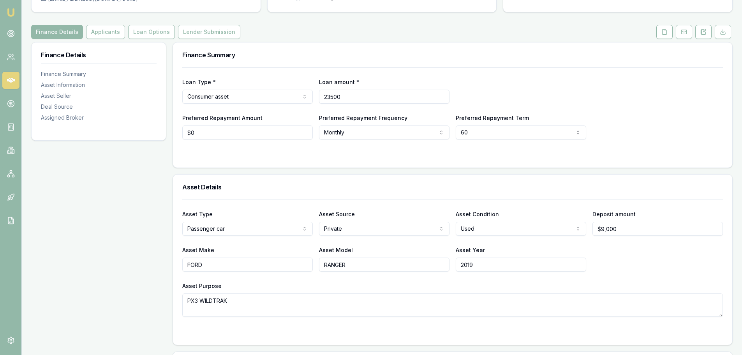
click at [370, 93] on input "23500" at bounding box center [384, 97] width 131 height 14
drag, startPoint x: 367, startPoint y: 100, endPoint x: 4, endPoint y: 128, distance: 364.6
click at [4, 128] on div "Emu Broker Deals View D-73NQKCONKC Erin Shield Toggle Menu Customer David Urwin…" at bounding box center [371, 346] width 742 height 848
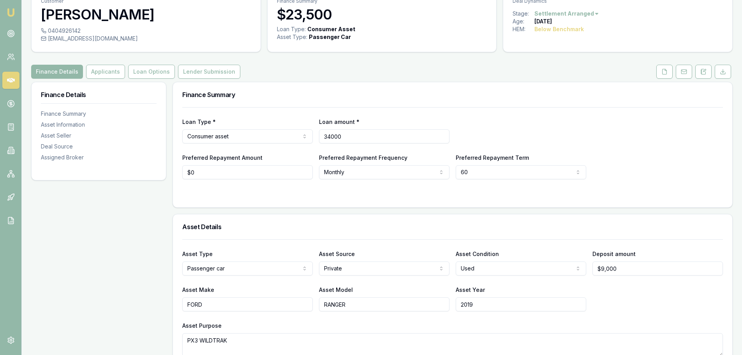
scroll to position [0, 0]
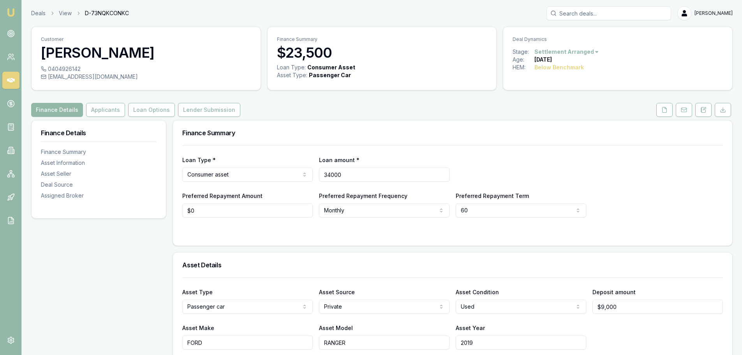
type input "$34,000"
click at [377, 133] on h3 "Finance Summary" at bounding box center [452, 133] width 541 height 6
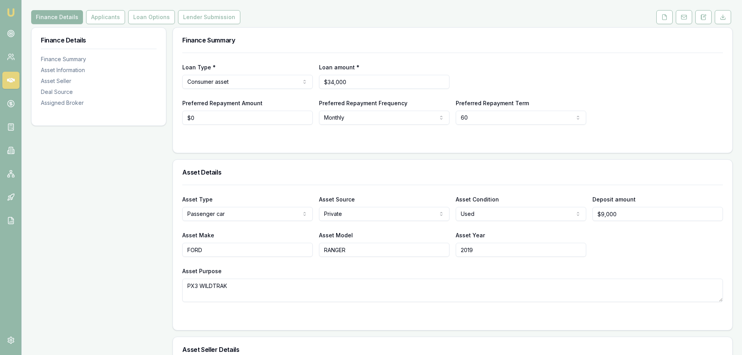
scroll to position [156, 0]
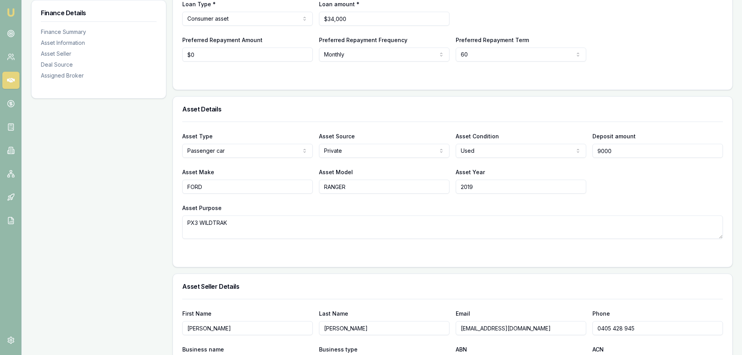
drag, startPoint x: 636, startPoint y: 150, endPoint x: 422, endPoint y: 171, distance: 214.2
click at [443, 170] on div "Asset Type Passenger car Passenger car Electric vehicle Light commercial Carava…" at bounding box center [452, 180] width 541 height 117
type input "$0"
click at [536, 117] on div "Asset Details" at bounding box center [453, 109] width 560 height 25
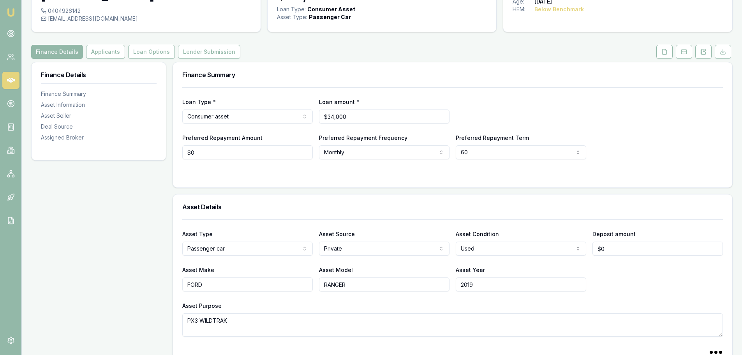
scroll to position [0, 0]
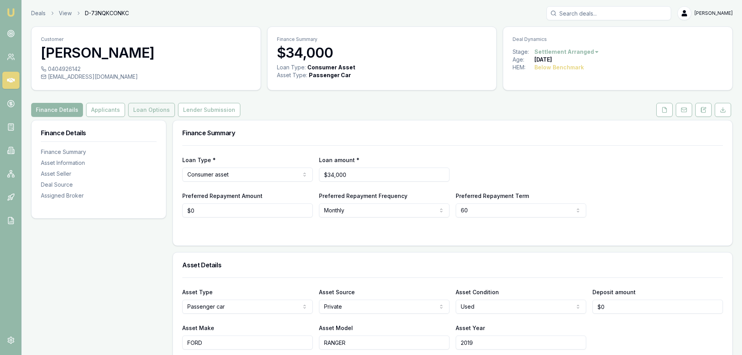
click at [160, 113] on button "Loan Options" at bounding box center [151, 110] width 47 height 14
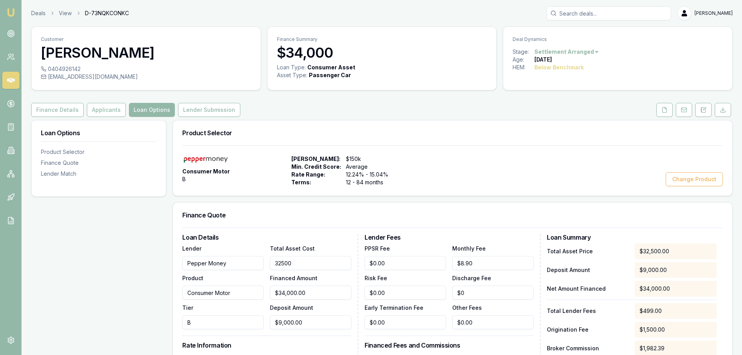
drag, startPoint x: 321, startPoint y: 263, endPoint x: 96, endPoint y: 260, distance: 224.9
type input "3"
type input "$0.00"
type input "34000"
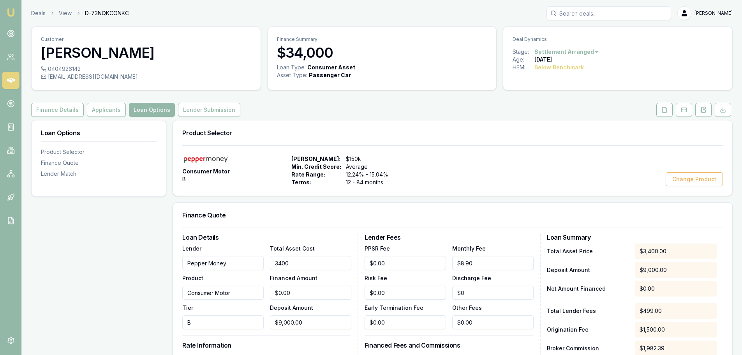
type input "$25,000.00"
type input "$1,486.78"
type input "$34,000.00"
type input "$25,000.00"
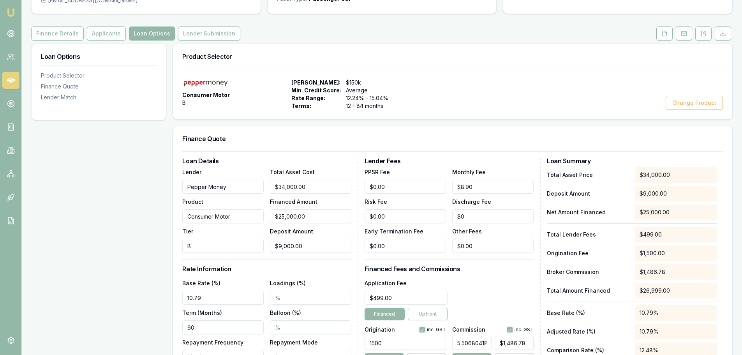
scroll to position [195, 0]
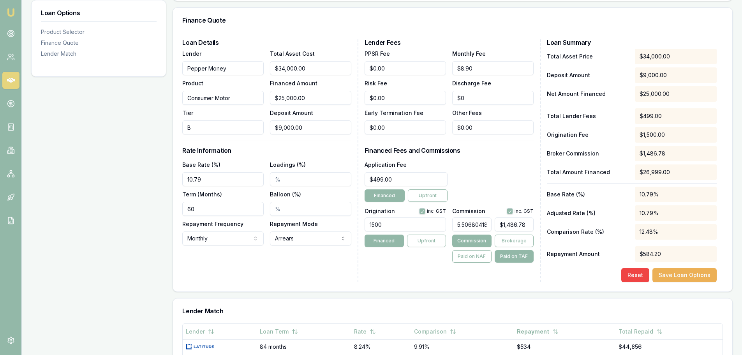
click at [267, 270] on div "Loan Details Lender Pepper Money Product Consumer Motor Tier B Total Asset Cost…" at bounding box center [270, 160] width 176 height 243
type input "9000"
drag, startPoint x: 316, startPoint y: 128, endPoint x: 76, endPoint y: 128, distance: 239.6
click at [76, 128] on div "Loan Options Product Selector Finance Quote Lender Match Product Selector Consu…" at bounding box center [382, 221] width 702 height 593
type input "$34,000.00"
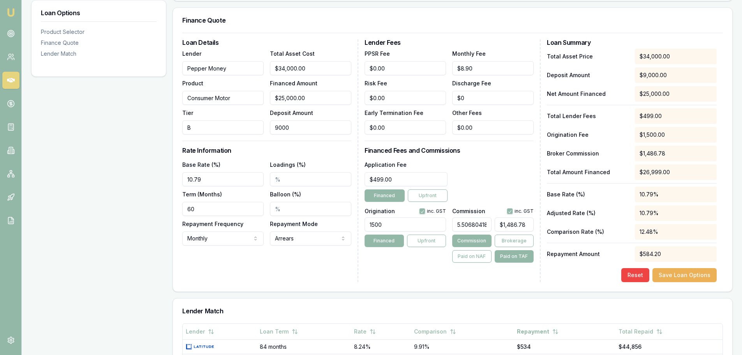
type input "0"
type input "$1,982.39"
type input "$0.00"
click at [504, 166] on div "Application Fee $499.00 Financed Upfront" at bounding box center [449, 181] width 169 height 42
click at [712, 272] on button "Save Loan Options" at bounding box center [685, 275] width 64 height 14
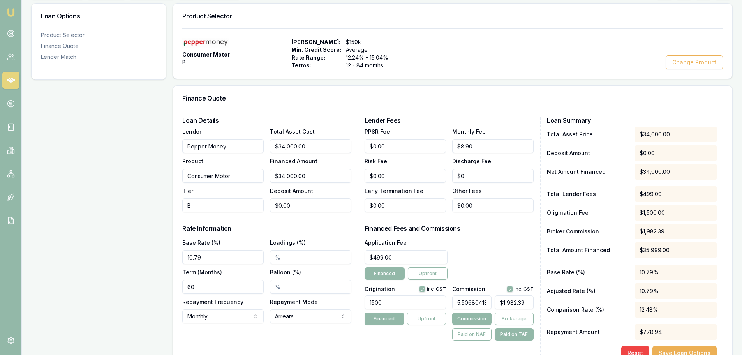
scroll to position [0, 0]
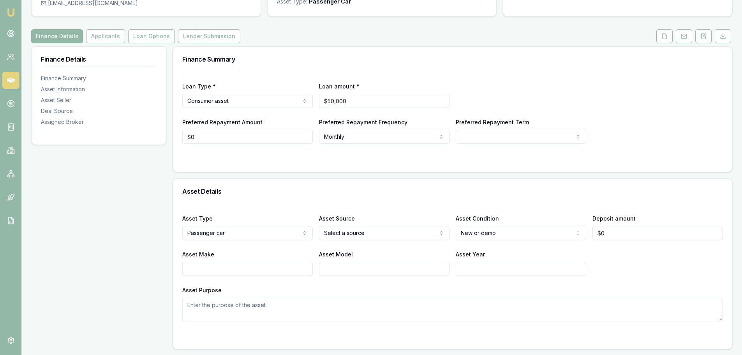
scroll to position [39, 0]
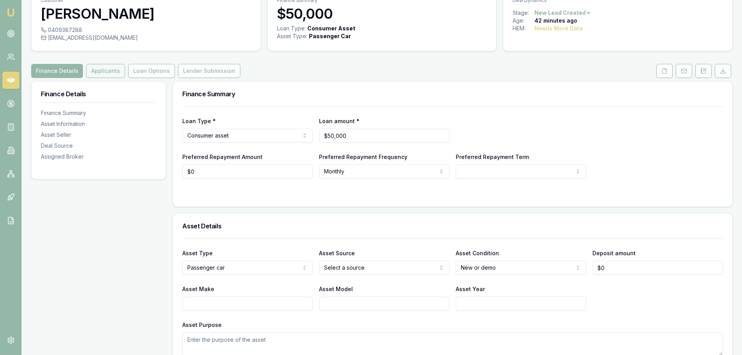
click at [100, 74] on button "Applicants" at bounding box center [105, 71] width 39 height 14
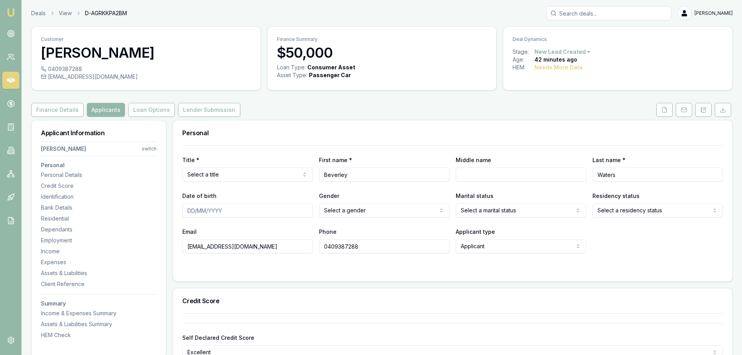
click at [350, 108] on div "Finance Details Applicants Loan Options Lender Submission" at bounding box center [382, 110] width 702 height 14
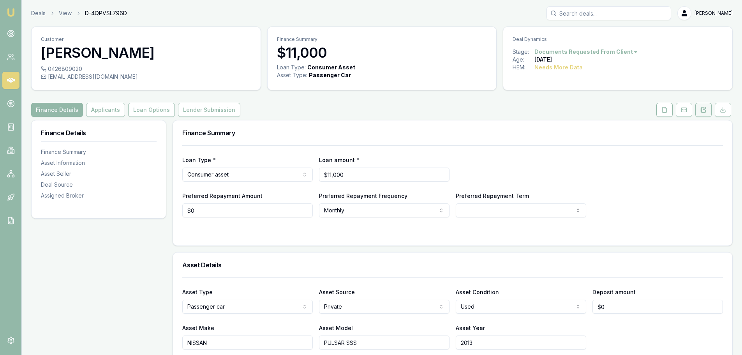
click at [701, 113] on button at bounding box center [704, 110] width 16 height 14
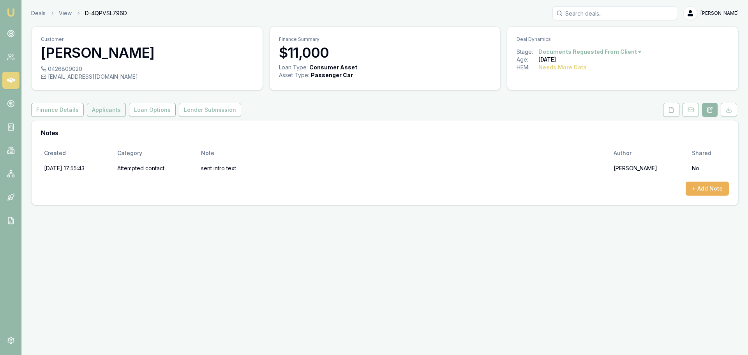
click at [93, 109] on button "Applicants" at bounding box center [106, 110] width 39 height 14
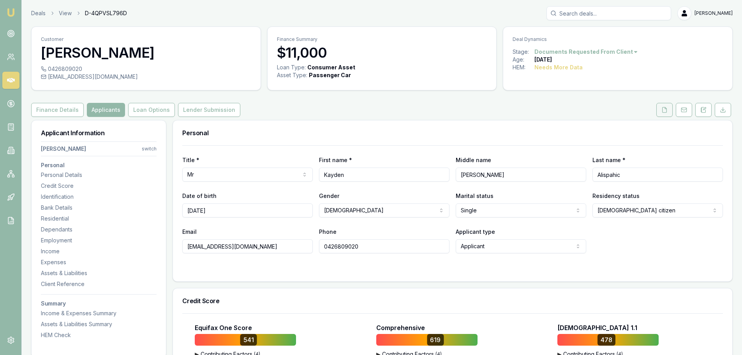
click at [664, 111] on icon at bounding box center [665, 110] width 6 height 6
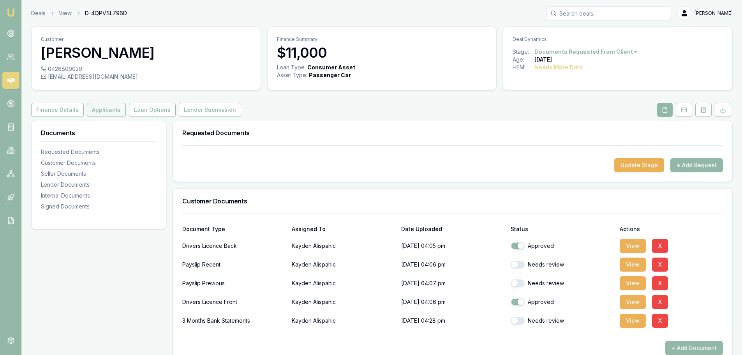
click at [113, 107] on button "Applicants" at bounding box center [106, 110] width 39 height 14
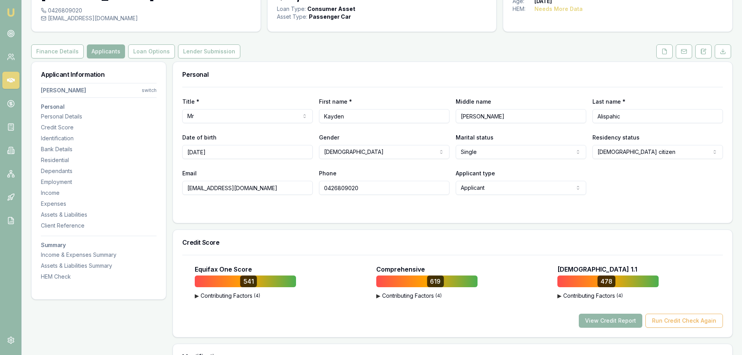
scroll to position [195, 0]
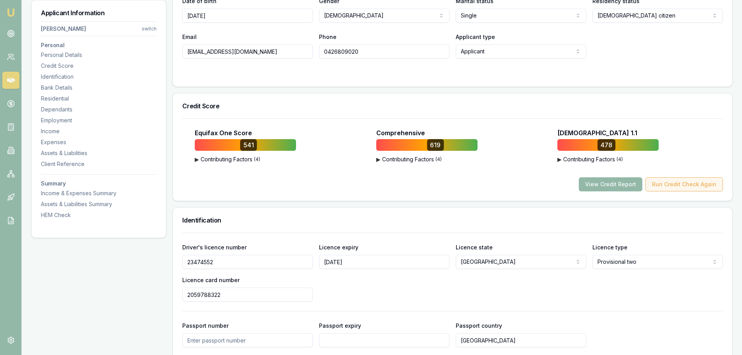
click at [697, 187] on button "Run Credit Check Again" at bounding box center [685, 184] width 78 height 14
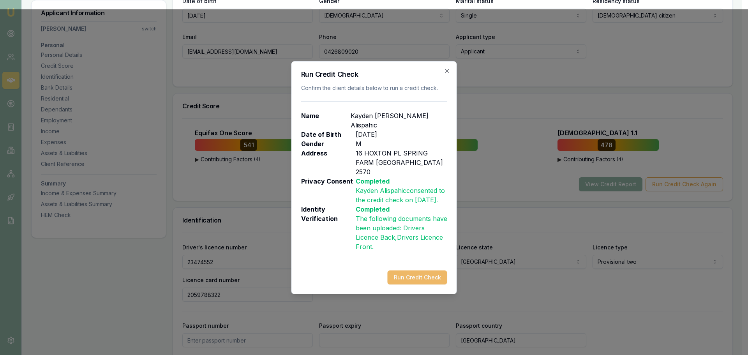
click at [419, 277] on button "Run Credit Check" at bounding box center [418, 277] width 60 height 14
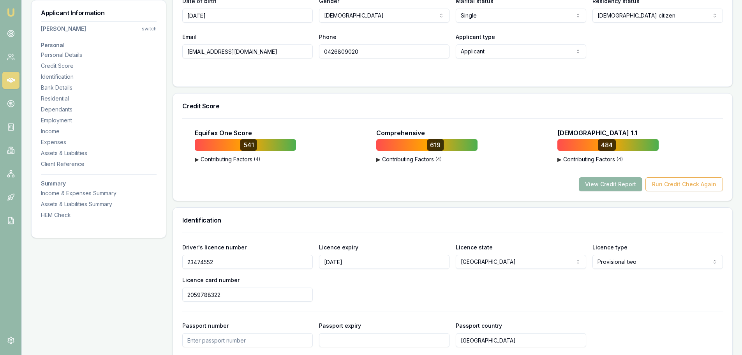
click at [597, 187] on button "View Credit Report" at bounding box center [611, 184] width 64 height 14
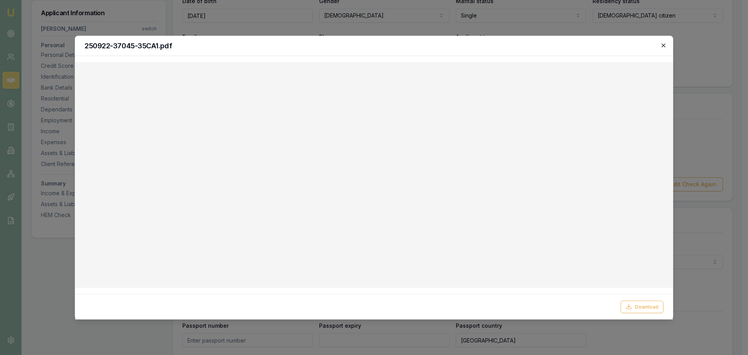
click at [662, 47] on icon "button" at bounding box center [663, 45] width 6 height 6
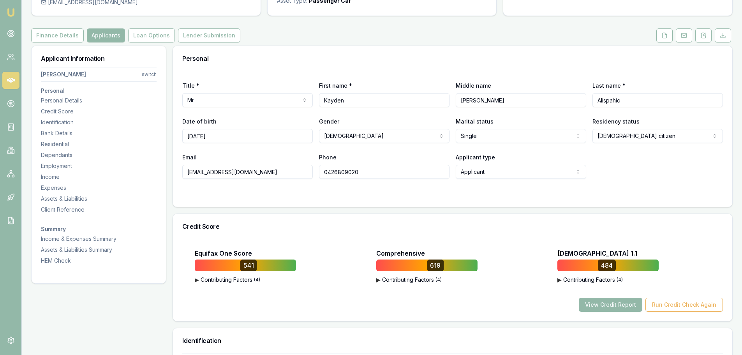
scroll to position [0, 0]
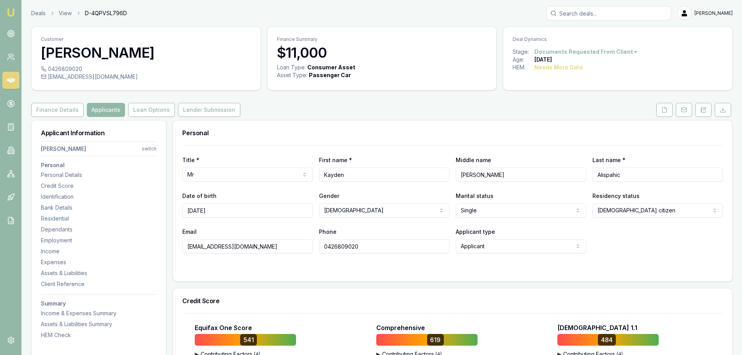
click at [459, 112] on div "Finance Details Applicants Loan Options Lender Submission" at bounding box center [382, 110] width 702 height 14
click at [698, 108] on button at bounding box center [704, 110] width 16 height 14
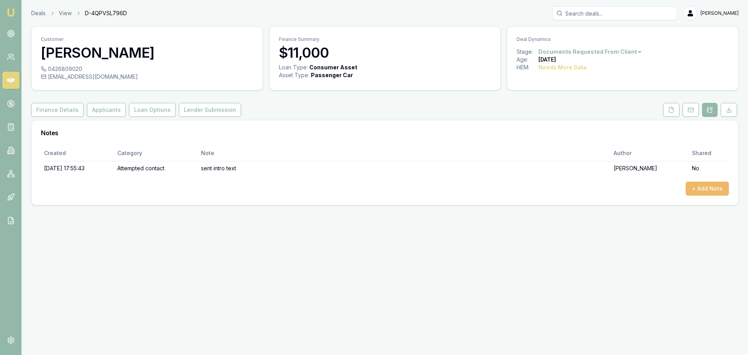
click at [703, 187] on button "+ Add Note" at bounding box center [707, 189] width 43 height 14
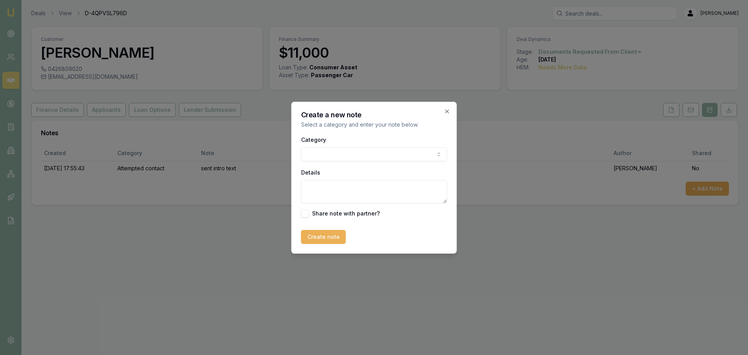
click at [354, 150] on body "Emu Broker Deals View D-4QPVSL796D [PERSON_NAME] Shield Toggle Menu Customer [P…" at bounding box center [374, 177] width 748 height 355
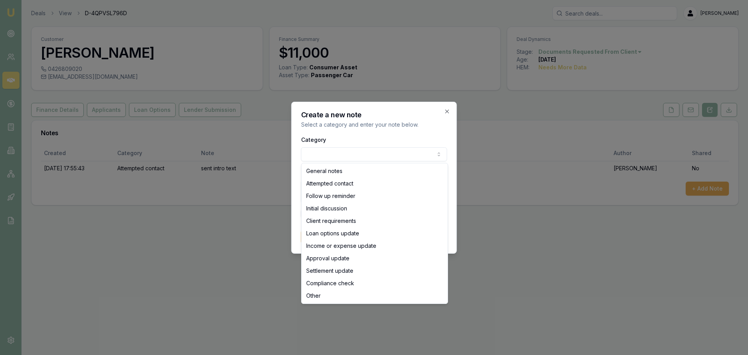
select select "ATTEMPTED_CONTACT"
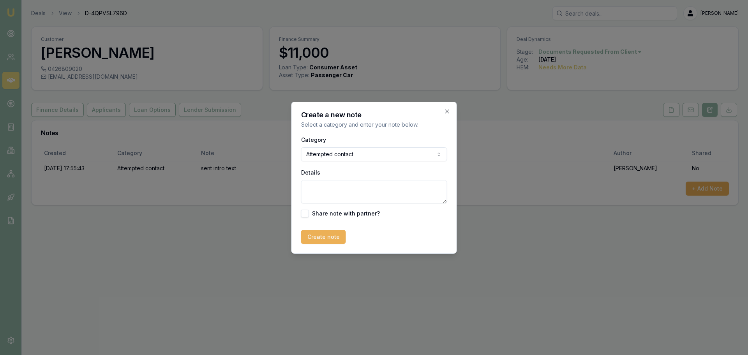
click at [346, 191] on textarea "Details" at bounding box center [374, 191] width 146 height 23
type textarea "sent text"
click at [334, 240] on button "Create note" at bounding box center [323, 237] width 45 height 14
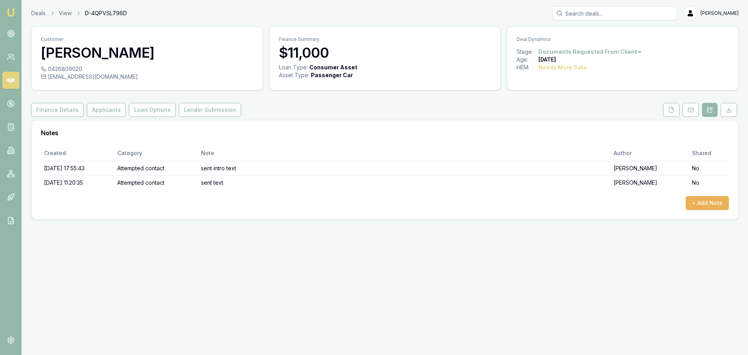
click at [618, 51] on html "Emu Broker Deals View D-4QPVSL796D [PERSON_NAME] Shield Toggle Menu Customer [P…" at bounding box center [374, 177] width 748 height 355
click at [587, 143] on div "- No Contact" at bounding box center [587, 140] width 46 height 12
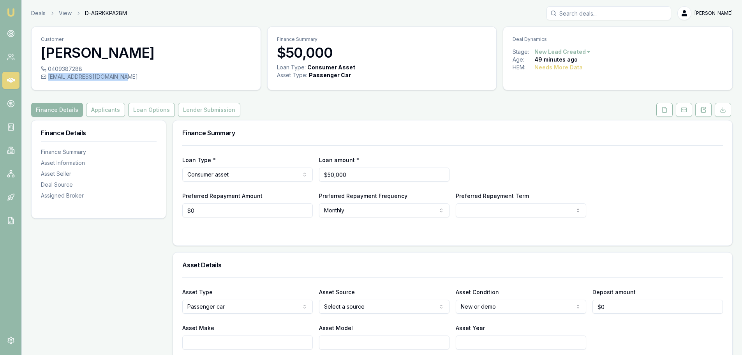
drag, startPoint x: 121, startPoint y: 78, endPoint x: 48, endPoint y: 77, distance: 72.5
click at [48, 77] on div "[EMAIL_ADDRESS][DOMAIN_NAME]" at bounding box center [146, 77] width 210 height 8
copy div "[EMAIL_ADDRESS][DOMAIN_NAME]"
click at [702, 108] on icon at bounding box center [704, 109] width 4 height 5
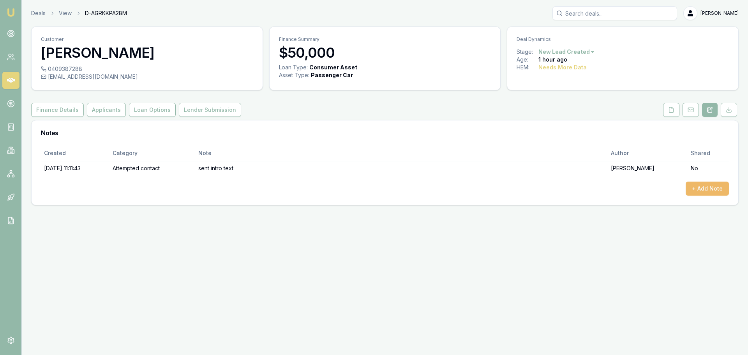
click at [699, 186] on button "+ Add Note" at bounding box center [707, 189] width 43 height 14
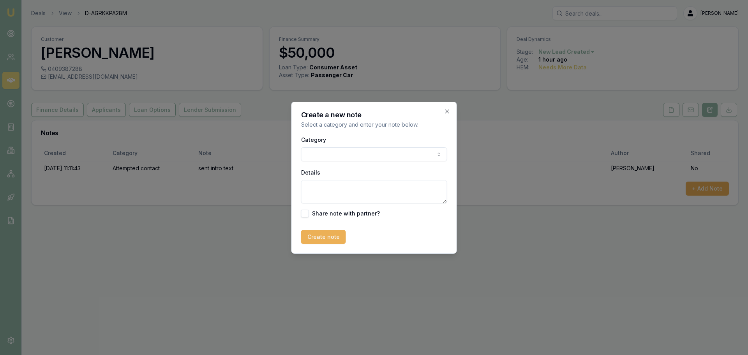
click at [344, 150] on body "Emu Broker Deals View D-AGRKKPA2BM [PERSON_NAME] Toggle Menu Customer [PERSON_N…" at bounding box center [374, 177] width 748 height 355
click at [336, 183] on textarea "Details" at bounding box center [374, 191] width 146 height 23
click at [358, 192] on textarea "supplied quotes from Firstmac 8.19% for 2023 vehicle - $1234 pe rmonth over 5 y…" at bounding box center [374, 191] width 146 height 23
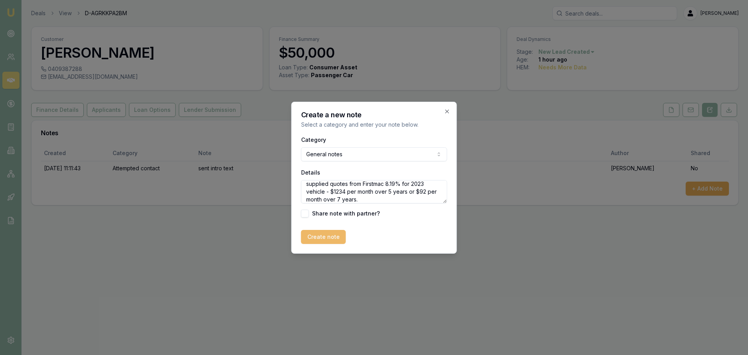
type textarea "supplied quotes from Firstmac 8.19% for 2023 vehicle - $1234 per month over 5 y…"
click at [339, 233] on button "Create note" at bounding box center [323, 237] width 45 height 14
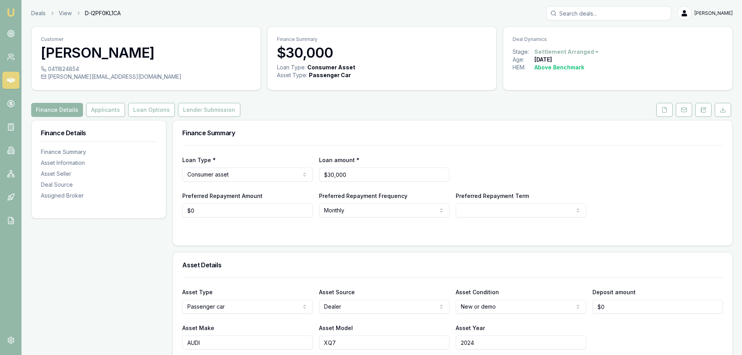
click at [433, 143] on div "Finance Summary" at bounding box center [453, 132] width 560 height 25
click at [192, 107] on button "Lender Submission" at bounding box center [209, 110] width 62 height 14
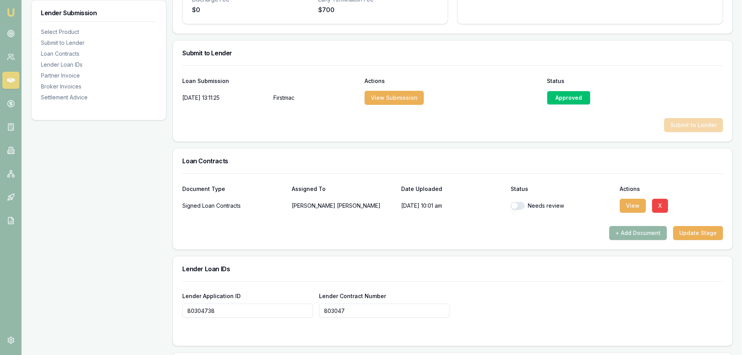
scroll to position [390, 0]
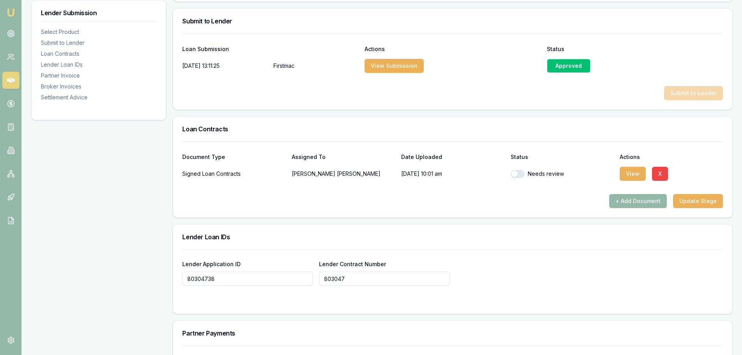
click at [365, 280] on input "803047" at bounding box center [384, 279] width 131 height 14
type input "80304738"
click at [492, 261] on div "Lender Application ID 80304738 Lender Contract Number 80304738" at bounding box center [452, 272] width 541 height 26
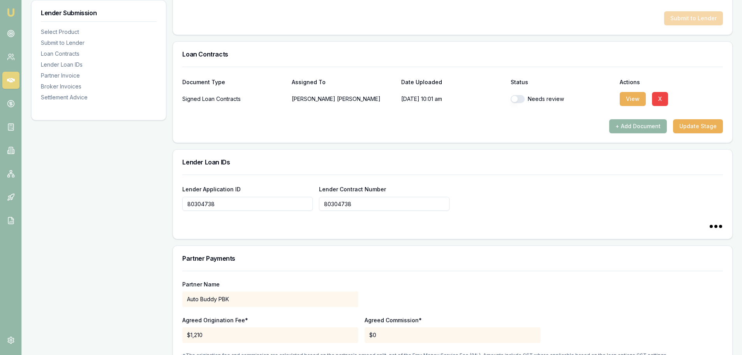
type input "80304738"
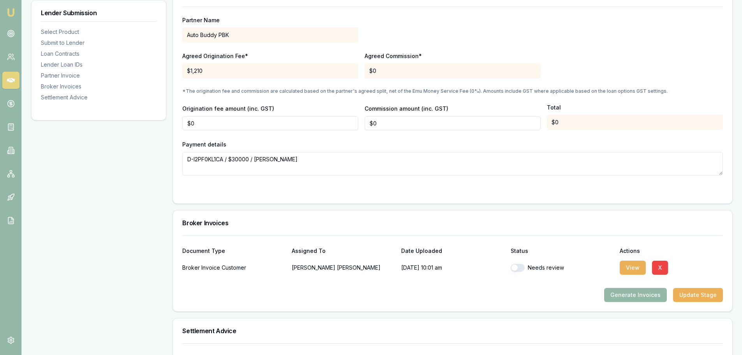
scroll to position [779, 0]
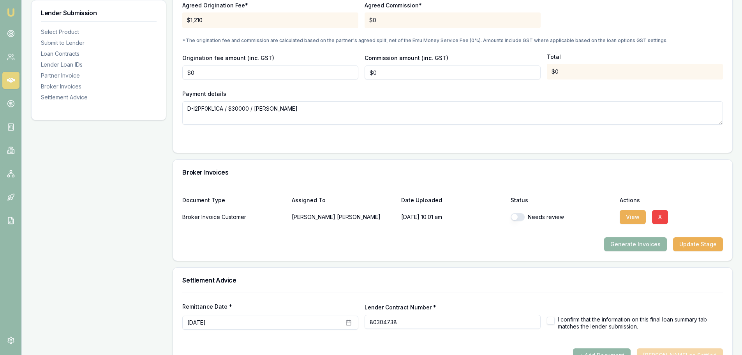
click at [649, 242] on button "Generate Invoices" at bounding box center [635, 244] width 63 height 14
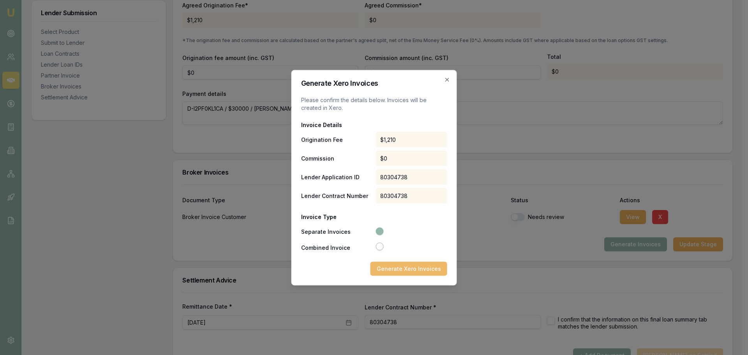
click at [429, 270] on button "Generate Xero Invoices" at bounding box center [409, 268] width 77 height 14
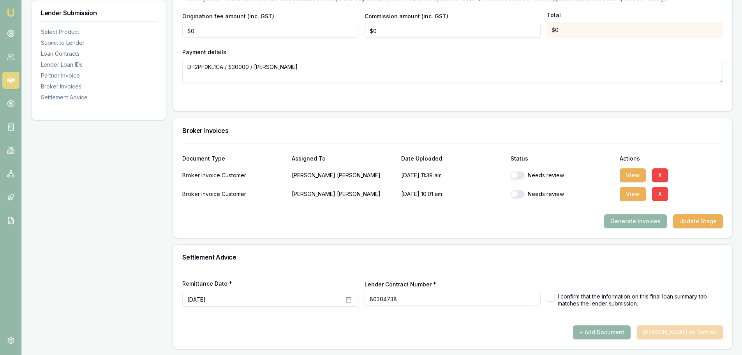
scroll to position [821, 0]
click at [630, 175] on button "View" at bounding box center [633, 175] width 26 height 14
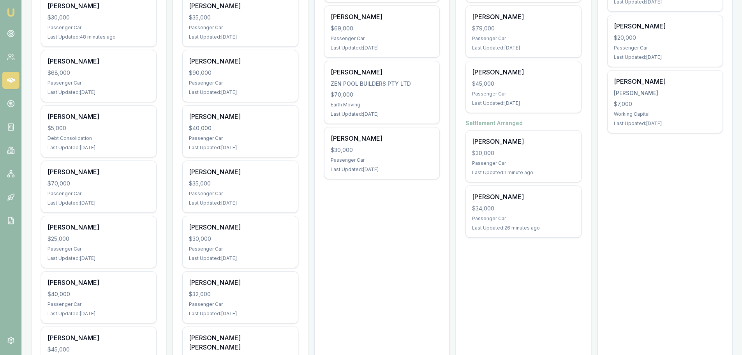
scroll to position [351, 0]
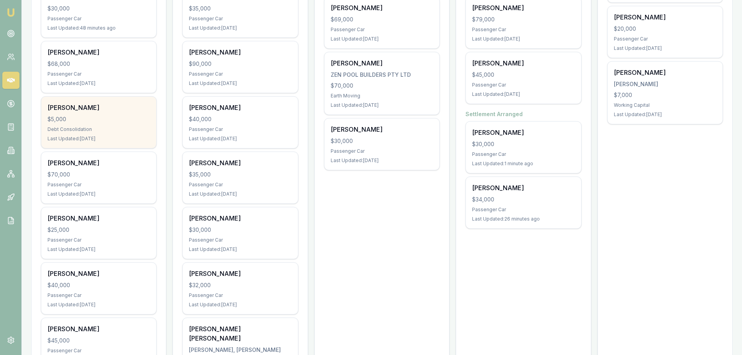
click at [115, 136] on div "Last Updated: [DATE]" at bounding box center [99, 139] width 102 height 6
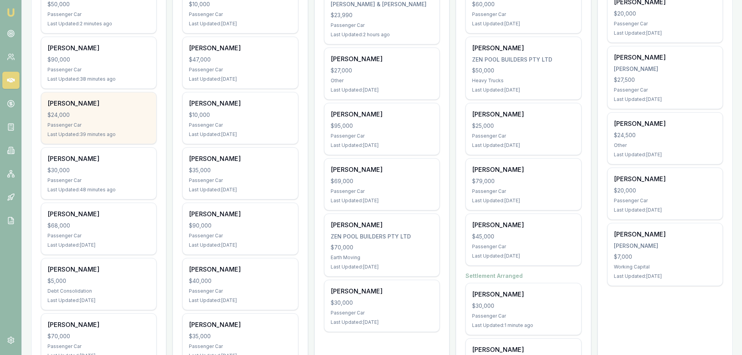
scroll to position [234, 0]
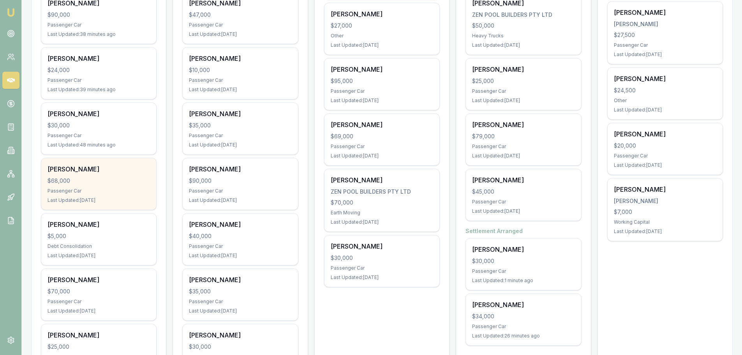
click at [93, 181] on div "$68,000" at bounding box center [99, 181] width 102 height 8
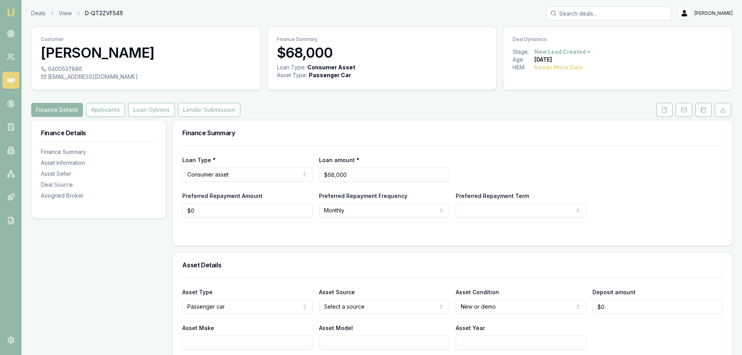
click at [438, 109] on div "Finance Details Applicants Loan Options Lender Submission" at bounding box center [382, 110] width 702 height 14
click at [667, 111] on icon at bounding box center [665, 109] width 4 height 5
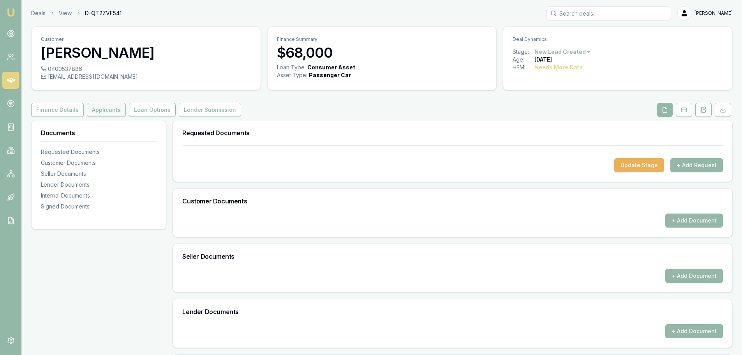
click at [105, 110] on button "Applicants" at bounding box center [106, 110] width 39 height 14
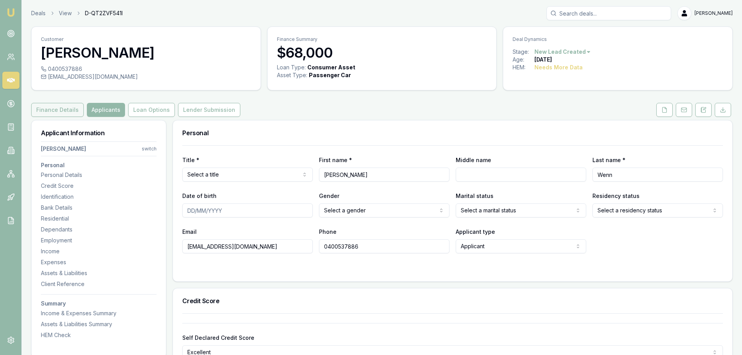
click at [66, 109] on button "Finance Details" at bounding box center [57, 110] width 53 height 14
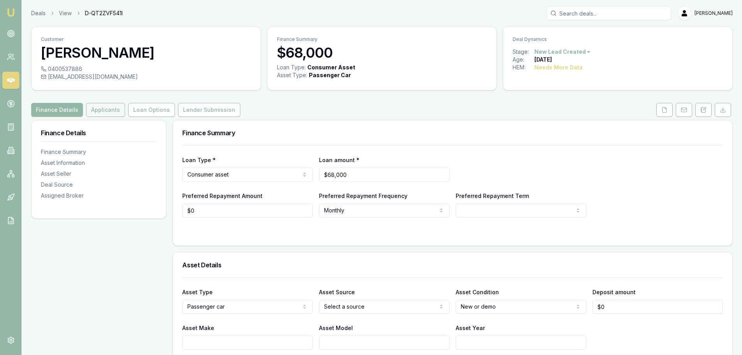
click at [94, 111] on button "Applicants" at bounding box center [105, 110] width 39 height 14
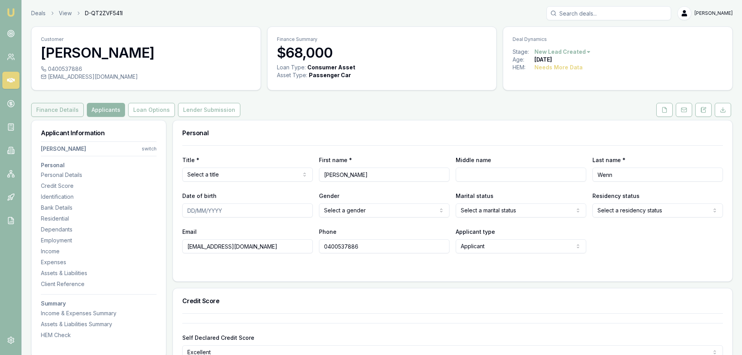
click at [55, 108] on button "Finance Details" at bounding box center [57, 110] width 53 height 14
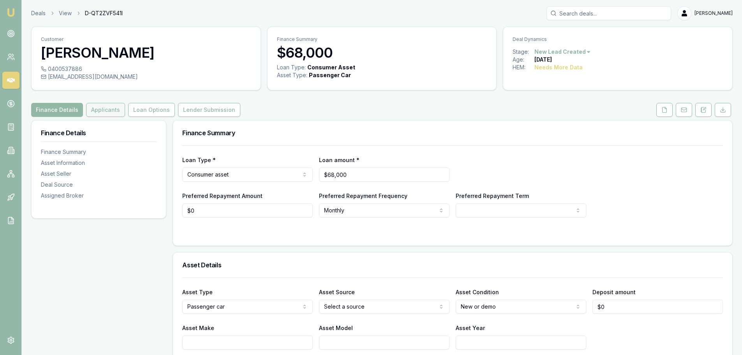
click at [110, 109] on button "Applicants" at bounding box center [105, 110] width 39 height 14
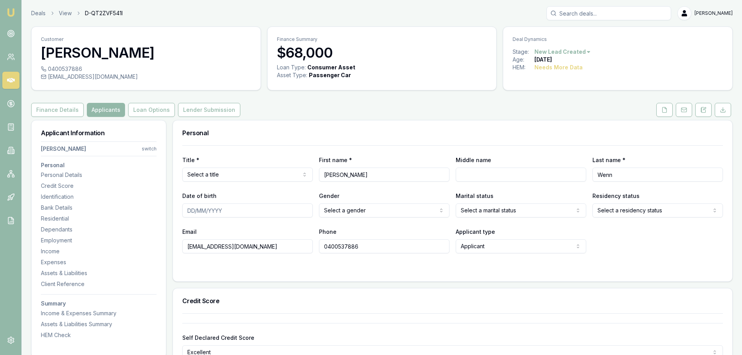
click at [53, 111] on button "Finance Details" at bounding box center [57, 110] width 53 height 14
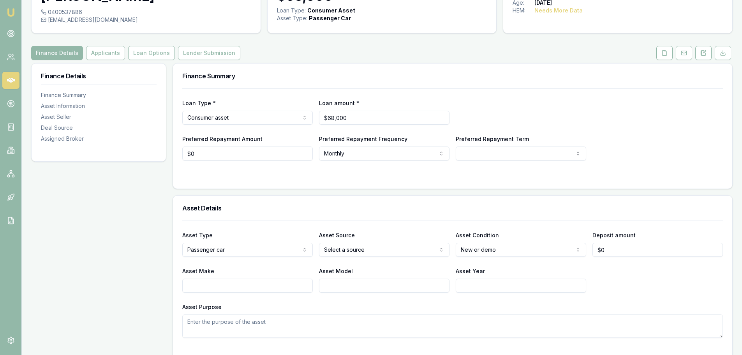
scroll to position [78, 0]
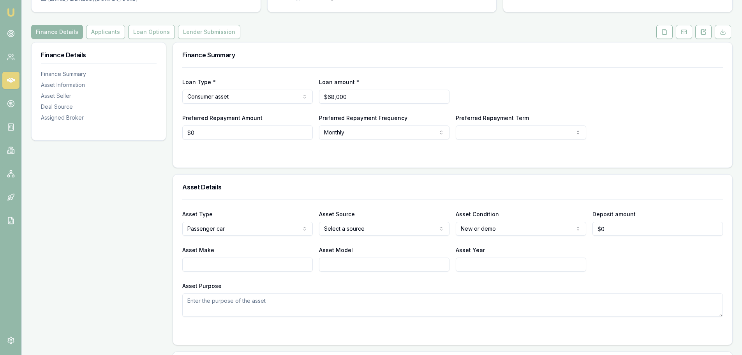
click at [482, 266] on input "Asset Year" at bounding box center [521, 265] width 131 height 14
type input "2023"
click at [628, 256] on div "Asset Make Asset Model Asset Year [DATE]" at bounding box center [452, 258] width 541 height 26
click at [307, 164] on div "Loan Type * Consumer asset Consumer loan Consumer asset Commercial loan Commerc…" at bounding box center [453, 117] width 560 height 100
click at [279, 263] on input "Asset Make" at bounding box center [247, 265] width 131 height 14
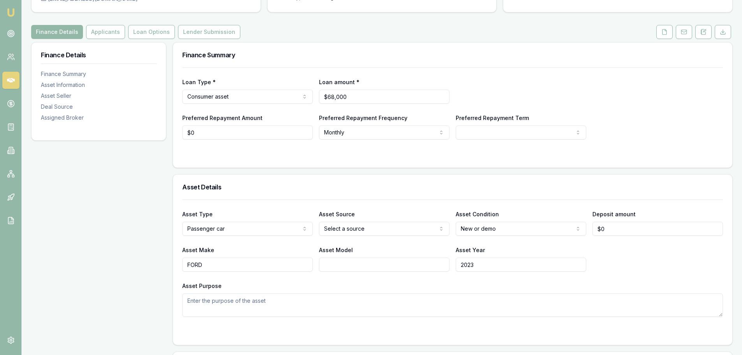
type input "FORD"
type input "RANGER"
click at [340, 158] on div at bounding box center [452, 155] width 541 height 6
click at [363, 227] on html "Emu Broker Deals View D-QT2ZVF541I [PERSON_NAME] Shield Toggle Menu Customer [P…" at bounding box center [374, 99] width 748 height 355
select select "PRIVATE"
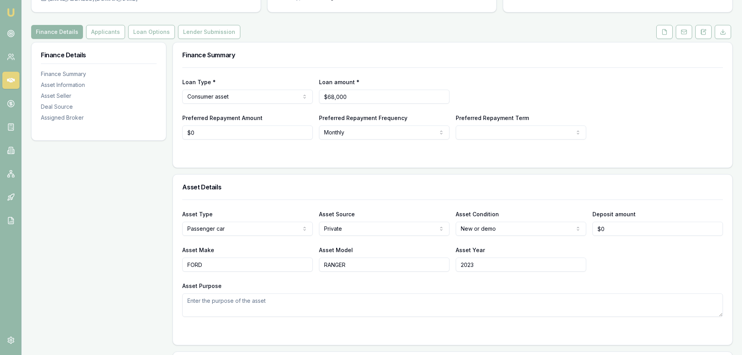
click at [387, 201] on div "Asset Type Passenger car Passenger car Electric vehicle Light commercial Carava…" at bounding box center [452, 258] width 541 height 117
click at [502, 224] on html "Emu Broker Deals View D-QT2ZVF541I [PERSON_NAME] Shield Toggle Menu Customer [P…" at bounding box center [371, 99] width 742 height 355
select select "USED"
click at [487, 175] on div "Asset Details" at bounding box center [453, 187] width 560 height 25
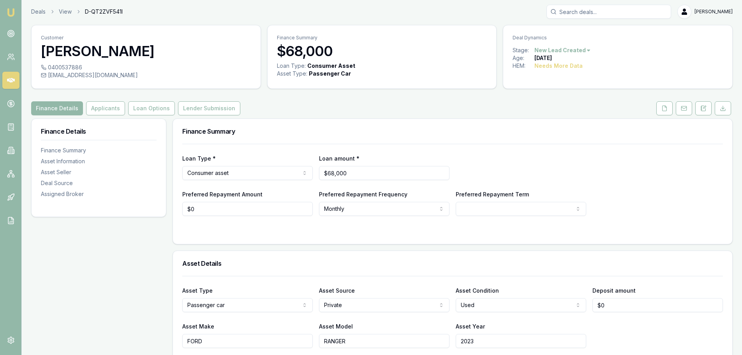
scroll to position [0, 0]
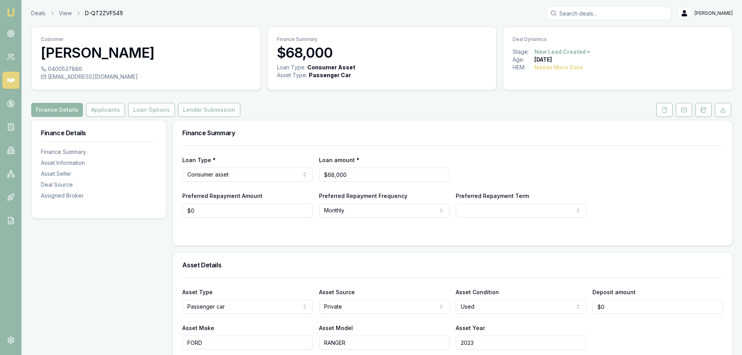
click at [328, 103] on div "Finance Details Applicants Loan Options Lender Submission" at bounding box center [382, 110] width 702 height 14
click at [341, 103] on div "Finance Details Applicants Loan Options Lender Submission" at bounding box center [382, 110] width 702 height 14
click at [86, 111] on button "Applicants" at bounding box center [105, 110] width 39 height 14
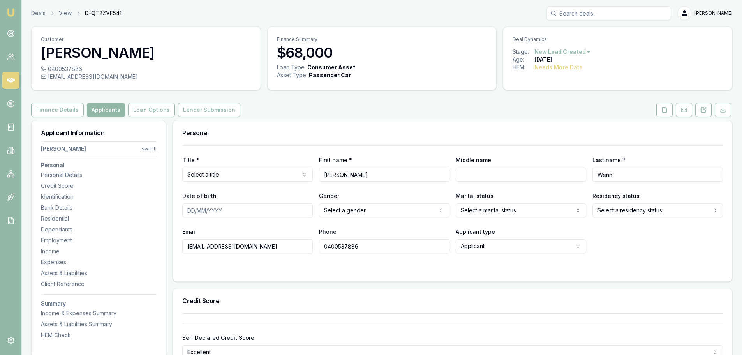
click at [244, 172] on html "Emu Broker Deals View D-QT2ZVF541I [PERSON_NAME] Shield Toggle Menu Customer [P…" at bounding box center [371, 177] width 742 height 355
click at [353, 127] on div "Personal" at bounding box center [453, 132] width 560 height 25
click at [375, 214] on html "Emu Broker Deals View D-QT2ZVF541I [PERSON_NAME] Shield Toggle Menu Customer [P…" at bounding box center [371, 177] width 742 height 355
click at [525, 175] on input "Middle name" at bounding box center [521, 175] width 131 height 14
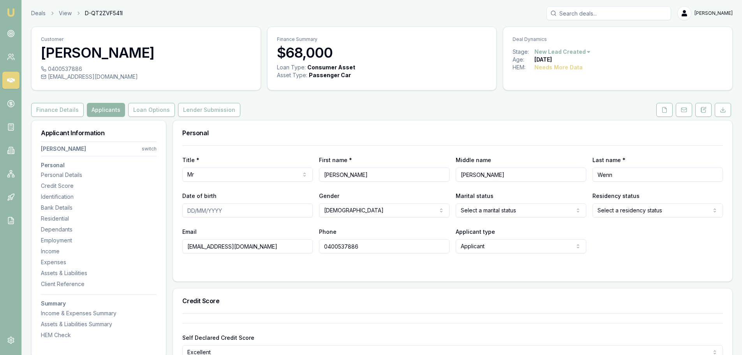
type input "[PERSON_NAME]"
click at [284, 214] on input "Date of birth" at bounding box center [247, 210] width 131 height 14
type input "[DATE]"
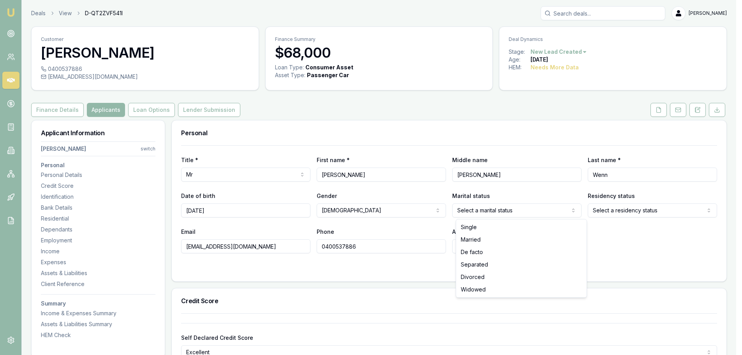
click at [508, 211] on html "Emu Broker Deals View D-QT2ZVF541I [PERSON_NAME] Shield Toggle Menu Customer [P…" at bounding box center [371, 177] width 742 height 355
click at [530, 135] on html "Emu Broker Deals View D-QT2ZVF541I [PERSON_NAME] Shield Toggle Menu Customer [P…" at bounding box center [374, 177] width 748 height 355
click at [517, 213] on html "Emu Broker Deals View D-QT2ZVF541I [PERSON_NAME] Shield Toggle Menu Customer [P…" at bounding box center [371, 177] width 742 height 355
drag, startPoint x: 480, startPoint y: 230, endPoint x: 594, endPoint y: 217, distance: 114.5
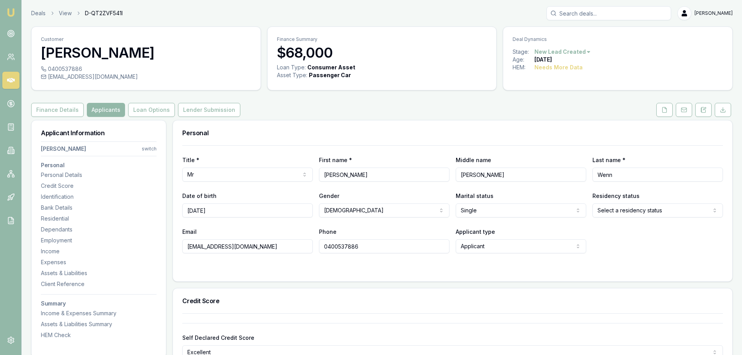
click at [637, 207] on html "Emu Broker Deals View D-QT2ZVF541I [PERSON_NAME] Shield Toggle Menu Customer [P…" at bounding box center [371, 177] width 742 height 355
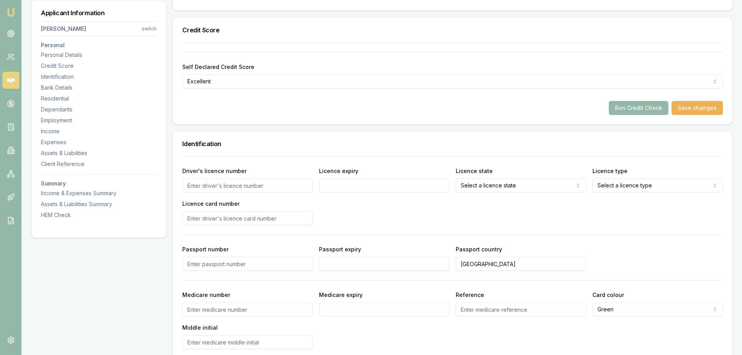
scroll to position [273, 0]
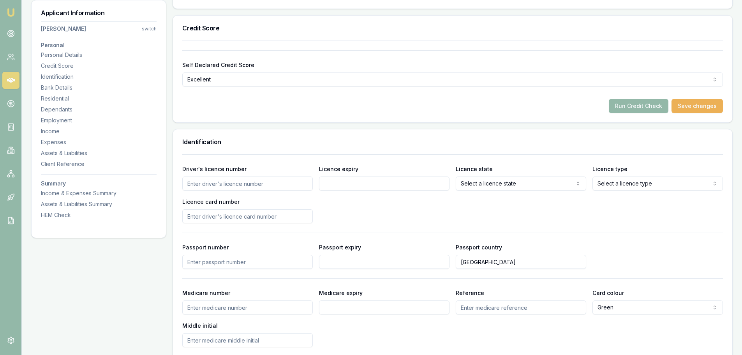
click at [279, 187] on input "Driver's licence number" at bounding box center [247, 184] width 131 height 14
click at [311, 139] on h3 "Identification" at bounding box center [452, 142] width 541 height 6
click at [282, 140] on h3 "Identification" at bounding box center [452, 142] width 541 height 6
click at [281, 140] on h3 "Identification" at bounding box center [452, 142] width 541 height 6
click at [265, 141] on h3 "Identification" at bounding box center [452, 142] width 541 height 6
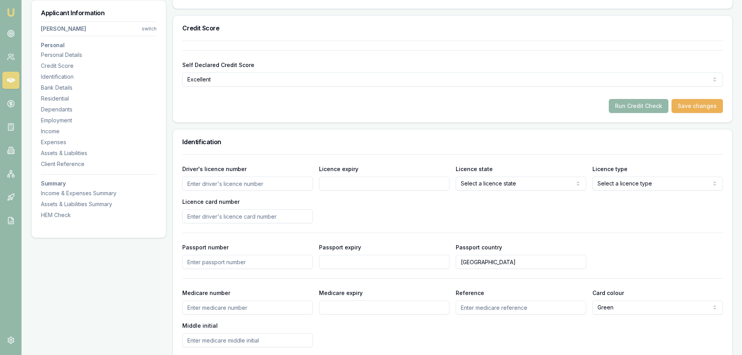
click at [265, 141] on h3 "Identification" at bounding box center [452, 142] width 541 height 6
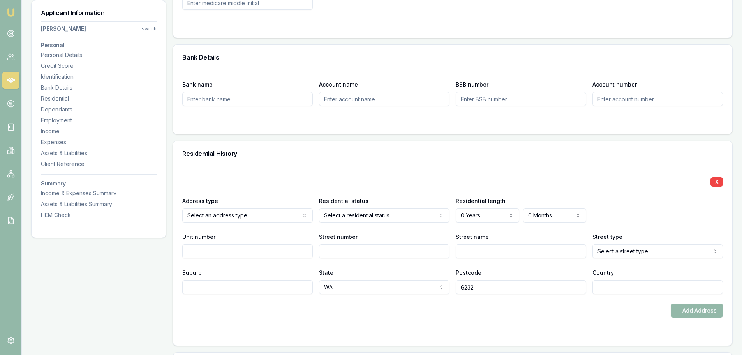
scroll to position [623, 0]
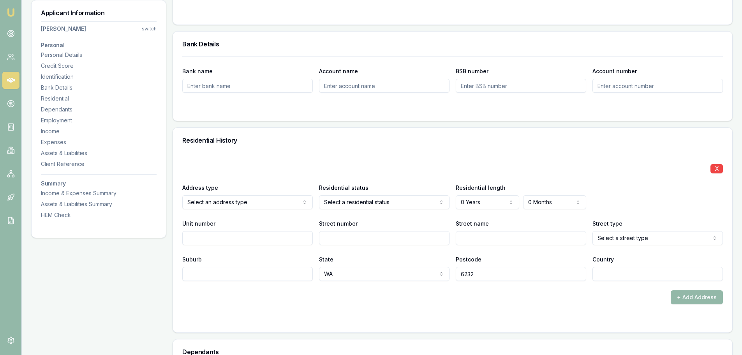
click at [251, 149] on div "Residential History" at bounding box center [453, 140] width 560 height 25
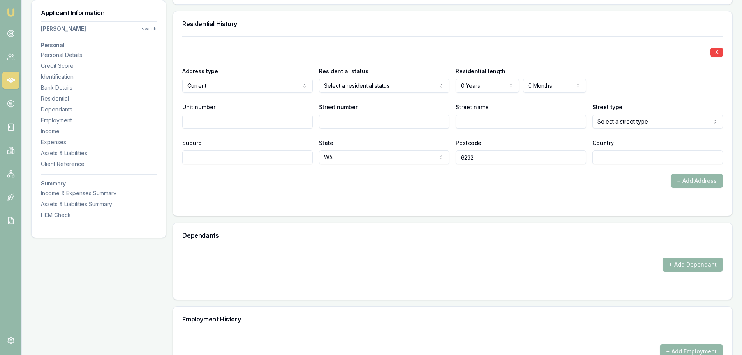
scroll to position [740, 0]
click at [281, 47] on div "X" at bounding box center [452, 51] width 541 height 11
click at [346, 119] on input "Street number" at bounding box center [384, 121] width 131 height 14
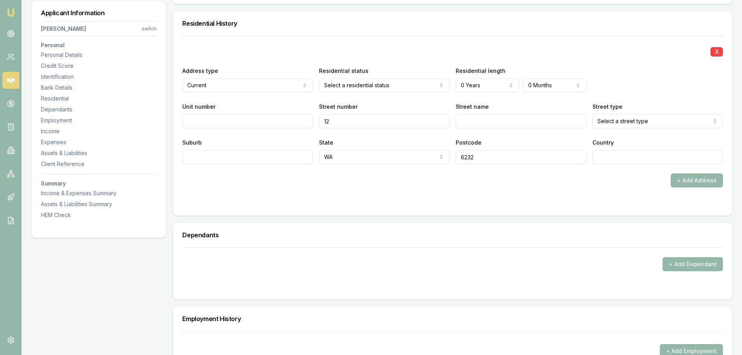
type input "12"
type input "BUTCHER BIRD"
select select "Court"
type input "E"
type input "ETHAN"
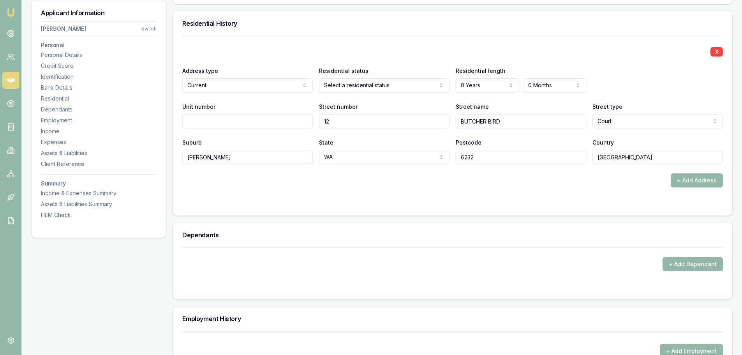
type input "AUSTRALIA"
click at [528, 194] on form "X Address type Current Current Previous Residential status Select a residential…" at bounding box center [452, 121] width 541 height 170
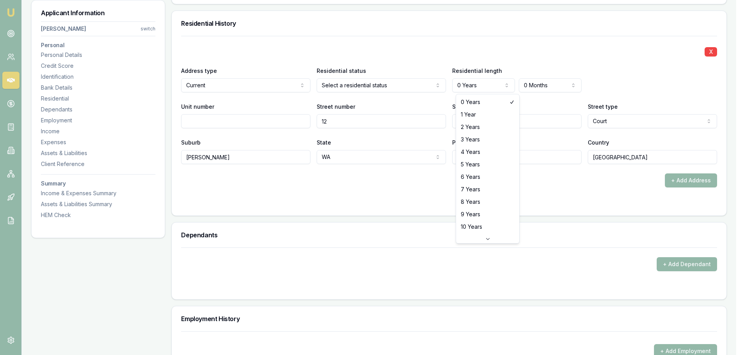
select select "7"
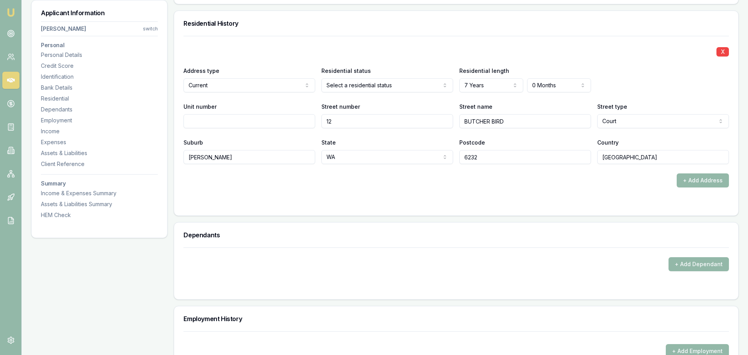
click at [391, 27] on div "Residential History" at bounding box center [453, 23] width 560 height 25
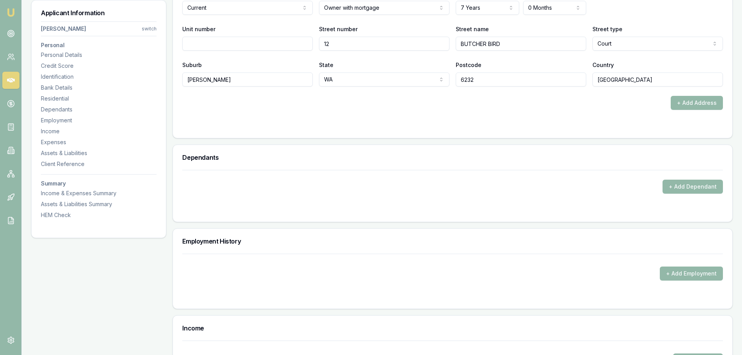
scroll to position [818, 0]
click at [187, 120] on form "X Address type Current Current Previous Residential status Owner with mortgage …" at bounding box center [452, 43] width 541 height 170
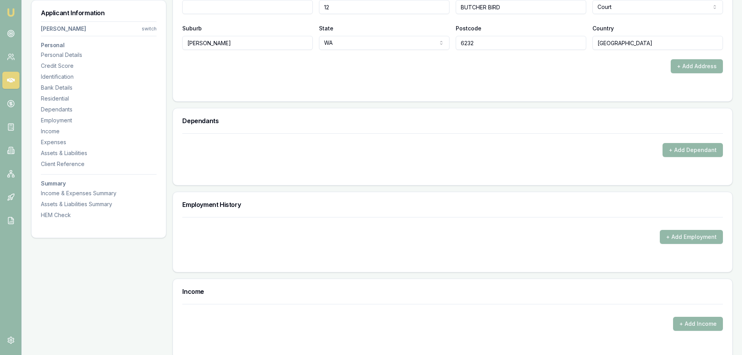
scroll to position [857, 0]
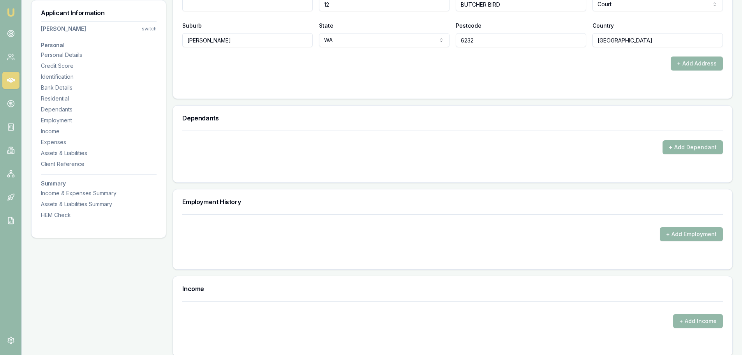
click at [687, 148] on button "+ Add Dependant" at bounding box center [693, 147] width 60 height 14
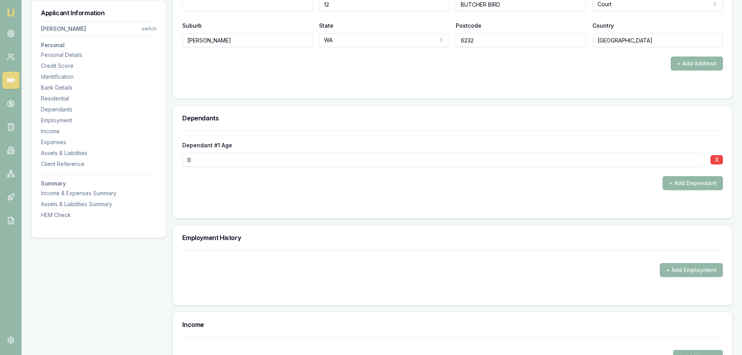
click at [685, 182] on button "+ Add Dependant" at bounding box center [693, 183] width 60 height 14
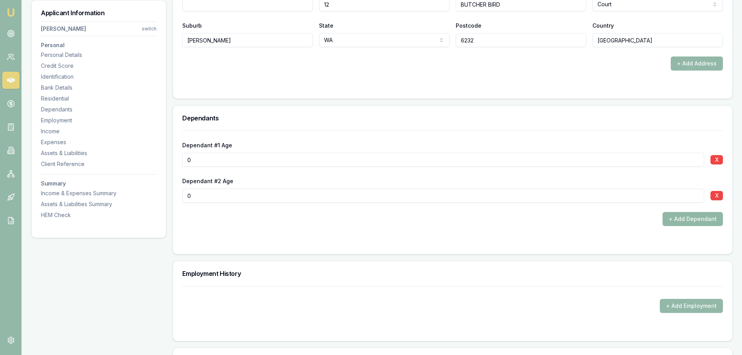
click at [696, 222] on button "+ Add Dependant" at bounding box center [693, 219] width 60 height 14
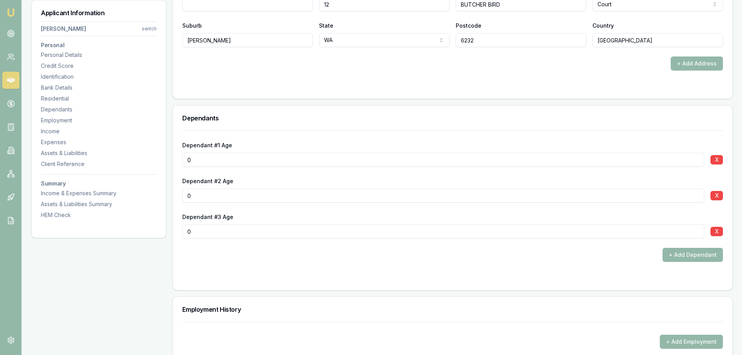
click at [230, 163] on input "0" at bounding box center [443, 160] width 522 height 14
type input "014"
drag, startPoint x: 207, startPoint y: 192, endPoint x: 51, endPoint y: 188, distance: 156.3
click at [68, 192] on div "Applicant Information Aaron Wenn switch Personal Personal Details Credit Score …" at bounding box center [382, 163] width 702 height 1800
type input "10"
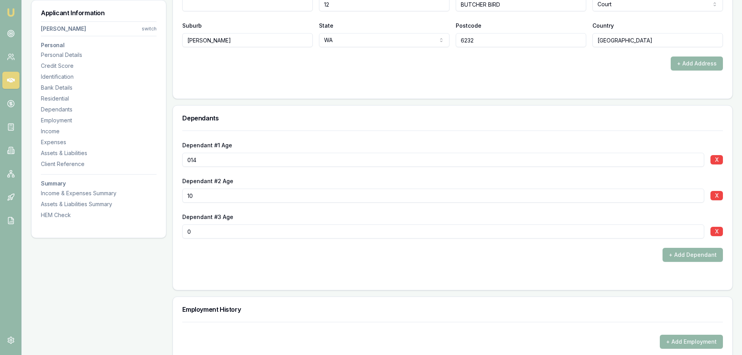
drag, startPoint x: 166, startPoint y: 239, endPoint x: 42, endPoint y: 240, distance: 123.9
click at [96, 240] on div "Applicant Information Aaron Wenn switch Personal Personal Details Credit Score …" at bounding box center [382, 163] width 702 height 1800
type input "8"
click at [336, 258] on div "+ Add Dependant" at bounding box center [452, 255] width 541 height 14
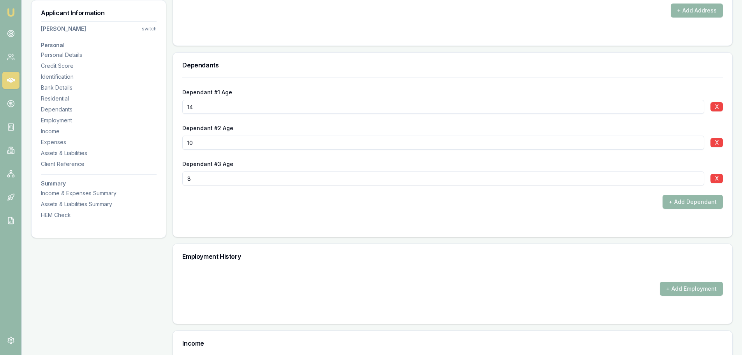
scroll to position [1052, 0]
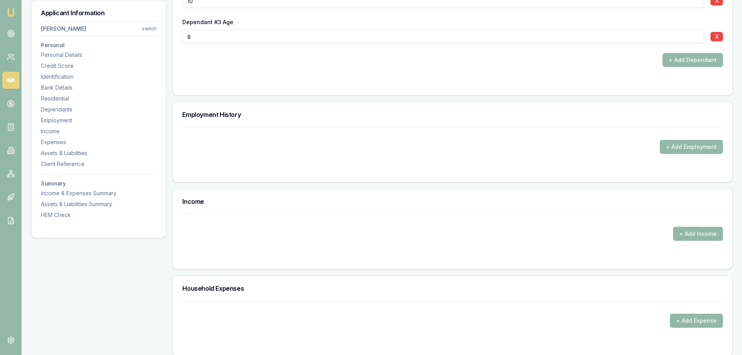
click at [344, 64] on div "+ Add Dependant" at bounding box center [452, 60] width 541 height 14
click at [259, 64] on div "+ Add Dependant" at bounding box center [452, 60] width 541 height 14
click at [316, 89] on div "Dependant #1 Age 14 X Dependant #2 Age 10 X Dependant #3 Age 8 X + Add Dependant" at bounding box center [453, 15] width 560 height 159
click at [690, 145] on button "+ Add Employment" at bounding box center [691, 147] width 63 height 14
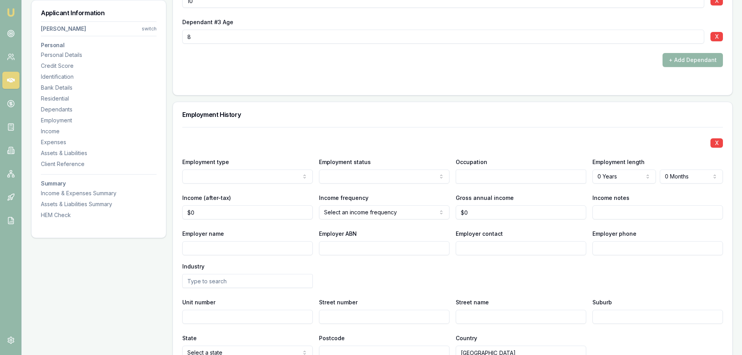
scroll to position [1091, 0]
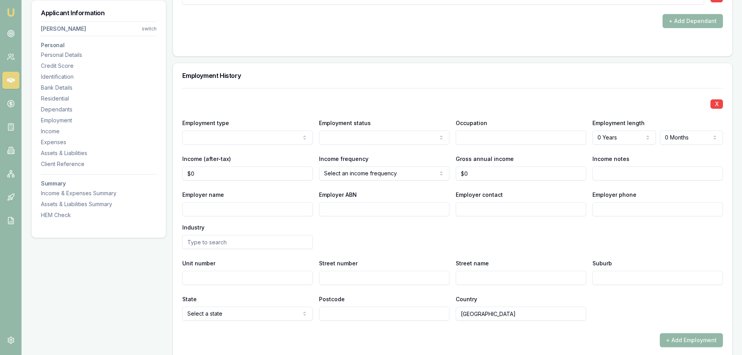
click at [182, 131] on button "Employment type" at bounding box center [247, 138] width 131 height 14
click at [257, 207] on input "Employer name" at bounding box center [247, 209] width 131 height 14
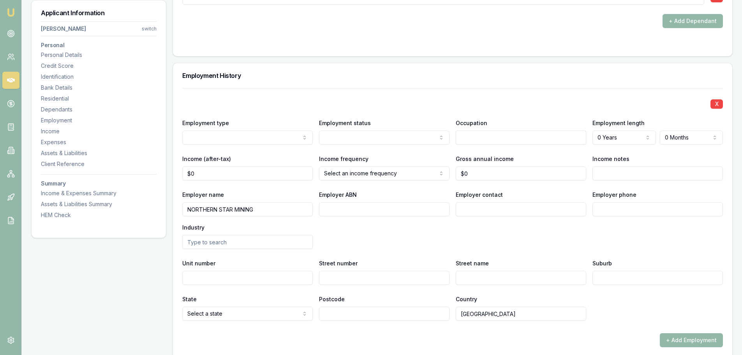
type input "NORTHERN STAR MINING"
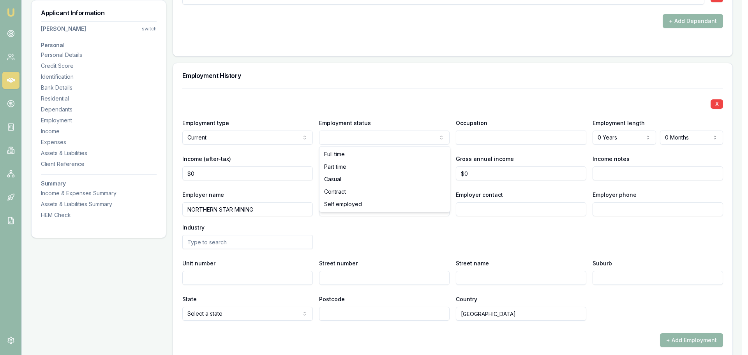
drag, startPoint x: 358, startPoint y: 155, endPoint x: 488, endPoint y: 155, distance: 130.1
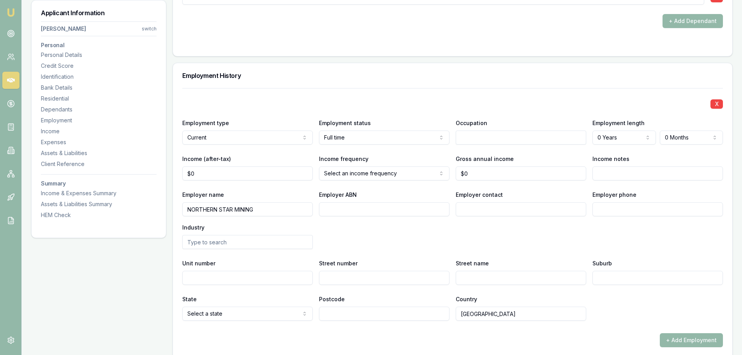
click at [588, 103] on div "X" at bounding box center [452, 103] width 541 height 11
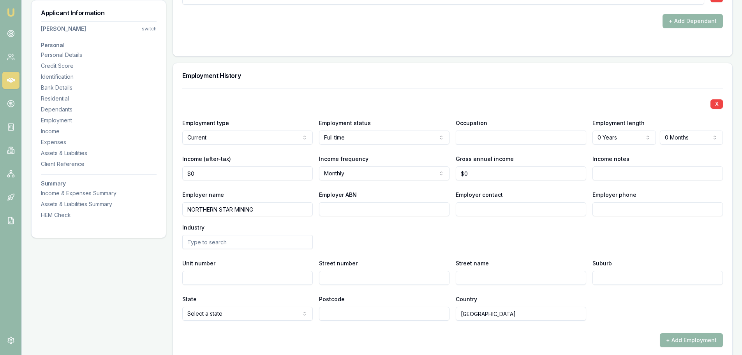
click at [576, 84] on div "Employment History" at bounding box center [453, 75] width 560 height 25
click at [575, 84] on div "Employment History" at bounding box center [453, 75] width 560 height 25
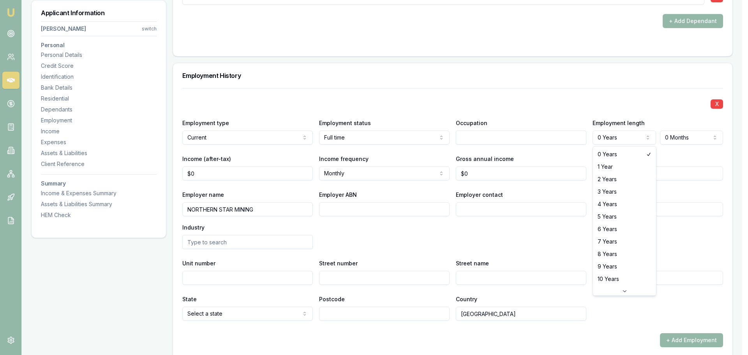
select select "1"
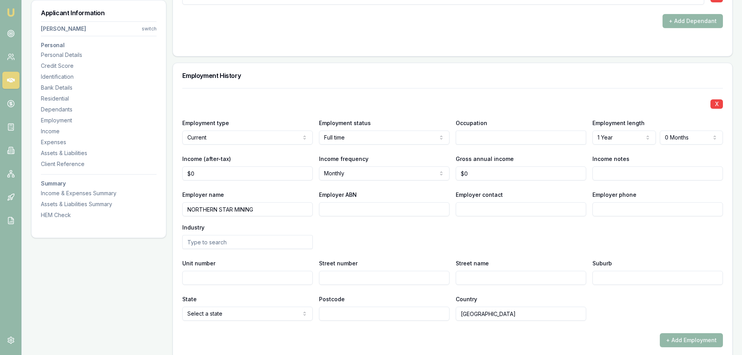
click at [564, 86] on div "Employment History" at bounding box center [453, 75] width 560 height 25
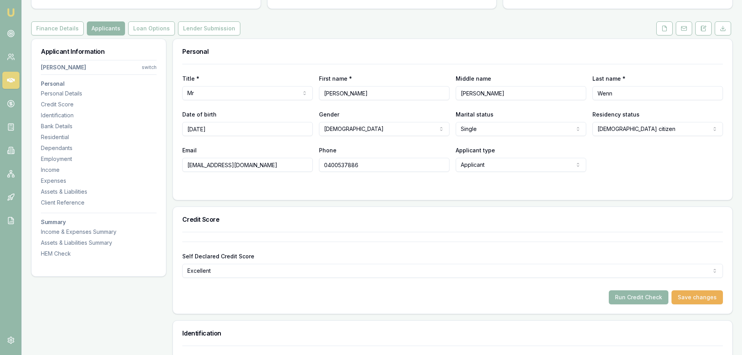
scroll to position [0, 0]
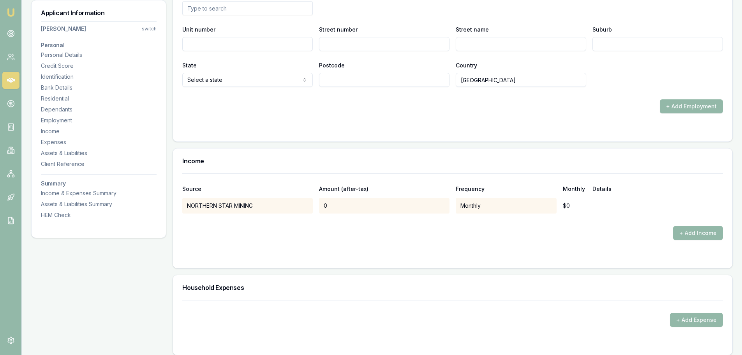
scroll to position [1091, 0]
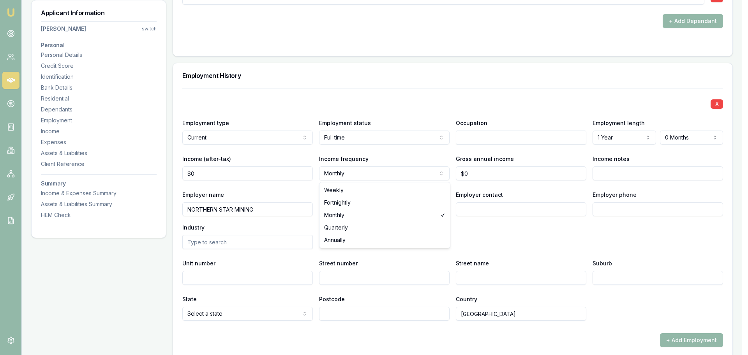
select select "FORTNIGHTLY"
drag, startPoint x: 341, startPoint y: 202, endPoint x: 294, endPoint y: 186, distance: 49.2
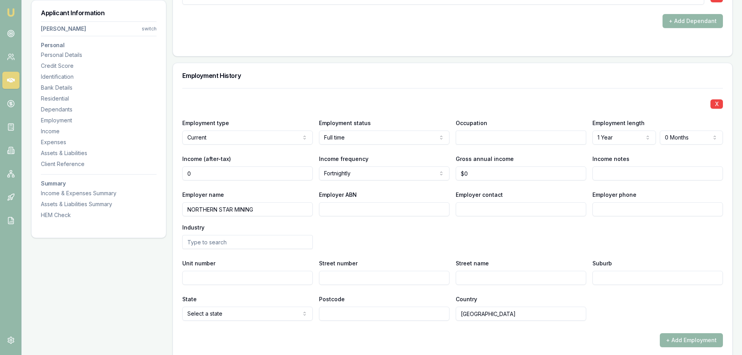
drag, startPoint x: 254, startPoint y: 170, endPoint x: 145, endPoint y: 170, distance: 109.1
click at [145, 170] on div "Applicant Information Aaron Wenn switch Personal Personal Details Credit Score …" at bounding box center [382, 65] width 702 height 2072
type input "$0"
click at [309, 85] on div "Employment History" at bounding box center [453, 75] width 560 height 25
drag, startPoint x: 180, startPoint y: 173, endPoint x: 143, endPoint y: 169, distance: 36.8
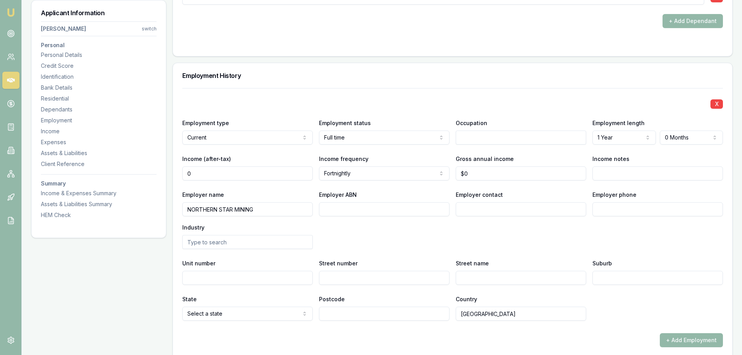
click at [145, 170] on div "Applicant Information Aaron Wenn switch Personal Personal Details Credit Score …" at bounding box center [382, 65] width 702 height 2072
type input "$5,320"
click at [261, 99] on div "X" at bounding box center [452, 103] width 541 height 11
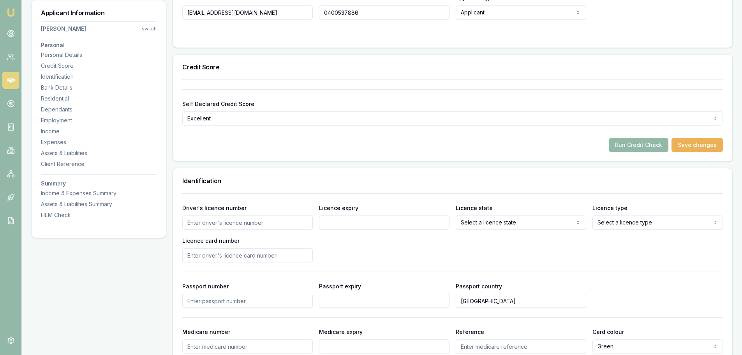
scroll to position [0, 0]
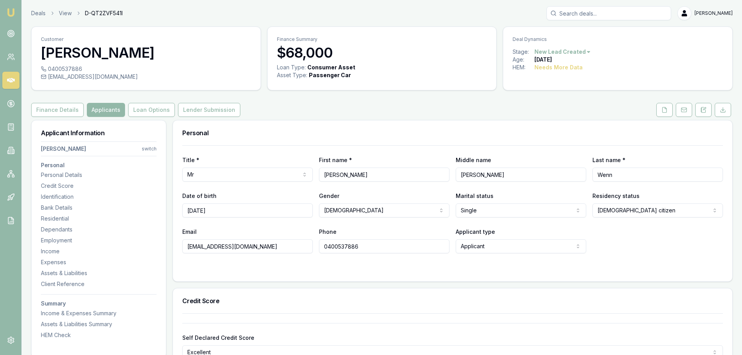
click at [485, 111] on div "Finance Details Applicants Loan Options Lender Submission" at bounding box center [382, 110] width 702 height 14
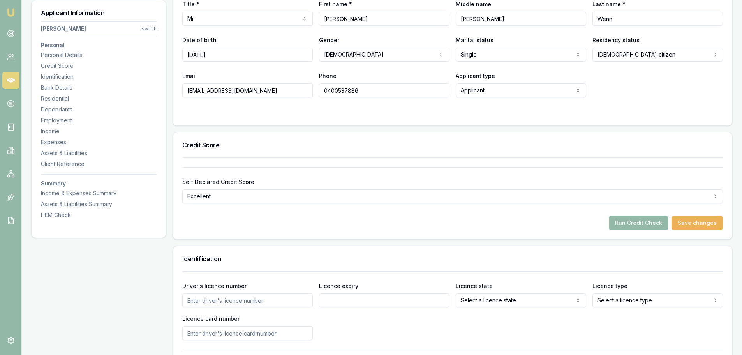
scroll to position [351, 0]
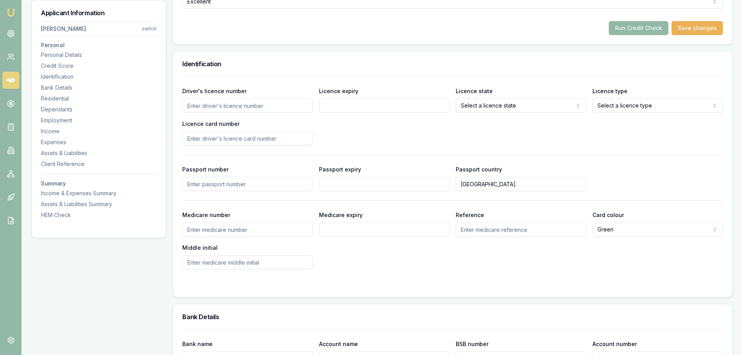
click at [227, 103] on input "Driver's licence number" at bounding box center [247, 106] width 131 height 14
type input "4254667"
click at [355, 104] on input "Licence expiry" at bounding box center [384, 106] width 131 height 14
type input "2"
type input "29/11/2027"
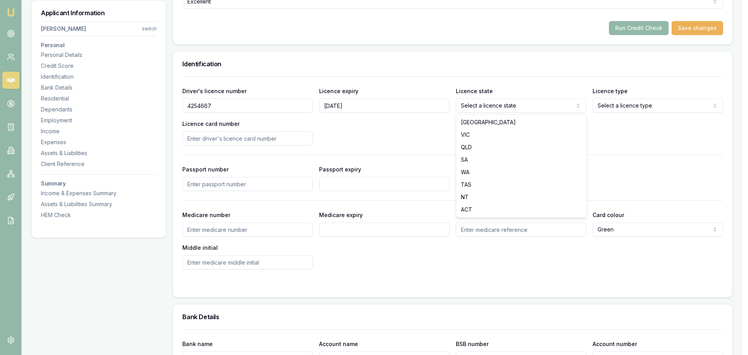
select select "WA"
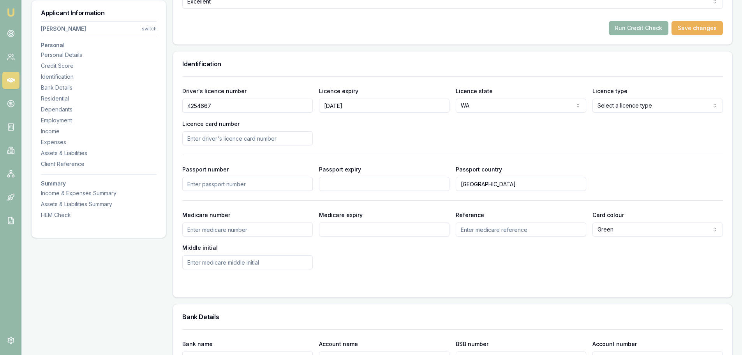
click at [479, 66] on h3 "Identification" at bounding box center [452, 64] width 541 height 6
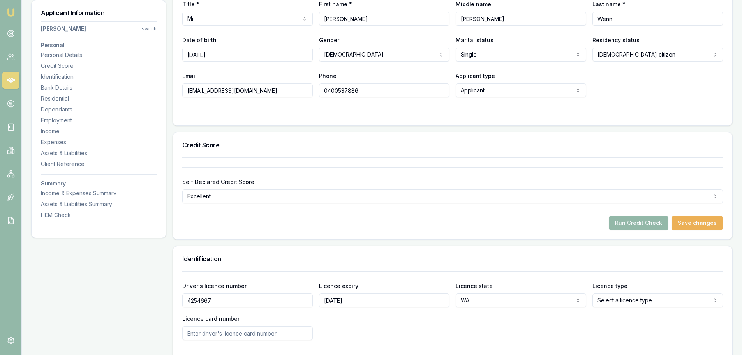
scroll to position [0, 0]
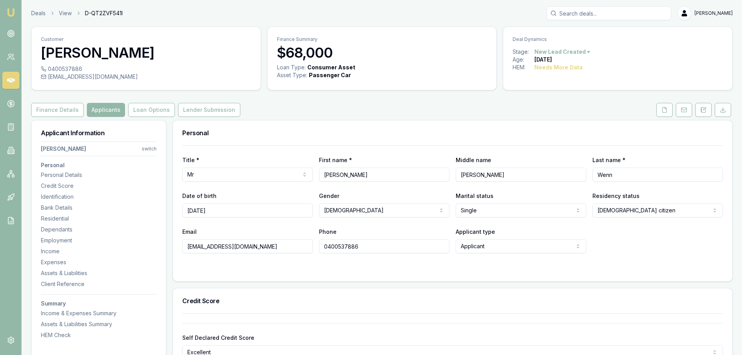
click at [477, 105] on div "Finance Details Applicants Loan Options Lender Submission" at bounding box center [382, 110] width 702 height 14
click at [147, 108] on button "Loan Options" at bounding box center [151, 110] width 47 height 14
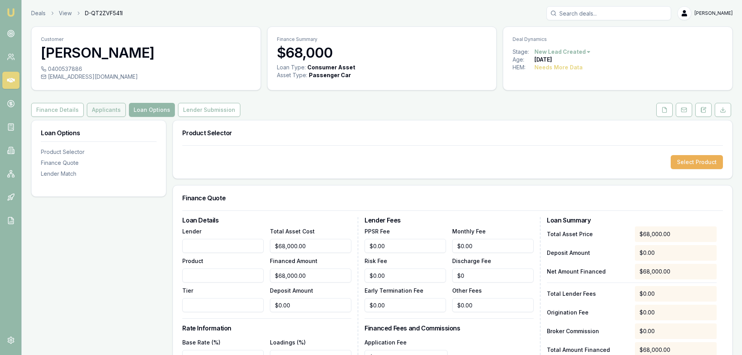
click at [109, 107] on button "Applicants" at bounding box center [106, 110] width 39 height 14
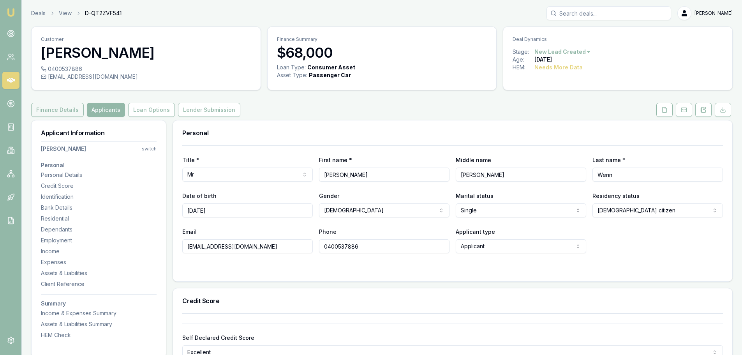
click at [55, 113] on button "Finance Details" at bounding box center [57, 110] width 53 height 14
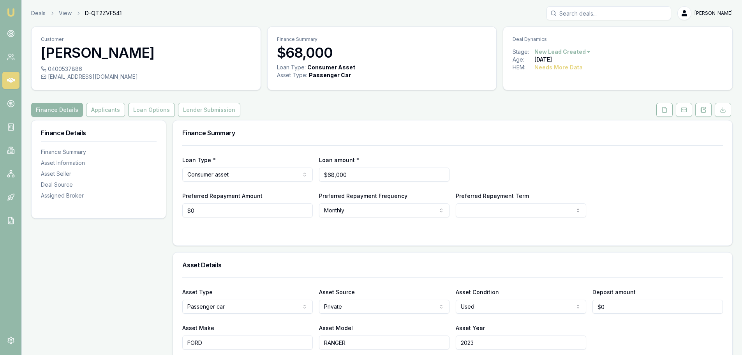
click at [320, 126] on div "Finance Summary" at bounding box center [453, 132] width 560 height 25
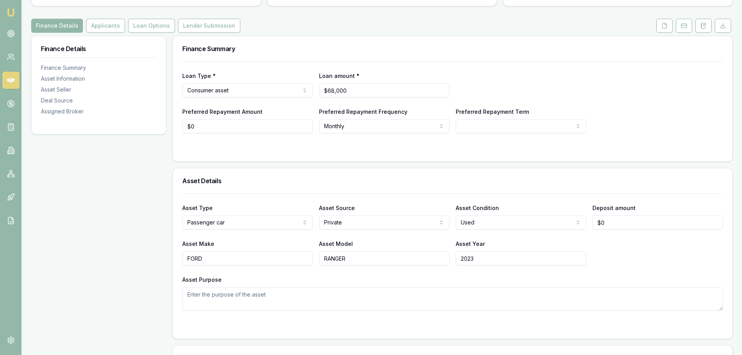
scroll to position [78, 0]
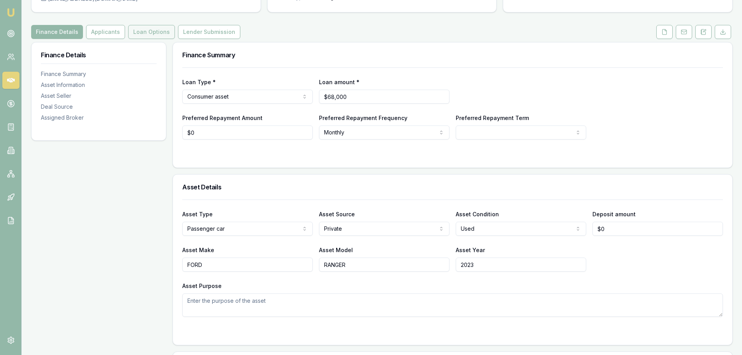
click at [152, 31] on button "Loan Options" at bounding box center [151, 32] width 47 height 14
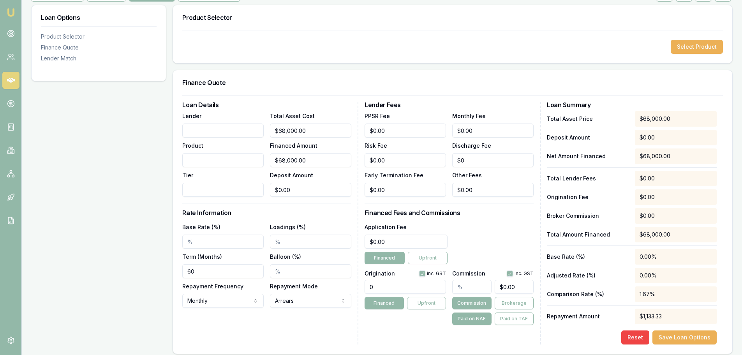
scroll to position [117, 0]
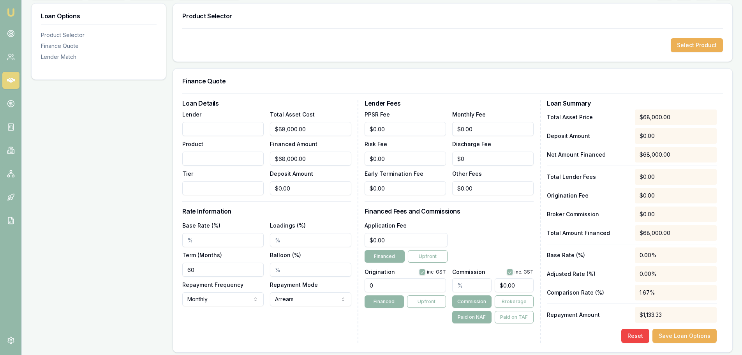
drag, startPoint x: 217, startPoint y: 243, endPoint x: -7, endPoint y: 234, distance: 224.2
click at [0, 234] on html "Emu Broker Deals View D-QT2ZVF541I Erin Shield Toggle Menu Customer Aaron Wenn …" at bounding box center [371, 60] width 742 height 355
click at [533, 227] on div "Application Fee $0.00 Financed Upfront" at bounding box center [449, 242] width 169 height 42
drag, startPoint x: 219, startPoint y: 239, endPoint x: 2, endPoint y: 240, distance: 217.4
click at [24, 239] on main "Customer Aaron Wenn 0400537886 awenn81@gmail.com Finance Summary $68,000 Loan T…" at bounding box center [382, 245] width 720 height 670
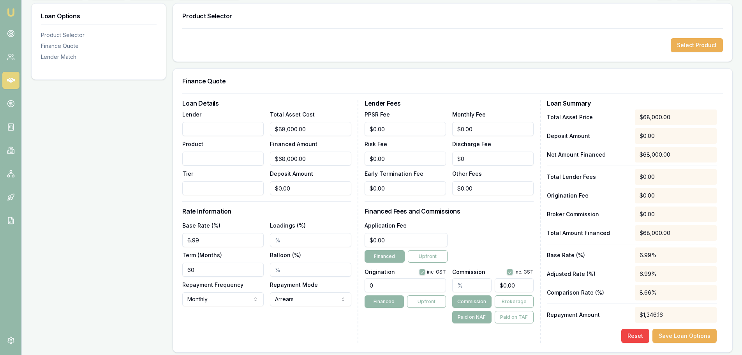
type input "6.99%"
click at [285, 213] on h3 "Rate Information" at bounding box center [266, 211] width 169 height 6
drag, startPoint x: 378, startPoint y: 283, endPoint x: 208, endPoint y: 287, distance: 169.9
click at [237, 287] on div "Loan Details Lender Product Tier Total Asset Cost $68,000.00 Financed Amount $6…" at bounding box center [452, 221] width 541 height 243
type input "1210.00"
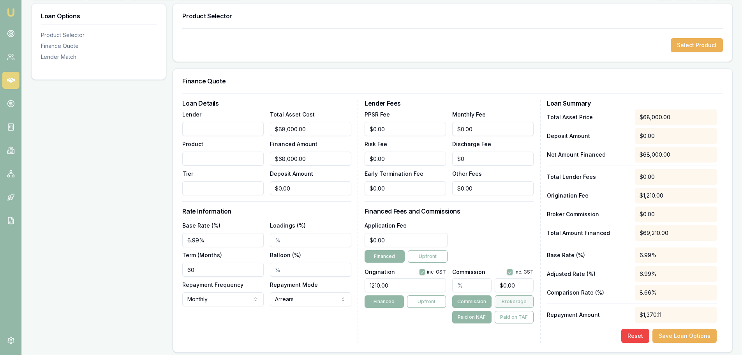
click at [512, 298] on button "Brokerage" at bounding box center [514, 301] width 39 height 12
drag, startPoint x: 482, startPoint y: 286, endPoint x: 307, endPoint y: 286, distance: 175.0
click at [330, 286] on div "Loan Details Lender Product Tier Total Asset Cost $68,000.00 Financed Amount $6…" at bounding box center [452, 221] width 541 height 243
click at [494, 221] on div "Application Fee $0.00 Financed Upfront" at bounding box center [449, 242] width 169 height 42
click at [474, 285] on input "text" at bounding box center [471, 285] width 39 height 14
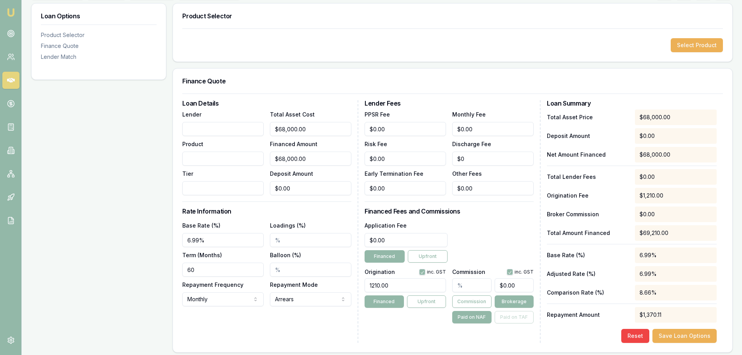
click at [490, 231] on div "Application Fee $0.00 Financed Upfront" at bounding box center [449, 242] width 169 height 42
click at [485, 230] on div "Application Fee $0.00 Financed Upfront" at bounding box center [449, 242] width 169 height 42
click at [476, 285] on input "text" at bounding box center [471, 285] width 39 height 14
type input "0"
drag, startPoint x: 520, startPoint y: 289, endPoint x: 355, endPoint y: 285, distance: 165.7
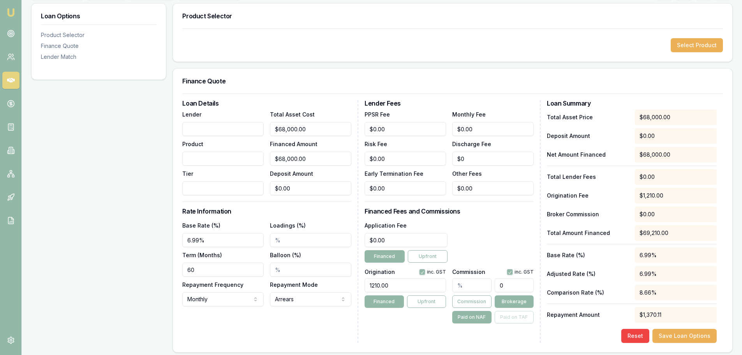
click at [392, 288] on div "Origination inc. GST 1210.00 Financed Upfront Commission inc. GST 0 Commission …" at bounding box center [449, 295] width 169 height 58
type input "0.0014705882352941176"
type input "1"
type input "0.014705882352941175"
type input "10"
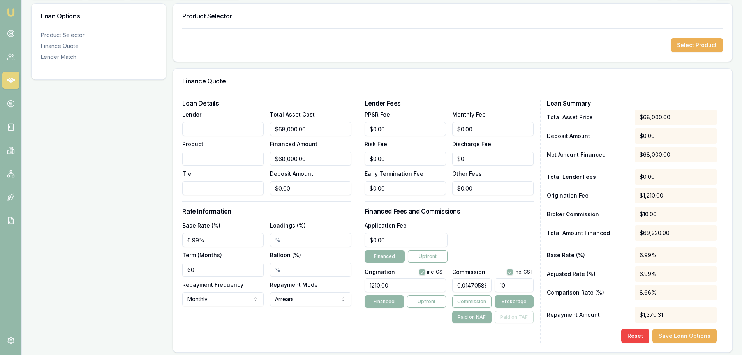
type input "0.14705882352941177"
type input "100"
type input "1.4705882352941175"
type input "1000"
type input "0.14705882352941177"
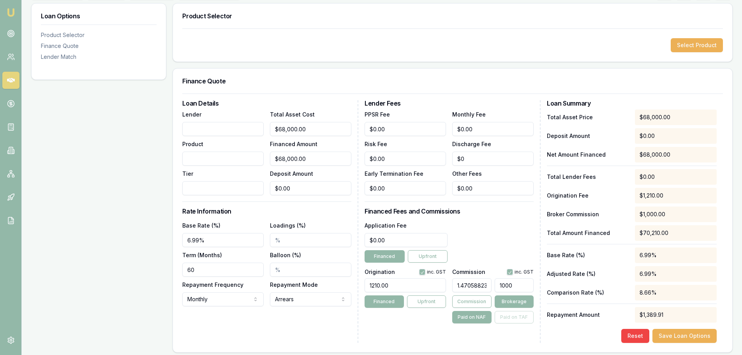
type input "100"
type input "0.014705882352941175"
type input "10"
type input "0.0014705882352941176"
type input "1"
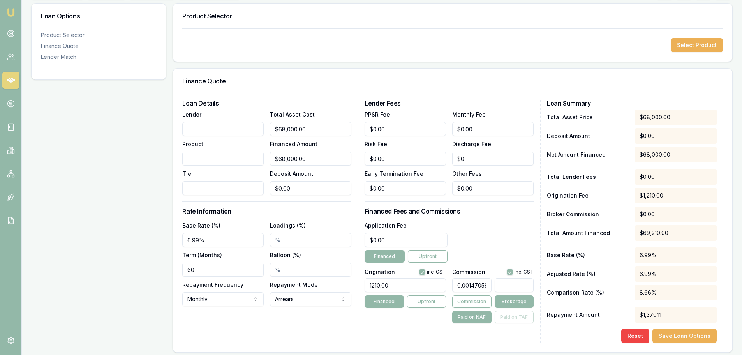
type input "1"
type input "0.022058823529411766"
type input "15"
type input "0.22058823529411764"
type input "150"
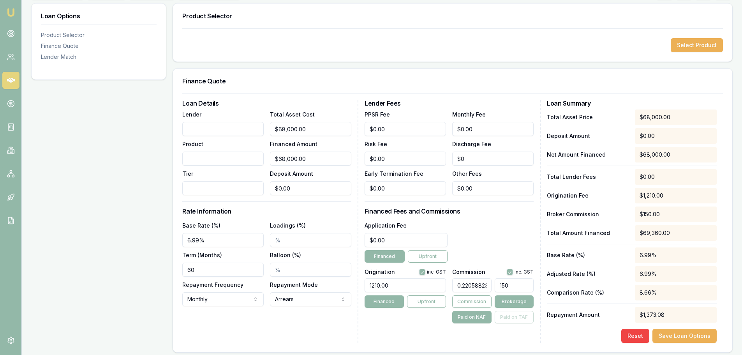
type input "2.2058823529411766"
type input "$1,500.00"
click at [482, 236] on div "Application Fee $0.00 Financed Upfront" at bounding box center [449, 242] width 169 height 42
click at [485, 226] on div "Application Fee $0.00 Financed Upfront" at bounding box center [449, 242] width 169 height 42
click at [491, 224] on div "Application Fee $0.00 Financed Upfront" at bounding box center [449, 242] width 169 height 42
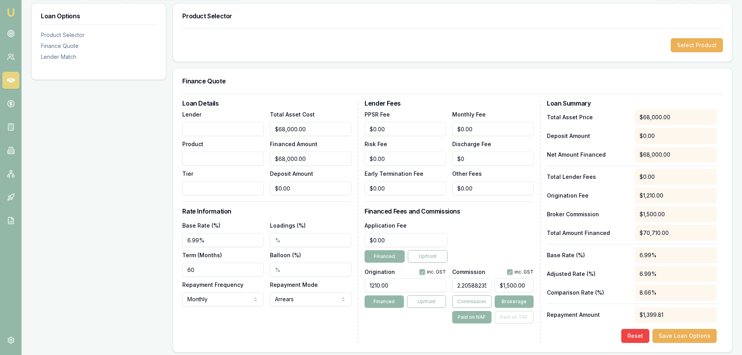
click at [480, 216] on div "Lender Fees PPSR Fee $0.00 Monthly Fee $0.00 Risk Fee $0.00 Discharge Fee $0 Ea…" at bounding box center [453, 221] width 176 height 243
drag, startPoint x: 216, startPoint y: 270, endPoint x: 100, endPoint y: 266, distance: 116.2
click at [100, 266] on div "Loan Options Product Selector Finance Quote Lender Match Product Selector Selec…" at bounding box center [382, 291] width 702 height 576
type input "84"
click at [493, 242] on div "Application Fee $0.00 Financed Upfront" at bounding box center [449, 242] width 169 height 42
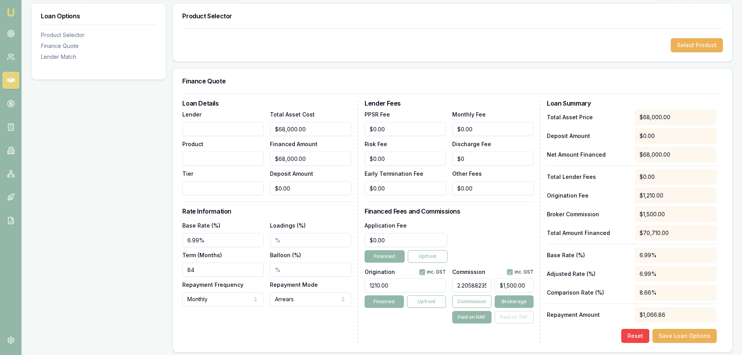
click at [507, 231] on div "Application Fee $0.00 Financed Upfront" at bounding box center [449, 242] width 169 height 42
type input "0"
drag, startPoint x: 304, startPoint y: 190, endPoint x: 115, endPoint y: 192, distance: 189.0
click at [126, 192] on div "Loan Options Product Selector Finance Quote Lender Match Product Selector Selec…" at bounding box center [382, 291] width 702 height 576
type input "$67,997.00"
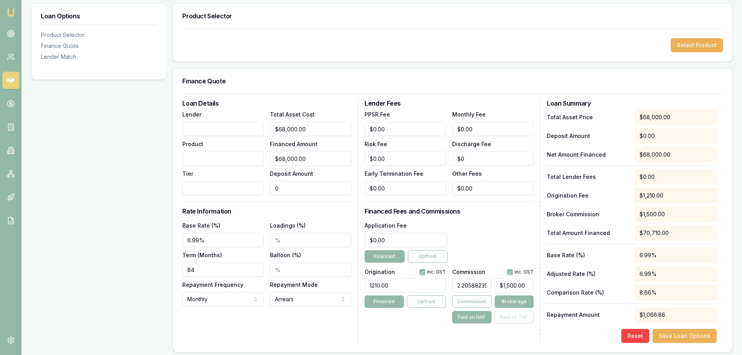
type input "3"
type input "$1,499.93"
type input "$67,970.00"
type input "30"
type input "$1,499.34"
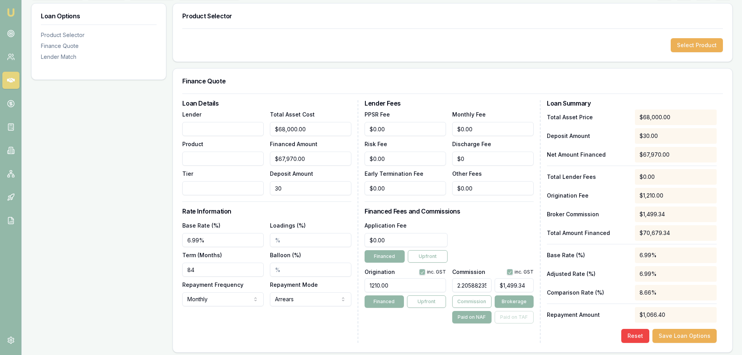
type input "300"
type input "$67,700.00"
type input "$1,493.38"
type input "$65,000.00"
type input "3000"
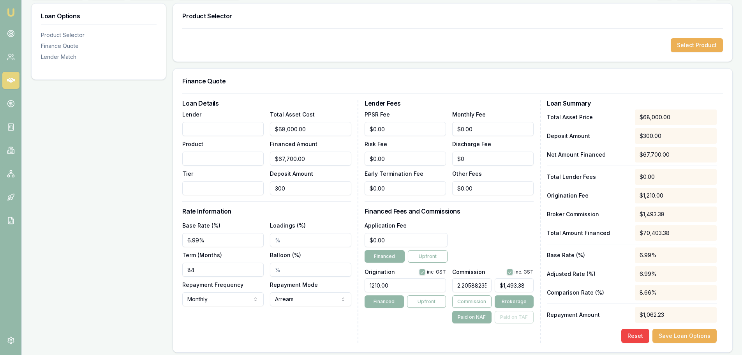
type input "$1,433.82"
type input "$3,000.00"
click at [505, 221] on div "Application Fee $0.00 Financed Upfront" at bounding box center [449, 242] width 169 height 42
drag, startPoint x: 161, startPoint y: 270, endPoint x: 21, endPoint y: 256, distance: 141.3
click at [67, 265] on div "Loan Options Product Selector Finance Quote Lender Match Product Selector Selec…" at bounding box center [382, 291] width 702 height 576
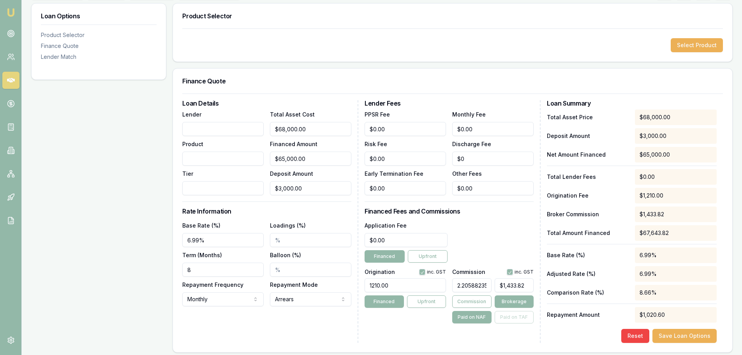
paste input "0"
type input "060"
click at [493, 235] on div "Application Fee $0.00 Financed Upfront" at bounding box center [449, 242] width 169 height 42
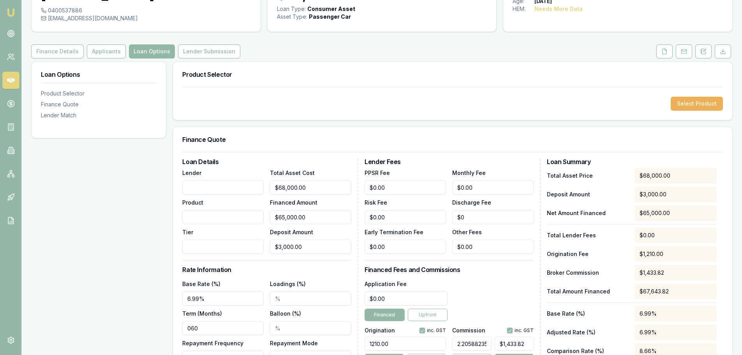
scroll to position [0, 0]
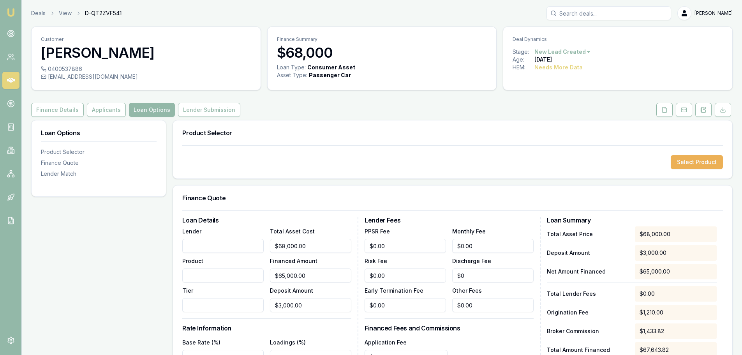
click at [512, 120] on div "Product Selector Select Product" at bounding box center [453, 149] width 560 height 59
click at [335, 115] on div "Finance Details Applicants Loan Options Lender Submission" at bounding box center [382, 110] width 702 height 14
click at [334, 114] on div "Finance Details Applicants Loan Options Lender Submission" at bounding box center [382, 110] width 702 height 14
click at [313, 115] on div "Finance Details Applicants Loan Options Lender Submission" at bounding box center [382, 110] width 702 height 14
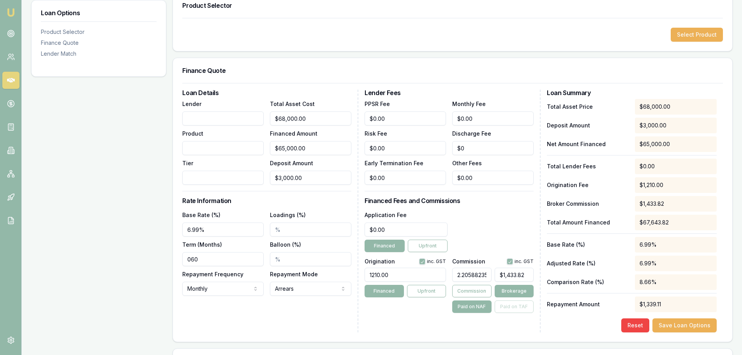
scroll to position [234, 0]
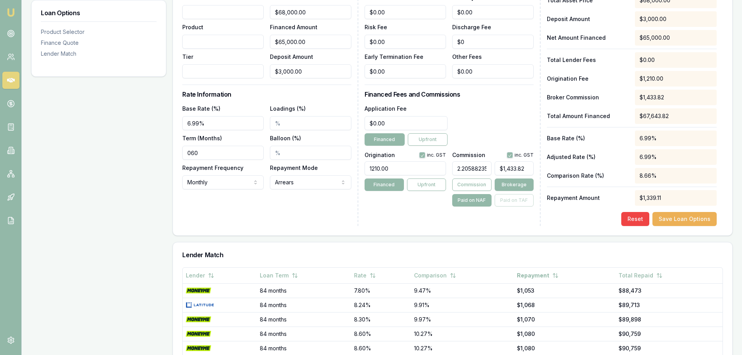
click at [449, 107] on div "Application Fee $0.00 Financed Upfront" at bounding box center [449, 125] width 169 height 42
click at [108, 144] on div "Loan Options Product Selector Finance Quote Lender Match" at bounding box center [98, 174] width 135 height 576
click at [125, 162] on div "Loan Options Product Selector Finance Quote Lender Match" at bounding box center [98, 174] width 135 height 576
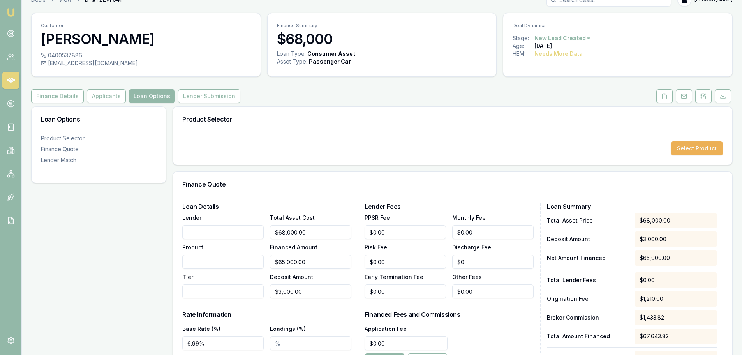
scroll to position [0, 0]
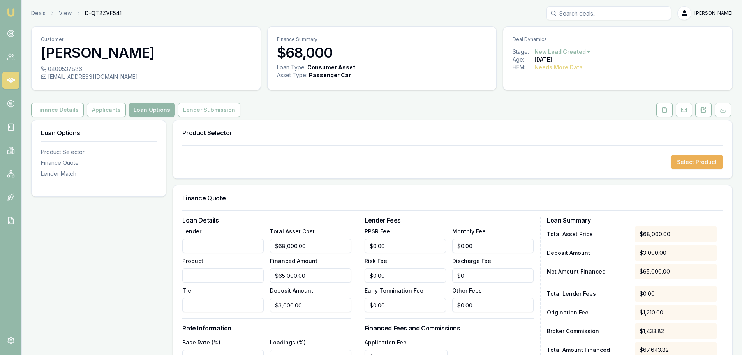
click at [302, 116] on div "Finance Details Applicants Loan Options Lender Submission" at bounding box center [382, 110] width 702 height 14
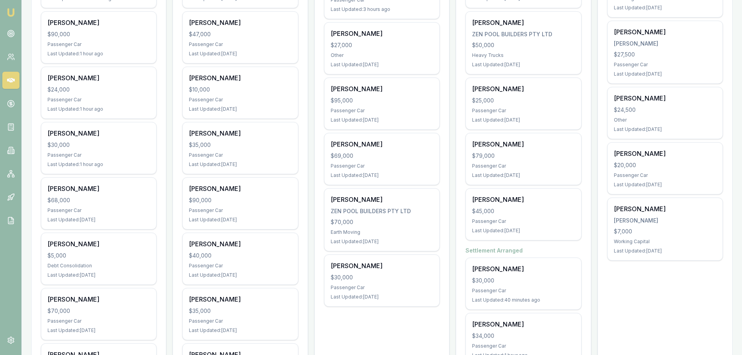
scroll to position [78, 0]
